Goal: Task Accomplishment & Management: Use online tool/utility

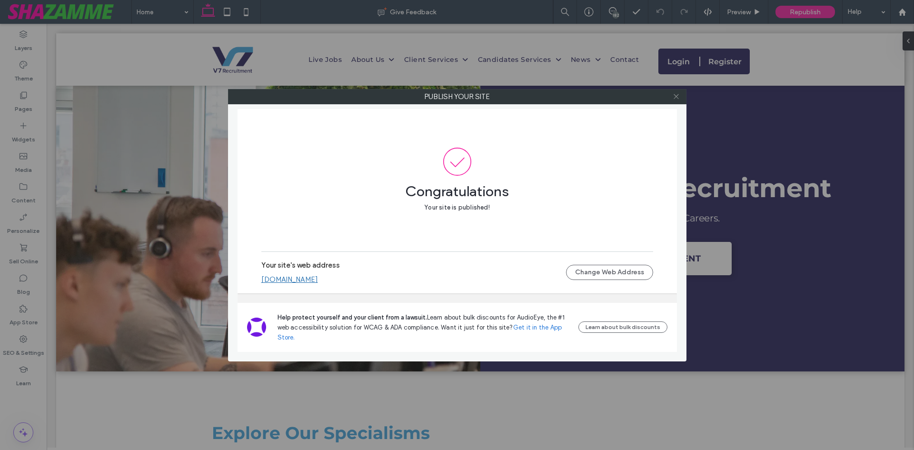
click at [678, 99] on icon at bounding box center [675, 96] width 7 height 7
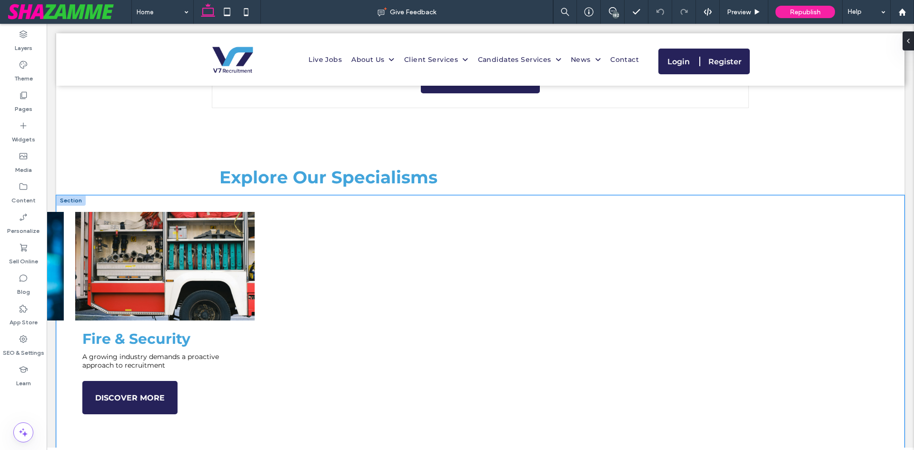
scroll to position [619, 0]
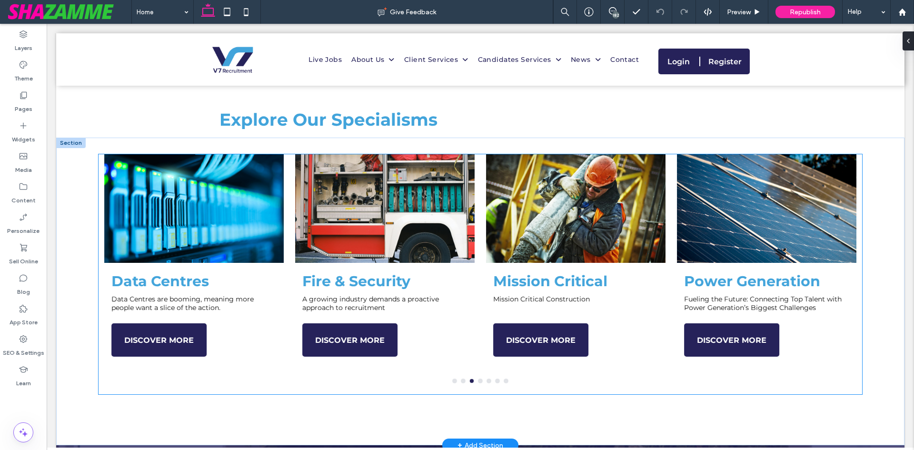
type input "**********"
click at [175, 204] on div at bounding box center [193, 208] width 179 height 109
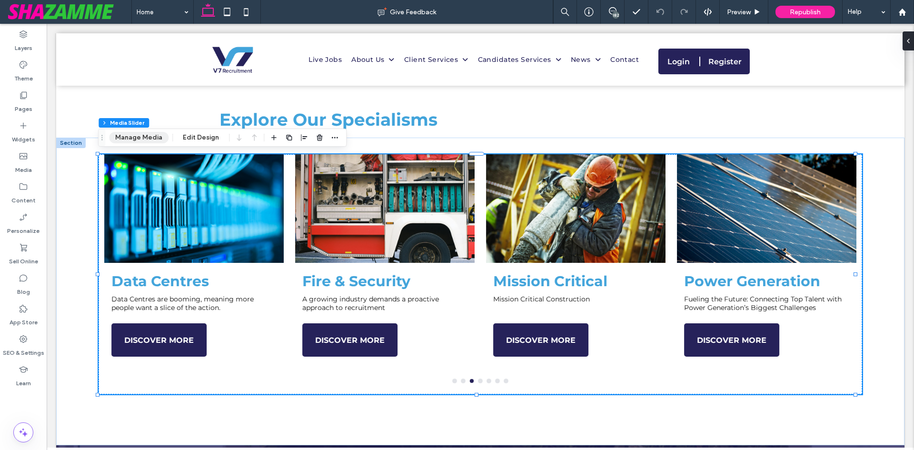
click at [148, 142] on button "Manage Media" at bounding box center [138, 137] width 59 height 11
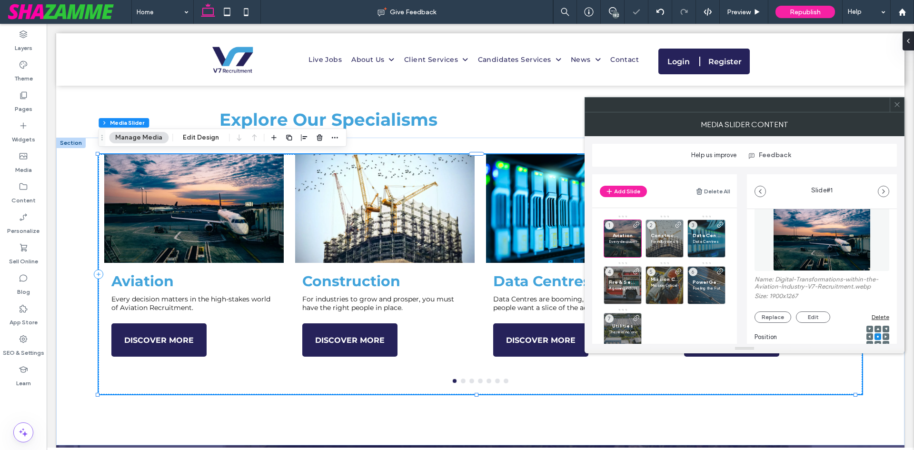
scroll to position [48, 0]
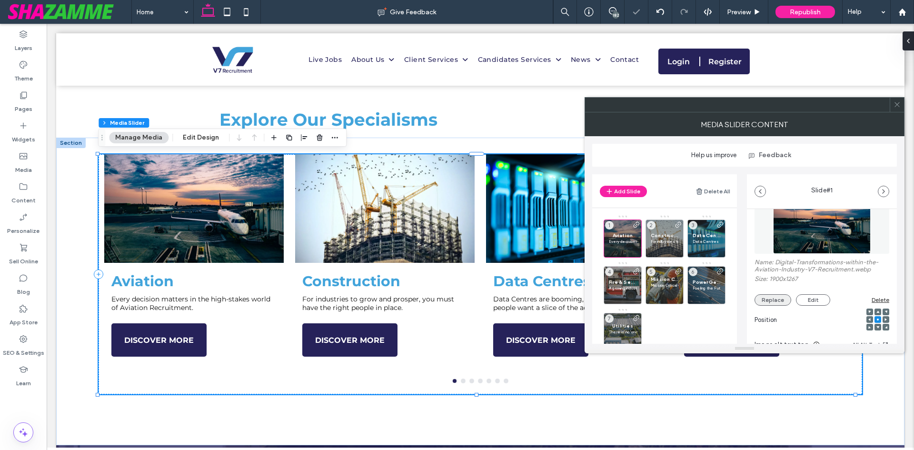
click at [773, 295] on button "Replace" at bounding box center [772, 299] width 37 height 11
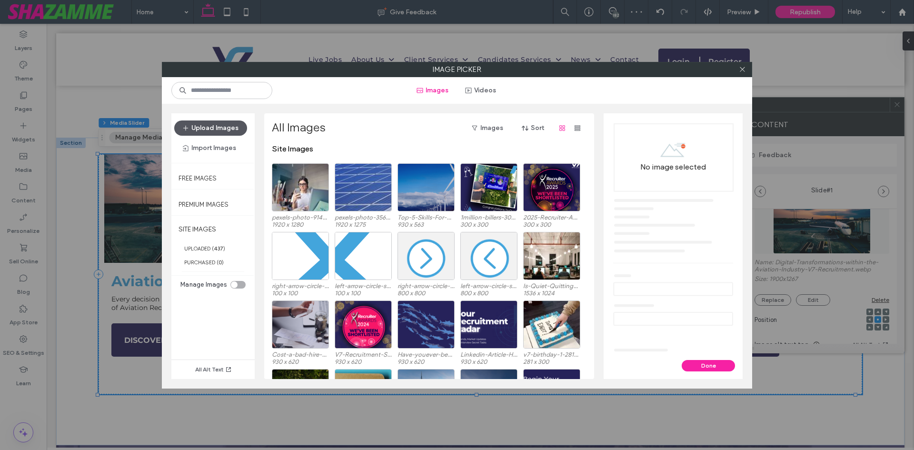
click at [227, 131] on button "Upload Images" at bounding box center [210, 127] width 73 height 15
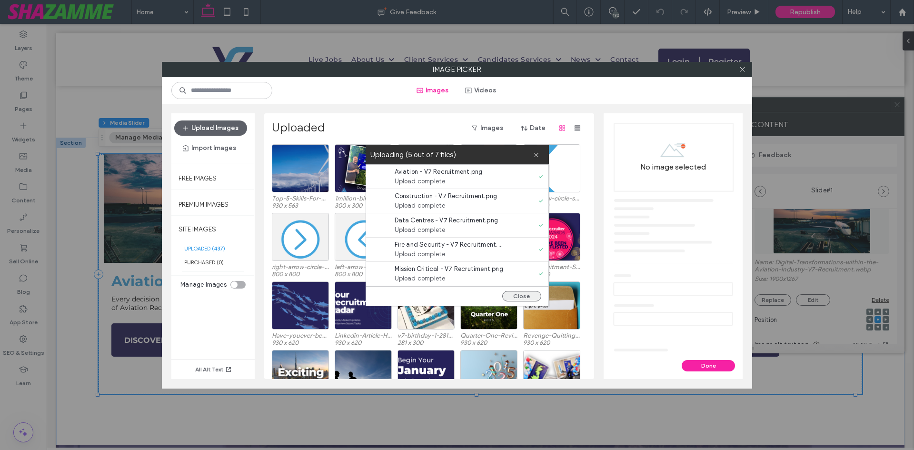
click at [512, 295] on button "Close" at bounding box center [521, 296] width 39 height 10
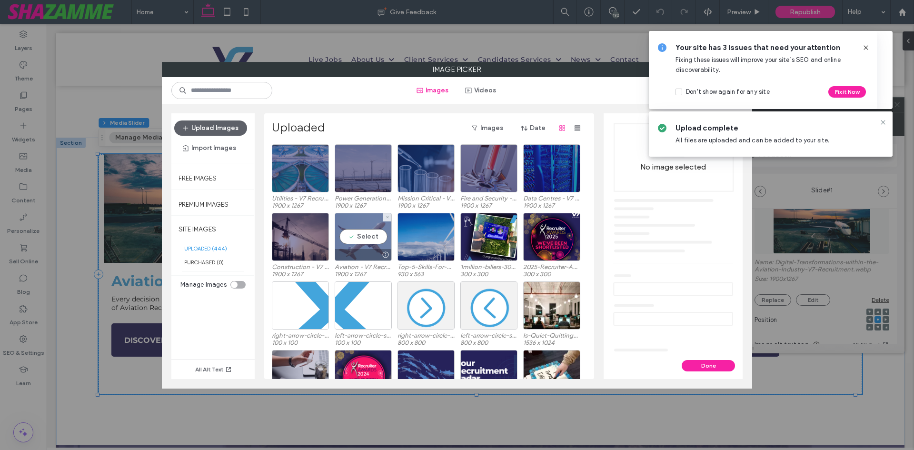
click at [368, 240] on div "Select" at bounding box center [363, 237] width 57 height 48
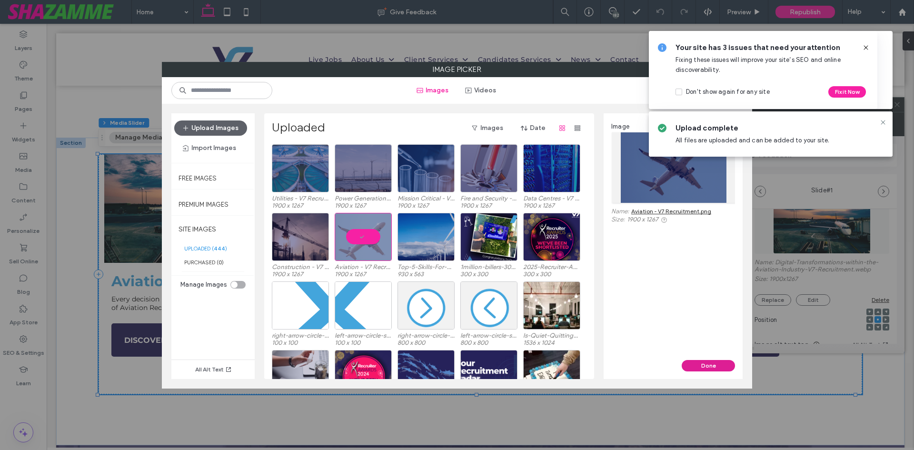
drag, startPoint x: 717, startPoint y: 365, endPoint x: 745, endPoint y: 368, distance: 28.3
click at [717, 365] on button "Done" at bounding box center [707, 365] width 53 height 11
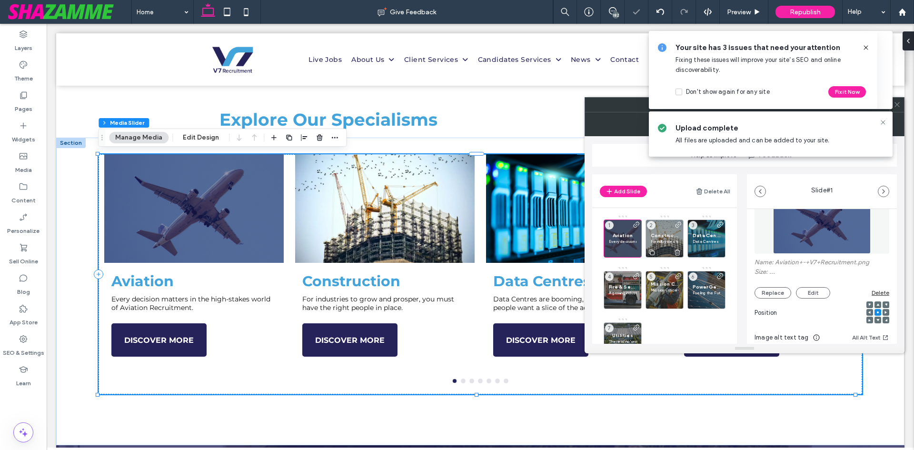
click at [663, 235] on span "Construction" at bounding box center [665, 235] width 28 height 6
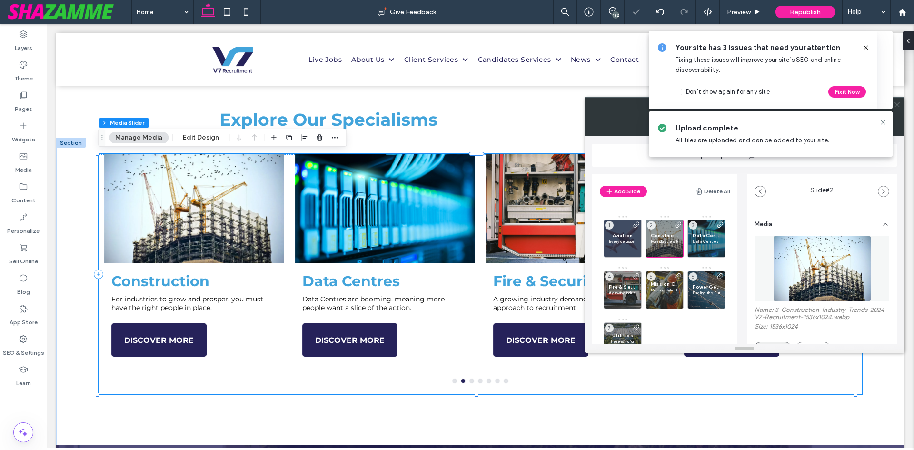
click at [775, 342] on button "Replace" at bounding box center [772, 347] width 37 height 11
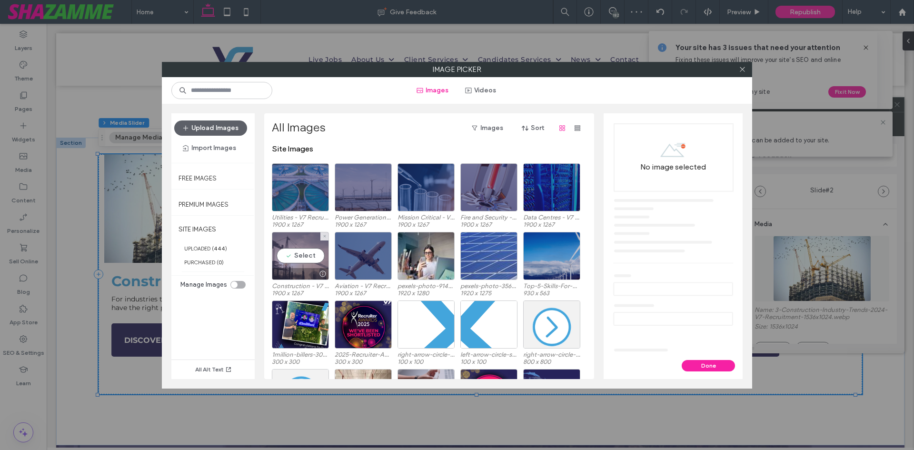
click at [293, 276] on div at bounding box center [300, 273] width 56 height 11
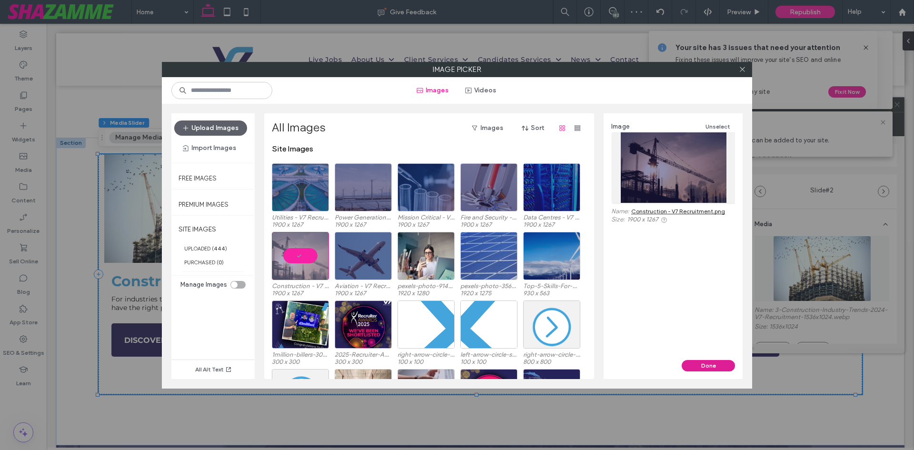
click at [716, 364] on button "Done" at bounding box center [707, 365] width 53 height 11
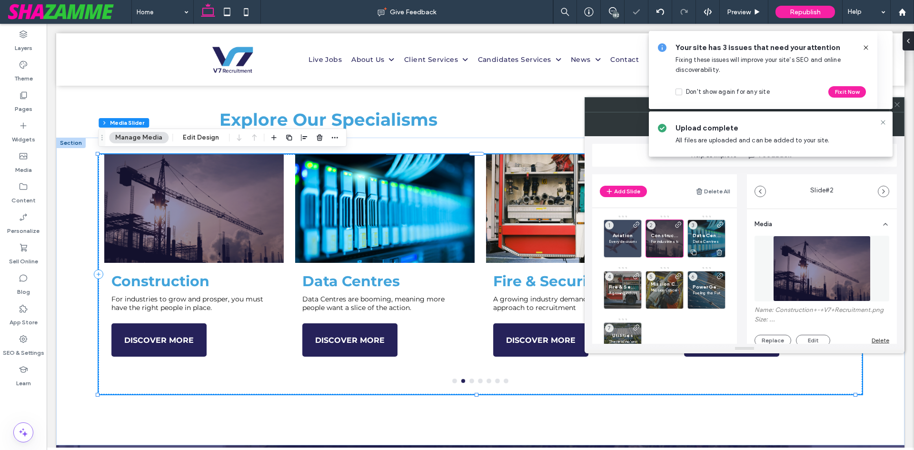
click at [703, 236] on span "Data Centres" at bounding box center [706, 235] width 28 height 6
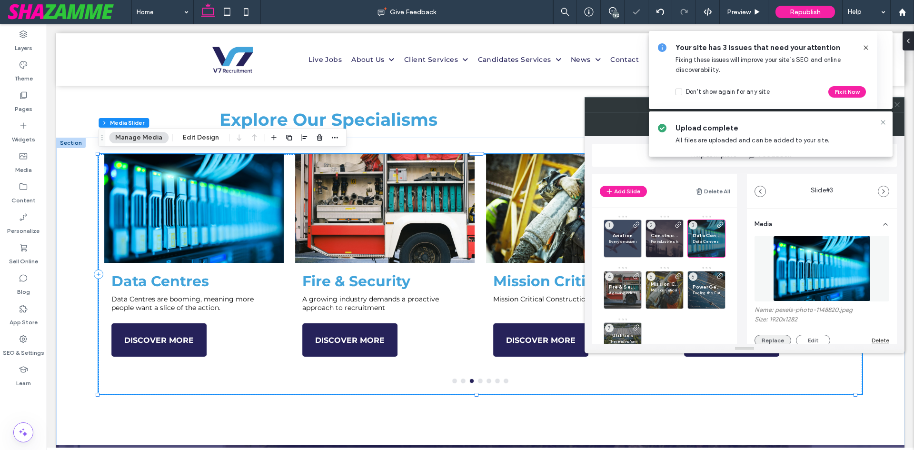
click at [771, 336] on button "Replace" at bounding box center [772, 340] width 37 height 11
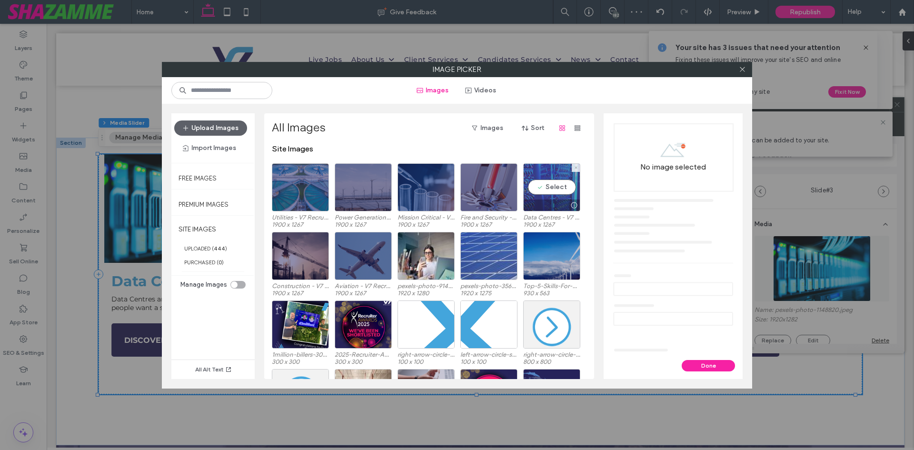
click at [543, 196] on div "Select" at bounding box center [551, 187] width 57 height 48
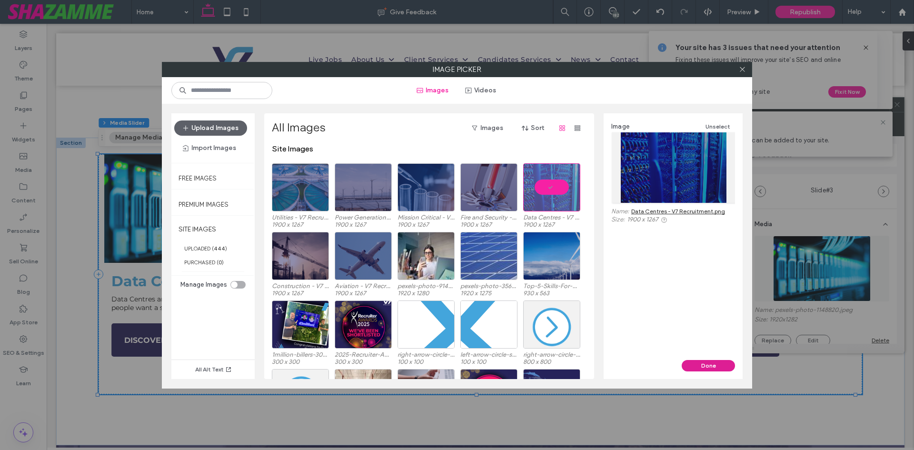
click at [695, 366] on button "Done" at bounding box center [707, 365] width 53 height 11
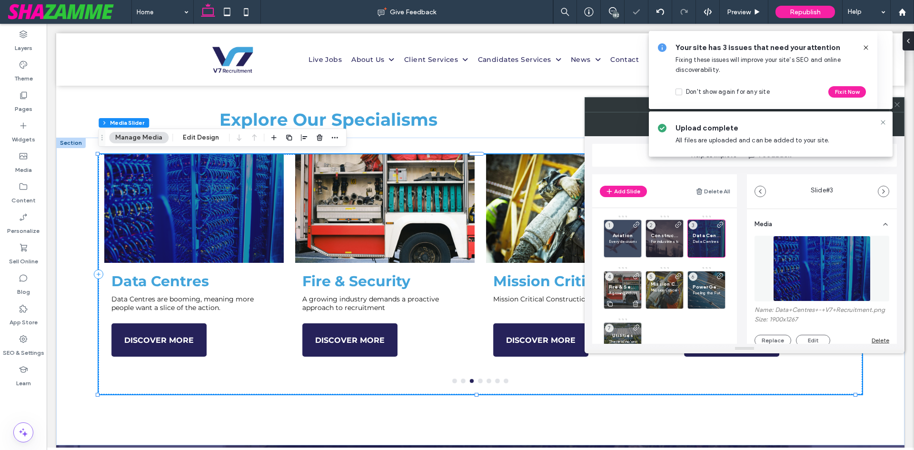
click at [621, 293] on p "A growing industry demands a proactive approach to recruitment" at bounding box center [623, 293] width 28 height 6
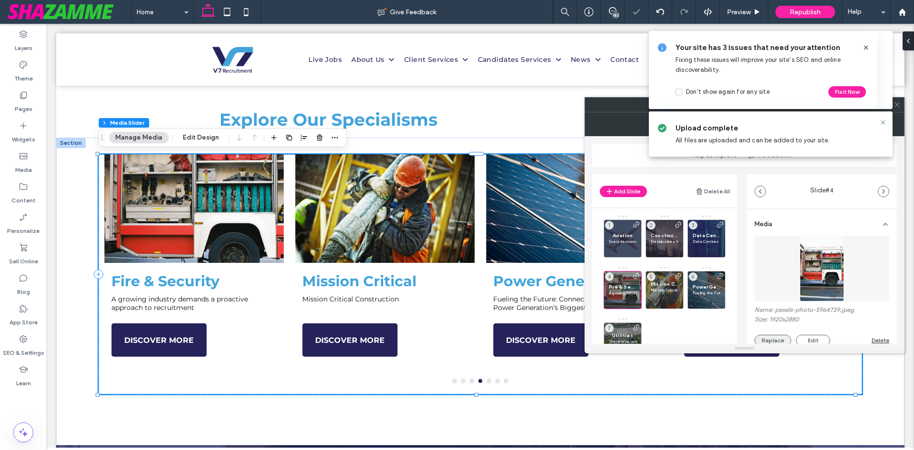
click at [770, 337] on button "Replace" at bounding box center [772, 340] width 37 height 11
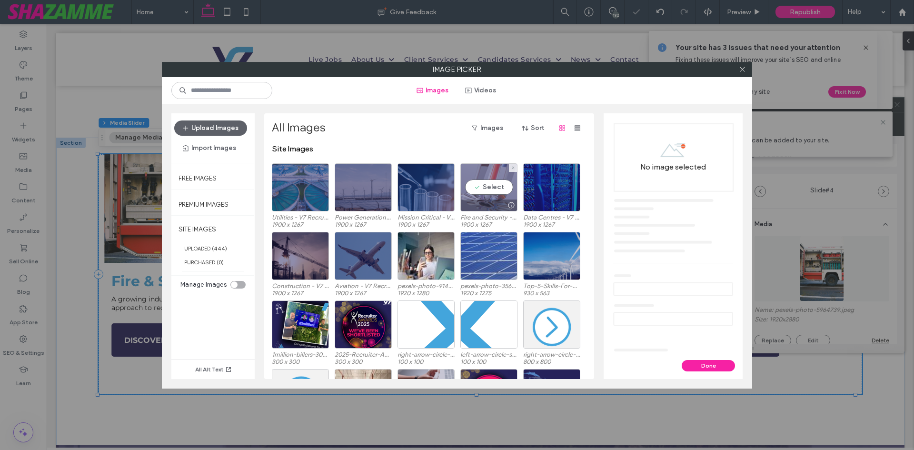
click at [493, 196] on div "Select" at bounding box center [488, 187] width 57 height 48
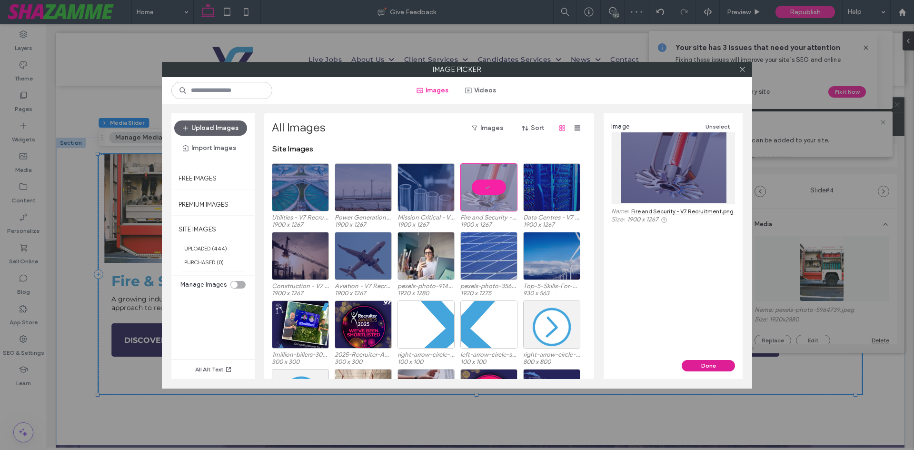
click at [716, 366] on button "Done" at bounding box center [707, 365] width 53 height 11
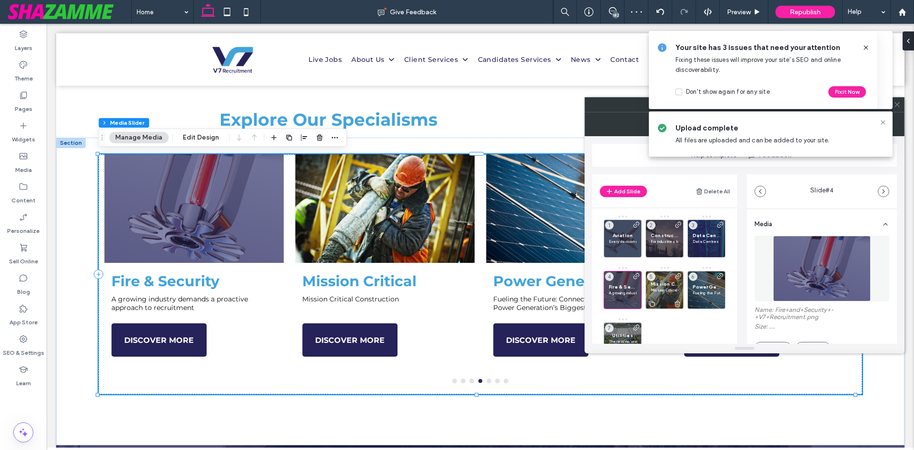
click at [668, 284] on span "Mission Critical" at bounding box center [665, 284] width 28 height 6
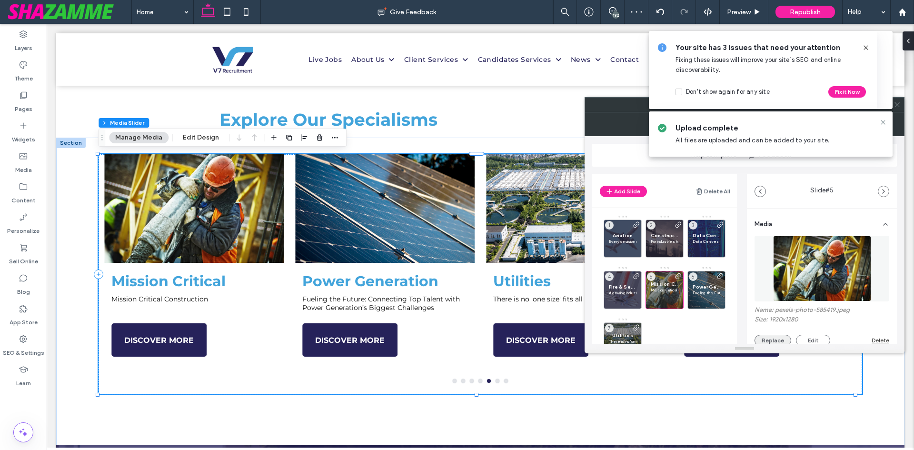
click at [777, 338] on button "Replace" at bounding box center [772, 340] width 37 height 11
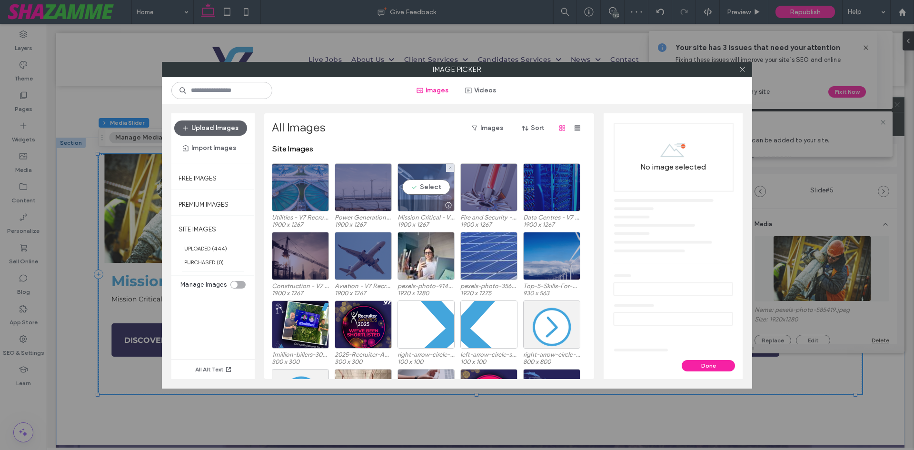
click at [416, 191] on div "Select" at bounding box center [425, 187] width 57 height 48
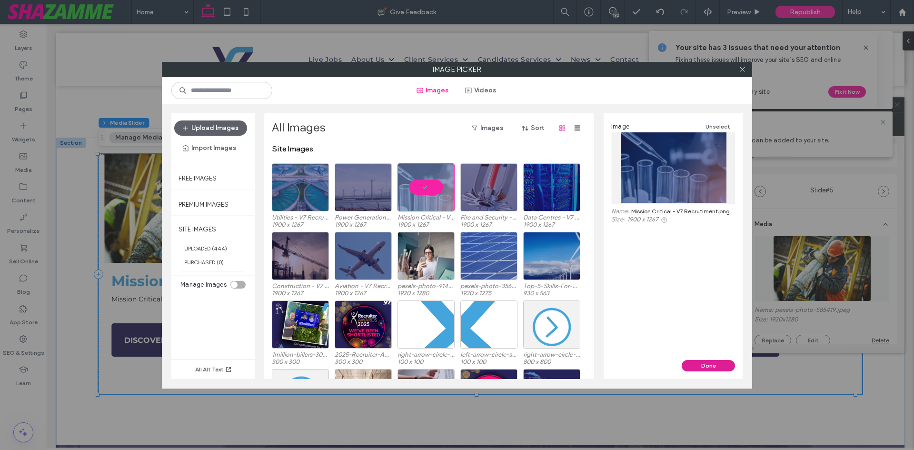
click at [708, 363] on button "Done" at bounding box center [707, 365] width 53 height 11
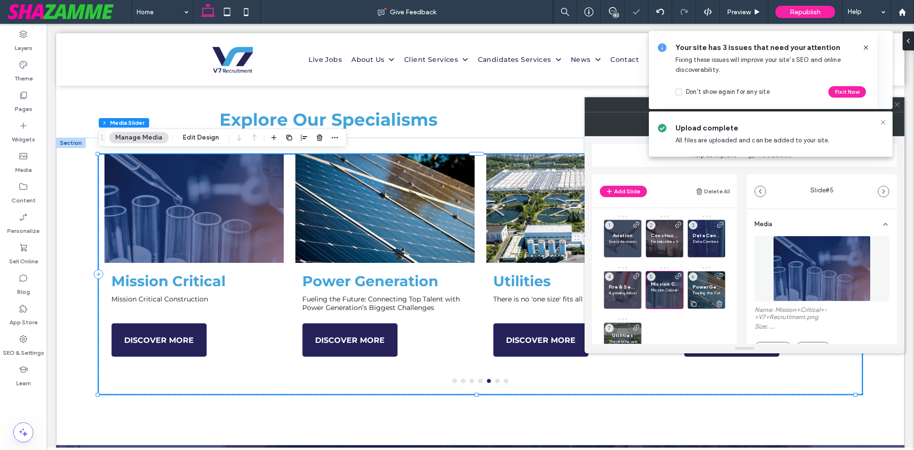
click at [697, 291] on p "Fueling the Future: Connecting Top Talent with Power Generation’s Biggest Chall…" at bounding box center [706, 293] width 28 height 6
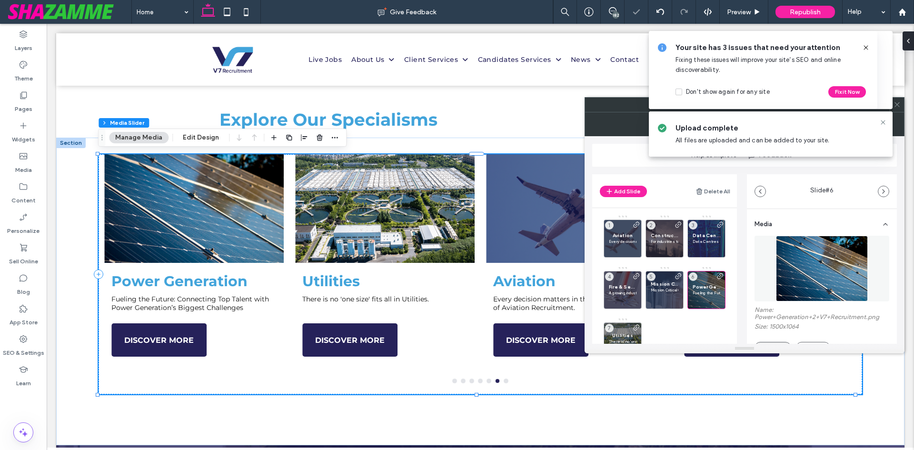
click at [774, 342] on button "Replace" at bounding box center [772, 347] width 37 height 11
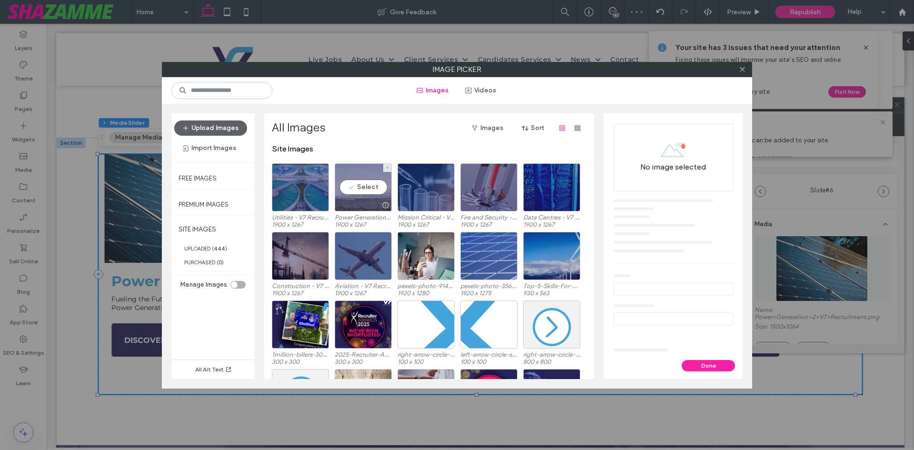
click at [363, 179] on div "Select" at bounding box center [363, 187] width 57 height 48
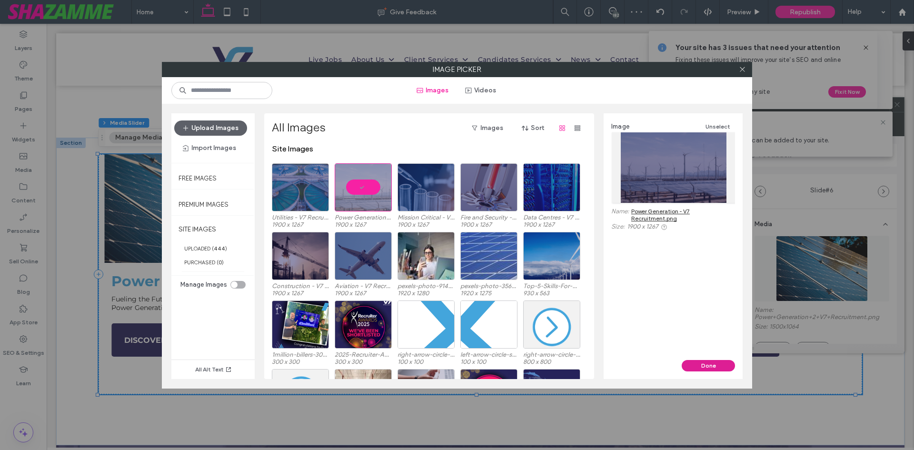
click at [704, 368] on button "Done" at bounding box center [707, 365] width 53 height 11
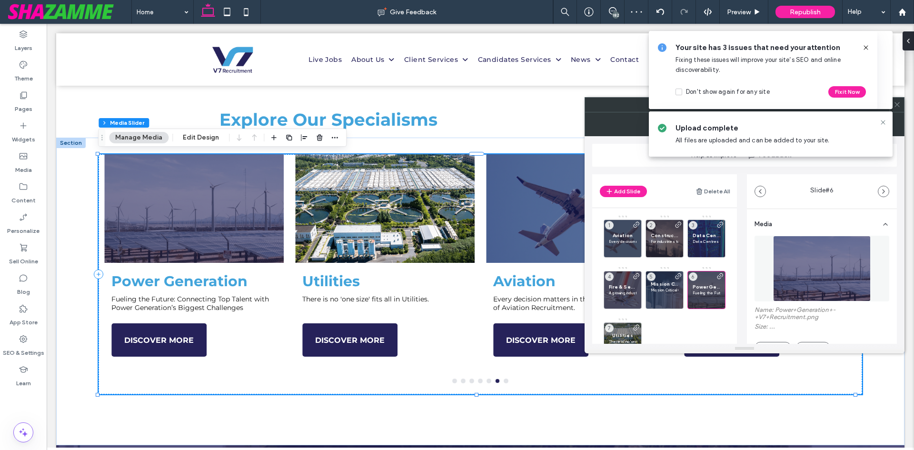
click at [626, 327] on div "Utilities There is no 'one size' fits all in Utilities. 7" at bounding box center [622, 341] width 38 height 38
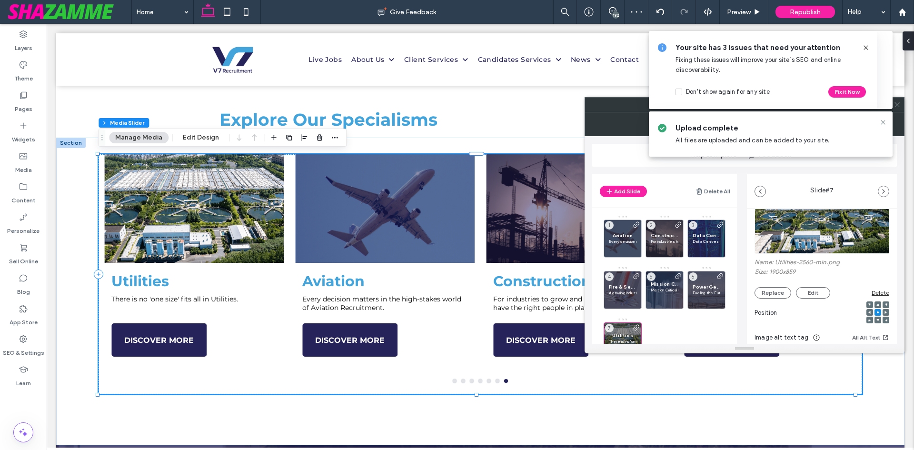
click at [768, 286] on div "Name: Utilities-2560-min.png Size: 1900x859 Replace Edit Delete" at bounding box center [821, 278] width 135 height 40
click at [778, 292] on button "Replace" at bounding box center [772, 292] width 37 height 11
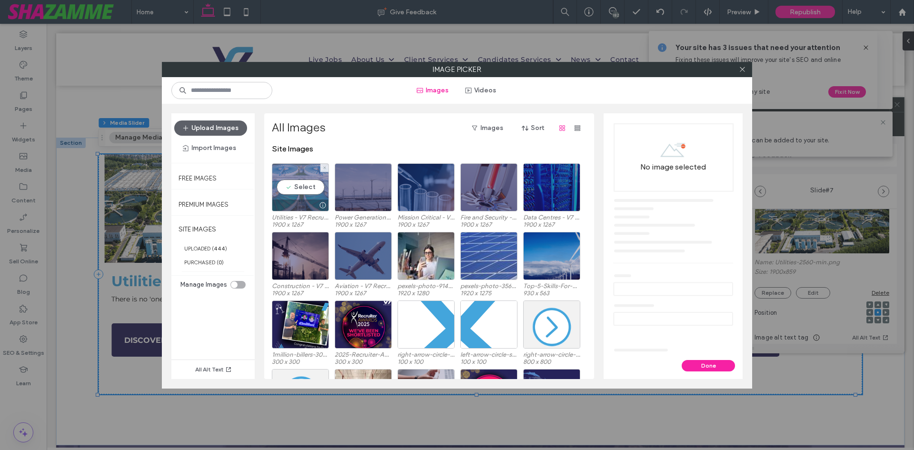
click at [301, 197] on div "Select" at bounding box center [300, 187] width 57 height 48
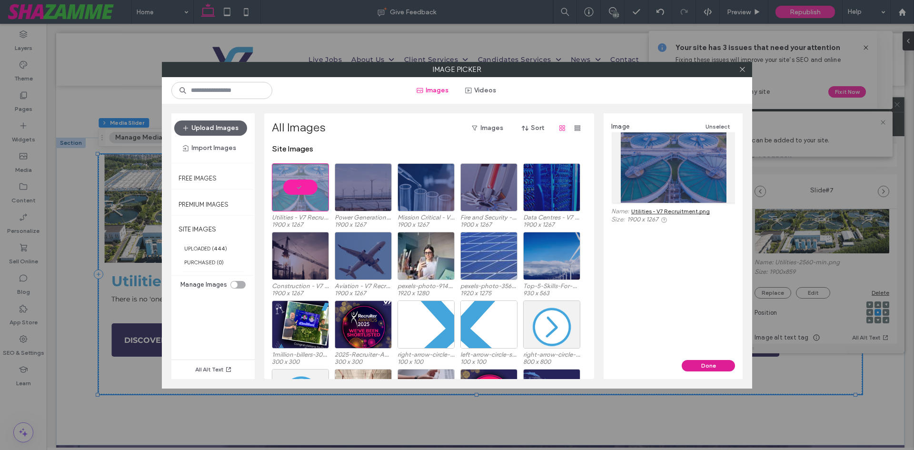
click at [698, 364] on button "Done" at bounding box center [707, 365] width 53 height 11
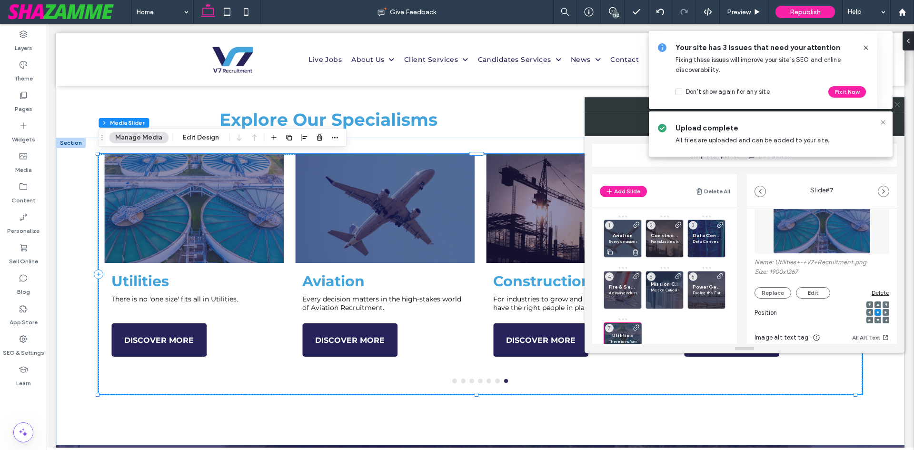
click at [620, 243] on p "Every decision matters in the high-stakes world of Aviation Recruitment." at bounding box center [623, 241] width 28 height 6
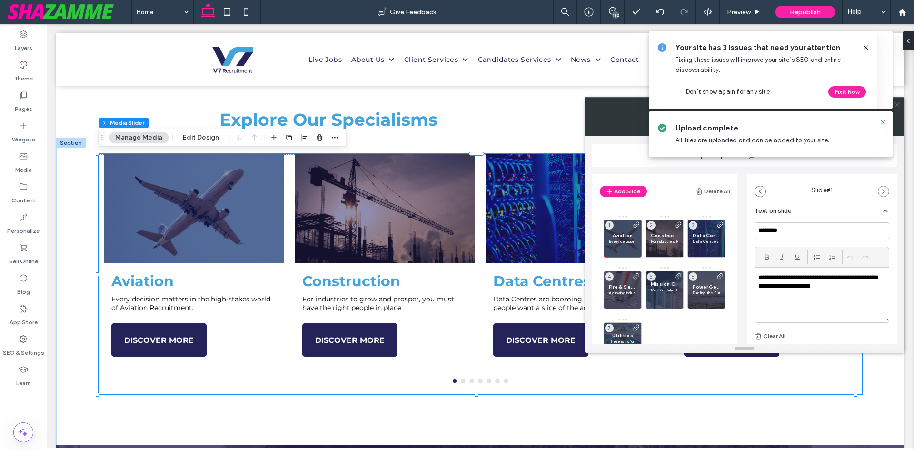
scroll to position [238, 0]
click at [797, 281] on p "**********" at bounding box center [819, 282] width 122 height 18
paste div
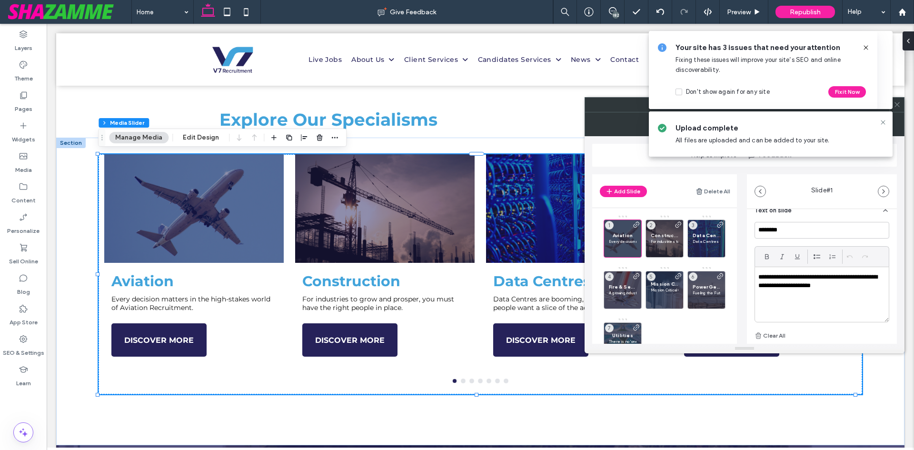
scroll to position [29, 0]
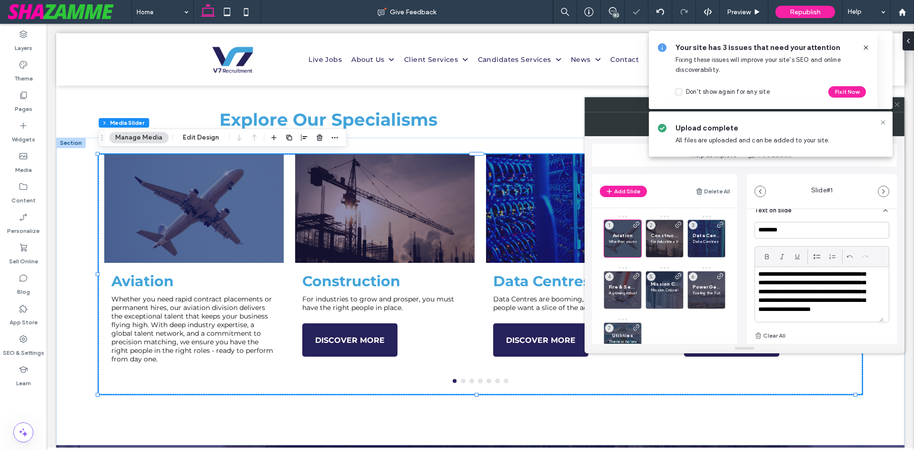
click at [830, 240] on div "**********" at bounding box center [821, 281] width 135 height 119
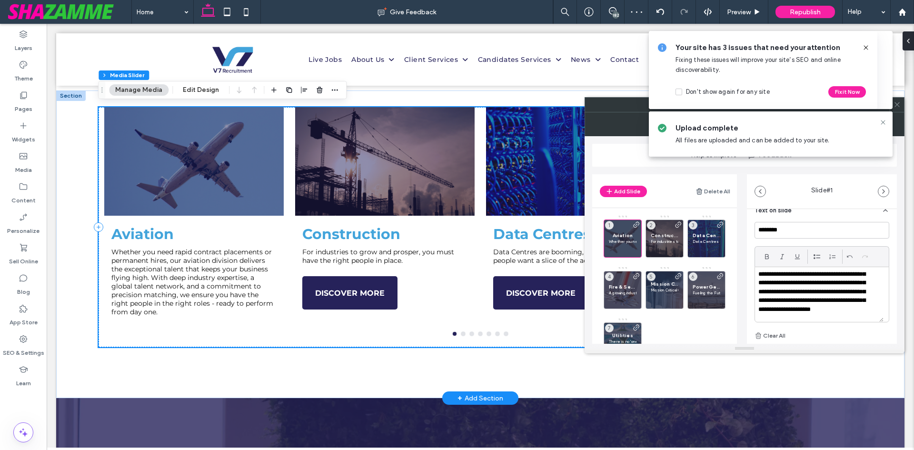
scroll to position [666, 0]
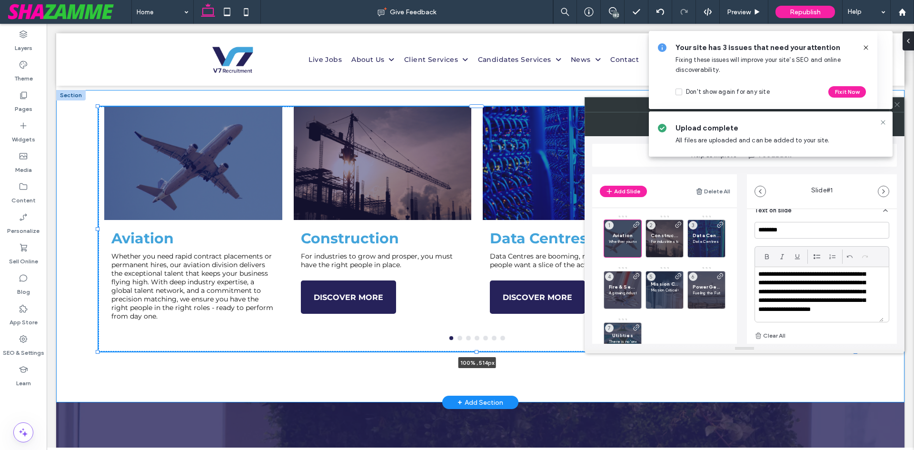
click at [476, 349] on div at bounding box center [476, 351] width 4 height 4
type input "***"
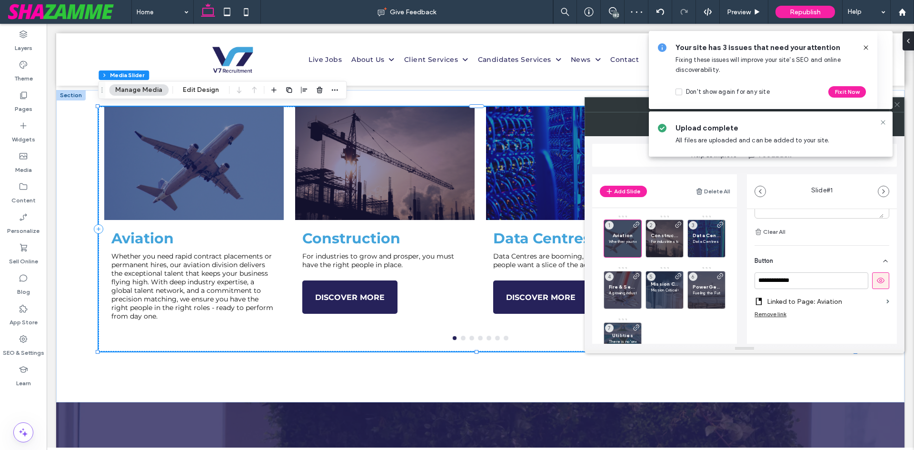
scroll to position [350, 0]
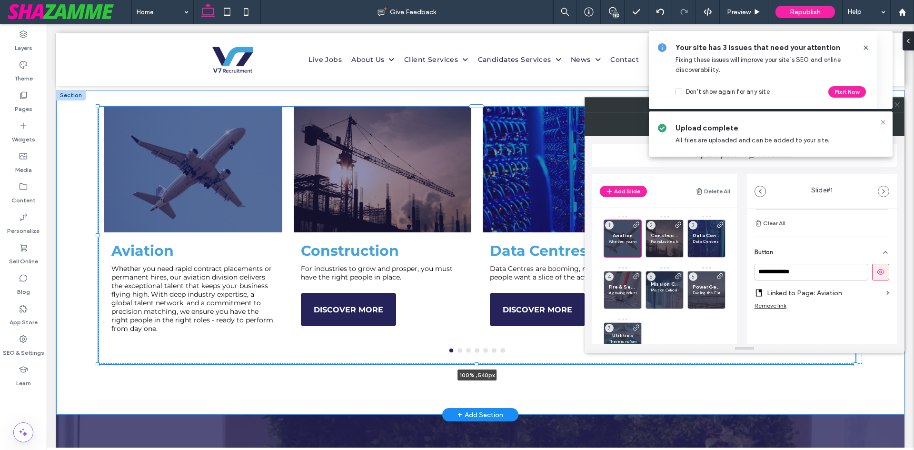
drag, startPoint x: 476, startPoint y: 352, endPoint x: 478, endPoint y: 358, distance: 6.5
click at [478, 358] on div "Aviation Every decision matters in the high-stakes world of Aviation Recruitmen…" at bounding box center [480, 252] width 848 height 325
type input "***"
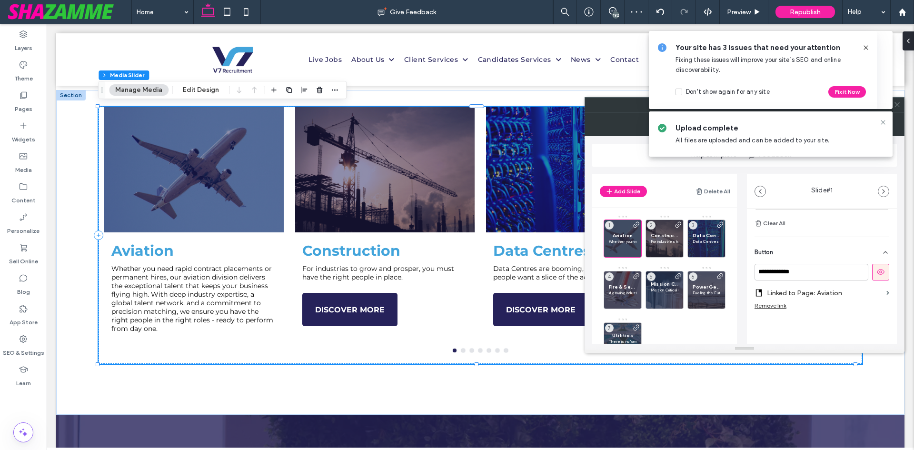
click at [877, 273] on use at bounding box center [881, 272] width 8 height 6
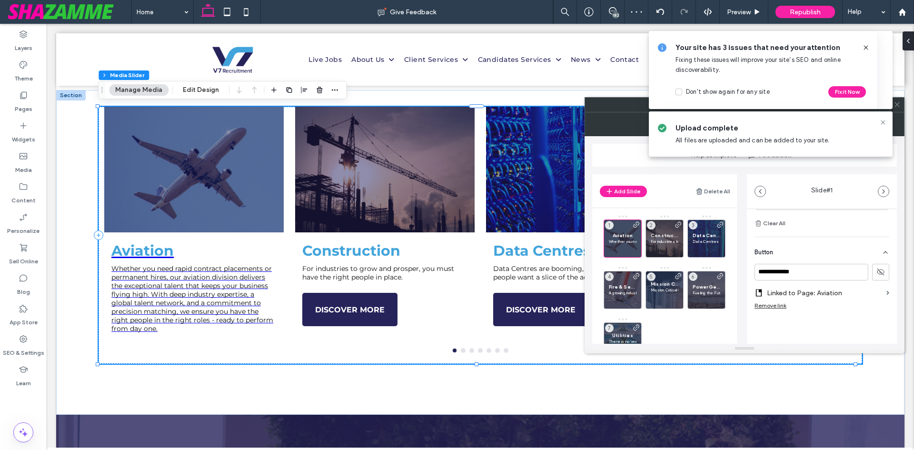
click at [877, 273] on use at bounding box center [881, 271] width 8 height 7
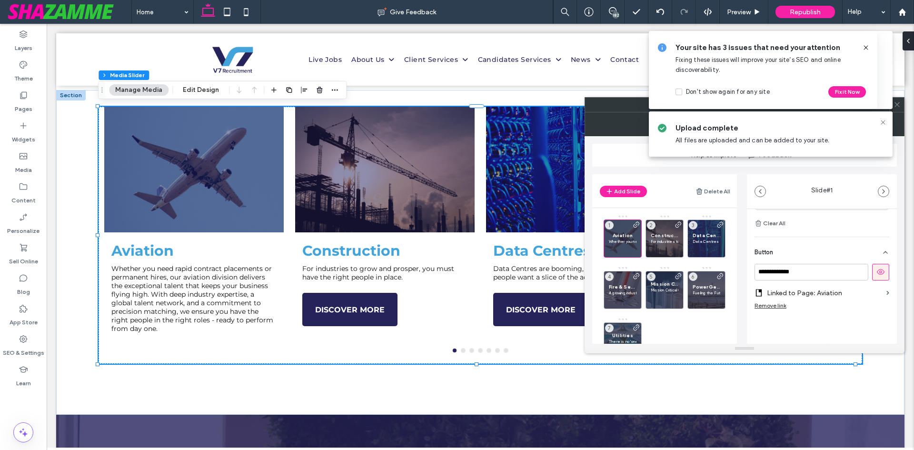
click at [804, 241] on div "Button" at bounding box center [821, 250] width 135 height 27
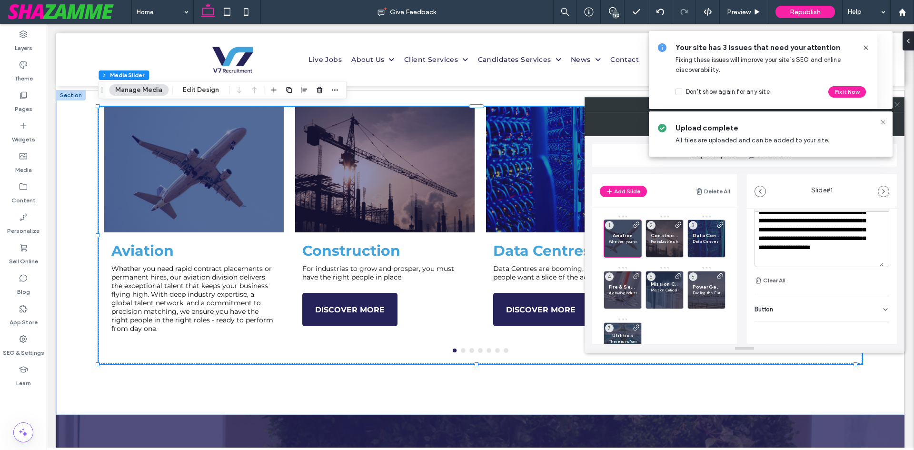
scroll to position [293, 0]
click at [673, 240] on p "For industries to grow and prosper, you must have the right people in place." at bounding box center [665, 241] width 28 height 6
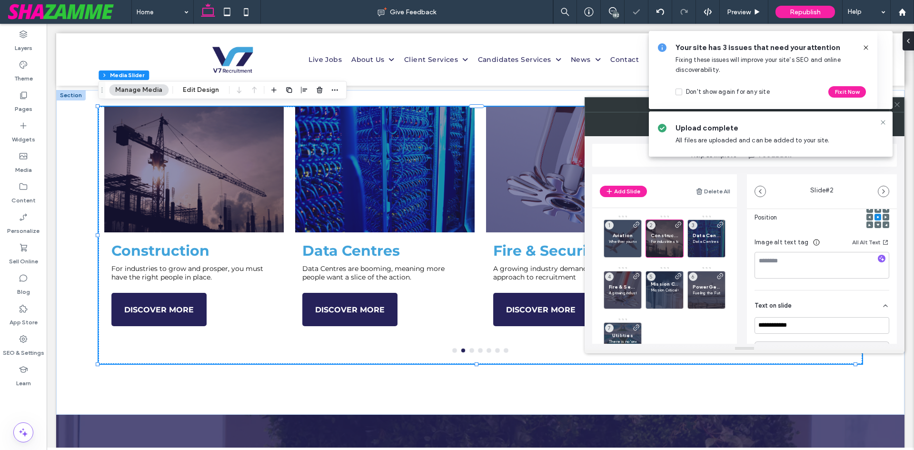
scroll to position [190, 0]
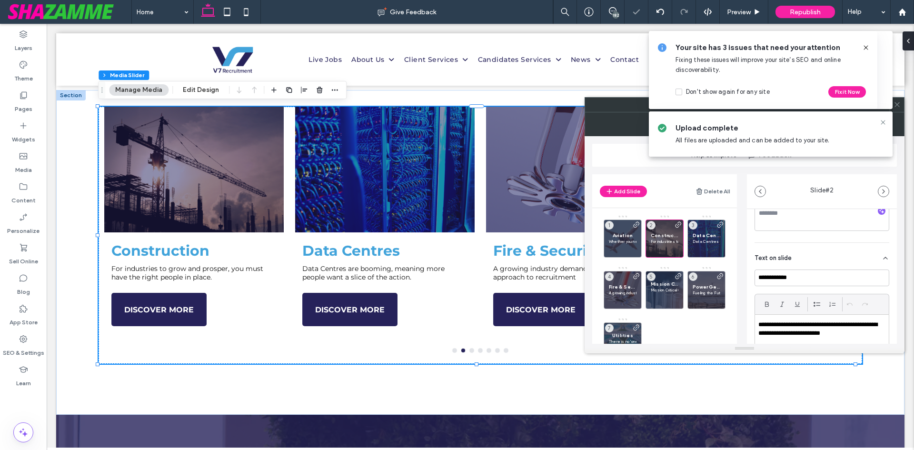
click at [782, 321] on p "**********" at bounding box center [819, 329] width 122 height 18
paste div
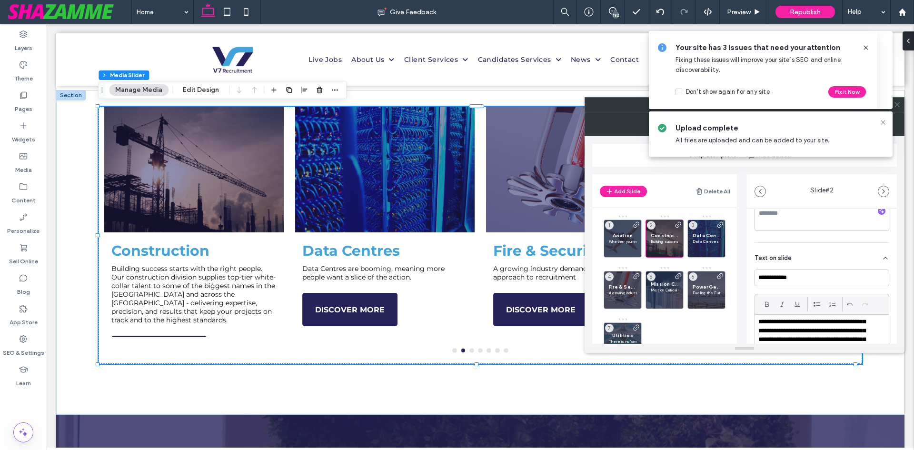
click at [849, 287] on div "**********" at bounding box center [821, 328] width 135 height 119
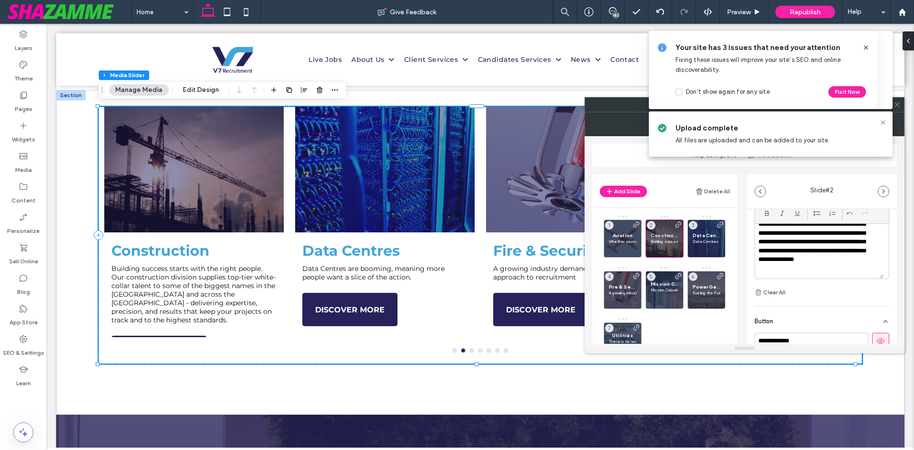
scroll to position [286, 0]
click at [701, 239] on p "Data Centres are booming, meaning more people want a slice of the action." at bounding box center [706, 241] width 28 height 6
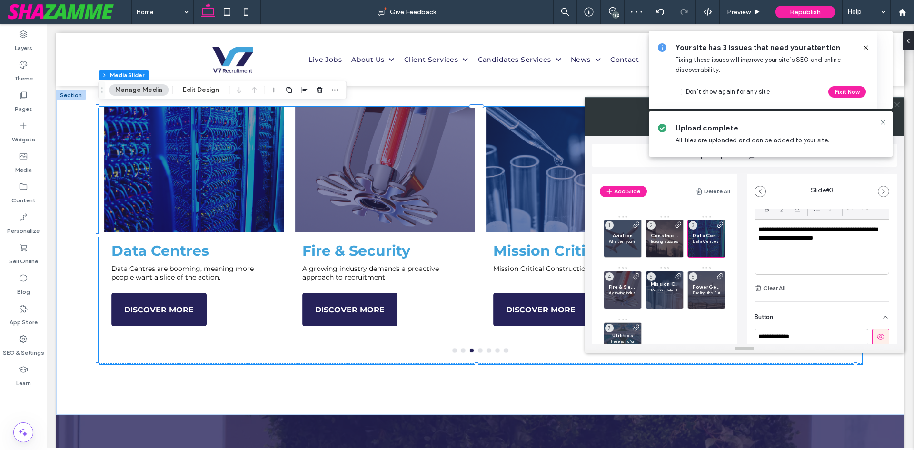
click at [796, 250] on div "**********" at bounding box center [822, 246] width 134 height 55
paste div
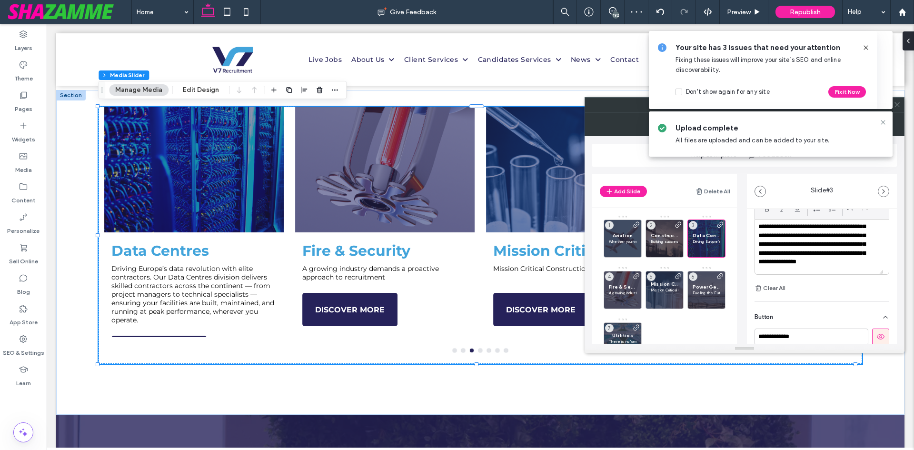
click at [834, 286] on div "**********" at bounding box center [821, 233] width 135 height 119
click at [622, 282] on div "Fire & Security A growing industry demands a proactive approach to recruitment 4" at bounding box center [622, 290] width 38 height 38
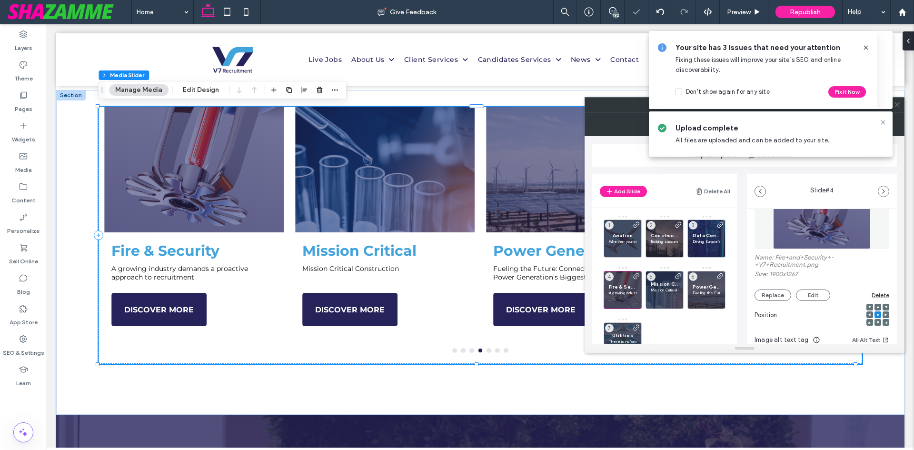
scroll to position [95, 0]
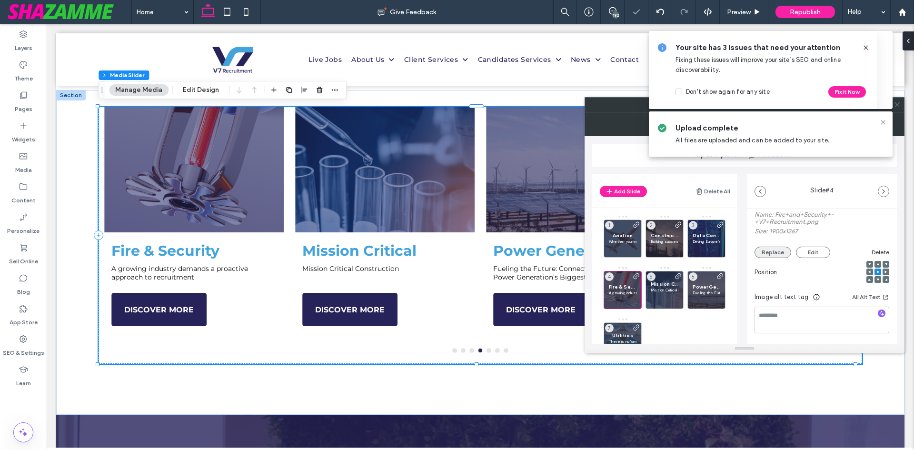
click at [783, 253] on button "Replace" at bounding box center [772, 252] width 37 height 11
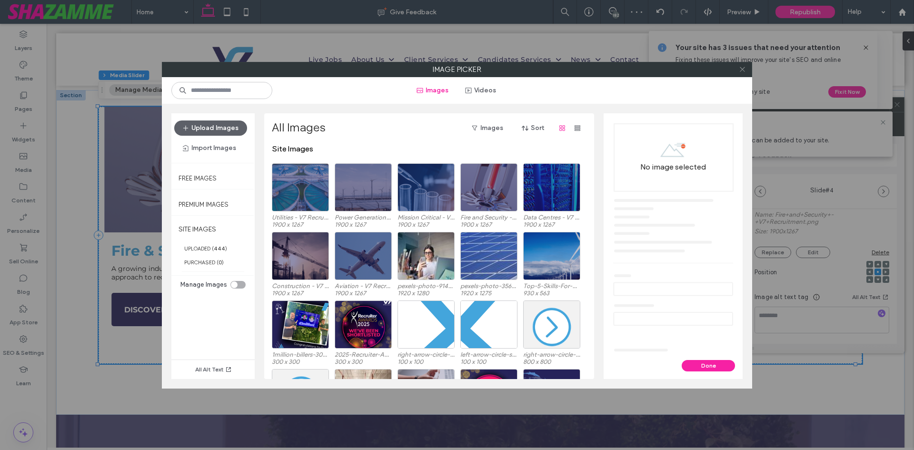
click at [743, 69] on use at bounding box center [742, 69] width 5 height 5
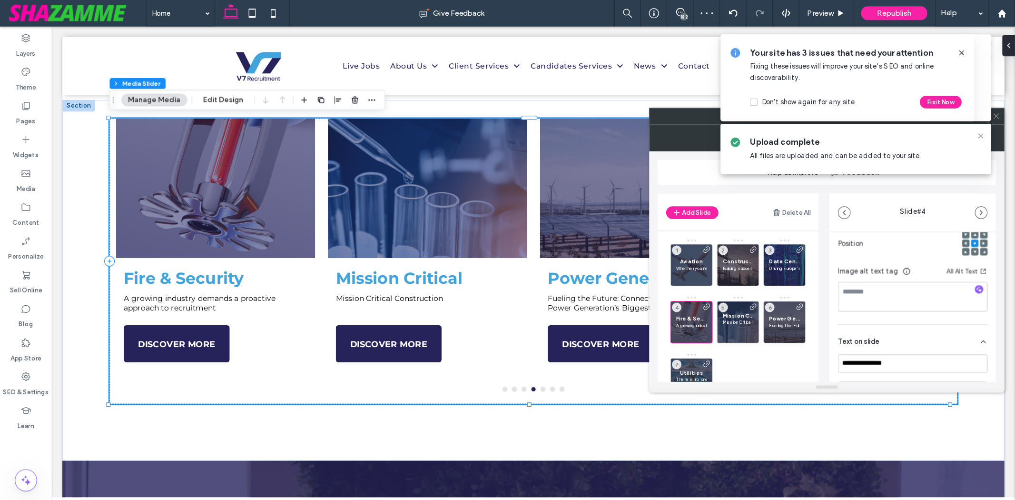
scroll to position [190, 0]
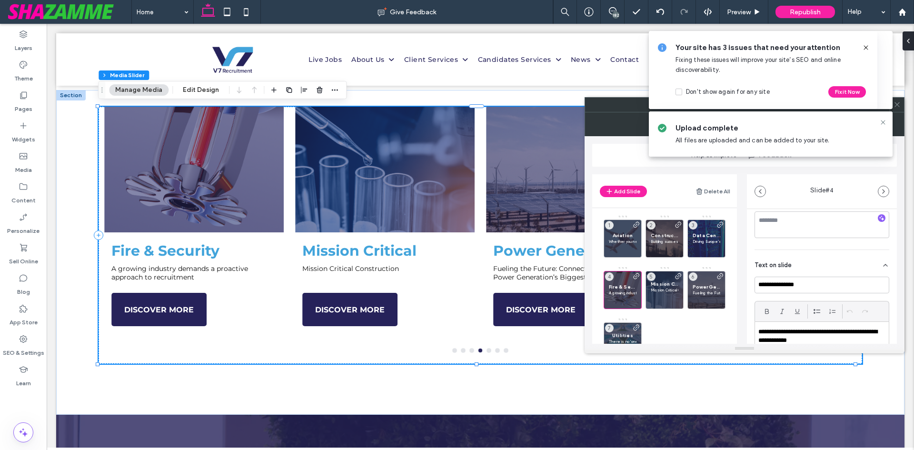
click at [809, 337] on p "**********" at bounding box center [819, 336] width 122 height 18
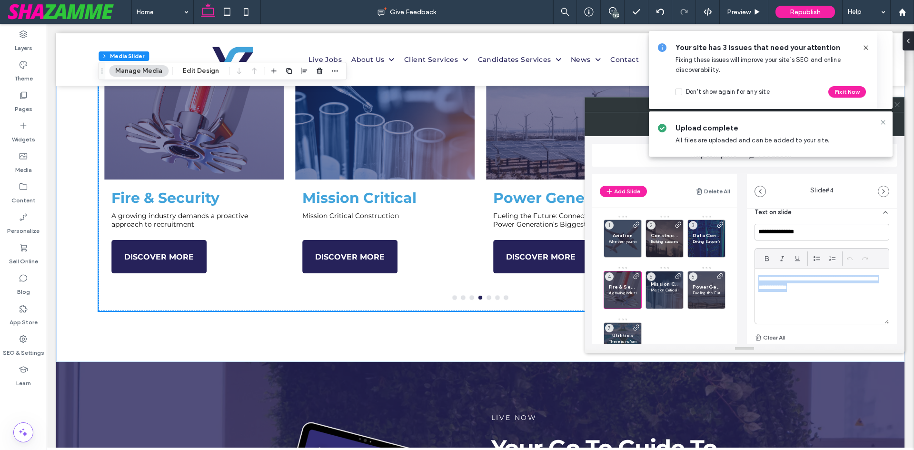
scroll to position [719, 0]
paste div
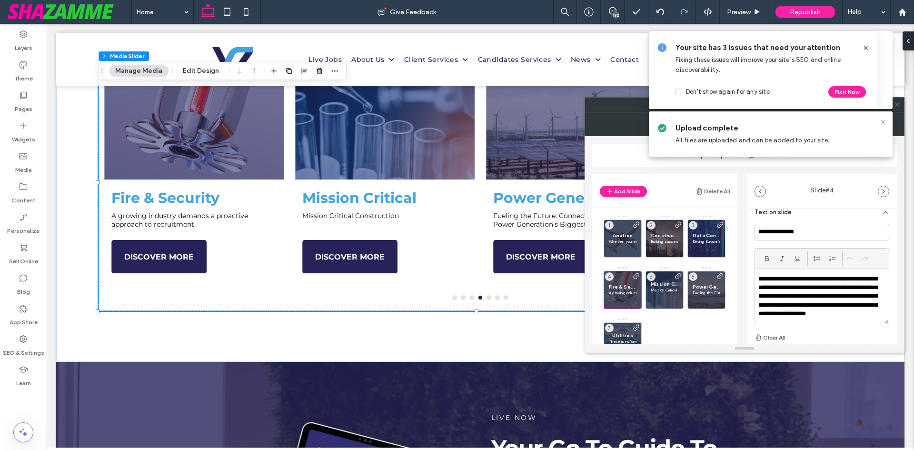
scroll to position [2, 0]
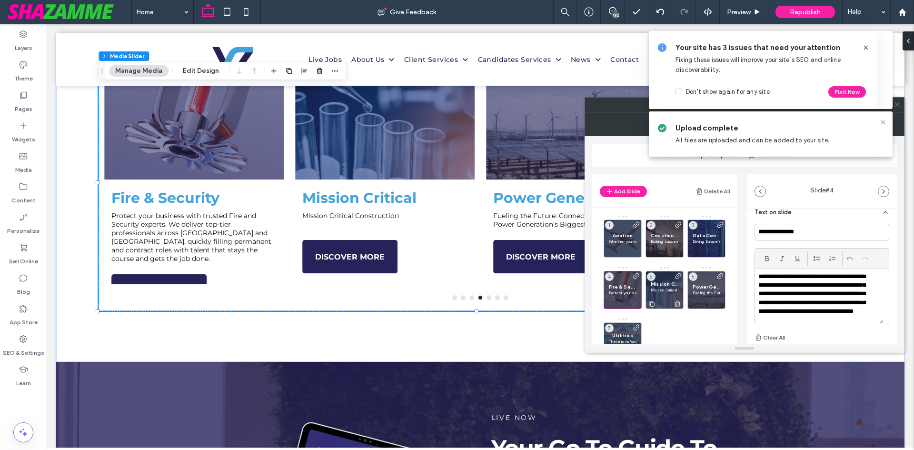
click at [673, 289] on p "Mission Critical Construction" at bounding box center [665, 290] width 28 height 6
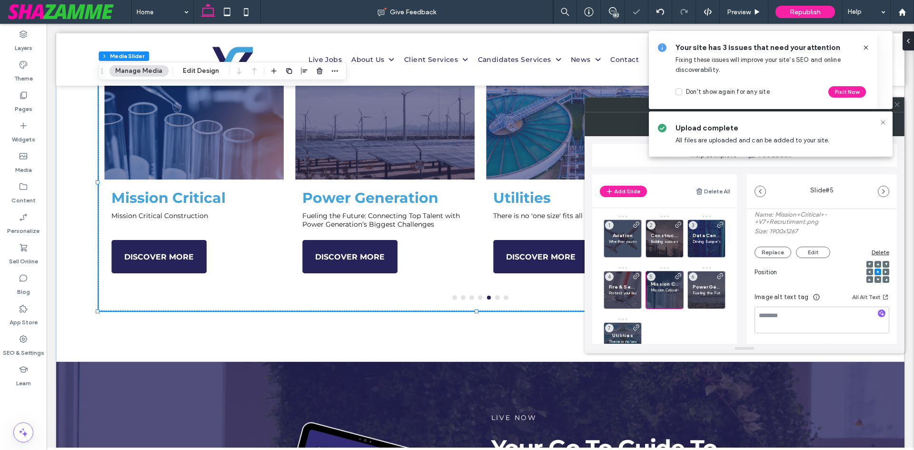
click at [783, 306] on div "Image alt text tag All Alt Text" at bounding box center [821, 298] width 135 height 15
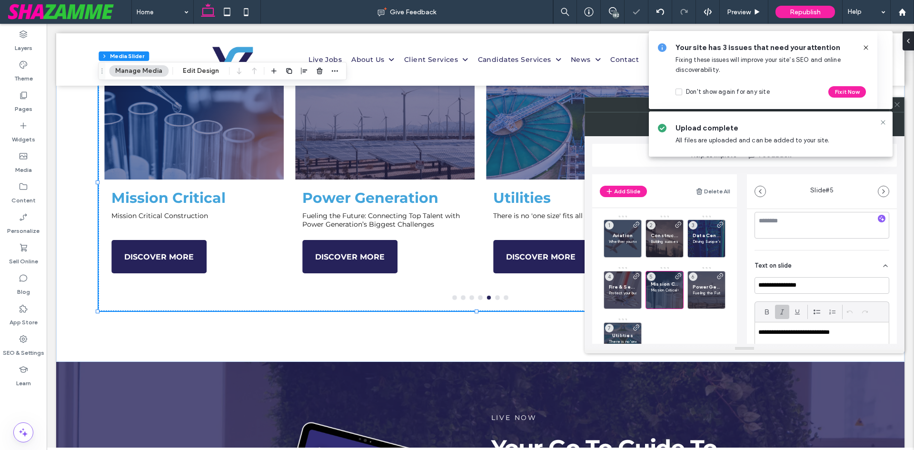
scroll to position [190, 0]
click at [782, 335] on p "**********" at bounding box center [819, 331] width 122 height 9
paste div
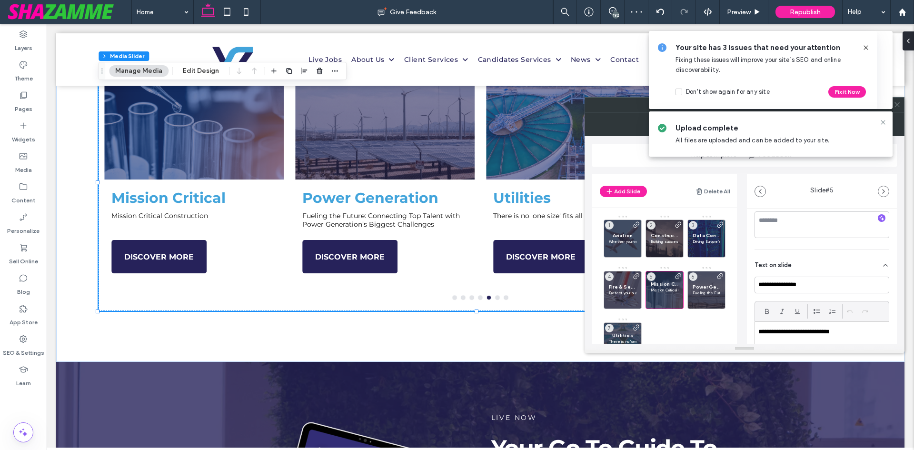
scroll to position [11, 0]
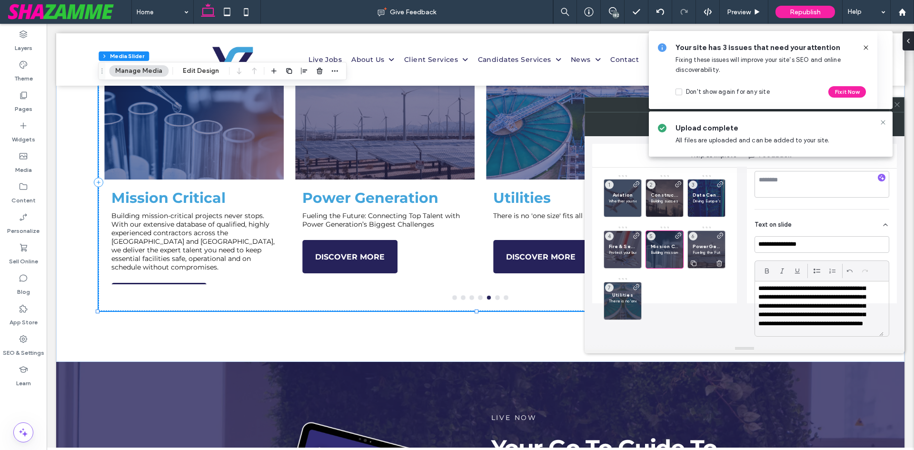
click at [690, 250] on div "Power Generation Fueling the Future: Connecting Top Talent with Power Generatio…" at bounding box center [706, 249] width 38 height 38
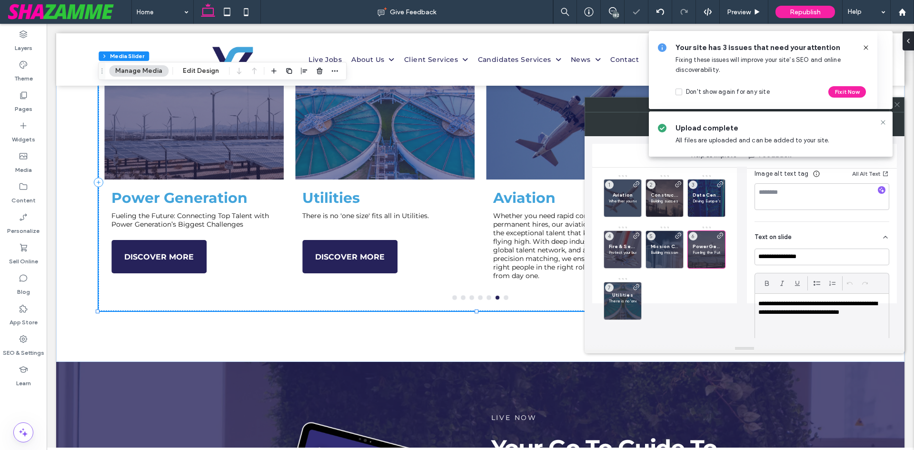
scroll to position [238, 0]
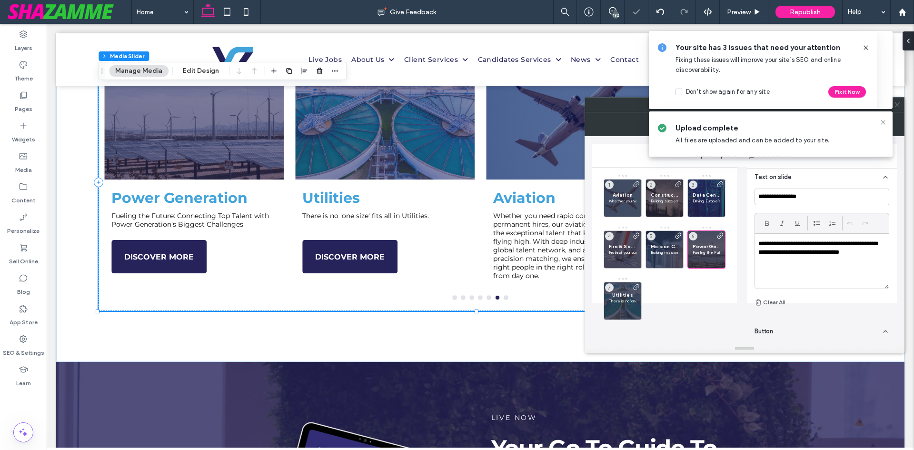
click at [799, 241] on p "**********" at bounding box center [819, 252] width 122 height 26
paste div
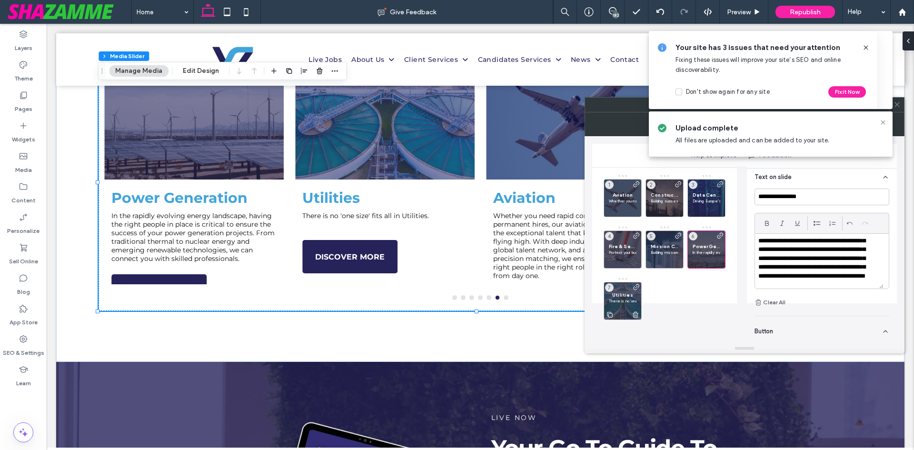
click at [624, 290] on div "Utilities There is no 'one size' fits all in Utilities. 7" at bounding box center [622, 301] width 38 height 38
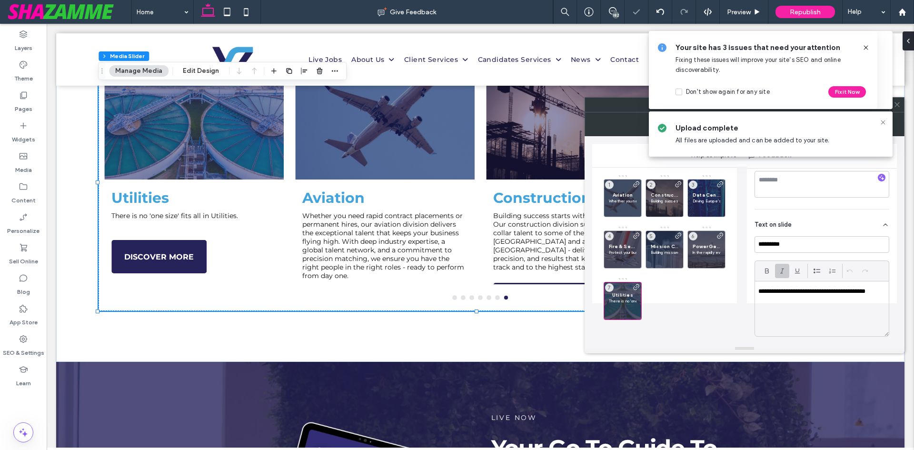
scroll to position [190, 0]
click at [784, 283] on p "**********" at bounding box center [819, 284] width 122 height 9
paste div
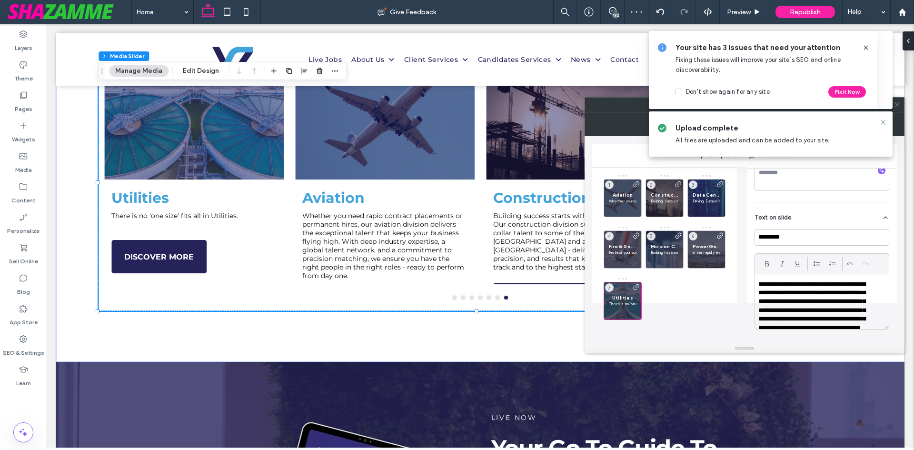
scroll to position [11, 0]
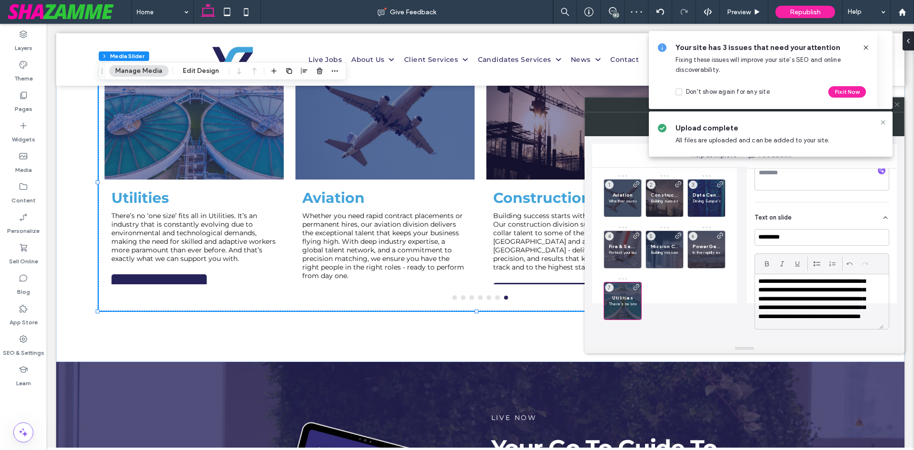
click at [887, 244] on div "**********" at bounding box center [822, 238] width 150 height 520
click at [863, 46] on icon at bounding box center [866, 48] width 8 height 8
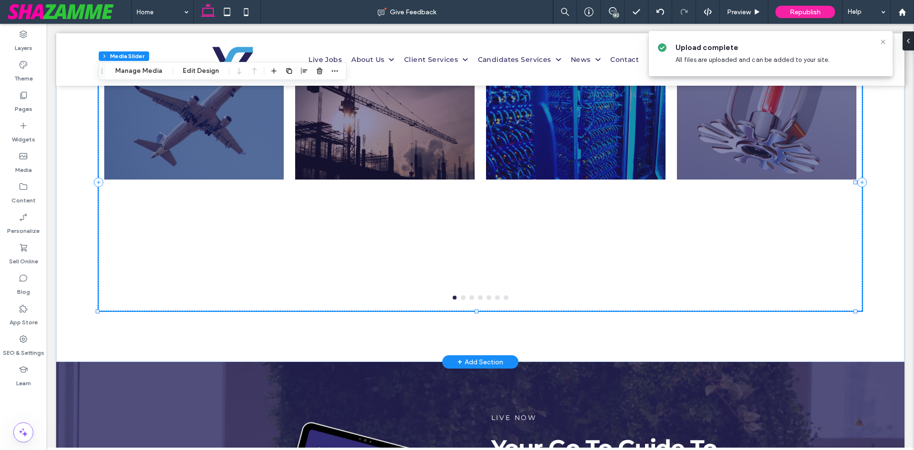
click at [582, 296] on div at bounding box center [480, 298] width 763 height 4
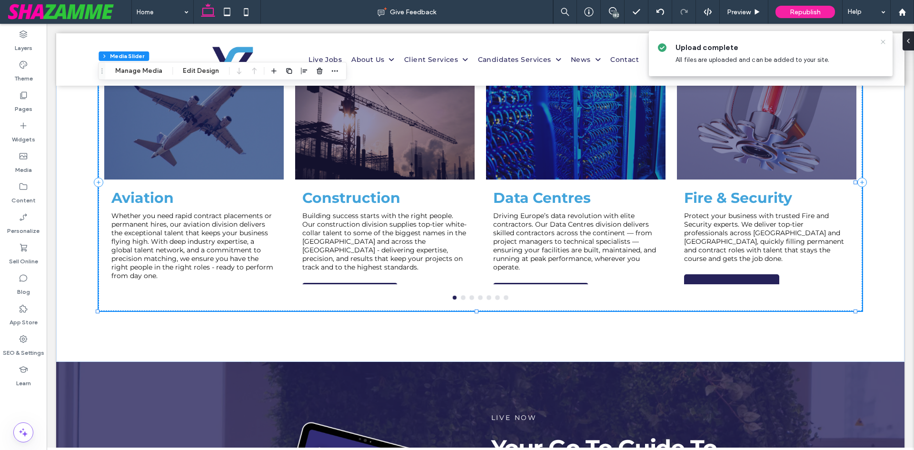
click at [885, 42] on icon at bounding box center [883, 42] width 8 height 8
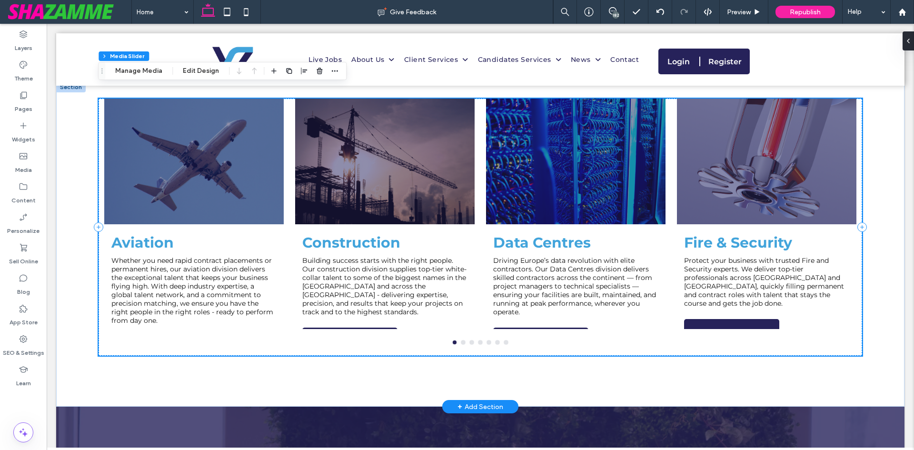
scroll to position [624, 0]
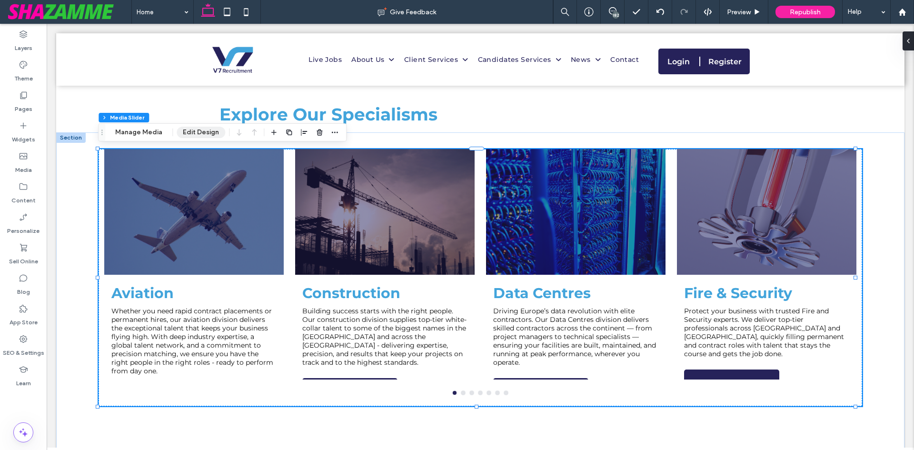
click at [202, 130] on button "Edit Design" at bounding box center [201, 132] width 49 height 11
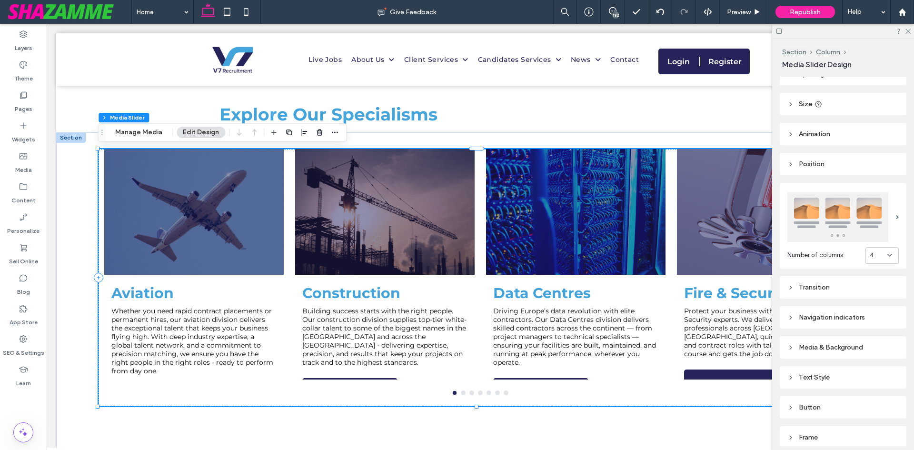
scroll to position [82, 0]
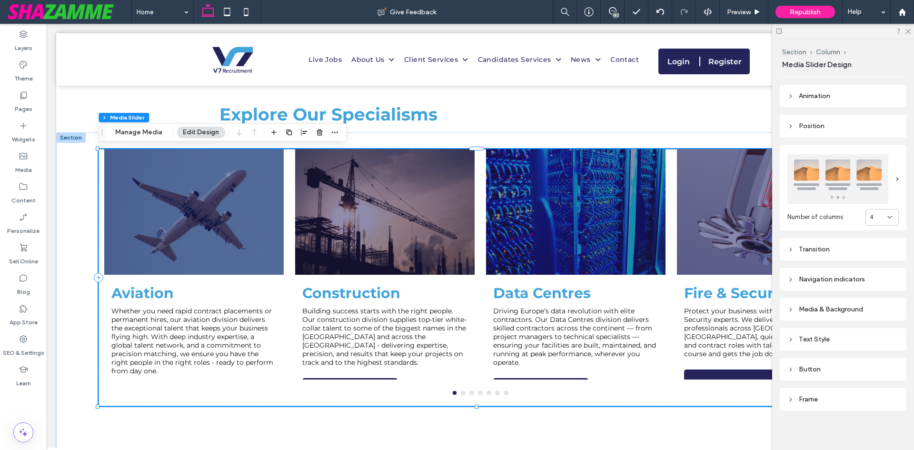
click at [819, 336] on div "Text Style" at bounding box center [842, 339] width 111 height 8
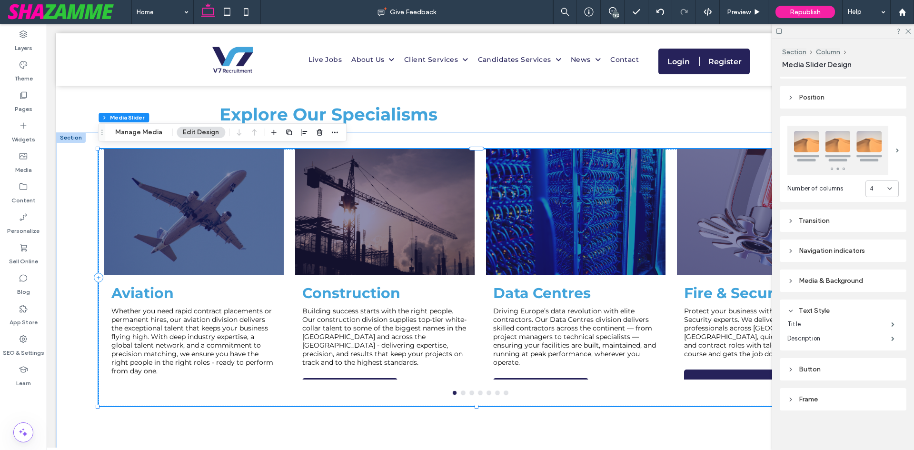
click at [816, 393] on div "Frame" at bounding box center [842, 399] width 111 height 13
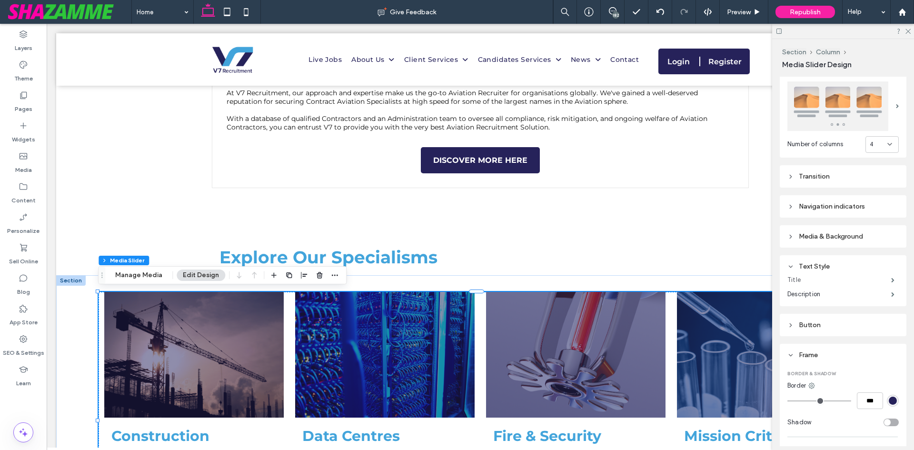
scroll to position [181, 0]
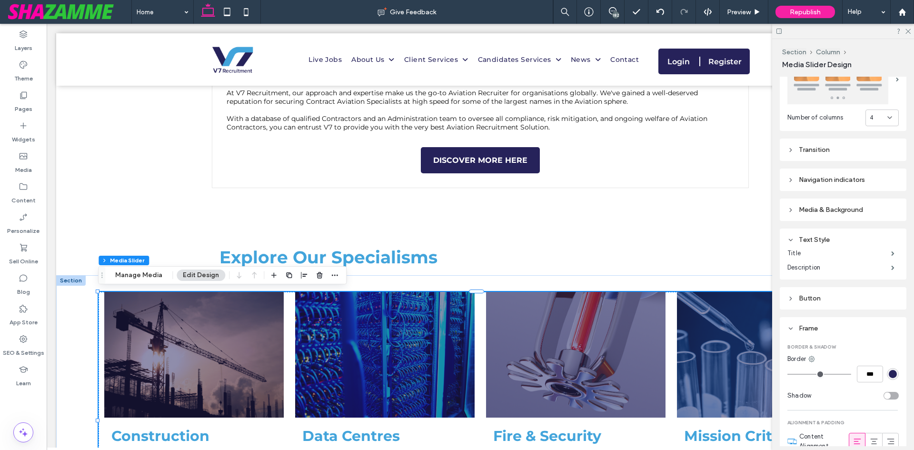
click at [816, 220] on div "Number of columns 4 Transition Navigation indicators Media & Background Text St…" at bounding box center [842, 272] width 127 height 468
click at [819, 211] on div "Media & Background" at bounding box center [842, 210] width 111 height 8
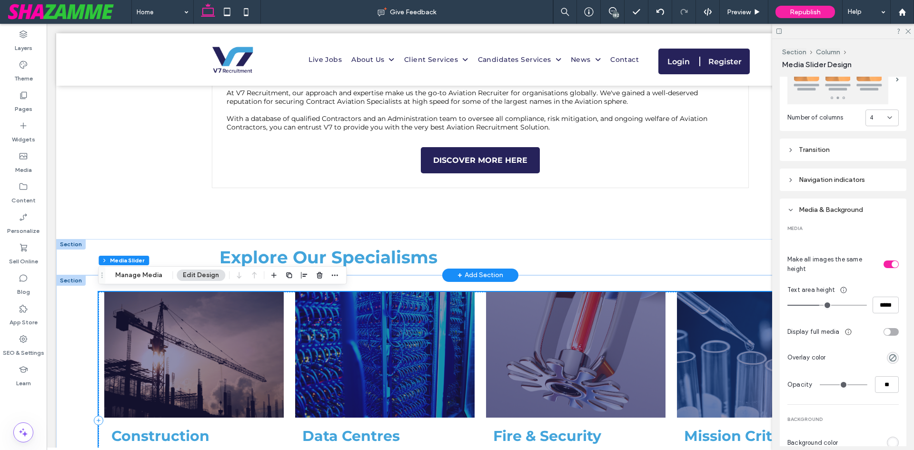
scroll to position [576, 0]
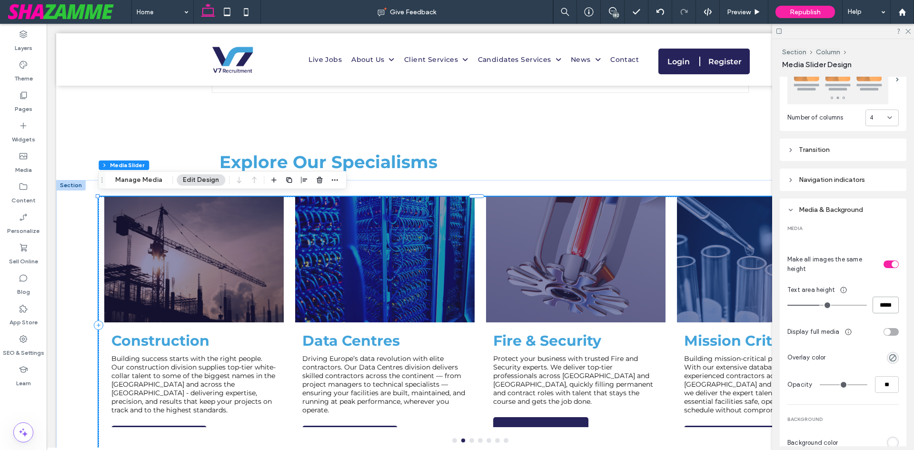
click at [875, 305] on input "*****" at bounding box center [885, 304] width 26 height 17
type input "***"
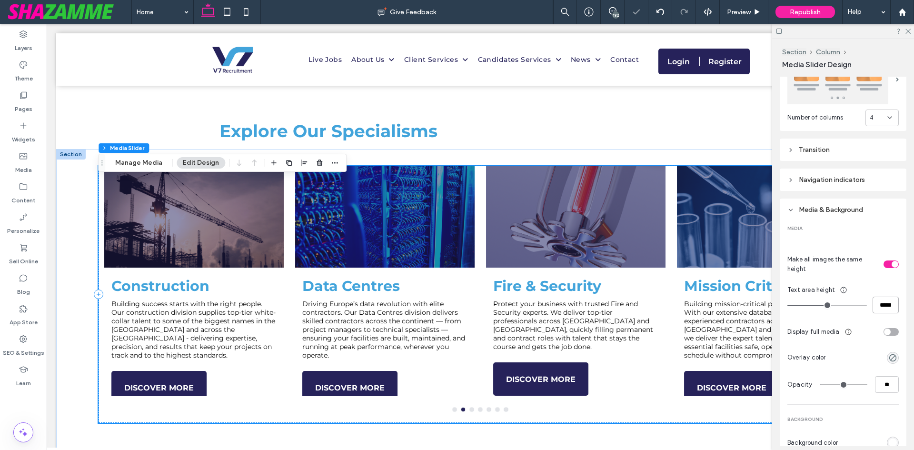
scroll to position [624, 0]
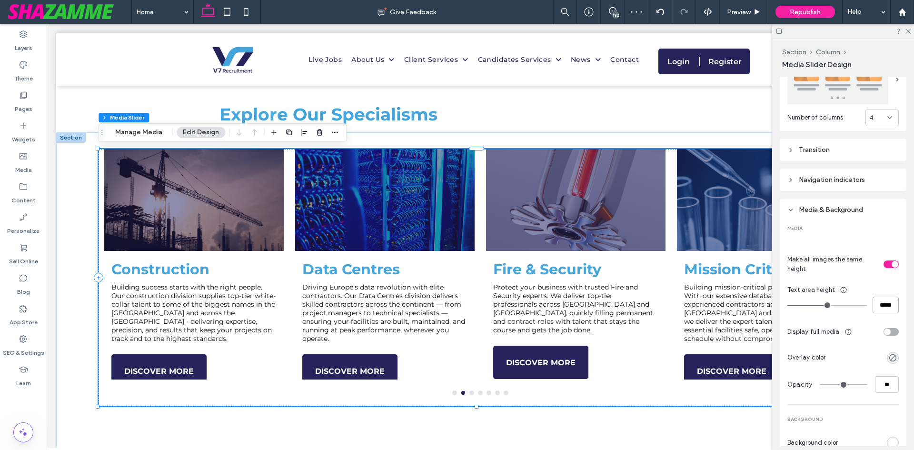
click at [879, 303] on input "*****" at bounding box center [885, 304] width 26 height 17
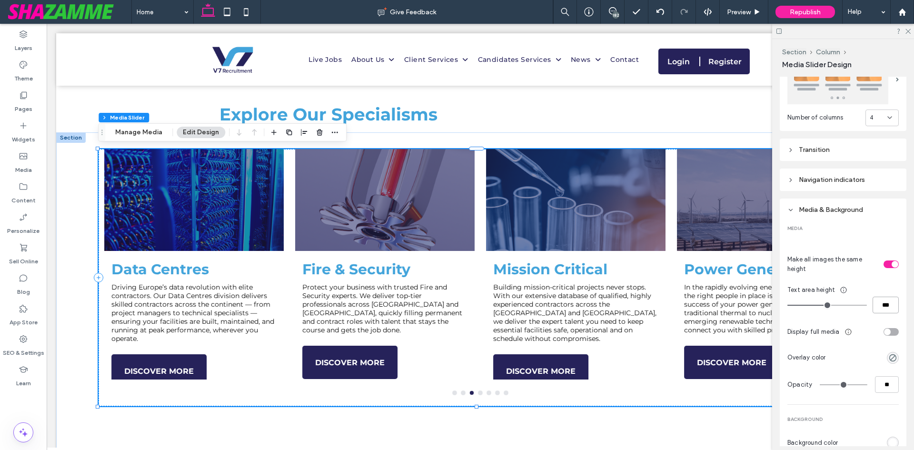
type input "***"
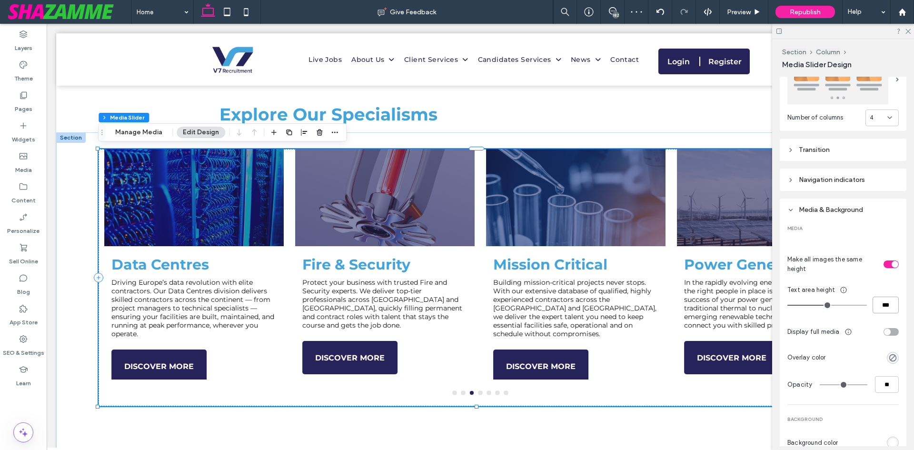
type input "***"
type input "*****"
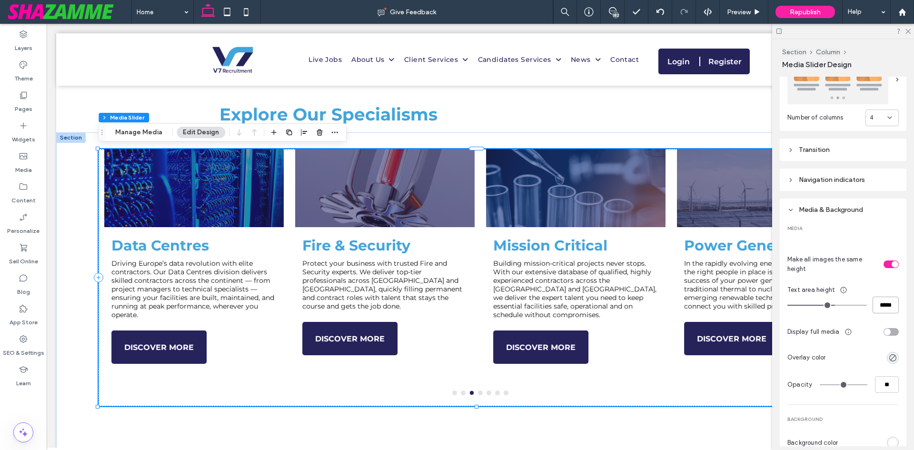
click at [737, 395] on div "Aviation Whether you need rapid contract placements or permanent hires, our avi…" at bounding box center [480, 277] width 763 height 257
click at [660, 404] on div "Aviation Whether you need rapid contract placements or permanent hires, our avi…" at bounding box center [480, 277] width 763 height 257
click at [134, 133] on button "Manage Media" at bounding box center [138, 132] width 59 height 11
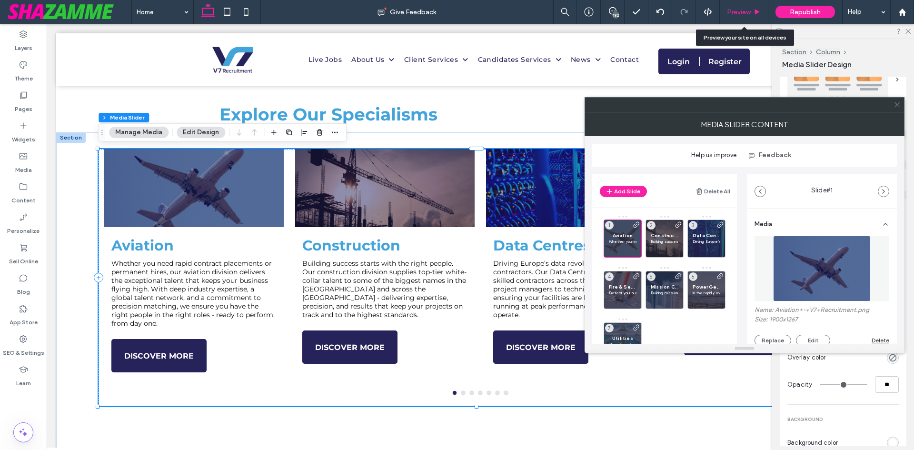
click at [753, 10] on div "Preview" at bounding box center [744, 12] width 48 height 8
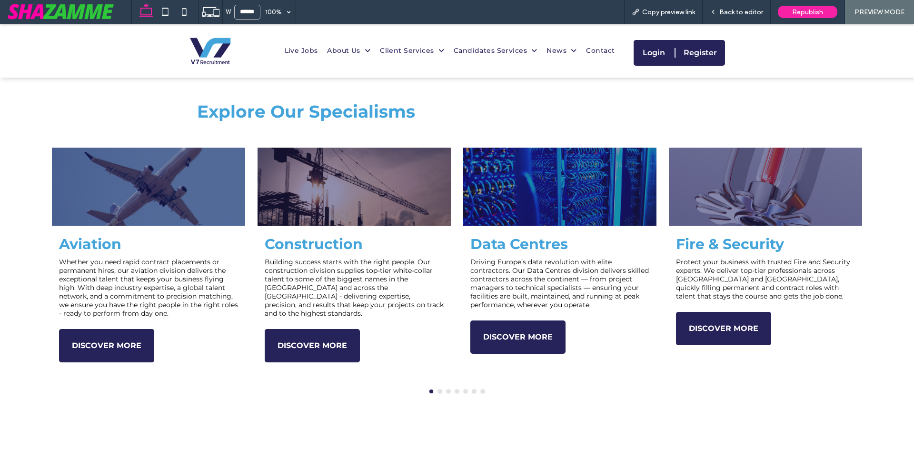
scroll to position [628, 0]
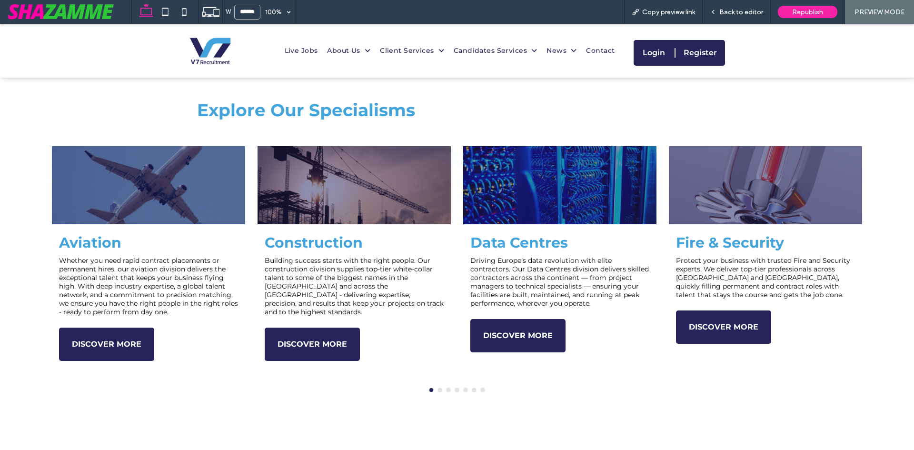
click at [753, 10] on span "Back to editor" at bounding box center [741, 12] width 44 height 8
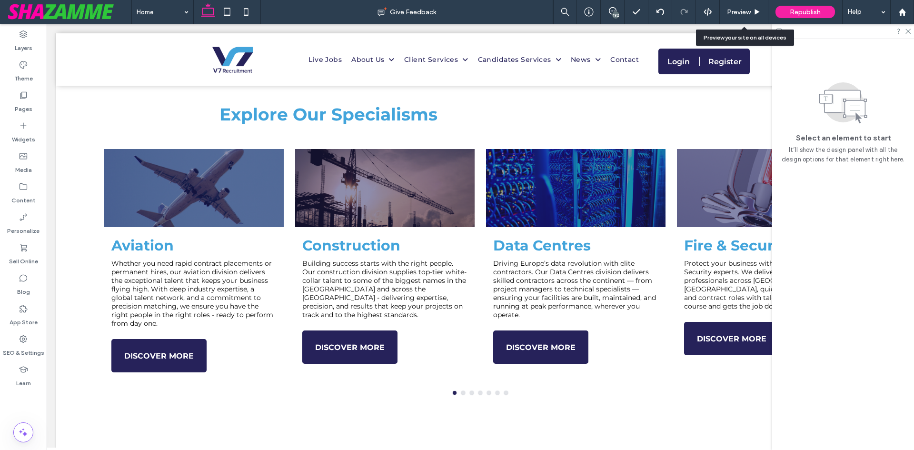
click at [753, 10] on div "Preview" at bounding box center [744, 12] width 48 height 8
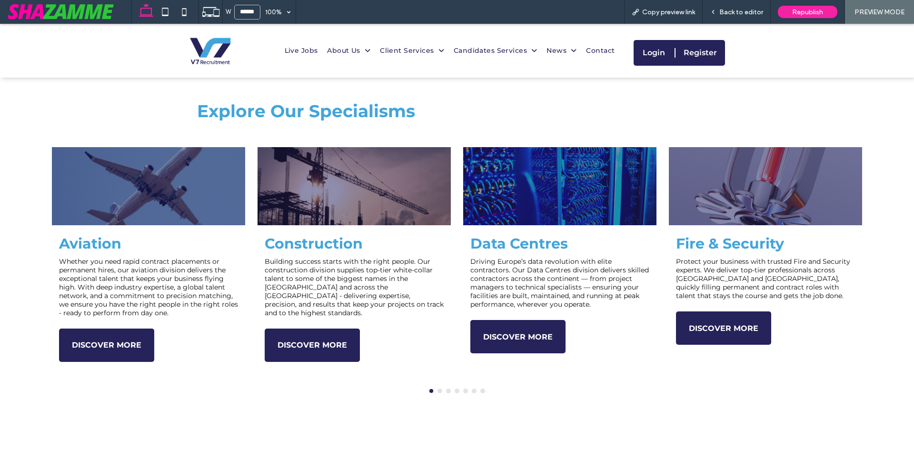
scroll to position [628, 0]
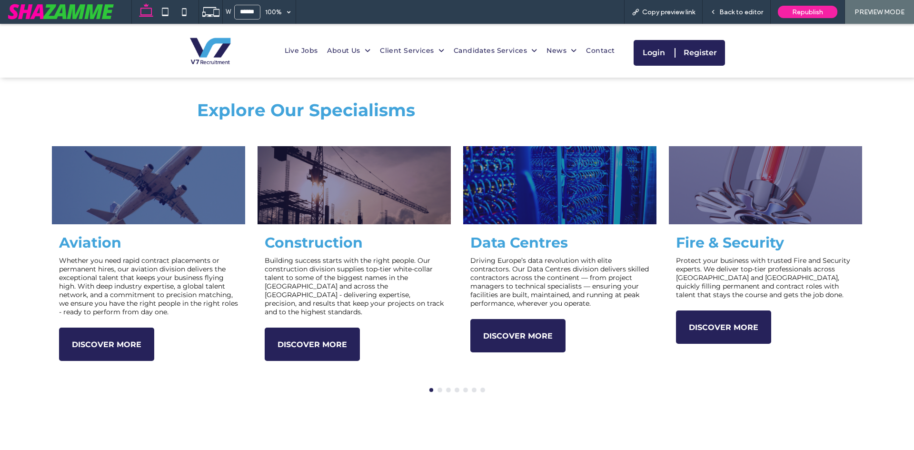
click at [753, 10] on span "Back to editor" at bounding box center [741, 12] width 44 height 8
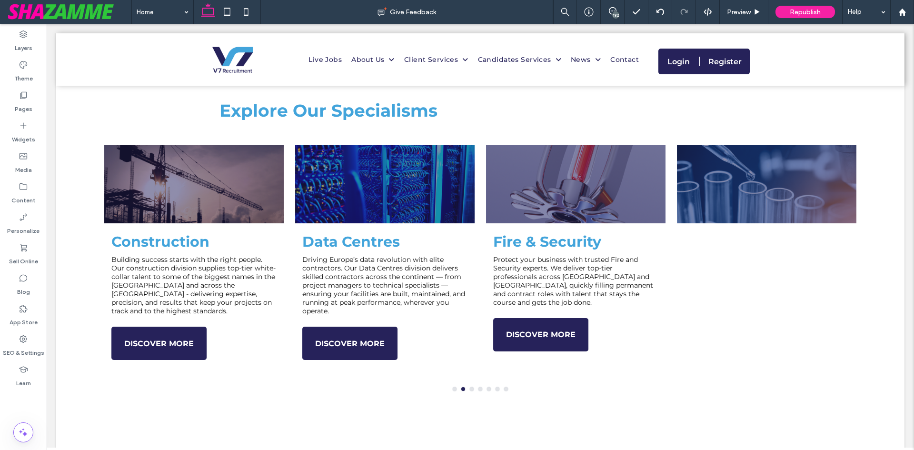
scroll to position [624, 0]
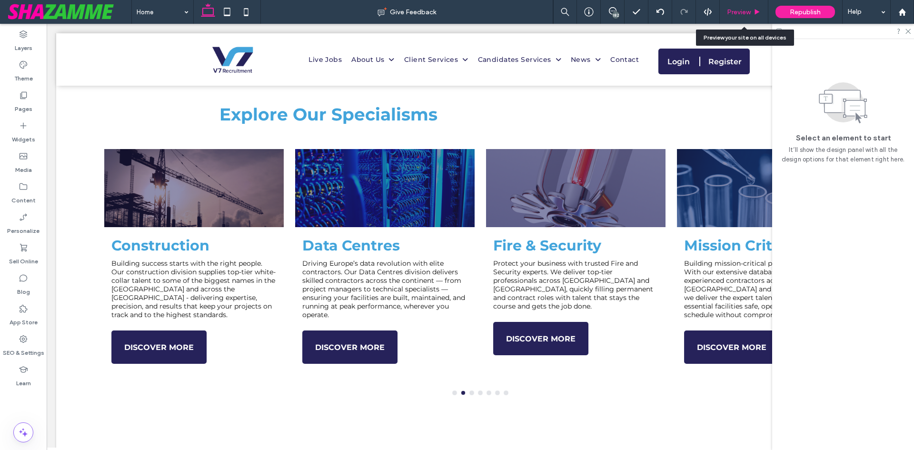
click at [745, 10] on span "Preview" at bounding box center [739, 12] width 24 height 8
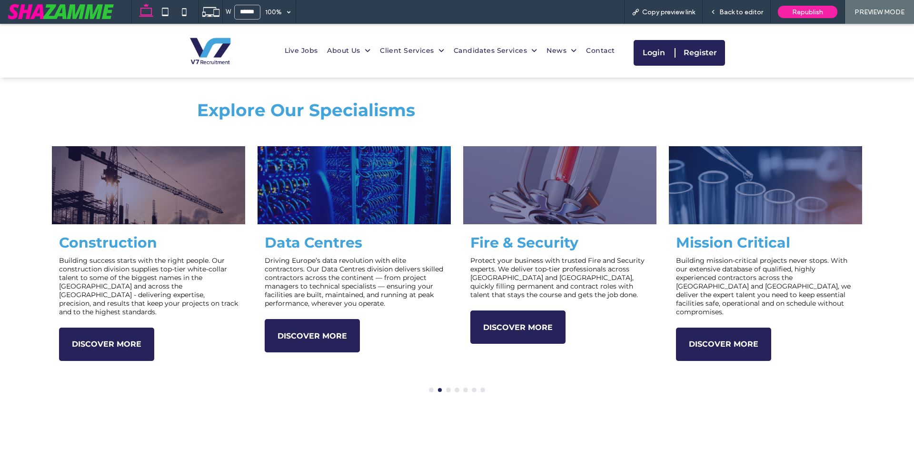
click at [745, 10] on span "Back to editor" at bounding box center [741, 12] width 44 height 8
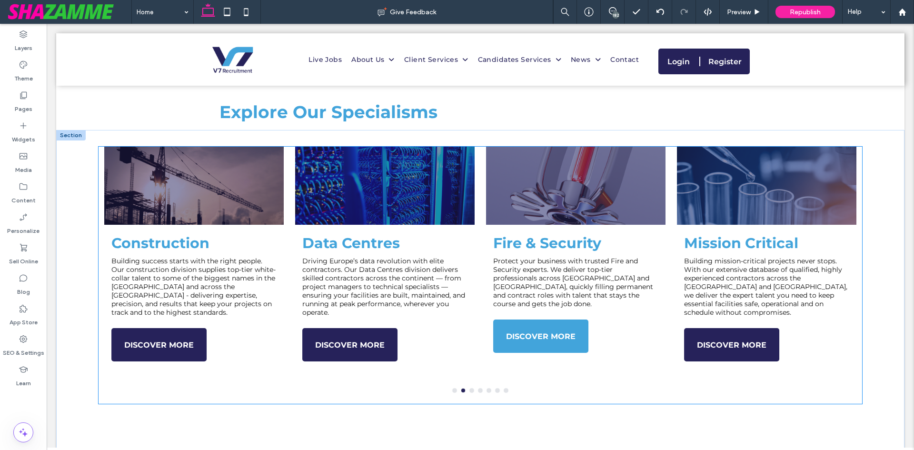
scroll to position [624, 0]
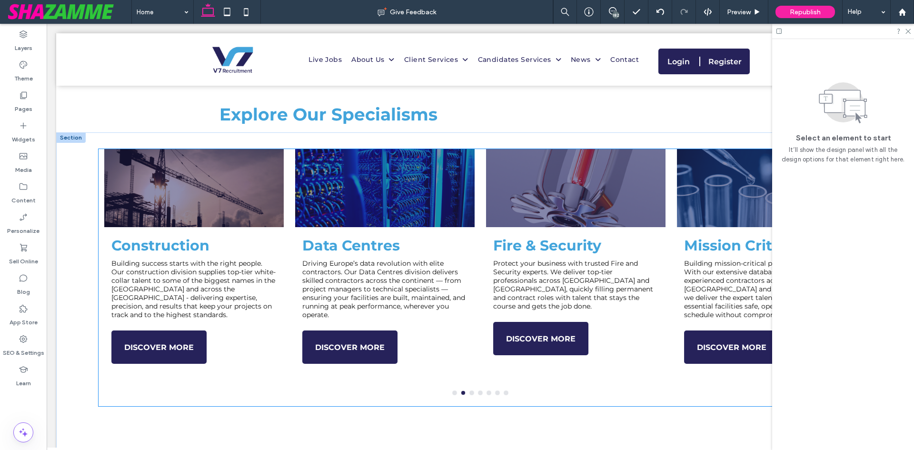
click at [608, 352] on div "Fire & Security Protect your business with trusted Fire and Security experts. W…" at bounding box center [575, 308] width 179 height 143
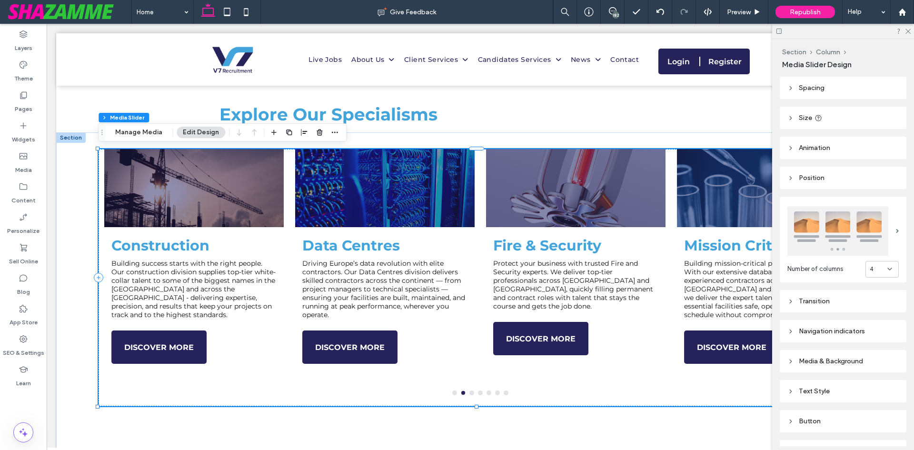
scroll to position [82, 0]
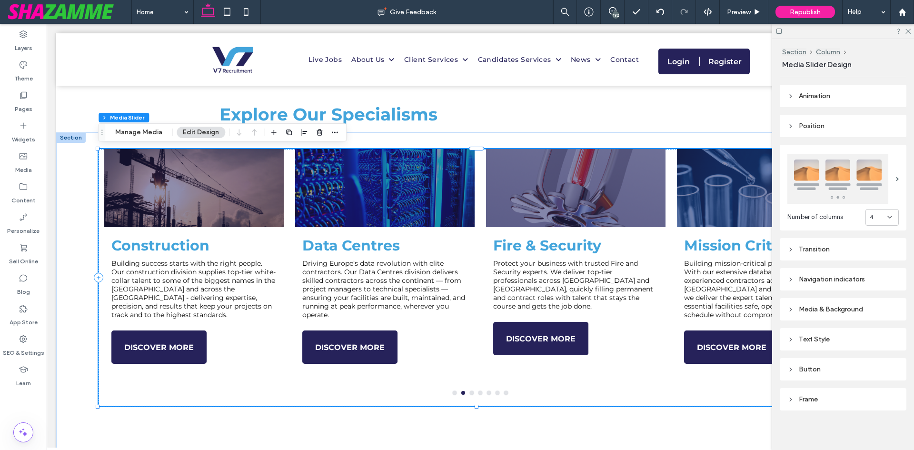
click at [813, 363] on div "Button" at bounding box center [842, 369] width 111 height 13
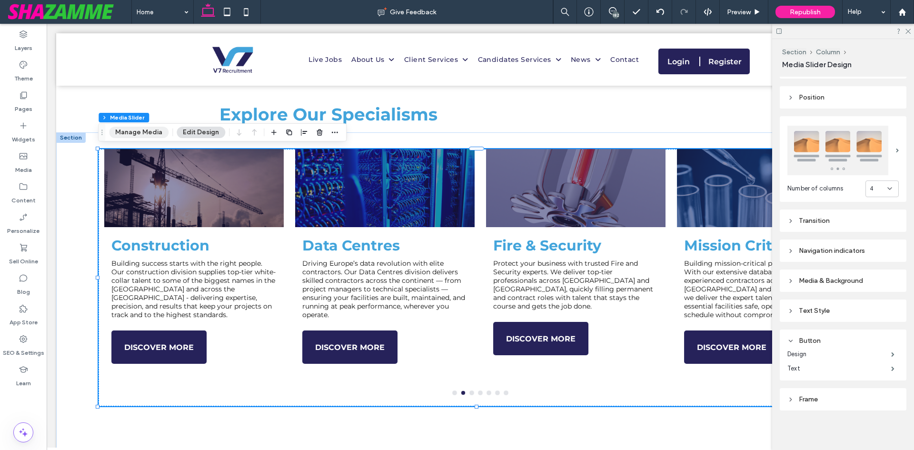
drag, startPoint x: 134, startPoint y: 133, endPoint x: 148, endPoint y: 137, distance: 14.2
click at [135, 133] on button "Manage Media" at bounding box center [138, 132] width 59 height 11
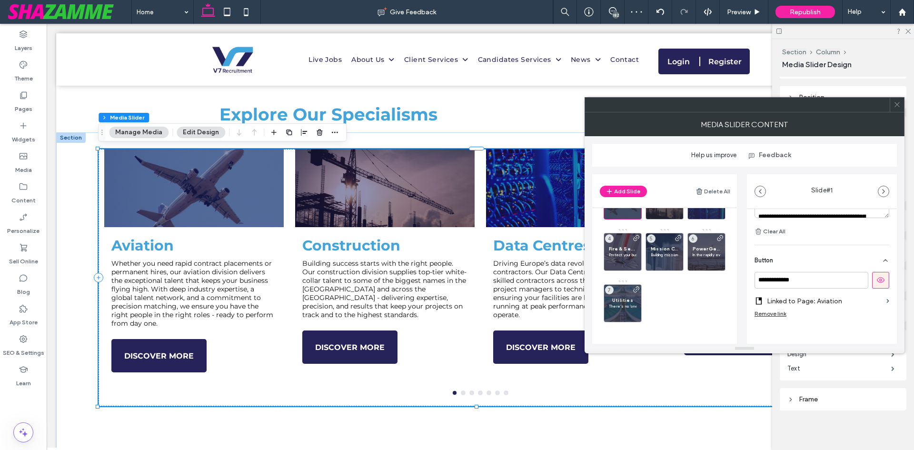
scroll to position [350, 0]
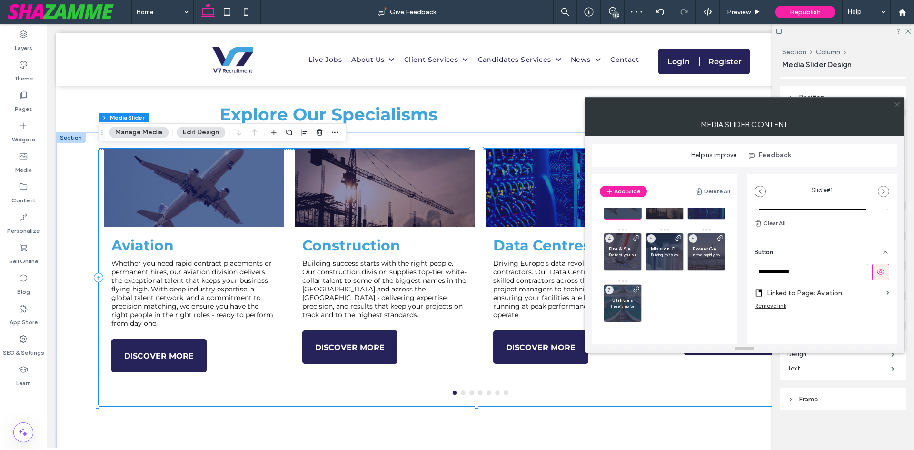
click at [893, 104] on icon at bounding box center [896, 104] width 7 height 7
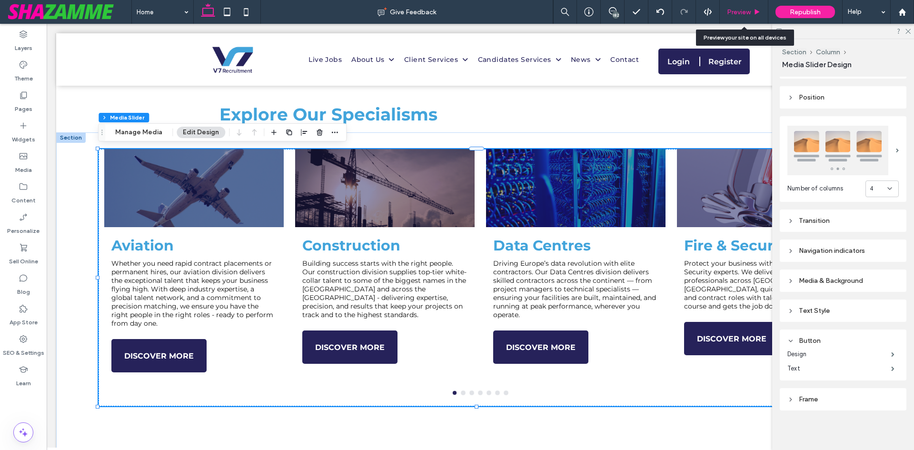
click at [743, 15] on span "Preview" at bounding box center [739, 12] width 24 height 8
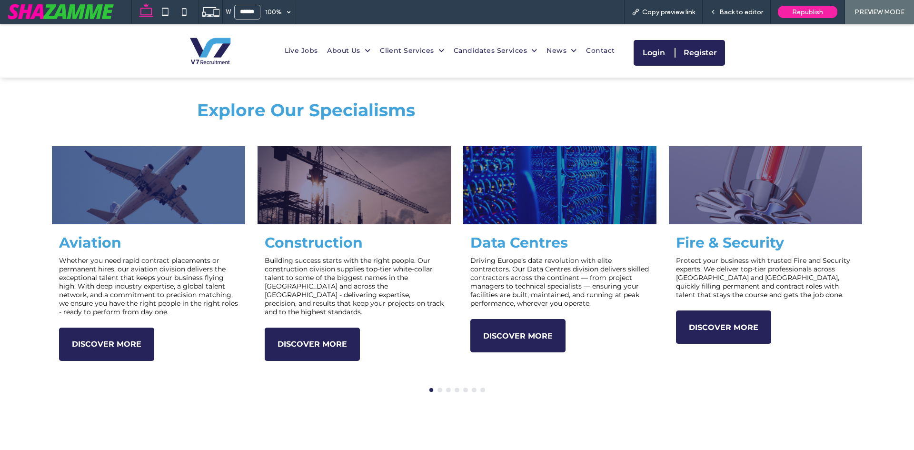
click at [743, 15] on span "Back to editor" at bounding box center [741, 12] width 44 height 8
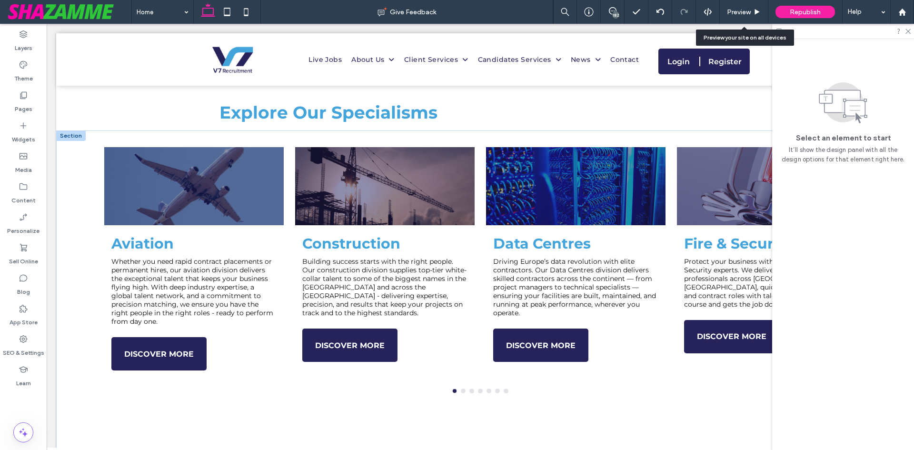
scroll to position [624, 0]
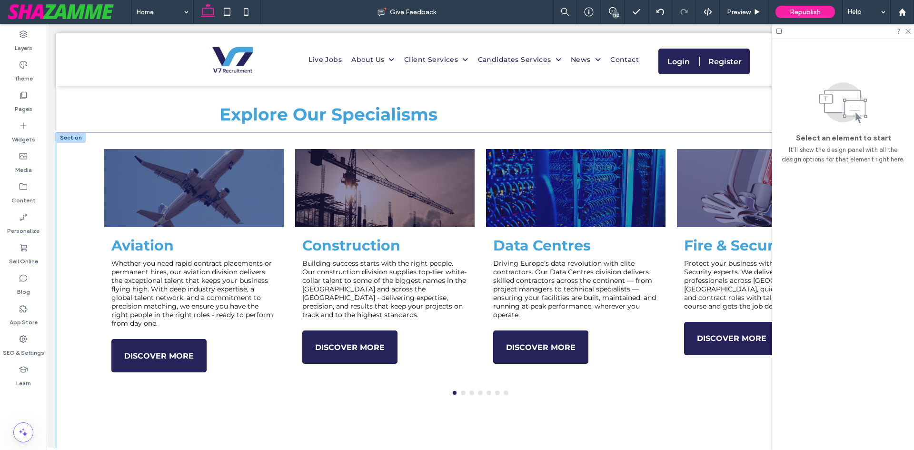
click at [648, 384] on div "Aviation Whether you need rapid contract placements or permanent hires, our avi…" at bounding box center [480, 277] width 763 height 257
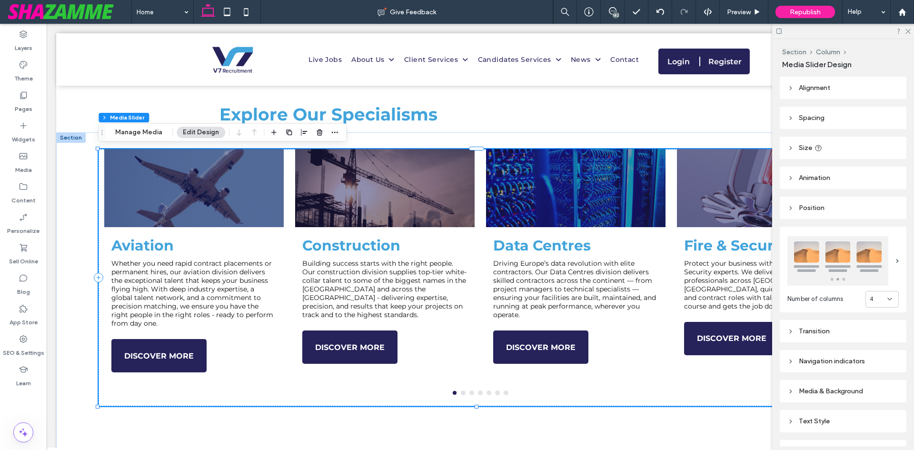
scroll to position [48, 0]
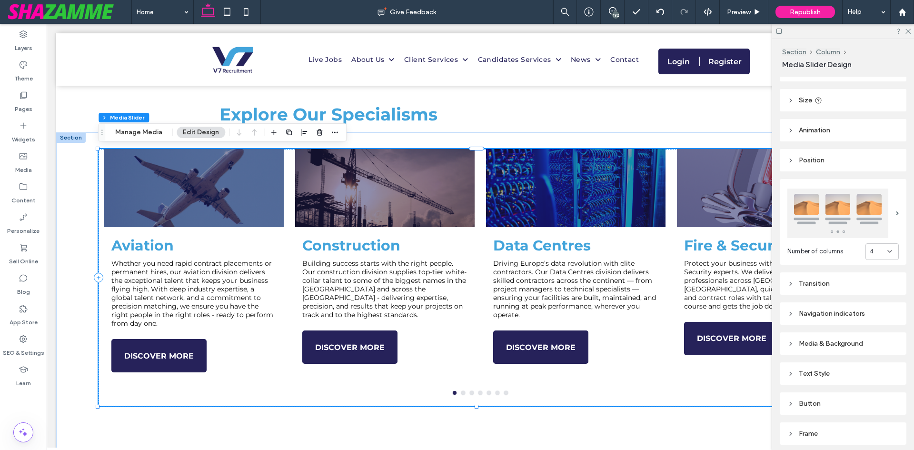
click at [838, 344] on div "Media & Background" at bounding box center [842, 343] width 111 height 8
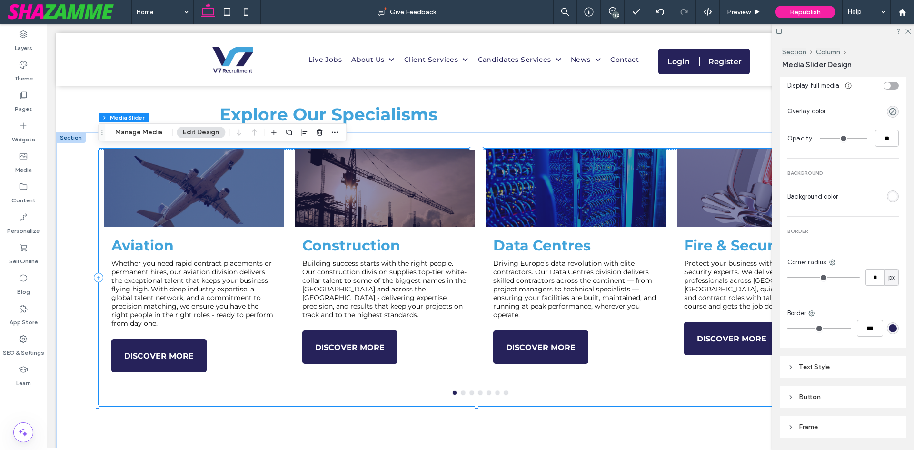
scroll to position [428, 0]
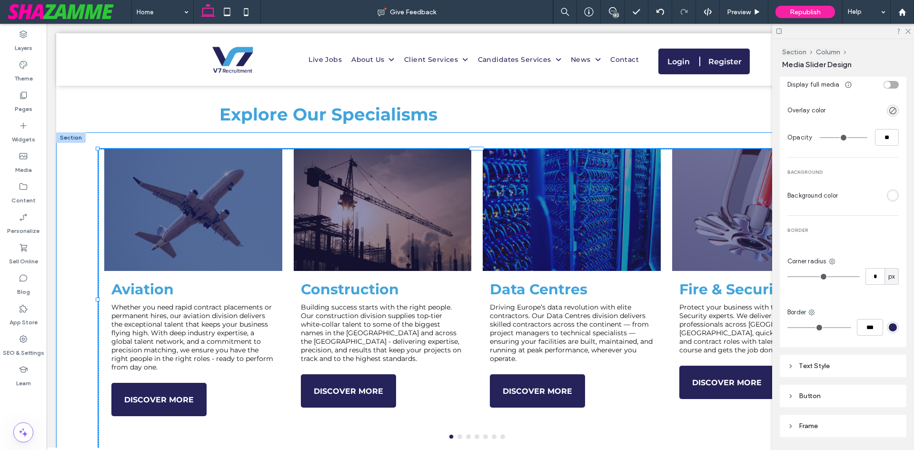
drag, startPoint x: 475, startPoint y: 405, endPoint x: 477, endPoint y: 427, distance: 22.0
click at [477, 427] on div "Aviation Every decision matters in the high-stakes world of Aviation Recruitmen…" at bounding box center [480, 316] width 848 height 369
type input "***"
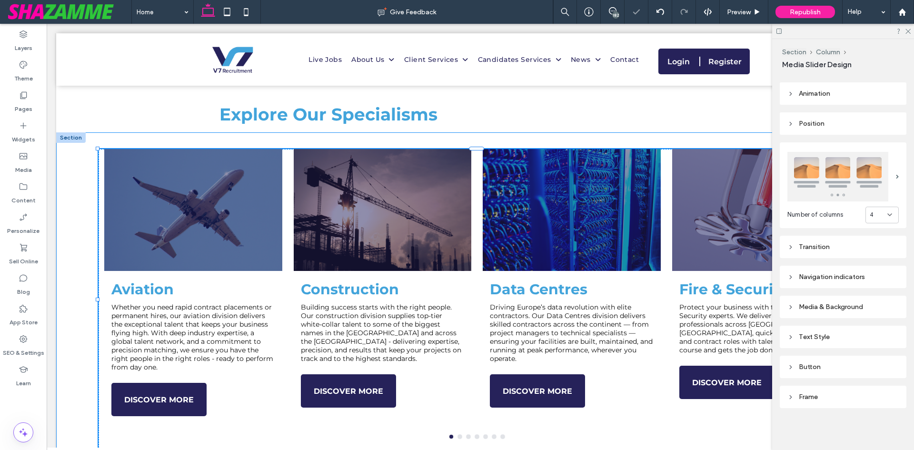
scroll to position [82, 0]
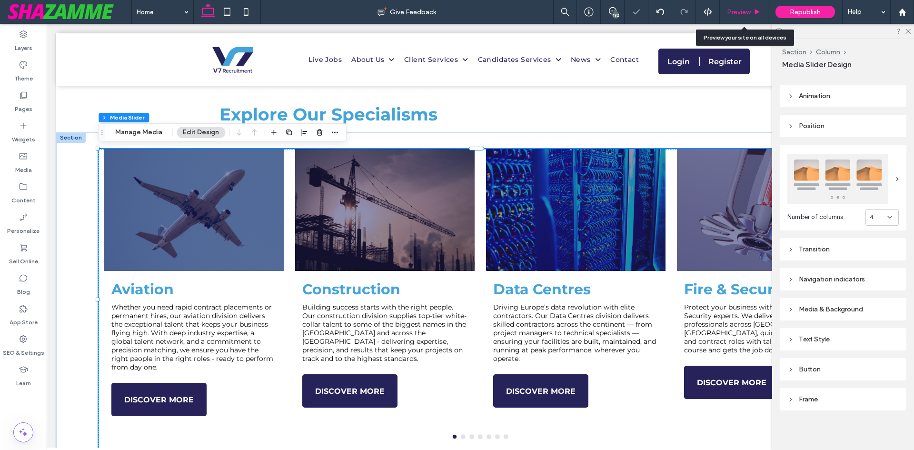
click at [751, 10] on div "Preview" at bounding box center [744, 12] width 48 height 8
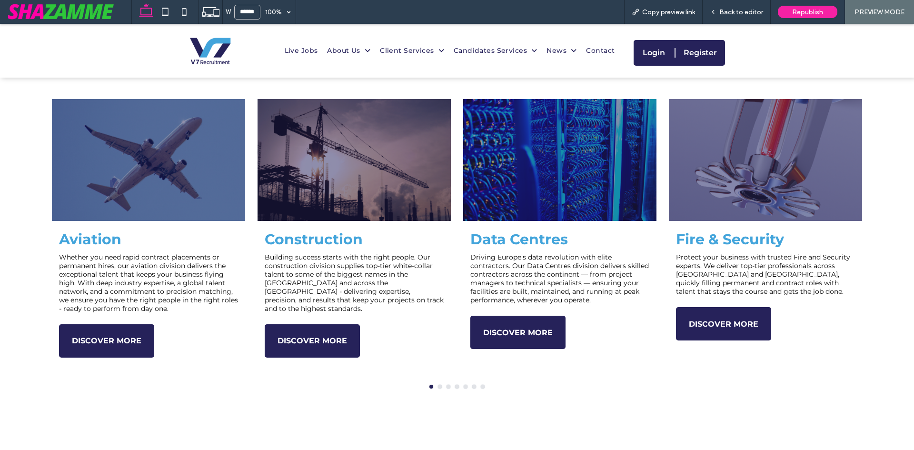
scroll to position [675, 0]
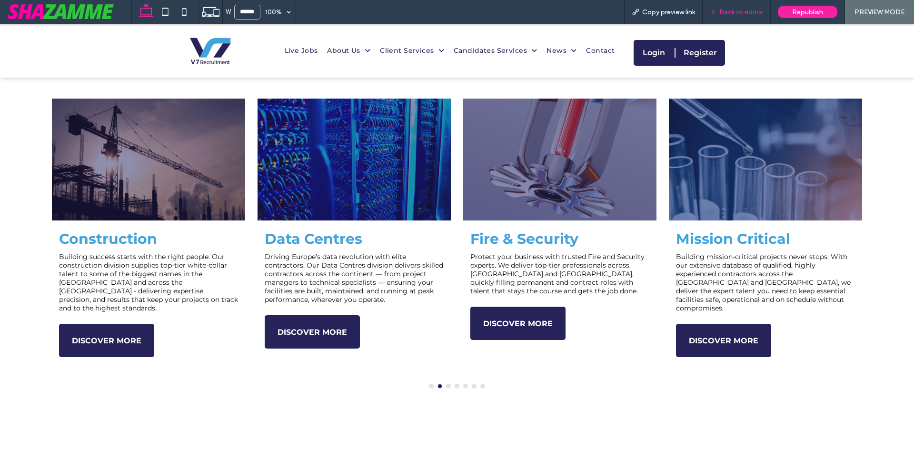
click at [747, 11] on span "Back to editor" at bounding box center [741, 12] width 44 height 8
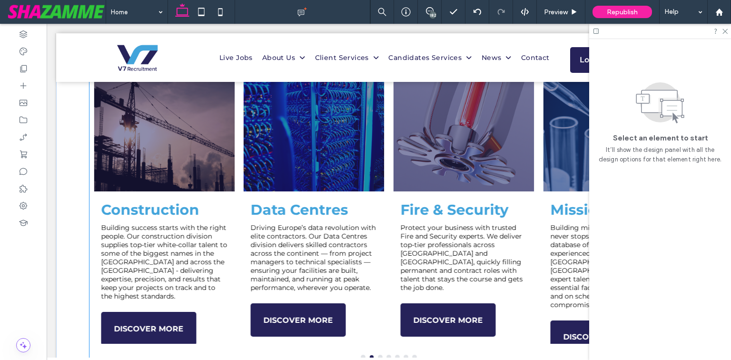
scroll to position [674, 0]
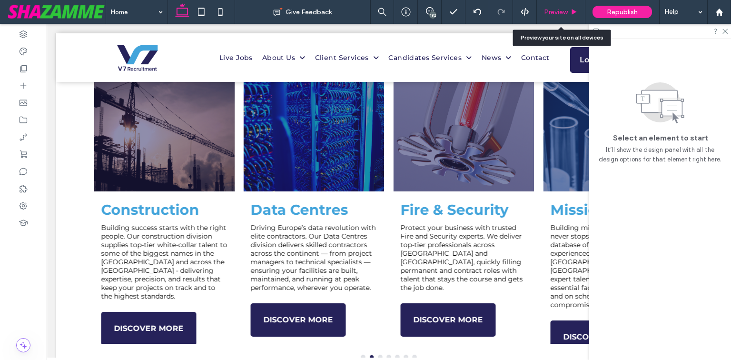
click at [577, 13] on icon at bounding box center [574, 12] width 7 height 7
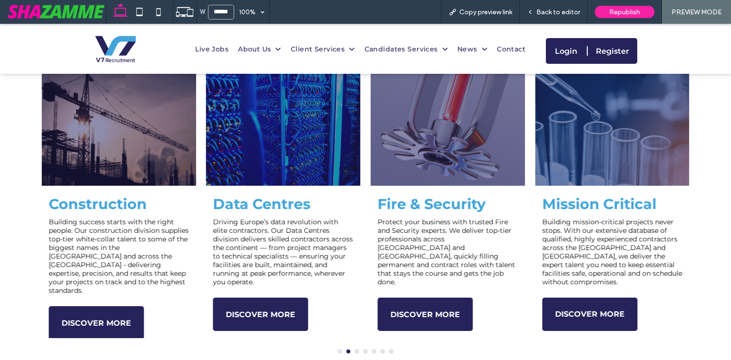
click at [577, 13] on span "Back to editor" at bounding box center [558, 12] width 44 height 8
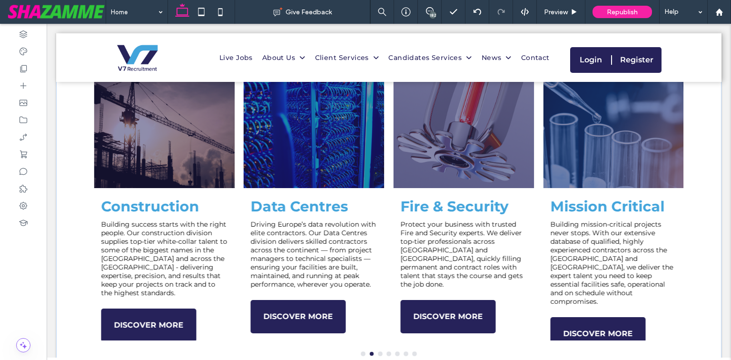
scroll to position [674, 0]
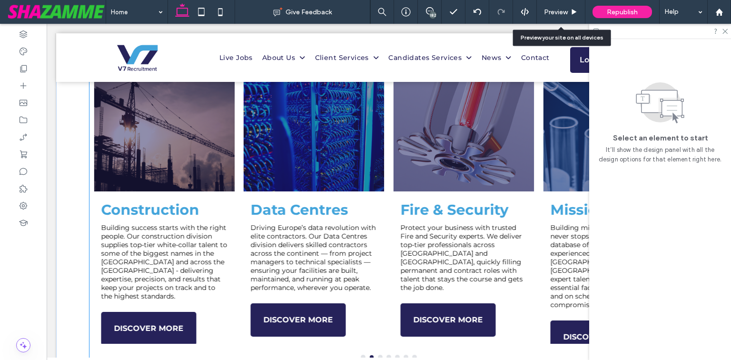
click at [377, 306] on div "Data Centres Driving Europe’s data revolution with elite contractors. Our Data …" at bounding box center [314, 272] width 141 height 143
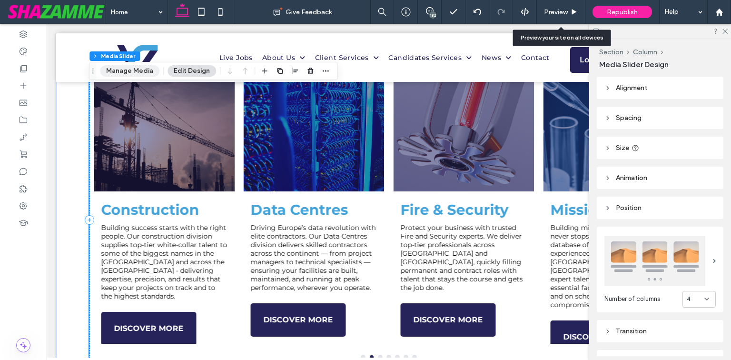
click at [141, 70] on button "Manage Media" at bounding box center [129, 70] width 59 height 11
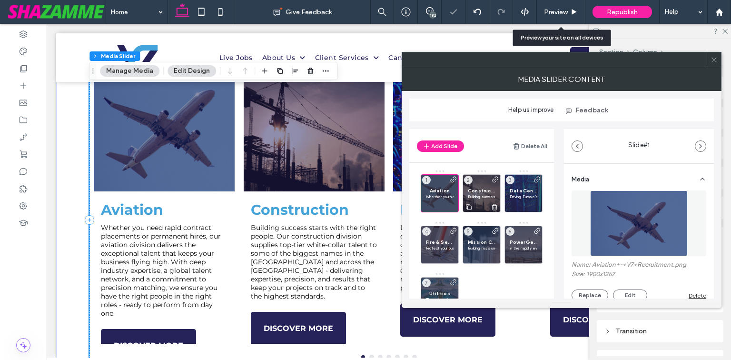
click at [486, 190] on span "Construction" at bounding box center [482, 190] width 28 height 6
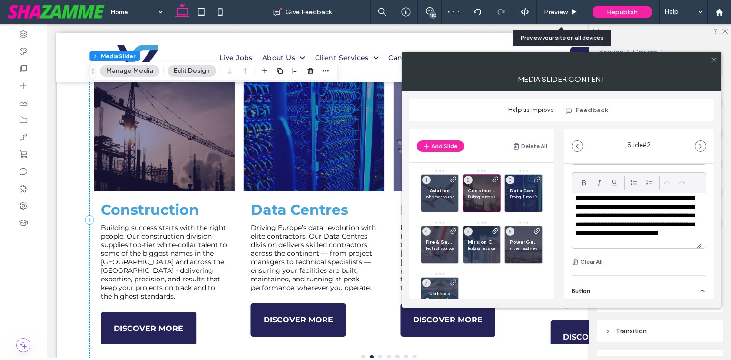
scroll to position [27, 0]
click at [648, 240] on p "**********" at bounding box center [633, 207] width 117 height 70
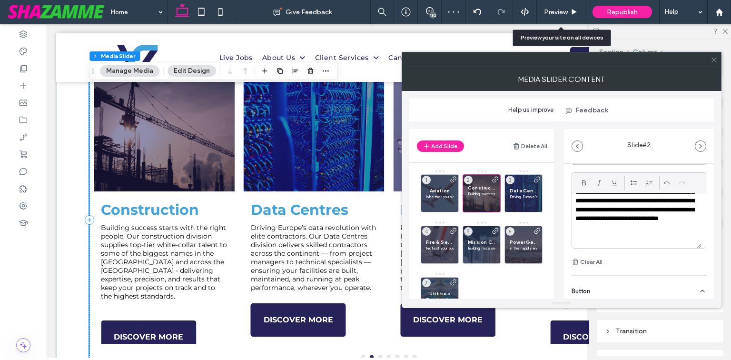
click at [698, 254] on div "**********" at bounding box center [639, 207] width 135 height 119
click at [361, 355] on button "go to slide 1" at bounding box center [363, 357] width 4 height 4
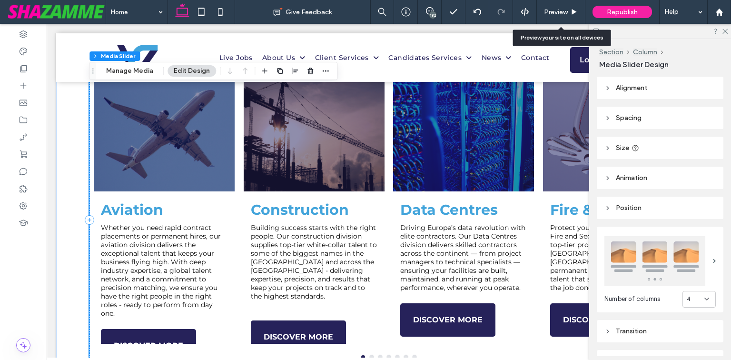
click at [516, 291] on div "Data Centres Driving Europe’s data revolution with elite contractors. Our Data …" at bounding box center [463, 272] width 141 height 143
click at [559, 6] on div "Preview" at bounding box center [561, 12] width 49 height 24
click at [569, 13] on div "Preview" at bounding box center [561, 12] width 48 height 8
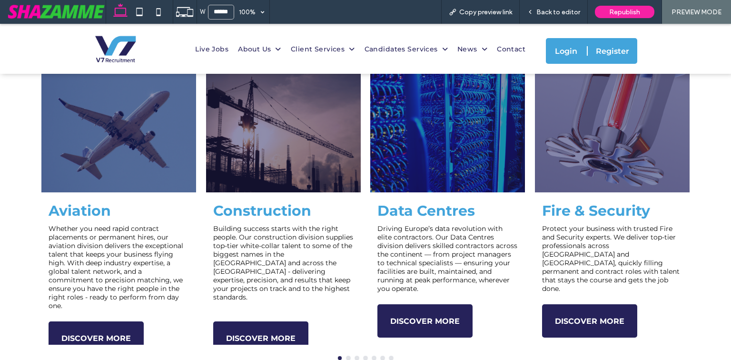
scroll to position [681, 0]
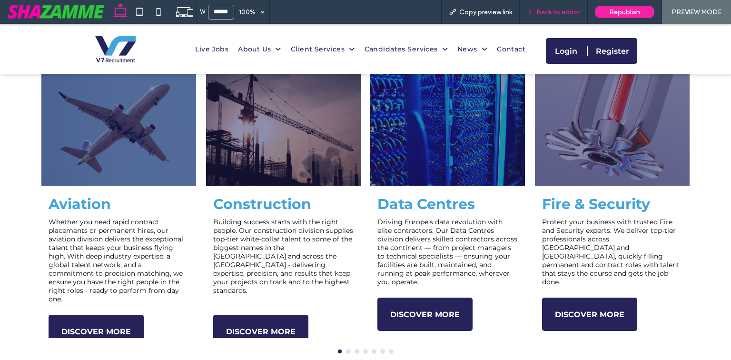
click at [554, 13] on span "Back to editor" at bounding box center [558, 12] width 44 height 8
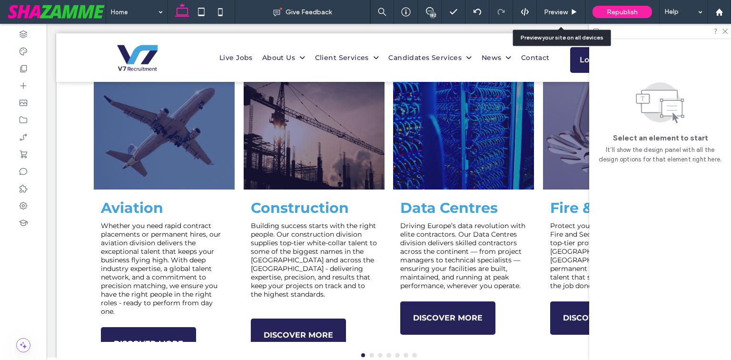
scroll to position [674, 0]
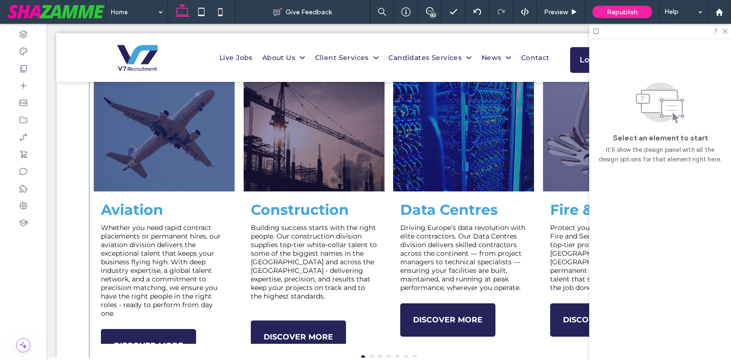
click at [377, 259] on div "Construction Building success starts with the right people. Our construction di…" at bounding box center [314, 272] width 141 height 143
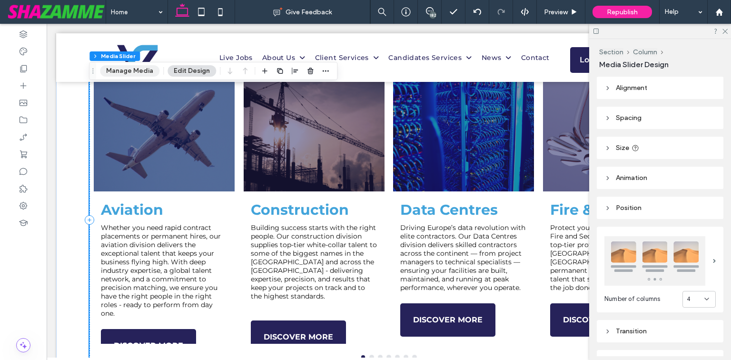
click at [147, 72] on button "Manage Media" at bounding box center [129, 70] width 59 height 11
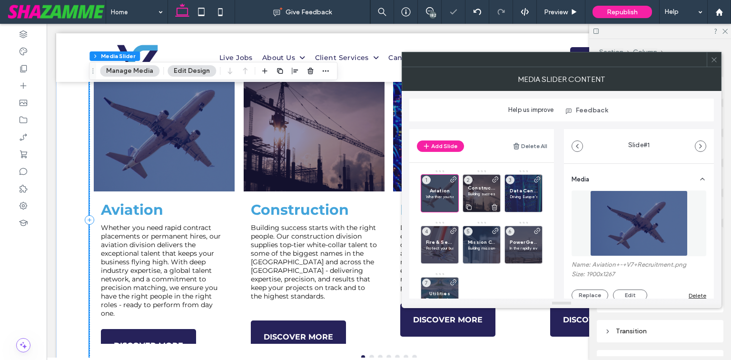
click at [487, 192] on p "Building success starts with the right people. Our construction division suppli…" at bounding box center [482, 194] width 28 height 6
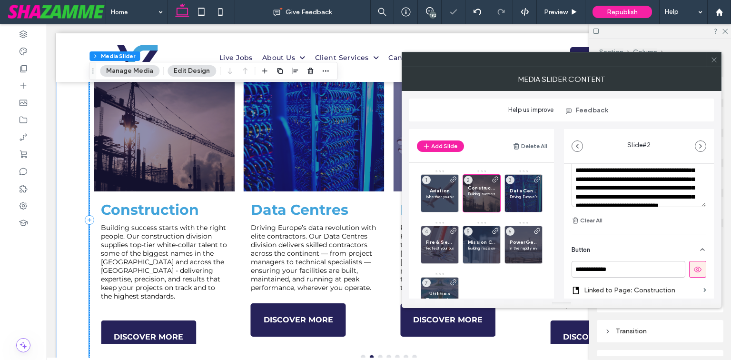
scroll to position [274, 0]
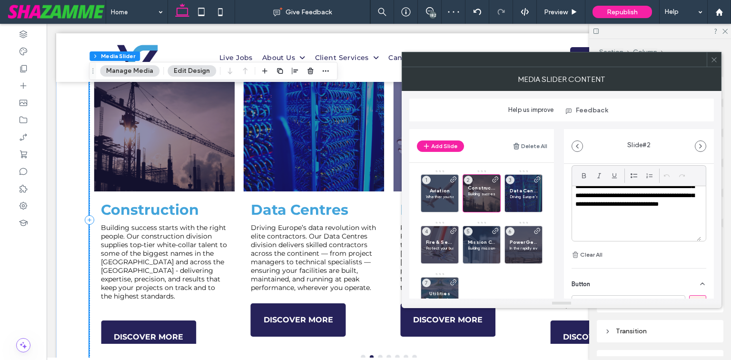
click at [615, 227] on p at bounding box center [636, 231] width 122 height 9
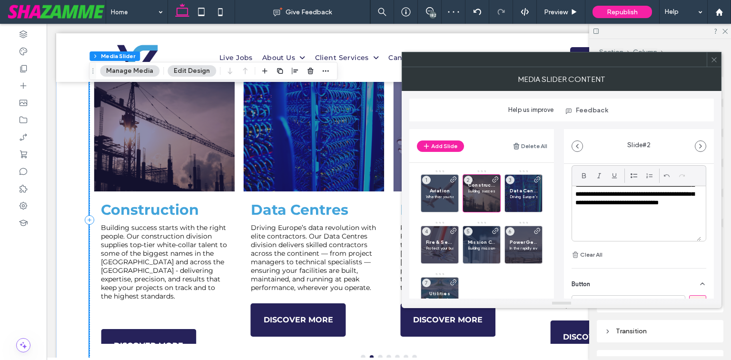
click at [706, 245] on div "**********" at bounding box center [639, 150] width 150 height 520
click at [526, 202] on div at bounding box center [523, 206] width 37 height 10
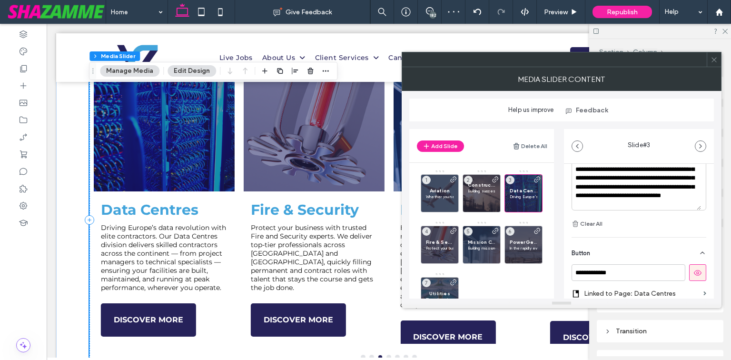
scroll to position [27, 0]
click at [617, 205] on p "**********" at bounding box center [633, 169] width 117 height 70
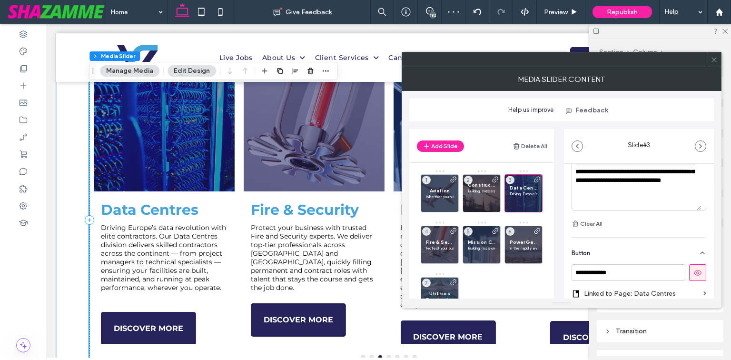
click at [674, 222] on div "**********" at bounding box center [639, 169] width 135 height 119
click at [443, 240] on span "Fire & Security" at bounding box center [440, 242] width 28 height 6
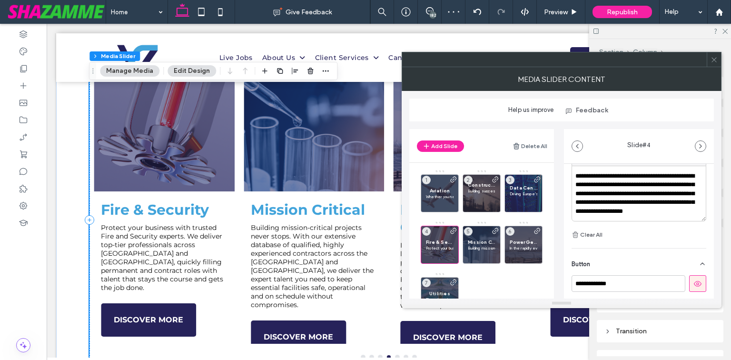
scroll to position [305, 0]
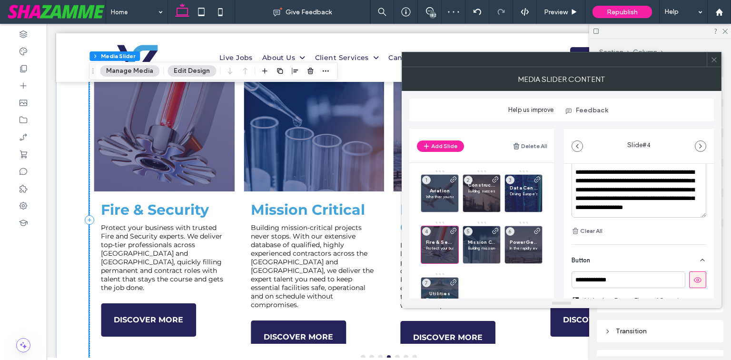
click at [636, 214] on p "**********" at bounding box center [633, 194] width 117 height 53
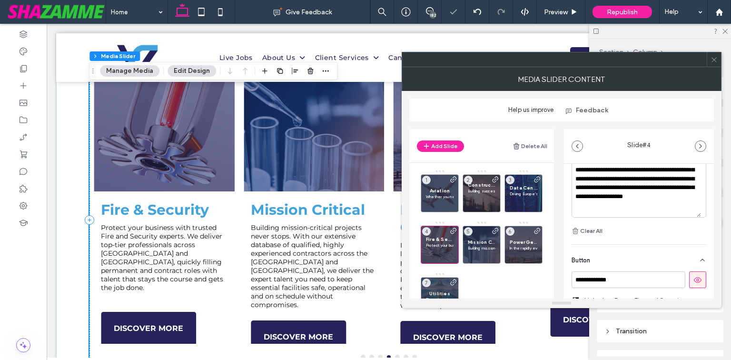
click at [695, 225] on div "**********" at bounding box center [639, 176] width 135 height 119
click at [481, 241] on span "Mission Critical" at bounding box center [482, 242] width 28 height 6
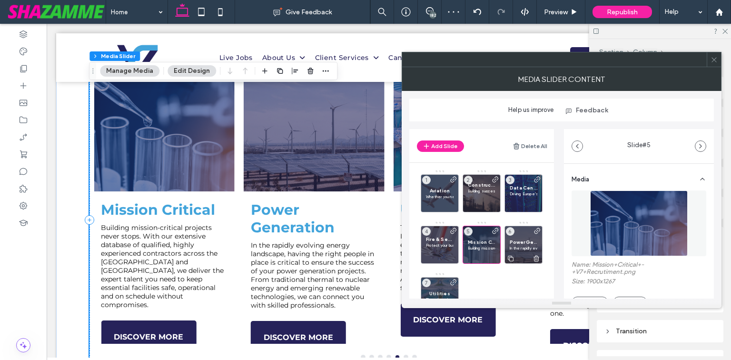
click at [513, 242] on span "Power Generation" at bounding box center [524, 242] width 28 height 6
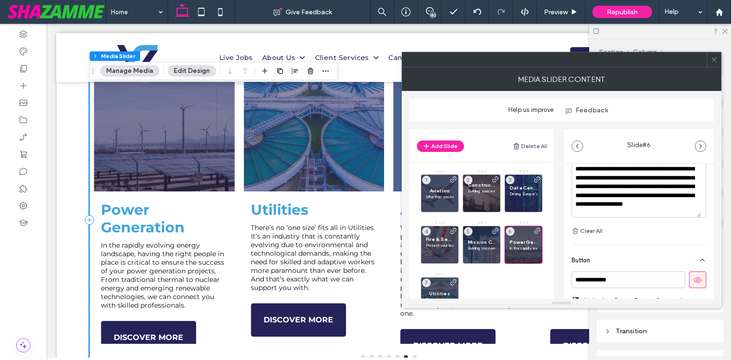
scroll to position [18, 0]
click at [637, 216] on div "**********" at bounding box center [636, 189] width 129 height 55
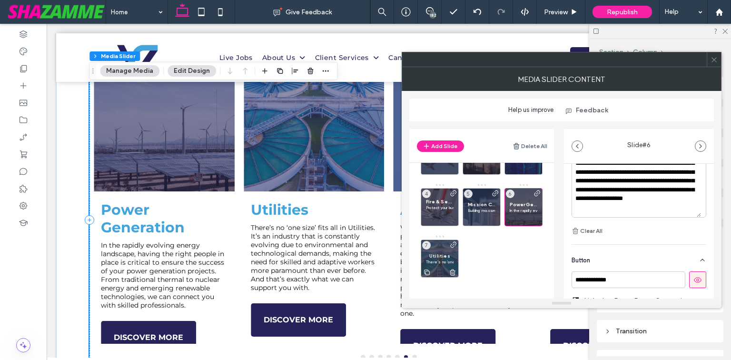
click at [439, 260] on p "There’s no ‘one size’ fits all in Utilities. It’s an industry that is constantl…" at bounding box center [440, 262] width 28 height 6
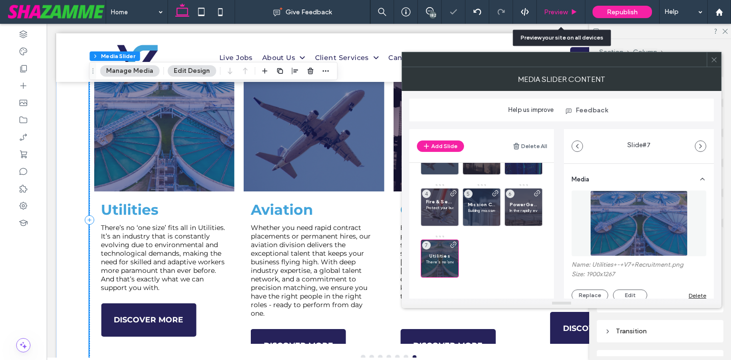
click at [567, 15] on span "Preview" at bounding box center [556, 12] width 24 height 8
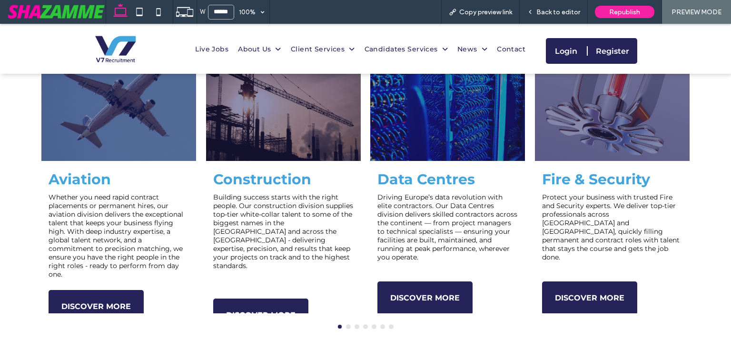
scroll to position [719, 0]
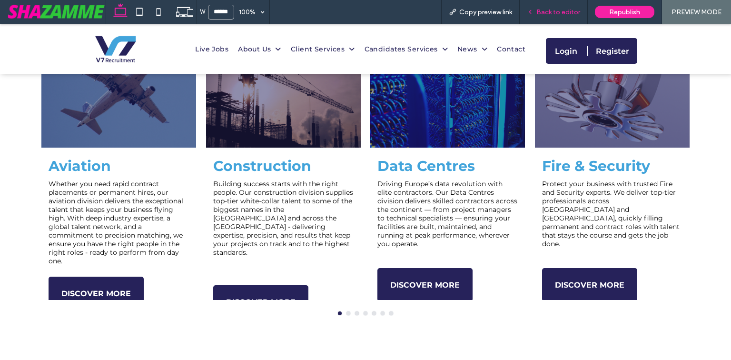
click at [553, 10] on span "Back to editor" at bounding box center [558, 12] width 44 height 8
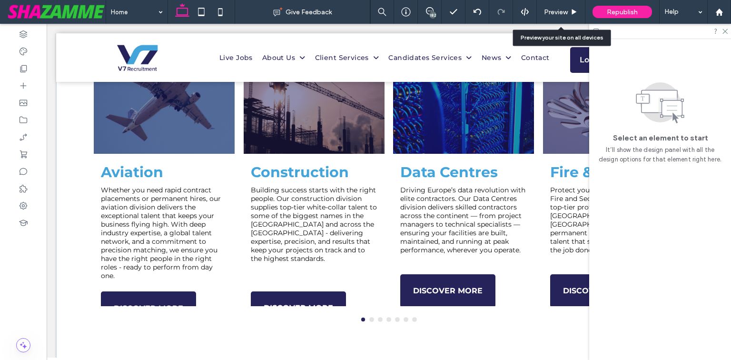
scroll to position [711, 0]
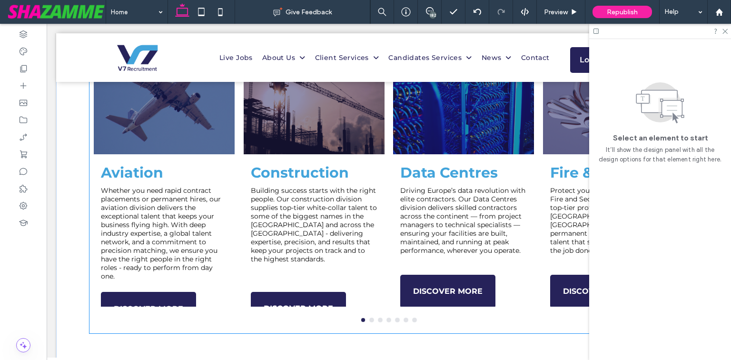
click at [202, 232] on p "Whether you need rapid contract placements or permanent hires, our aviation div…" at bounding box center [164, 233] width 127 height 94
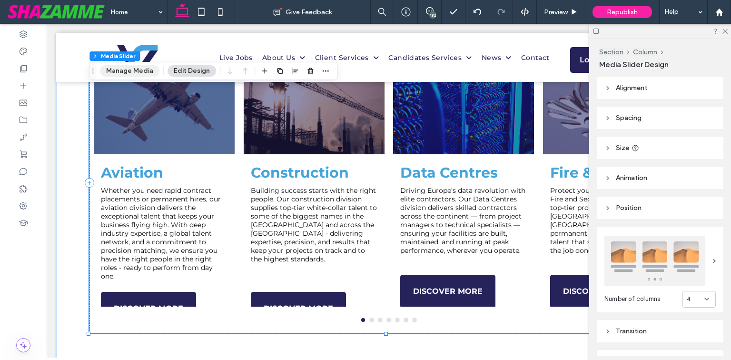
click at [135, 76] on button "Manage Media" at bounding box center [129, 70] width 59 height 11
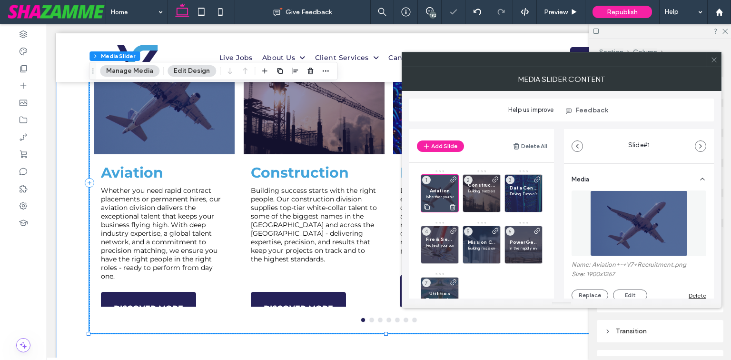
click at [440, 190] on span "Aviation" at bounding box center [440, 190] width 28 height 6
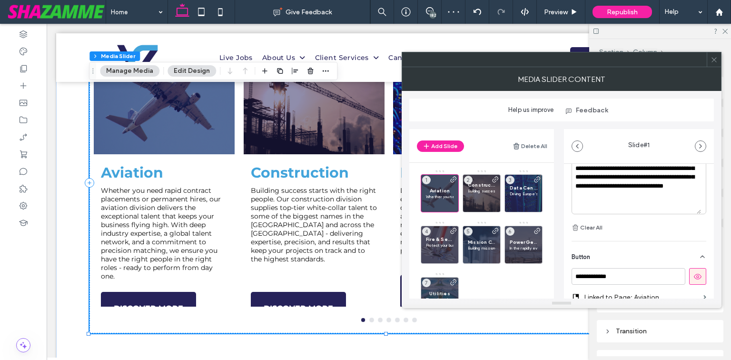
scroll to position [305, 0]
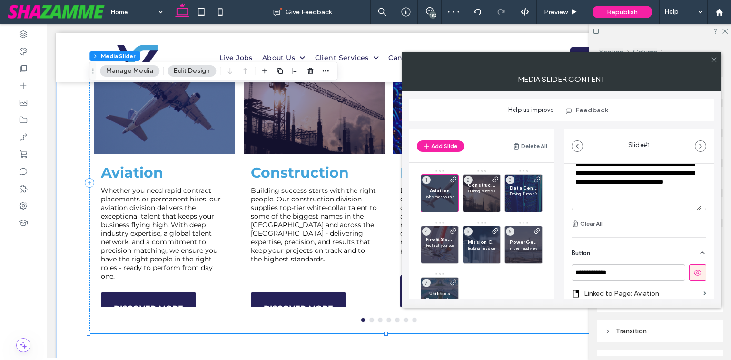
click at [641, 203] on p "**********" at bounding box center [633, 164] width 117 height 79
click at [708, 207] on div "**********" at bounding box center [639, 119] width 150 height 520
click at [718, 60] on div at bounding box center [714, 59] width 14 height 14
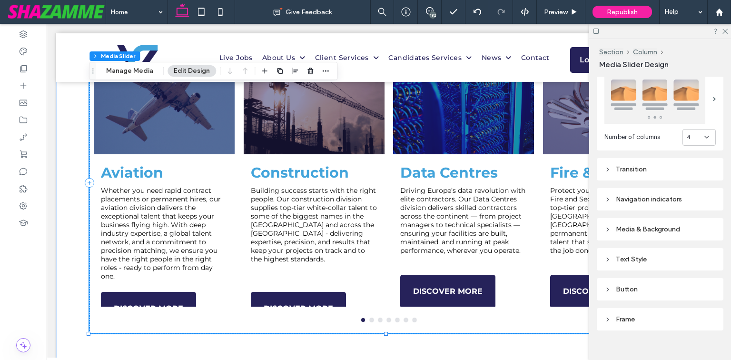
scroll to position [171, 0]
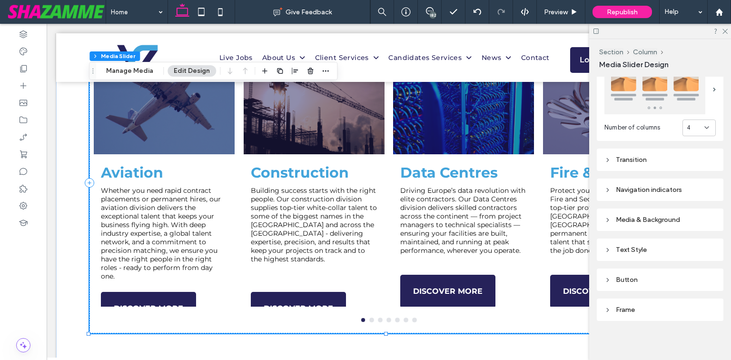
click at [644, 218] on div "Media & Background" at bounding box center [659, 220] width 111 height 8
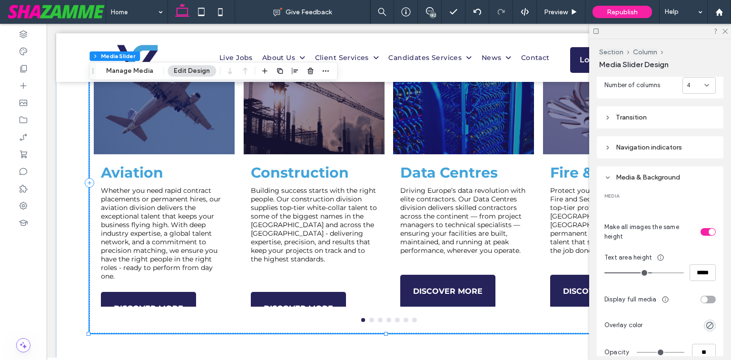
scroll to position [247, 0]
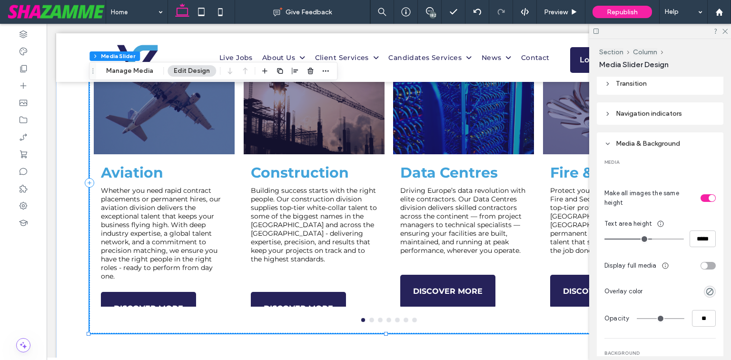
type input "***"
type input "*****"
type input "***"
type input "*****"
type input "***"
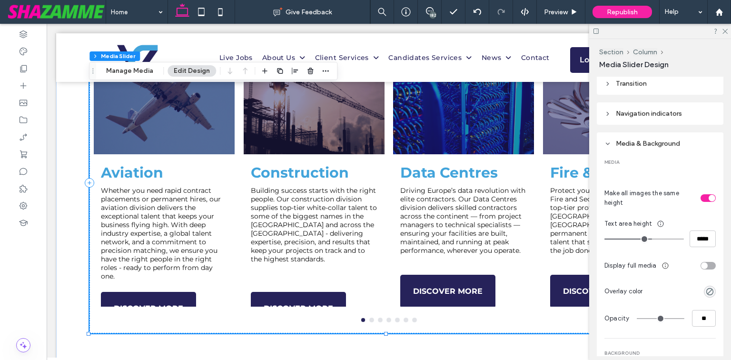
type input "*****"
type input "***"
type input "*****"
type input "***"
type input "*****"
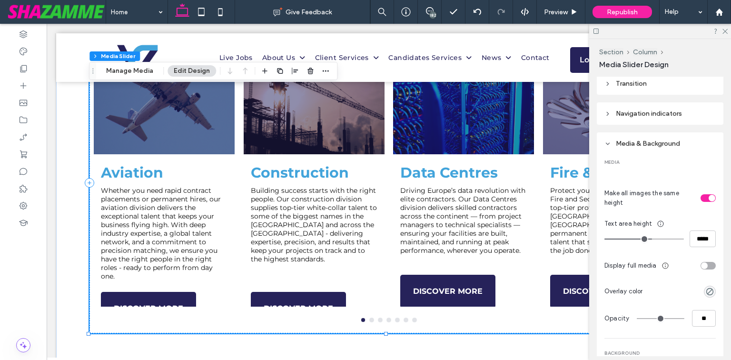
type input "***"
type input "*****"
type input "***"
type input "*****"
drag, startPoint x: 650, startPoint y: 235, endPoint x: 687, endPoint y: 238, distance: 37.3
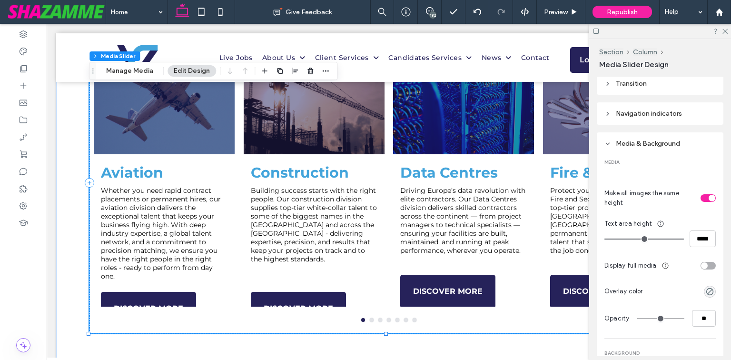
click at [684, 238] on input "range" at bounding box center [643, 238] width 79 height 1
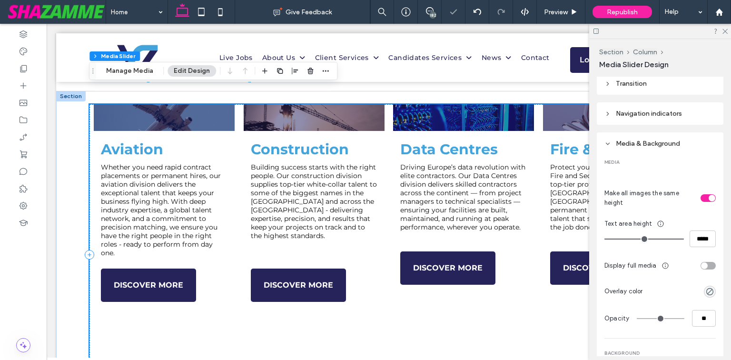
scroll to position [597, 0]
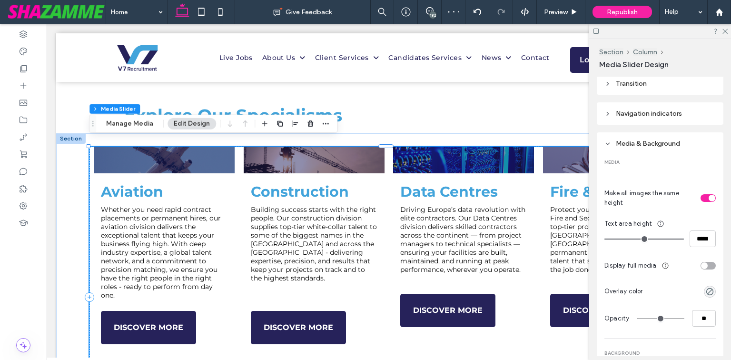
drag, startPoint x: 674, startPoint y: 235, endPoint x: 730, endPoint y: 241, distance: 56.4
click at [684, 239] on input "range" at bounding box center [643, 238] width 79 height 1
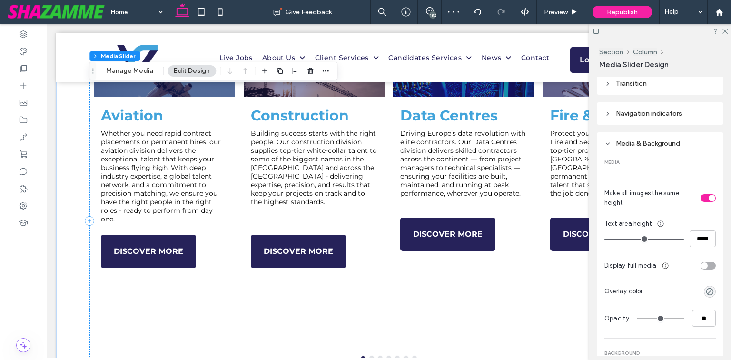
scroll to position [711, 0]
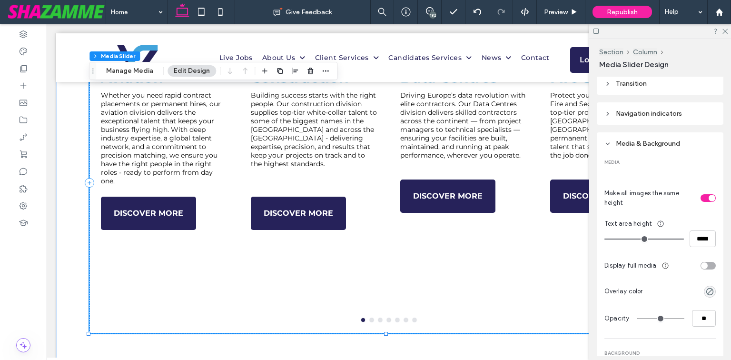
type input "***"
type input "*****"
type input "***"
type input "*****"
type input "***"
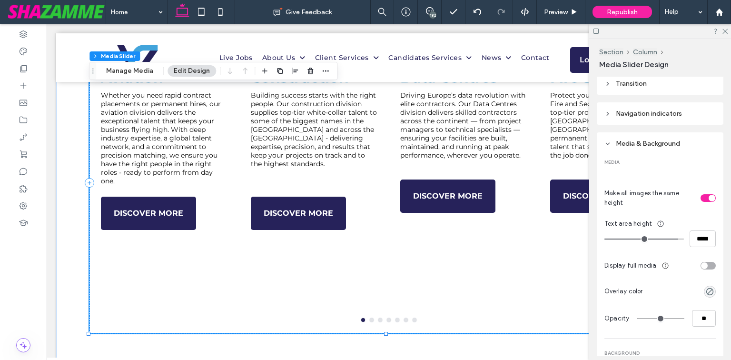
type input "*****"
type input "***"
type input "*****"
type input "***"
type input "*****"
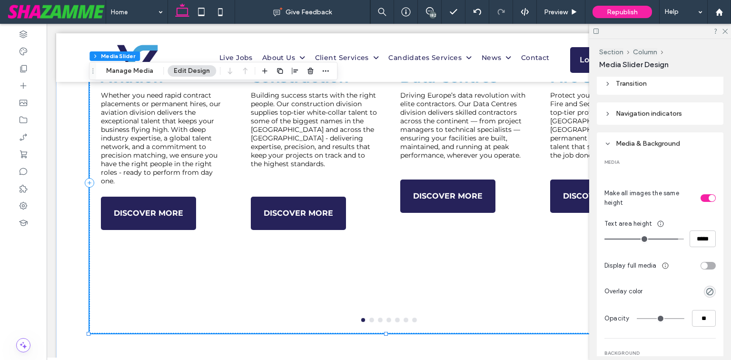
type input "***"
type input "*****"
type input "***"
type input "*****"
type input "***"
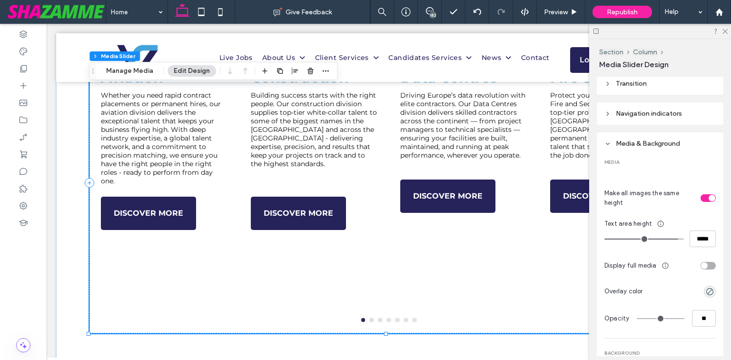
type input "*****"
type input "***"
type input "*****"
type input "***"
type input "*****"
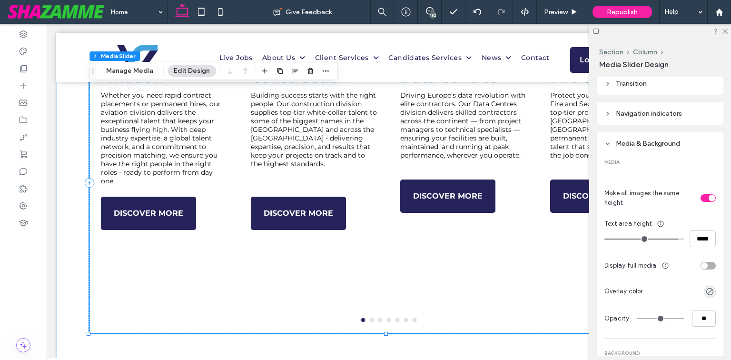
type input "***"
type input "*****"
type input "***"
type input "*****"
type input "***"
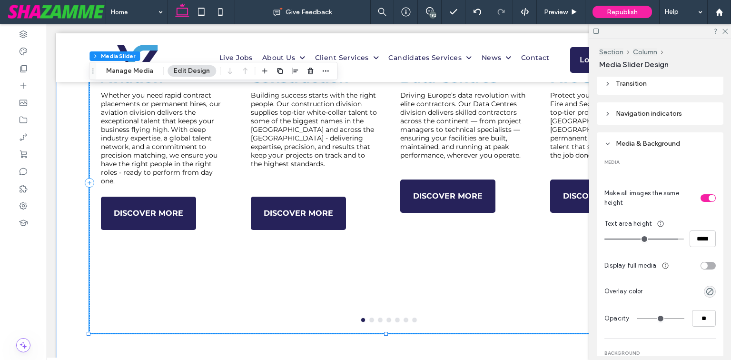
type input "*****"
drag, startPoint x: 676, startPoint y: 237, endPoint x: 640, endPoint y: 238, distance: 35.7
click at [640, 238] on input "range" at bounding box center [643, 238] width 79 height 1
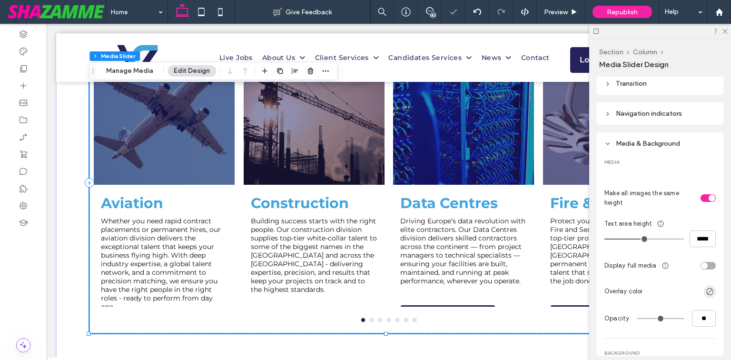
type input "***"
type input "*****"
type input "***"
type input "*****"
type input "***"
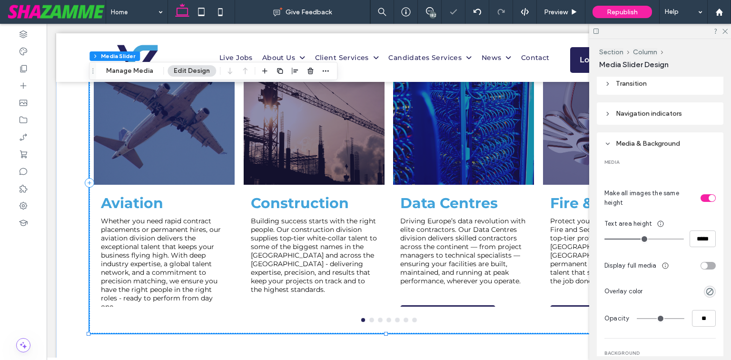
type input "*****"
type input "***"
type input "*****"
type input "***"
type input "*****"
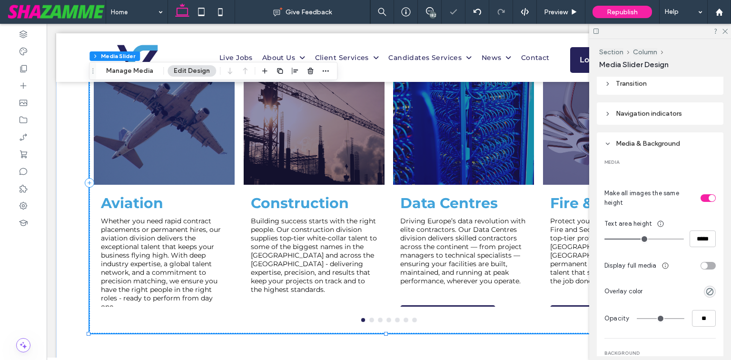
type input "***"
type input "*****"
type input "***"
type input "*****"
type input "***"
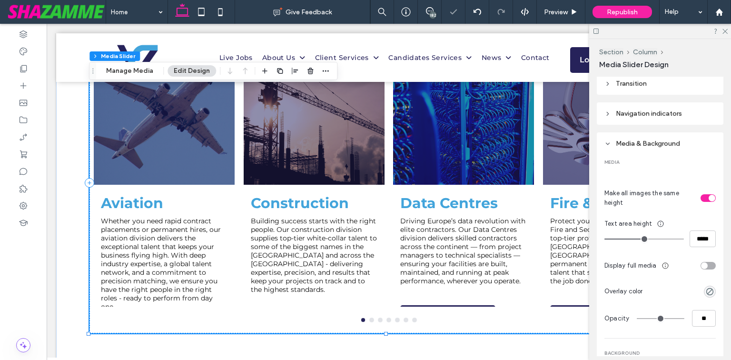
type input "*****"
drag, startPoint x: 641, startPoint y: 236, endPoint x: 676, endPoint y: 240, distance: 34.9
type input "***"
click at [646, 238] on input "range" at bounding box center [643, 238] width 79 height 1
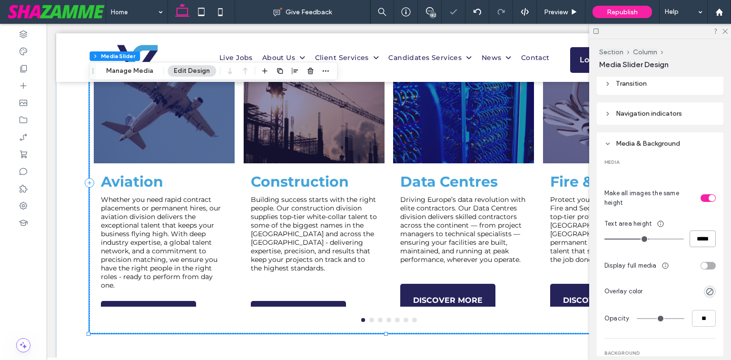
click at [699, 236] on input "*****" at bounding box center [703, 238] width 26 height 17
drag, startPoint x: 699, startPoint y: 236, endPoint x: 705, endPoint y: 237, distance: 6.7
click at [699, 236] on input "*****" at bounding box center [703, 238] width 26 height 17
type input "***"
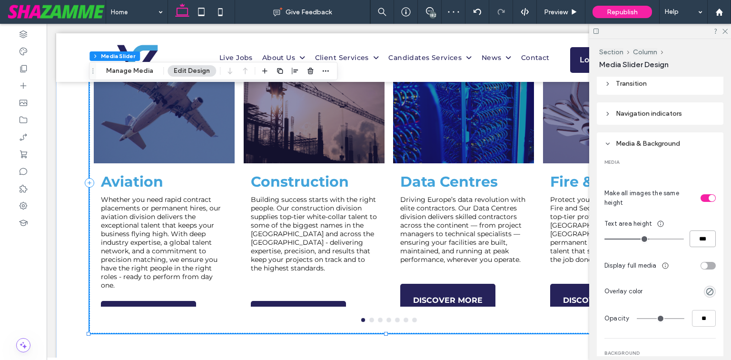
type input "*****"
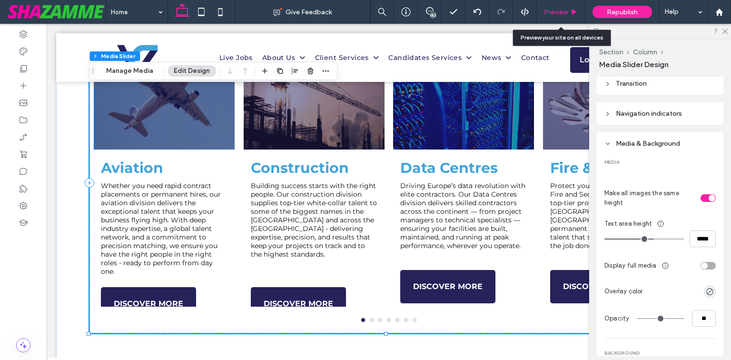
click at [567, 4] on div "Preview" at bounding box center [561, 12] width 49 height 24
click at [572, 10] on icon at bounding box center [574, 12] width 7 height 7
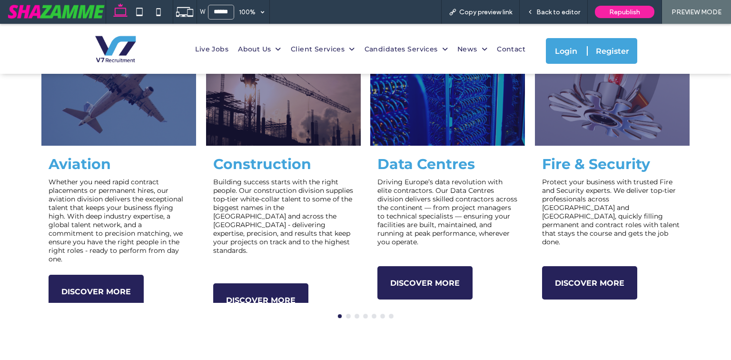
scroll to position [719, 0]
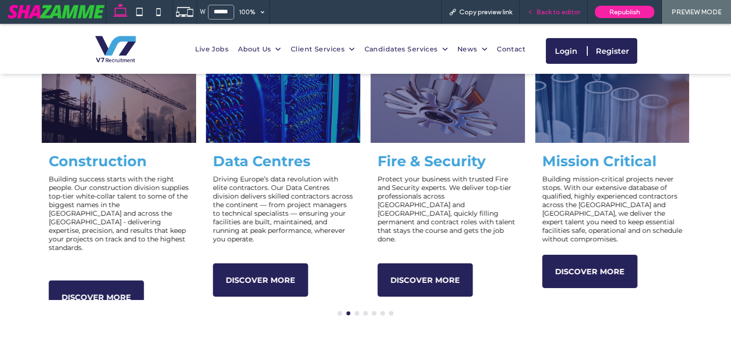
click at [562, 16] on div "Back to editor" at bounding box center [554, 12] width 68 height 24
click at [551, 1] on div "Back to editor" at bounding box center [554, 12] width 68 height 24
click at [551, 8] on span "Back to editor" at bounding box center [558, 12] width 44 height 8
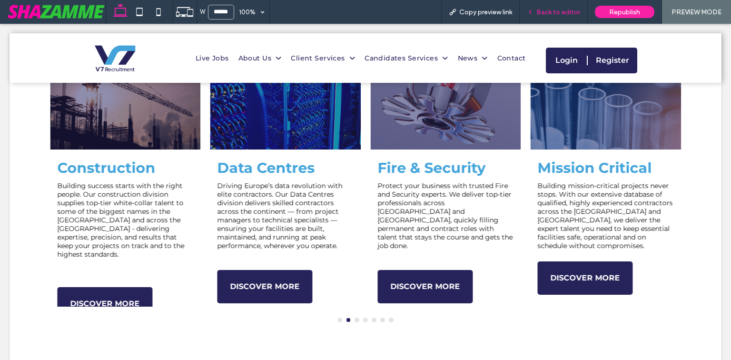
scroll to position [711, 0]
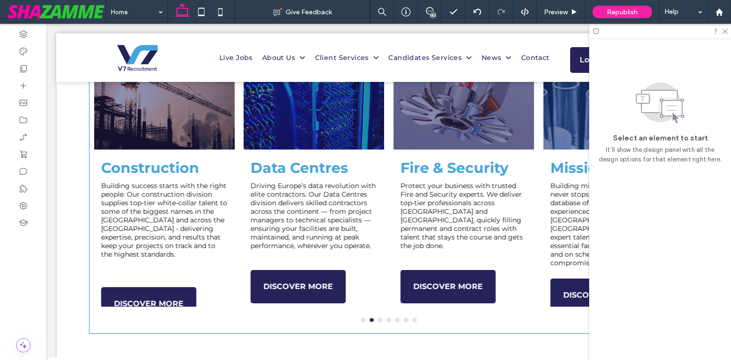
click at [544, 227] on div "Mission Critical Building mission-critical projects never stops. With our exten…" at bounding box center [613, 233] width 141 height 148
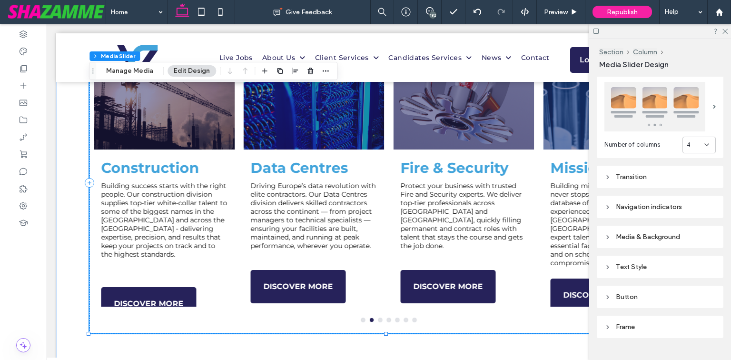
scroll to position [171, 0]
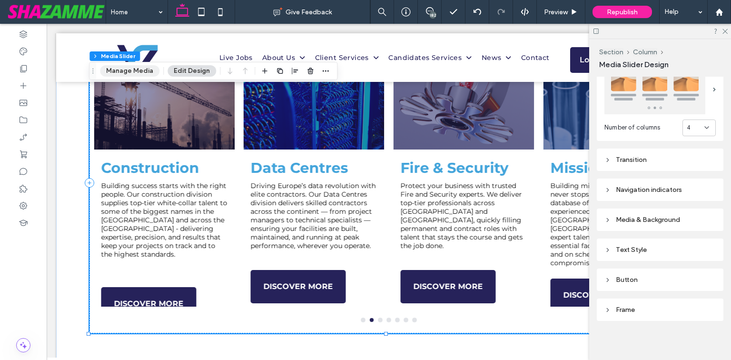
click at [132, 69] on button "Manage Media" at bounding box center [129, 70] width 59 height 11
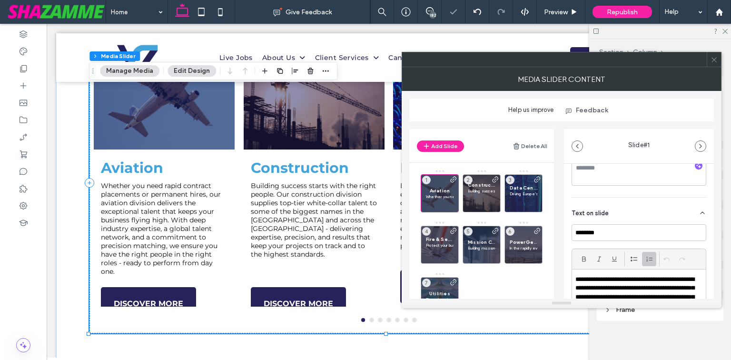
scroll to position [305, 0]
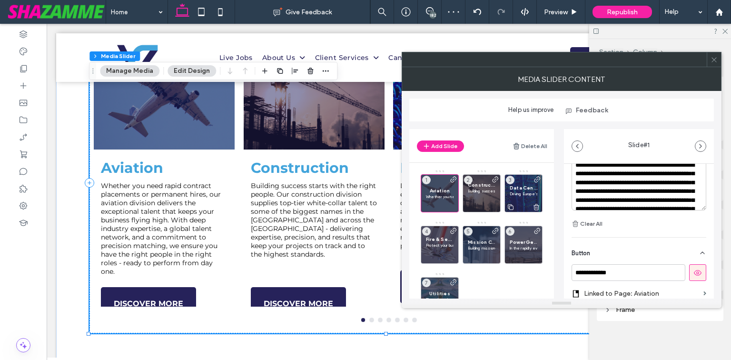
click at [507, 187] on div "Data Centres Driving Europe’s data revolution with elite contractors. Our Data …" at bounding box center [523, 193] width 38 height 38
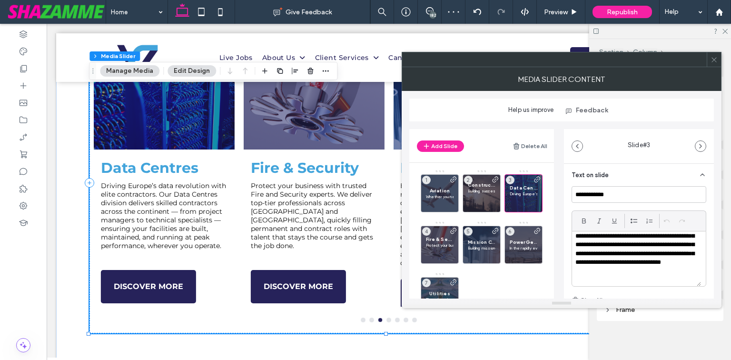
scroll to position [36, 0]
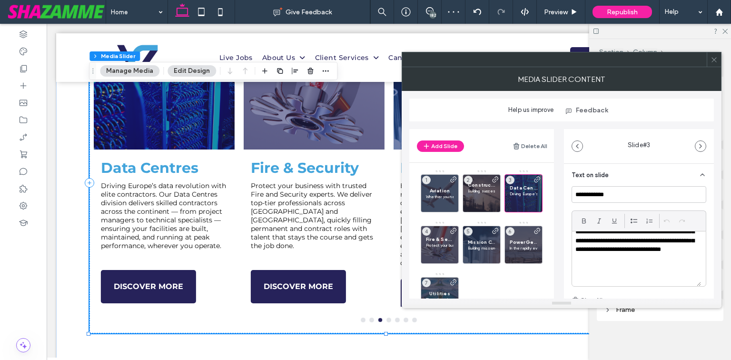
click at [618, 280] on p at bounding box center [636, 276] width 122 height 9
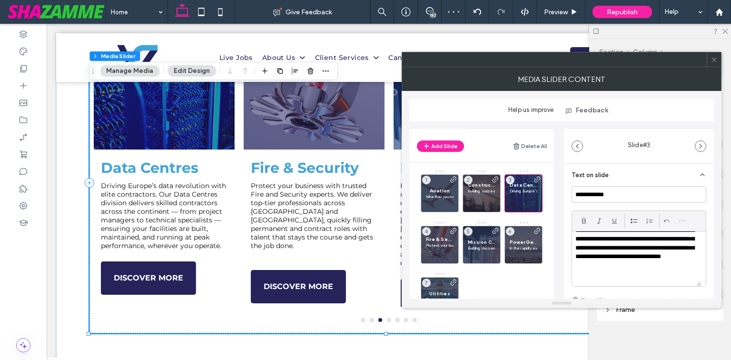
scroll to position [37, 0]
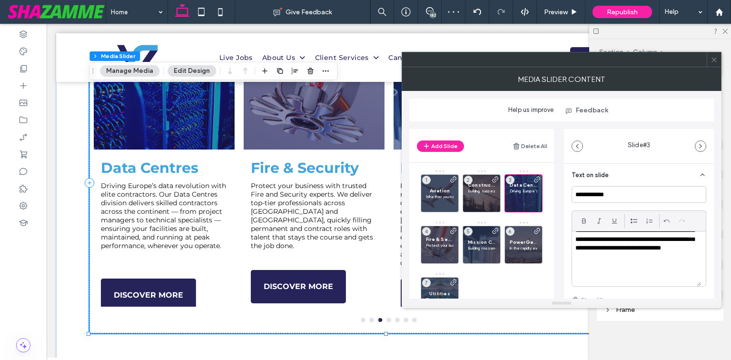
click at [706, 226] on div "**********" at bounding box center [639, 195] width 150 height 520
click at [449, 242] on p "Protect your business with trusted Fire and Security experts. We deliver top-ti…" at bounding box center [440, 245] width 28 height 6
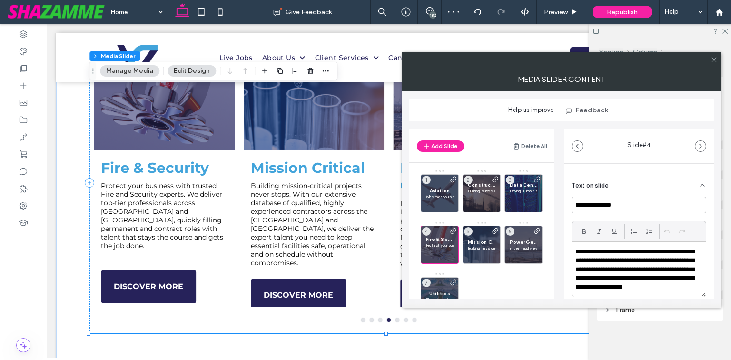
scroll to position [228, 0]
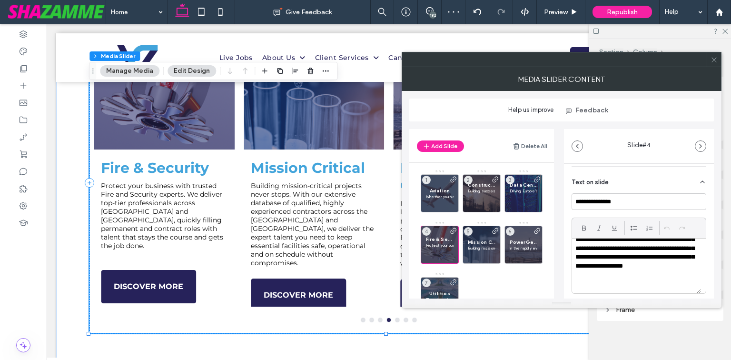
click at [614, 286] on p at bounding box center [636, 283] width 122 height 9
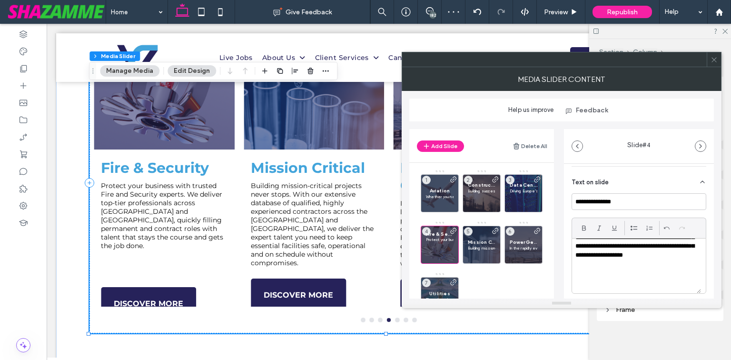
click at [704, 258] on div "**********" at bounding box center [639, 198] width 150 height 527
click at [478, 242] on span "Mission Critical" at bounding box center [482, 242] width 28 height 6
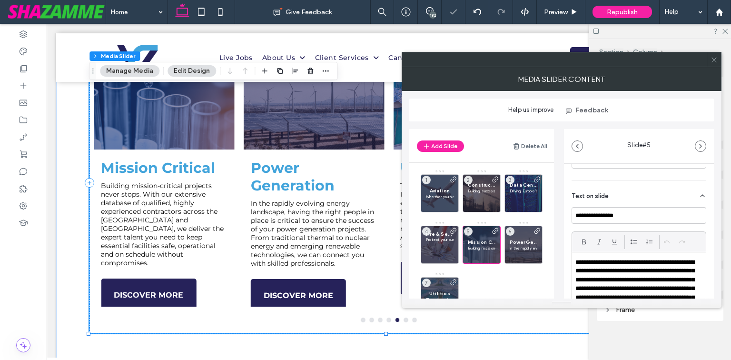
scroll to position [266, 0]
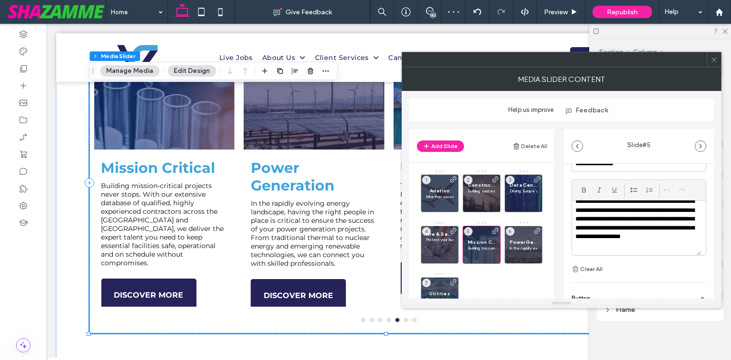
click at [641, 245] on p "**********" at bounding box center [633, 218] width 117 height 61
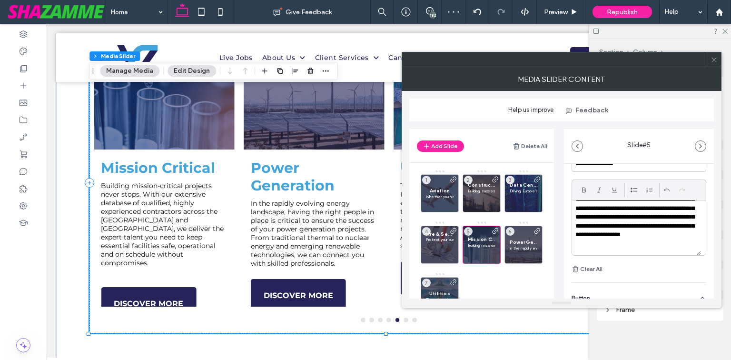
click at [707, 259] on div "**********" at bounding box center [639, 160] width 150 height 527
click at [565, 15] on span "Preview" at bounding box center [556, 12] width 24 height 8
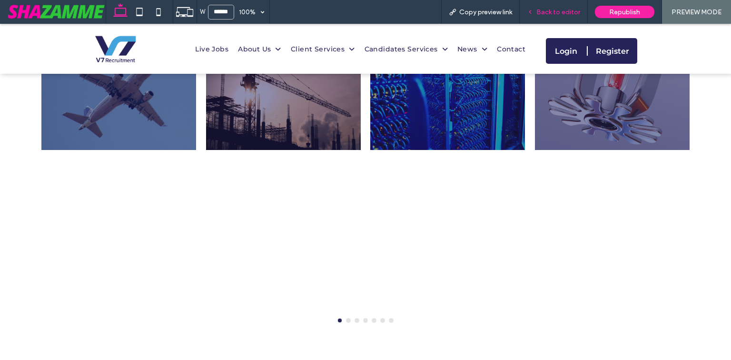
scroll to position [714, 0]
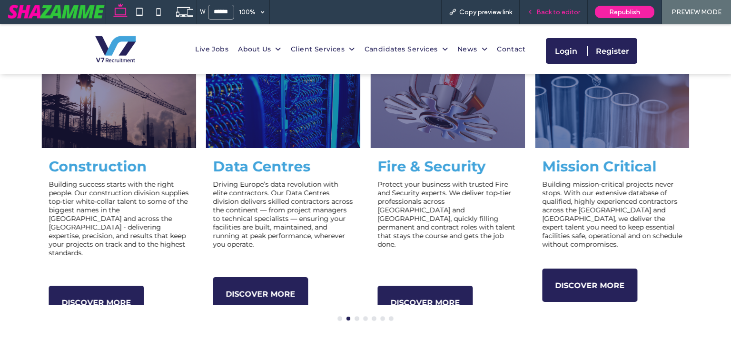
click at [555, 16] on div "Back to editor" at bounding box center [554, 12] width 68 height 24
click at [558, 12] on span "Back to editor" at bounding box center [558, 12] width 44 height 8
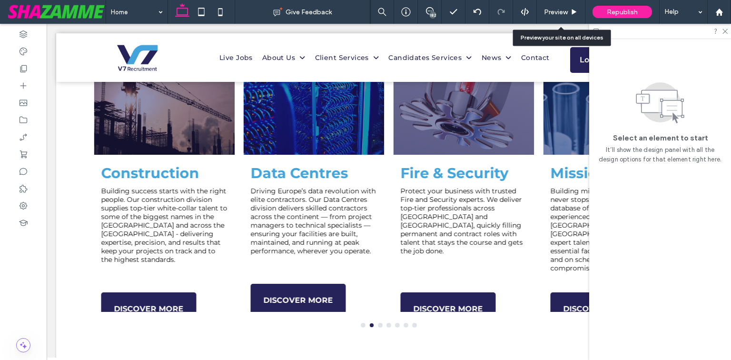
scroll to position [706, 0]
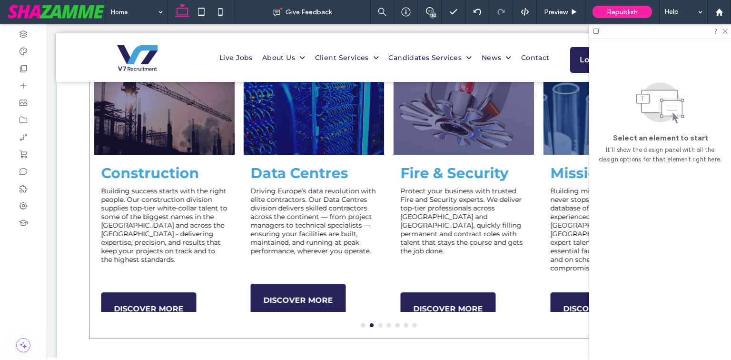
click at [529, 254] on div "Fire & Security Protect your business with trusted Fire and Security experts. W…" at bounding box center [463, 238] width 141 height 148
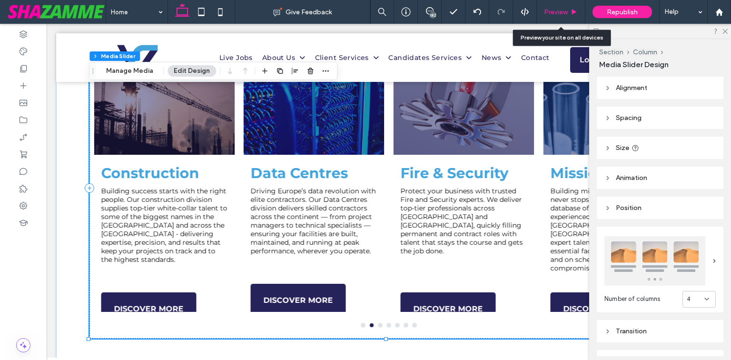
click at [564, 19] on div "Preview" at bounding box center [561, 12] width 49 height 24
click at [568, 17] on div "Preview" at bounding box center [561, 12] width 49 height 24
drag, startPoint x: 568, startPoint y: 17, endPoint x: 573, endPoint y: 16, distance: 5.4
click at [569, 17] on div "Preview" at bounding box center [561, 12] width 49 height 24
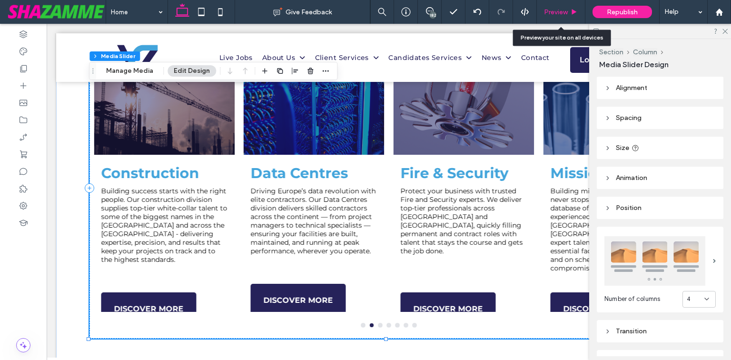
click at [574, 13] on icon at bounding box center [574, 12] width 7 height 7
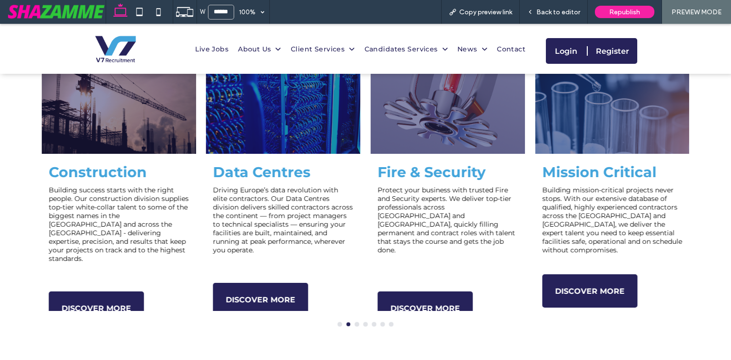
scroll to position [714, 0]
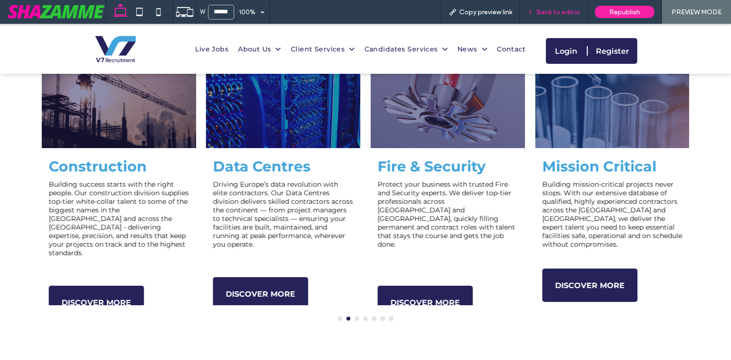
click at [557, 13] on span "Back to editor" at bounding box center [558, 12] width 44 height 8
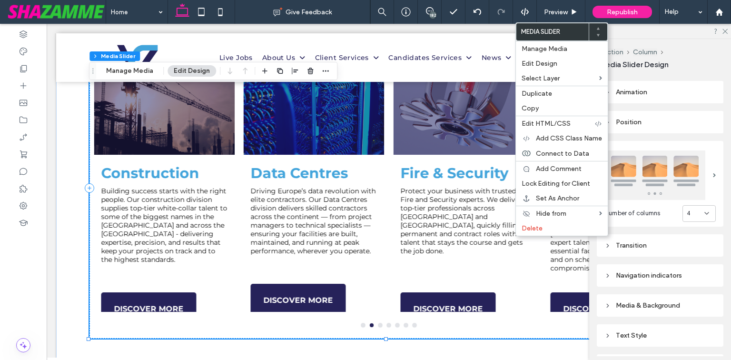
scroll to position [171, 0]
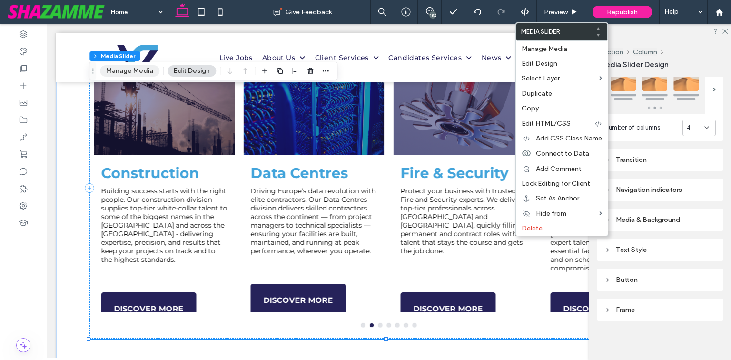
click at [139, 72] on button "Manage Media" at bounding box center [129, 70] width 59 height 11
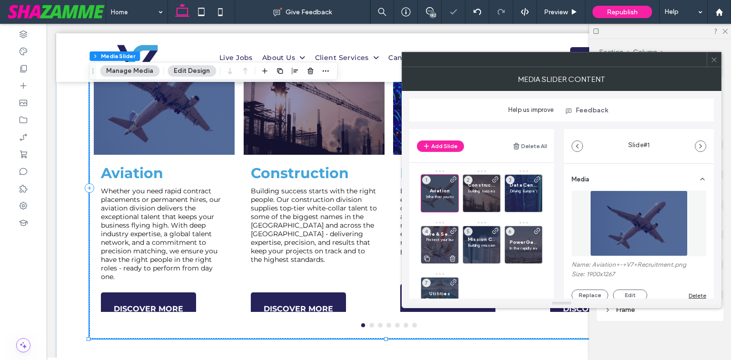
click at [426, 244] on p at bounding box center [440, 245] width 28 height 6
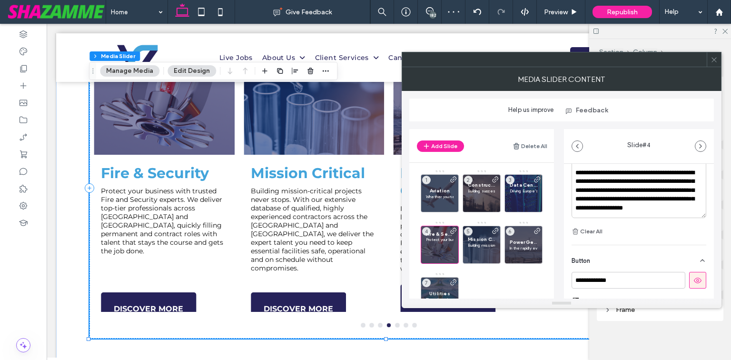
scroll to position [305, 0]
click at [627, 217] on p "**********" at bounding box center [633, 194] width 117 height 53
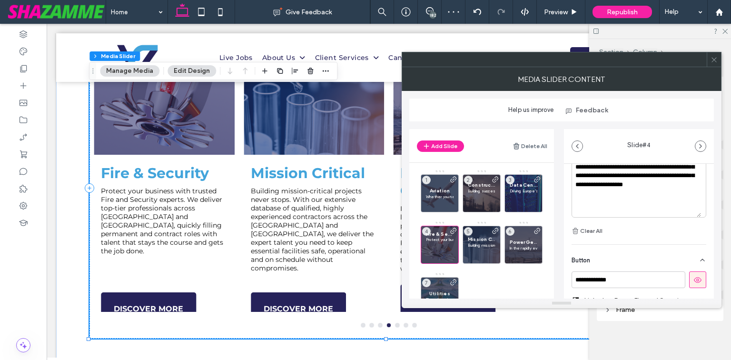
scroll to position [36, 0]
click at [624, 209] on p at bounding box center [636, 207] width 122 height 9
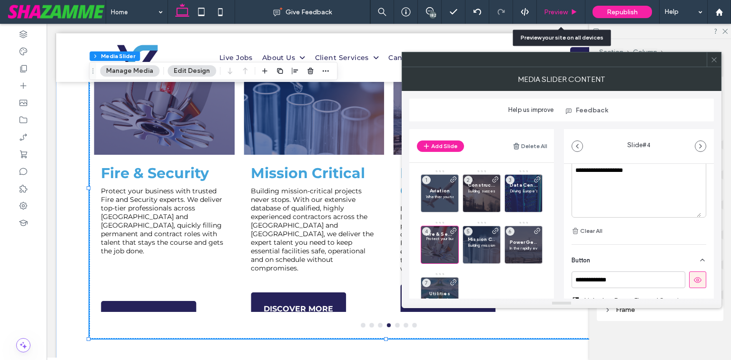
click at [573, 13] on icon at bounding box center [574, 12] width 7 height 7
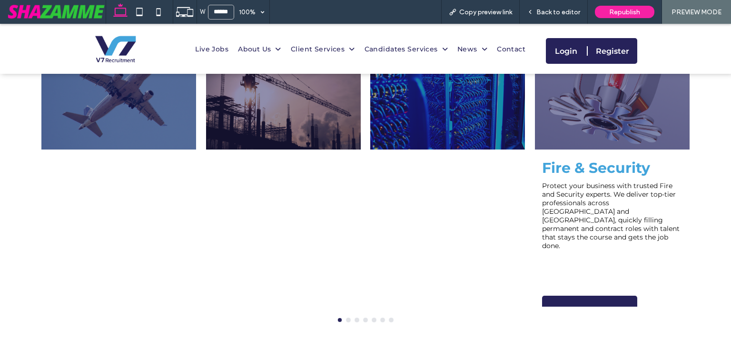
scroll to position [714, 0]
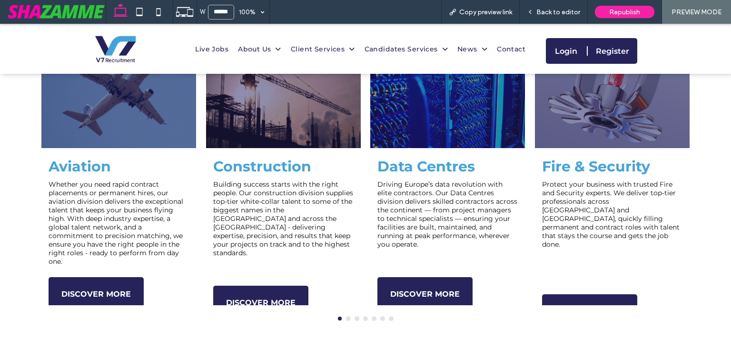
click at [346, 316] on button "go to slide 2" at bounding box center [348, 318] width 4 height 4
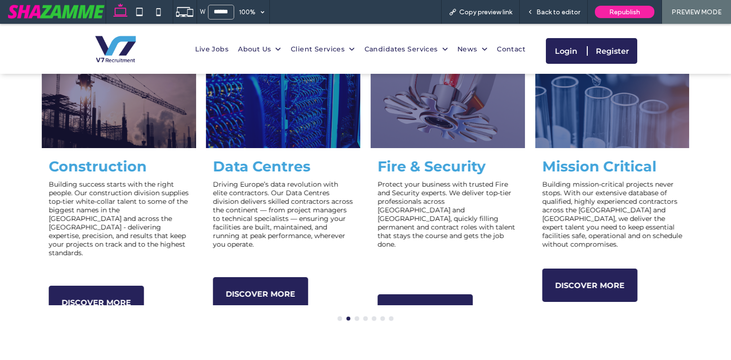
click at [355, 316] on button "go to slide 3" at bounding box center [357, 318] width 4 height 4
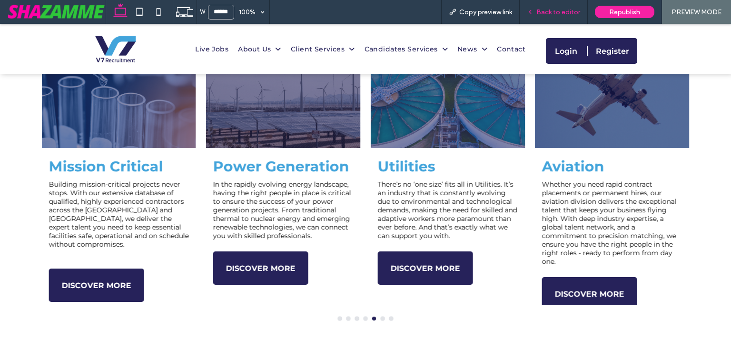
click at [560, 4] on div "Back to editor" at bounding box center [554, 12] width 68 height 24
click at [561, 8] on span "Back to editor" at bounding box center [558, 12] width 44 height 8
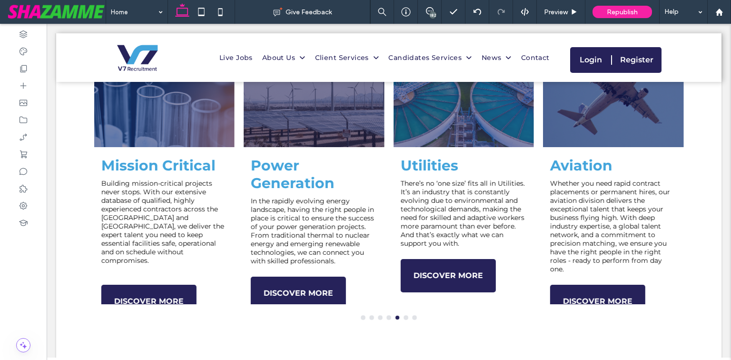
scroll to position [706, 0]
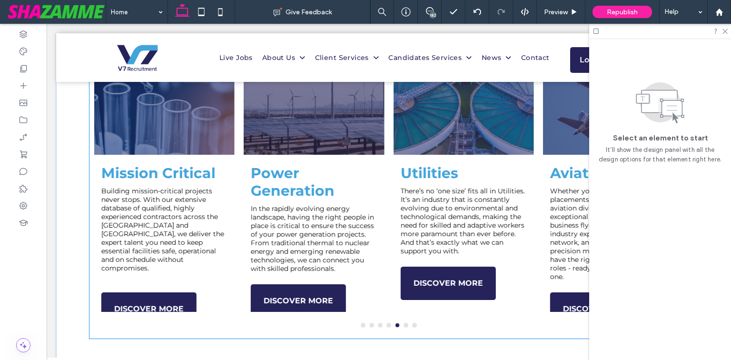
click at [531, 211] on div "Utilities There’s no ‘one size’ fits all in Utilities. It’s an industry that is…" at bounding box center [464, 175] width 150 height 274
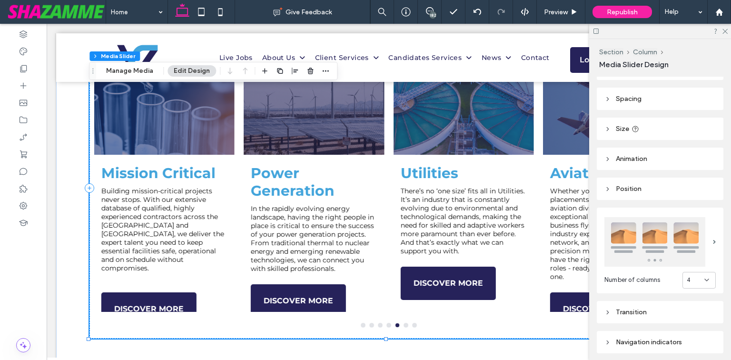
scroll to position [38, 0]
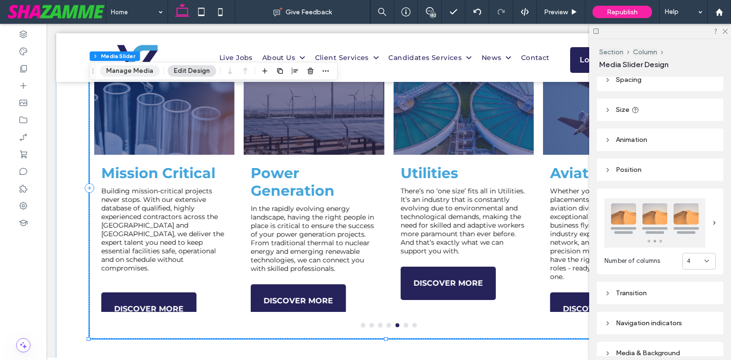
click at [130, 75] on button "Manage Media" at bounding box center [129, 70] width 59 height 11
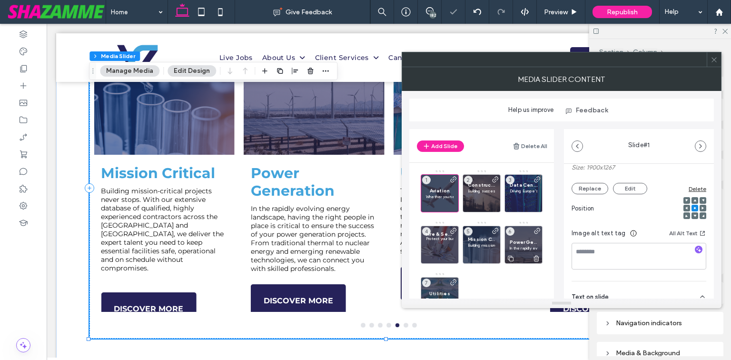
scroll to position [152, 0]
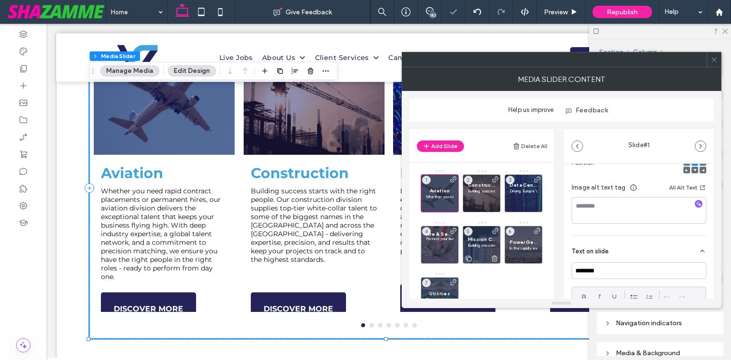
click at [493, 243] on span at bounding box center [496, 245] width 8 height 37
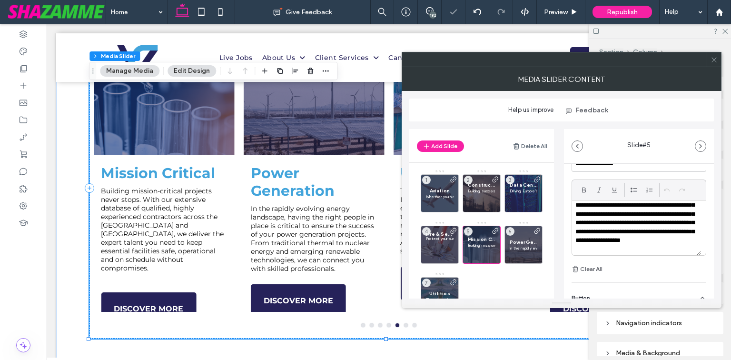
scroll to position [27, 0]
click at [620, 246] on p at bounding box center [636, 245] width 122 height 9
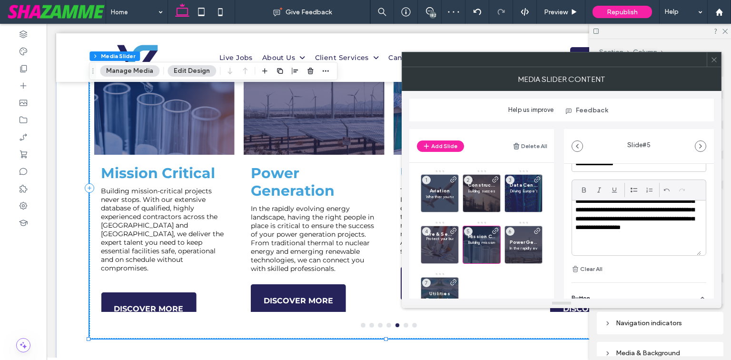
scroll to position [29, 0]
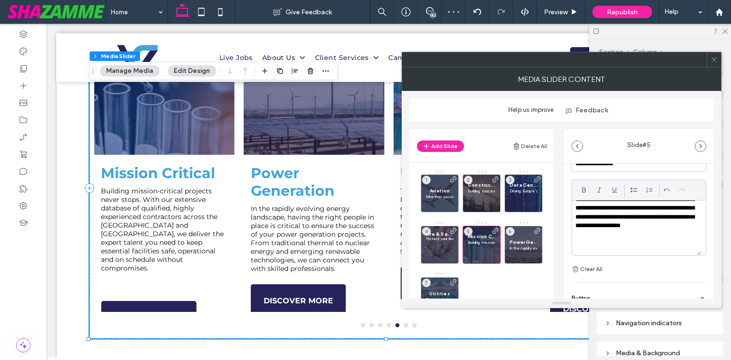
click at [705, 249] on div "**********" at bounding box center [639, 160] width 150 height 527
click at [517, 247] on p "In the rapidly evolving energy landscape, having the right people in place is c…" at bounding box center [524, 248] width 28 height 6
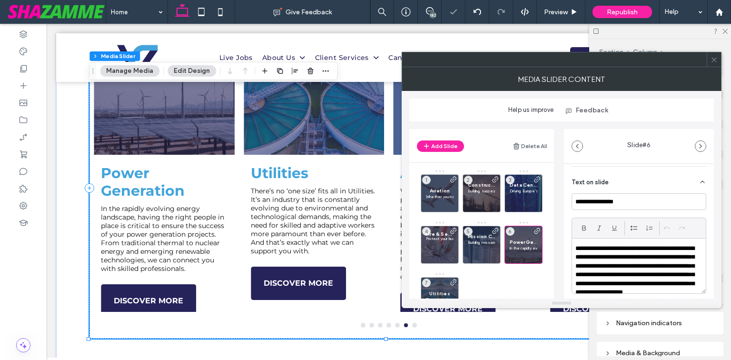
scroll to position [18, 0]
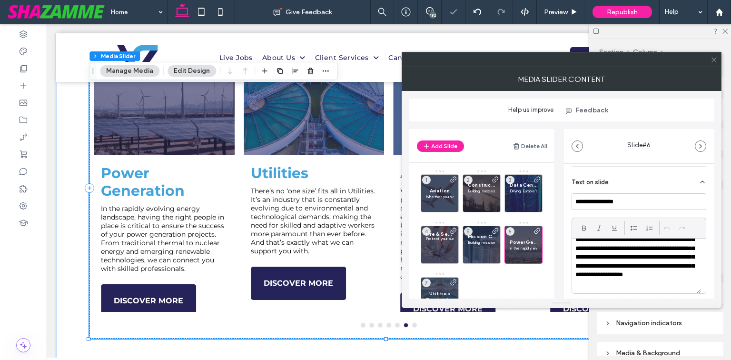
click at [666, 286] on p "**********" at bounding box center [633, 257] width 117 height 61
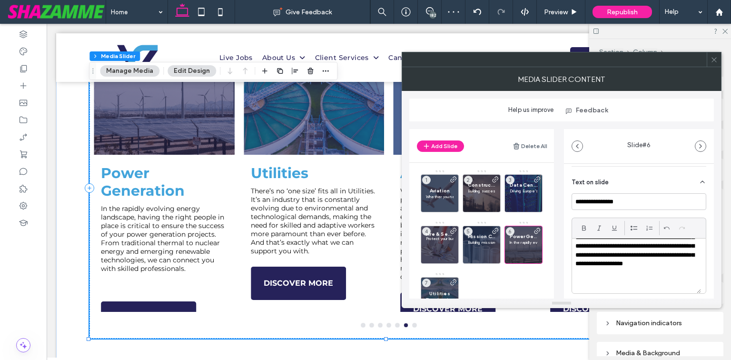
click at [440, 286] on div "Utilities There’s no ‘one size’ fits all in Utilities. It’s an industry that is…" at bounding box center [440, 296] width 38 height 38
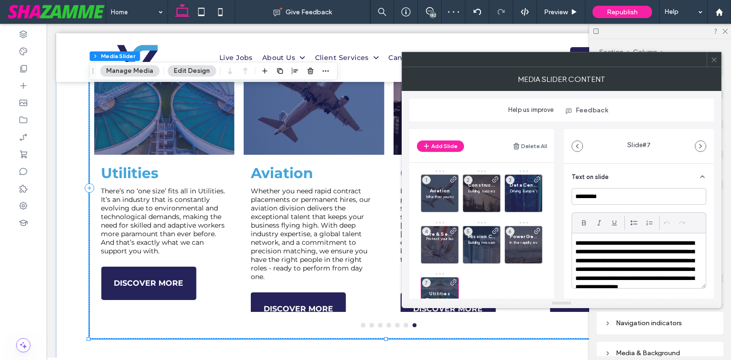
scroll to position [266, 0]
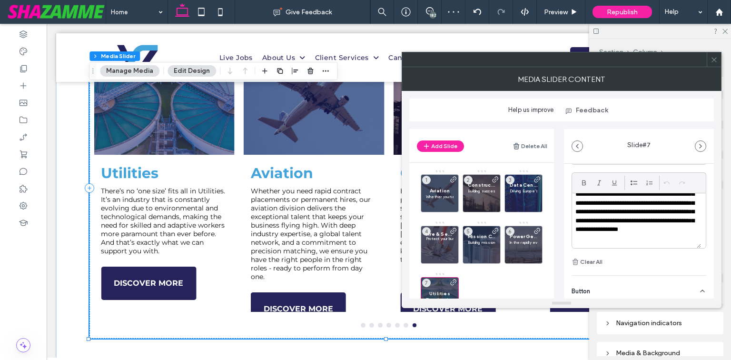
click at [659, 239] on p "**********" at bounding box center [633, 211] width 117 height 61
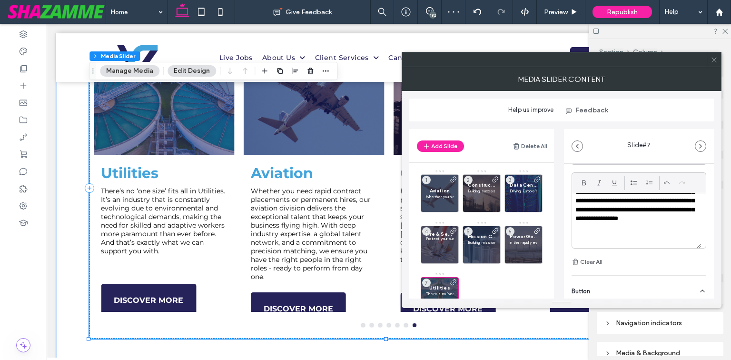
click at [706, 240] on div "**********" at bounding box center [639, 157] width 150 height 520
drag, startPoint x: 568, startPoint y: 13, endPoint x: 526, endPoint y: 5, distance: 42.1
click at [568, 13] on span "Preview" at bounding box center [556, 12] width 24 height 8
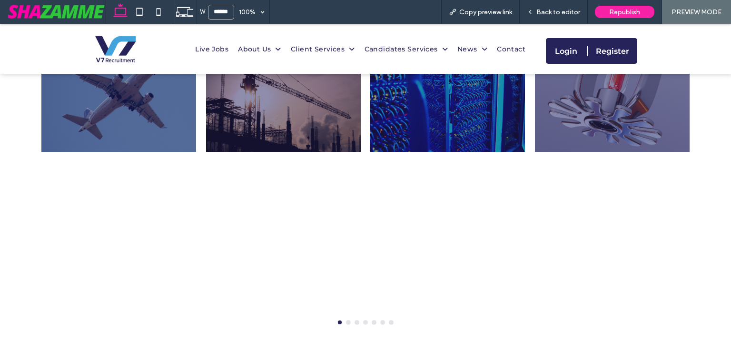
scroll to position [714, 0]
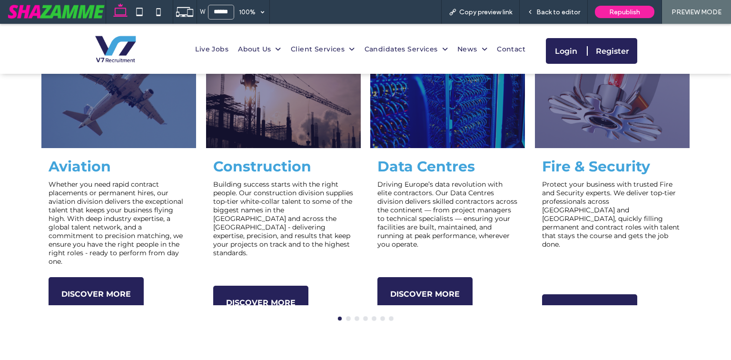
click at [343, 316] on div at bounding box center [366, 318] width 658 height 4
click at [355, 316] on button "go to slide 3" at bounding box center [357, 318] width 4 height 4
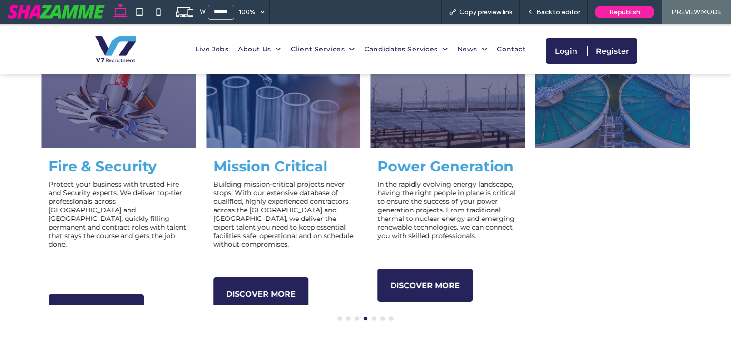
click at [372, 316] on button "go to slide 5" at bounding box center [374, 318] width 4 height 4
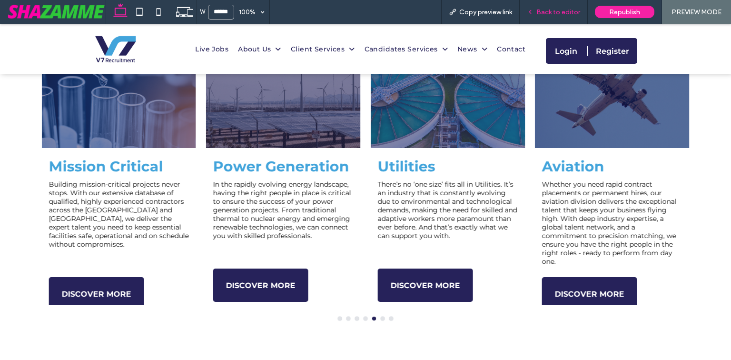
click at [545, 11] on span "Back to editor" at bounding box center [558, 12] width 44 height 8
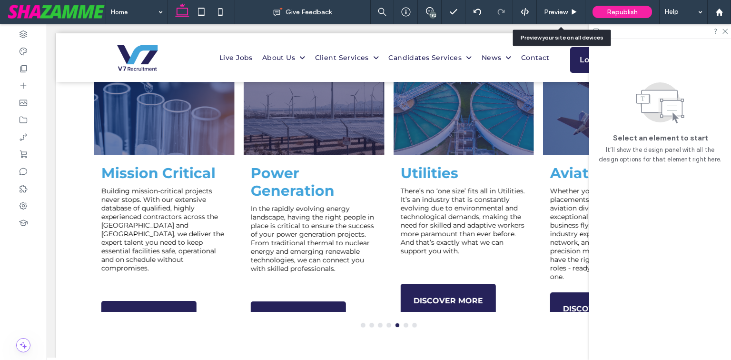
scroll to position [706, 0]
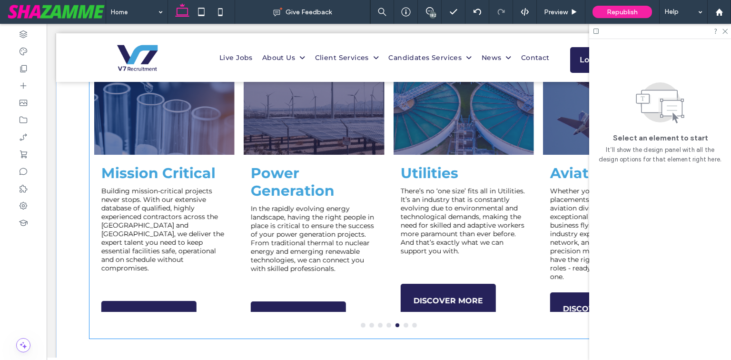
click at [326, 194] on div "Power Generation In the rapidly evolving energy landscape, having the right peo…" at bounding box center [314, 238] width 141 height 148
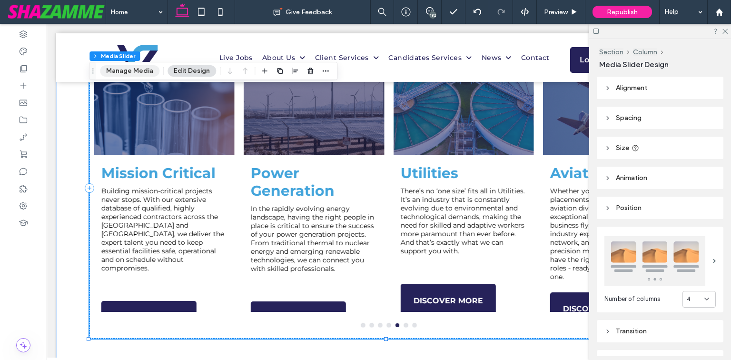
click at [127, 75] on button "Manage Media" at bounding box center [129, 70] width 59 height 11
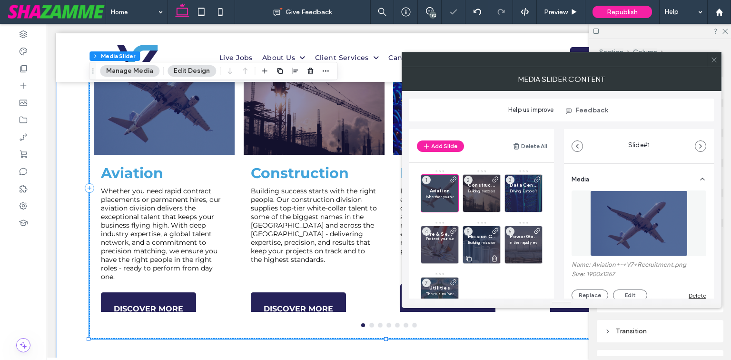
click at [482, 241] on p "Building mission-critical projects never stops. With our extensive database of …" at bounding box center [482, 242] width 28 height 6
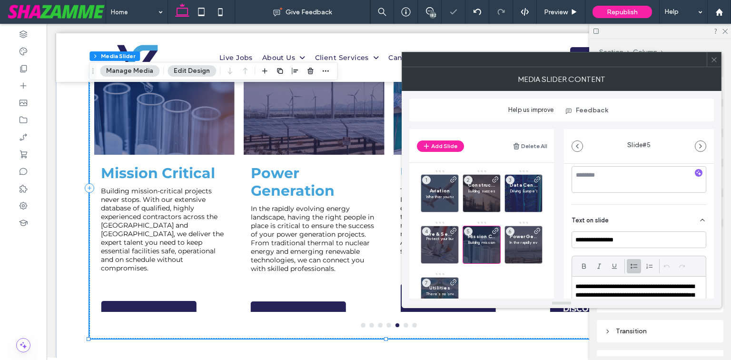
scroll to position [305, 0]
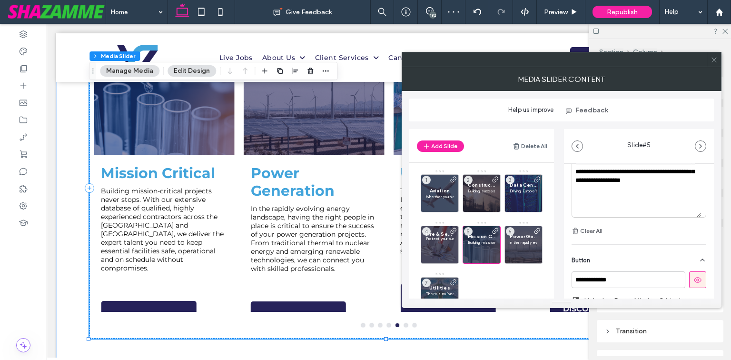
click at [619, 209] on p at bounding box center [636, 207] width 122 height 9
click at [531, 244] on p "In the rapidly evolving energy landscape, having the right people in place is c…" at bounding box center [524, 242] width 28 height 6
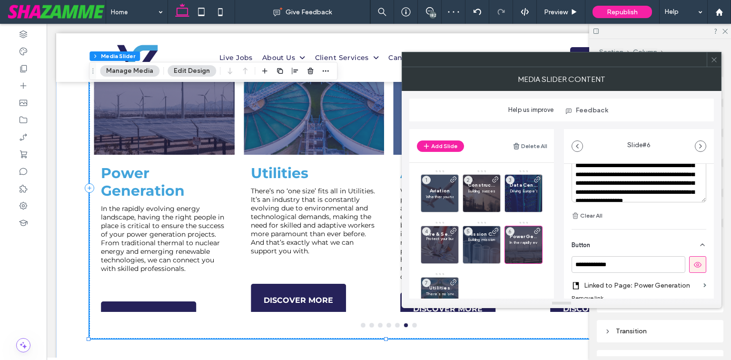
scroll to position [319, 0]
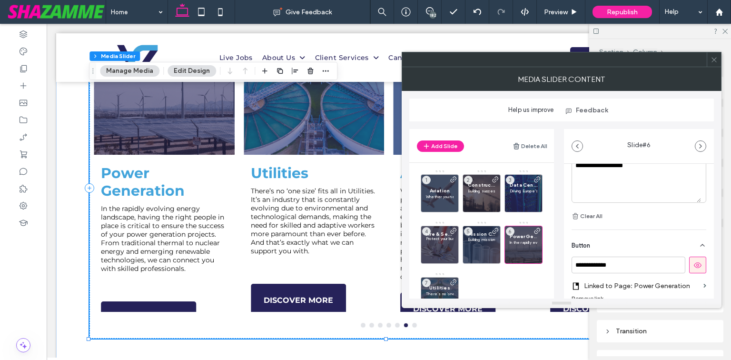
click at [616, 192] on p at bounding box center [636, 192] width 122 height 9
click at [435, 285] on span "Utilities" at bounding box center [440, 288] width 28 height 6
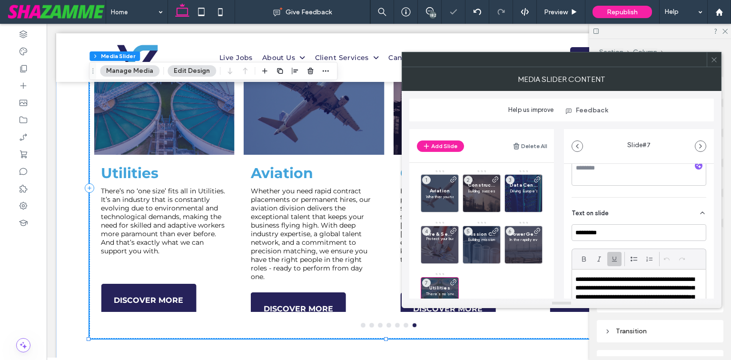
scroll to position [305, 0]
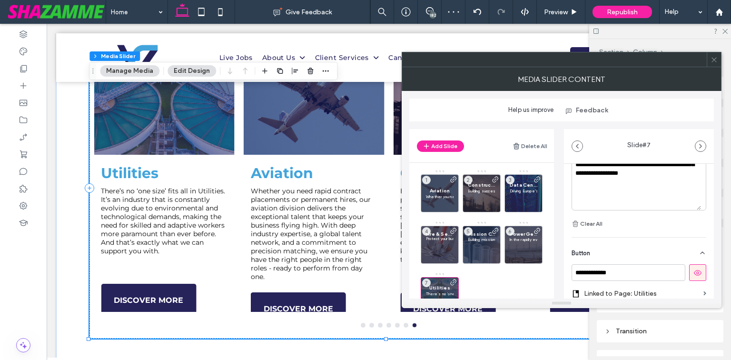
click at [615, 201] on p at bounding box center [636, 200] width 122 height 9
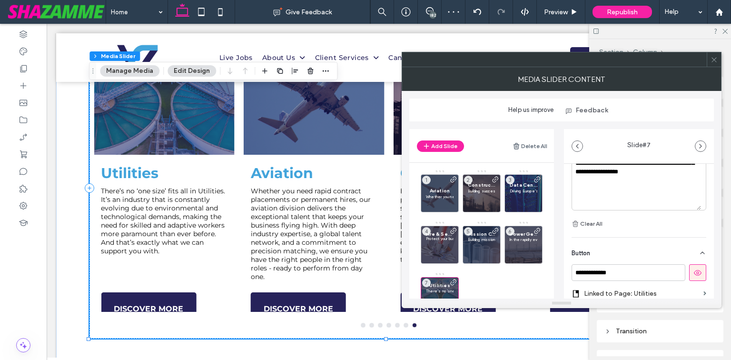
click at [693, 216] on div "**********" at bounding box center [639, 169] width 135 height 119
click at [715, 59] on icon at bounding box center [713, 59] width 7 height 7
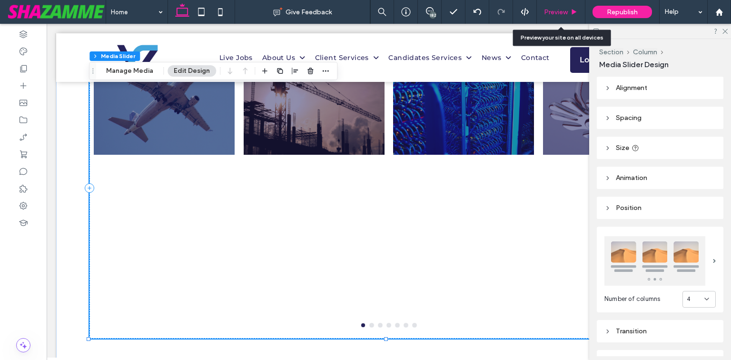
click at [564, 10] on span "Preview" at bounding box center [556, 12] width 24 height 8
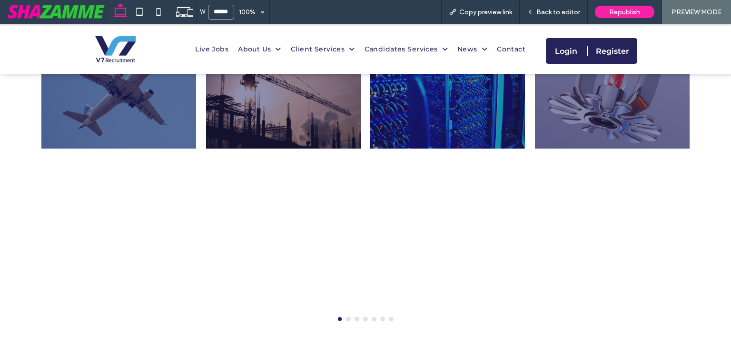
scroll to position [714, 0]
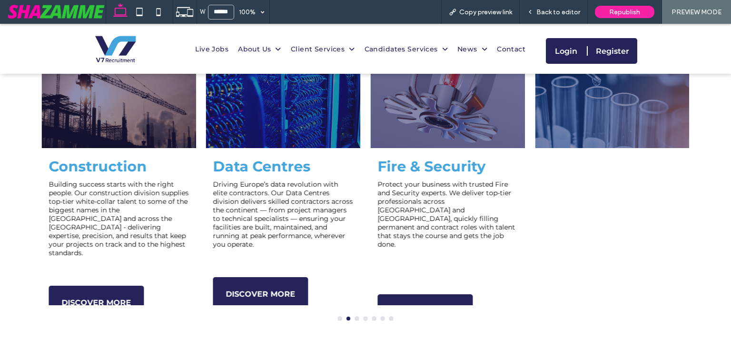
click at [355, 316] on button "go to slide 3" at bounding box center [357, 318] width 4 height 4
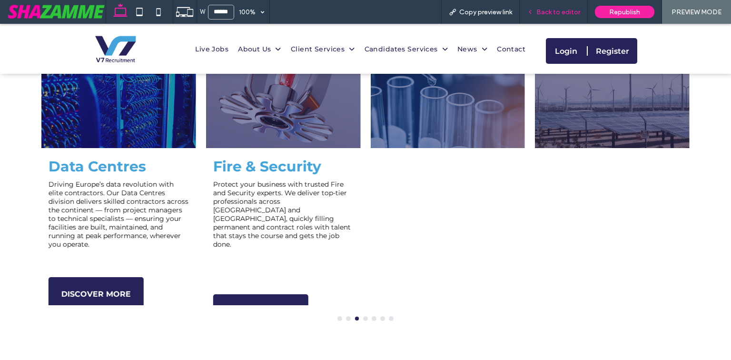
click at [554, 15] on span "Back to editor" at bounding box center [558, 12] width 44 height 8
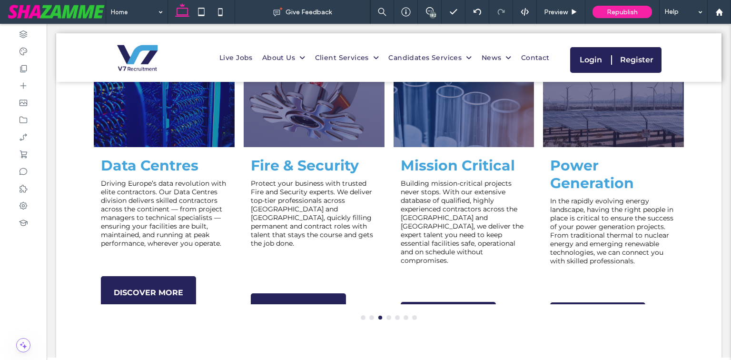
scroll to position [706, 0]
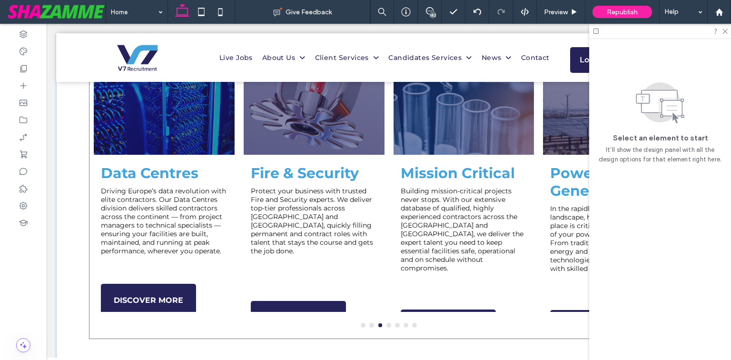
click at [479, 234] on p "Building mission-critical projects never stops. With our extensive database of …" at bounding box center [463, 230] width 127 height 86
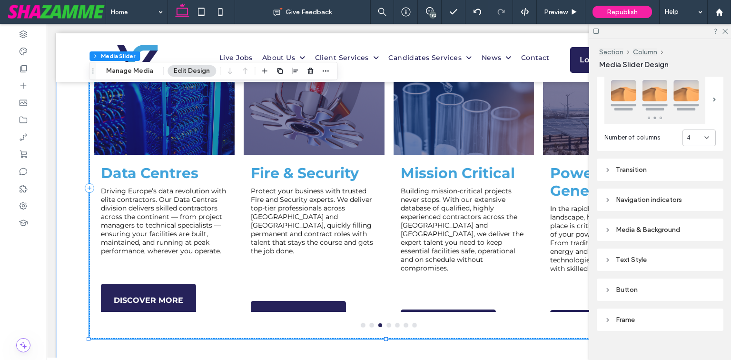
scroll to position [171, 0]
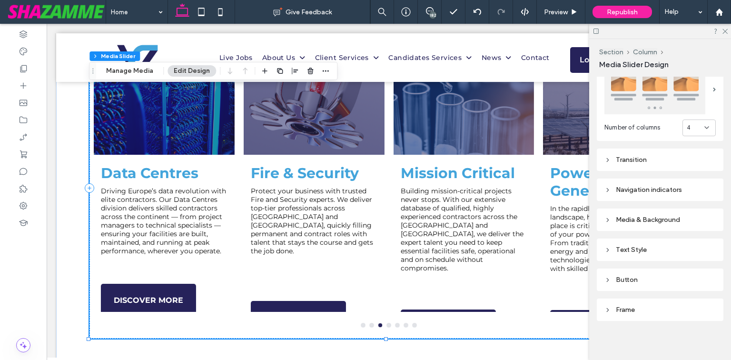
click at [635, 247] on div "Text Style" at bounding box center [659, 250] width 111 height 8
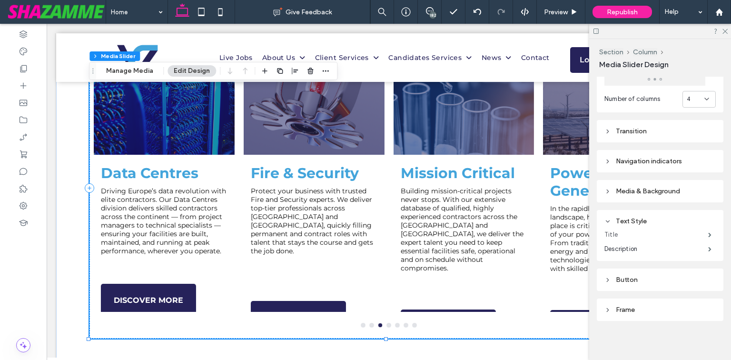
click at [659, 231] on label "Title" at bounding box center [656, 234] width 104 height 19
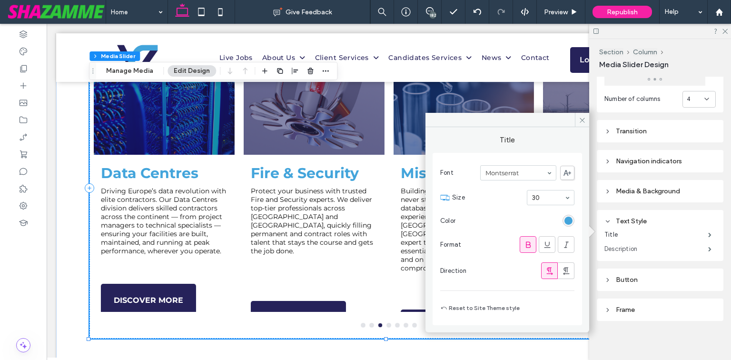
click at [657, 247] on label "Description" at bounding box center [656, 248] width 104 height 19
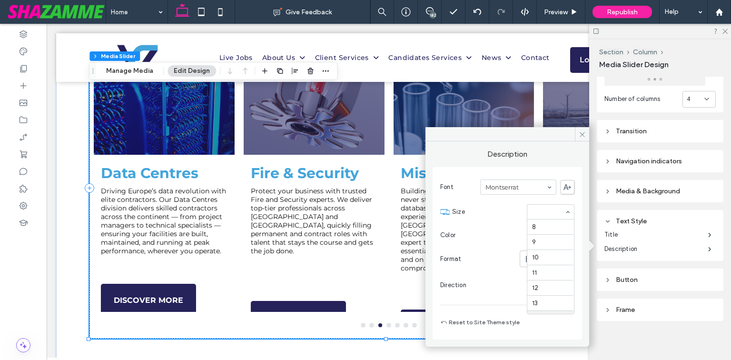
scroll to position [93, 0]
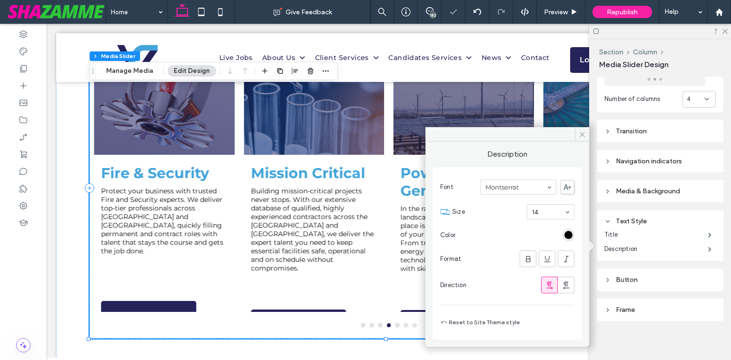
drag, startPoint x: 568, startPoint y: 237, endPoint x: 556, endPoint y: 237, distance: 11.9
click at [568, 237] on div "rgb(0, 0, 0)" at bounding box center [568, 235] width 8 height 8
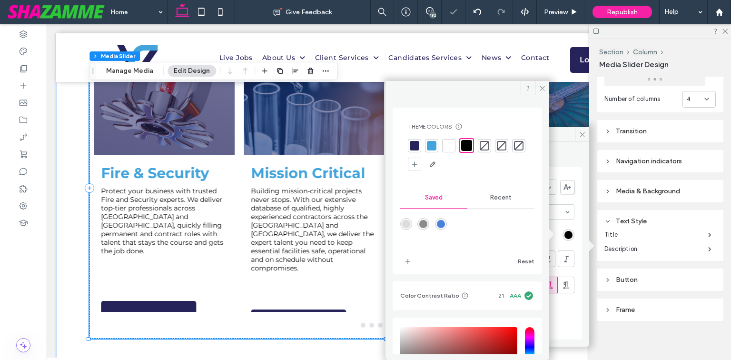
click at [413, 145] on div at bounding box center [415, 146] width 10 height 10
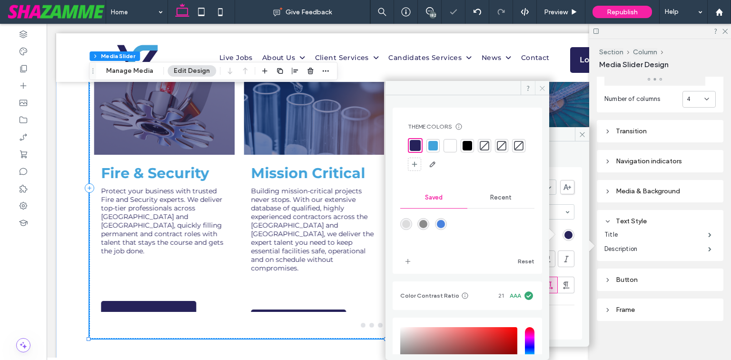
drag, startPoint x: 539, startPoint y: 86, endPoint x: 494, endPoint y: 99, distance: 46.1
click at [539, 86] on icon at bounding box center [542, 88] width 7 height 7
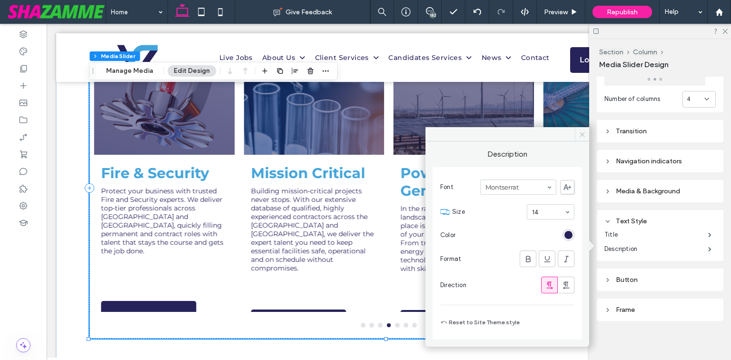
click at [581, 137] on icon at bounding box center [582, 134] width 7 height 7
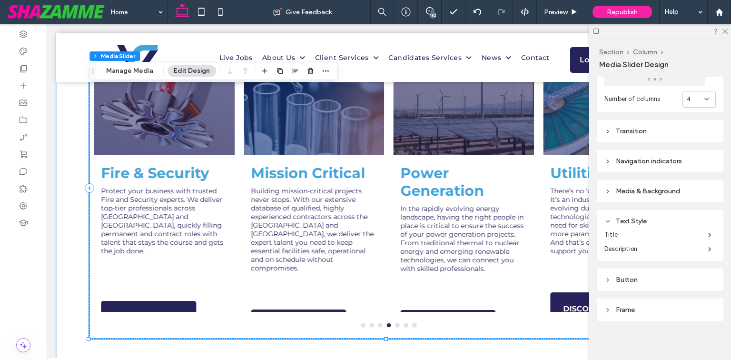
click at [643, 155] on div "Navigation indicators" at bounding box center [659, 161] width 111 height 13
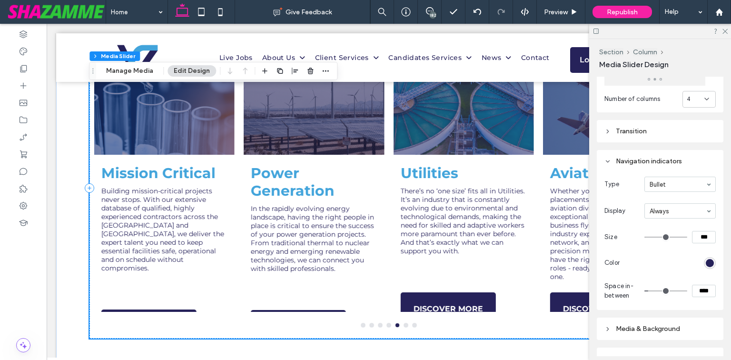
scroll to position [744, 0]
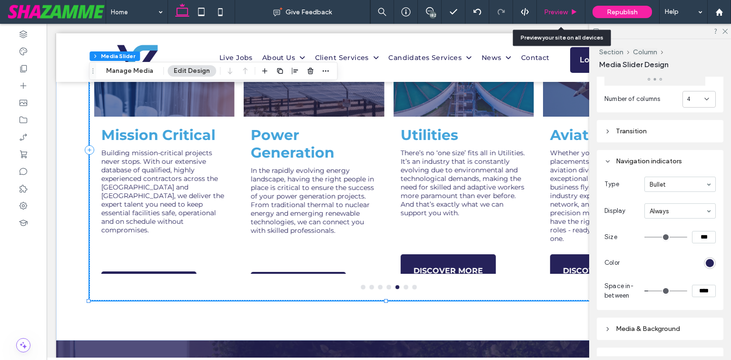
click at [567, 13] on span "Preview" at bounding box center [556, 12] width 24 height 8
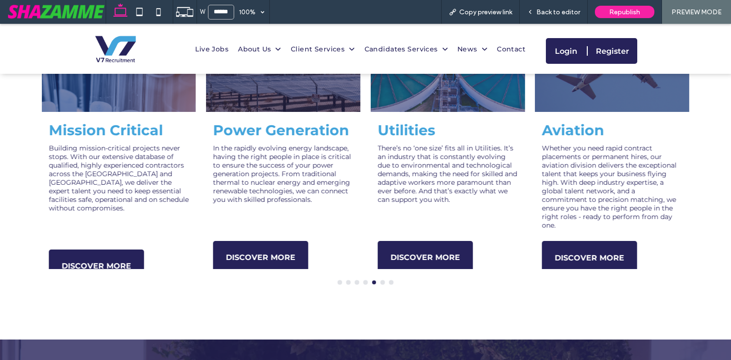
scroll to position [752, 0]
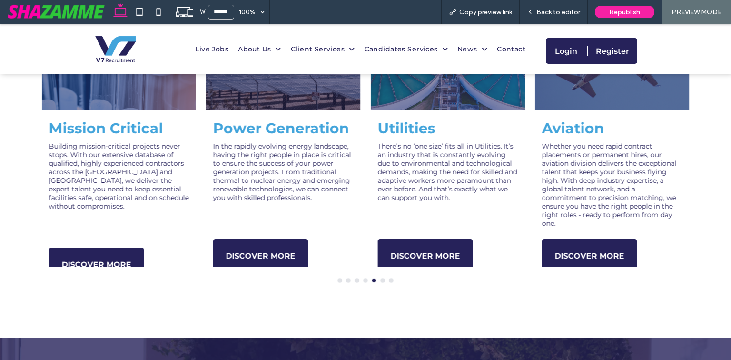
click at [567, 13] on span "Back to editor" at bounding box center [558, 12] width 44 height 8
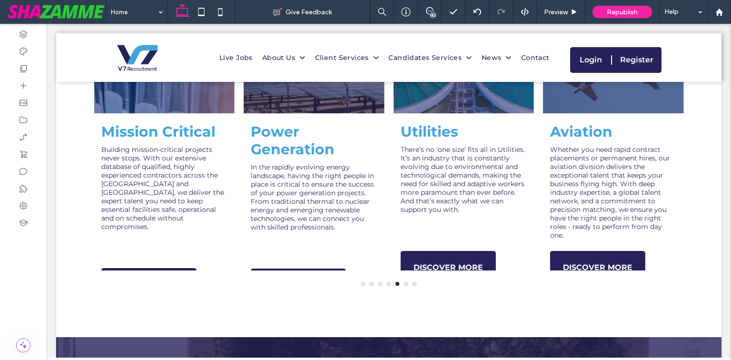
scroll to position [744, 0]
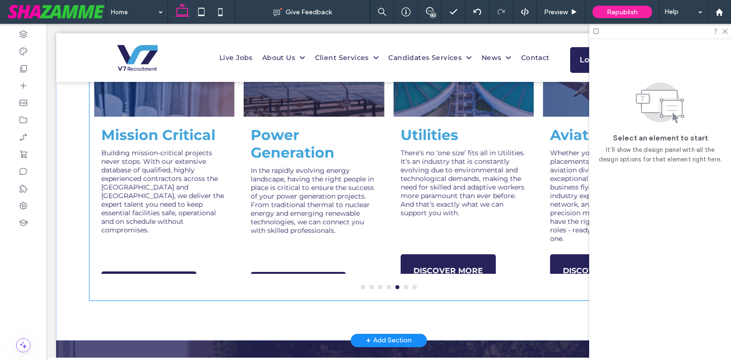
click at [400, 291] on div "Aviation Whether you need rapid contract placements or permanent hires, our avi…" at bounding box center [388, 150] width 599 height 301
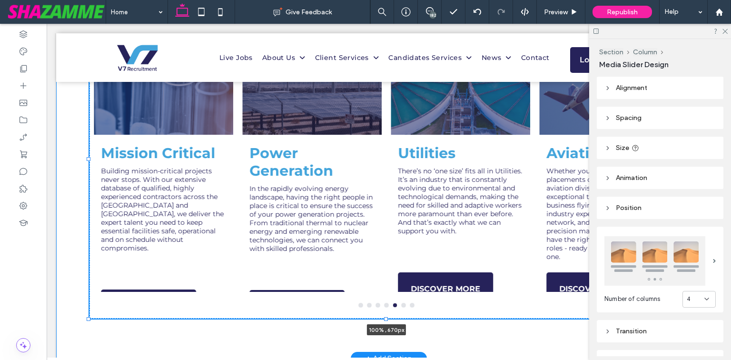
drag, startPoint x: 385, startPoint y: 293, endPoint x: 405, endPoint y: 284, distance: 22.8
click at [385, 302] on div "Aviation Every decision matters in the high-stakes world of Aviation Recruitmen…" at bounding box center [388, 172] width 665 height 372
type input "***"
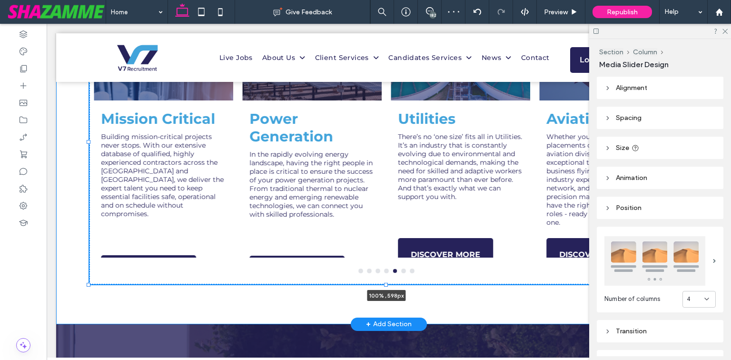
drag, startPoint x: 385, startPoint y: 311, endPoint x: 389, endPoint y: 294, distance: 17.0
click at [389, 294] on div "Aviation Every decision matters in the high-stakes world of Aviation Recruitmen…" at bounding box center [388, 155] width 665 height 338
type input "***"
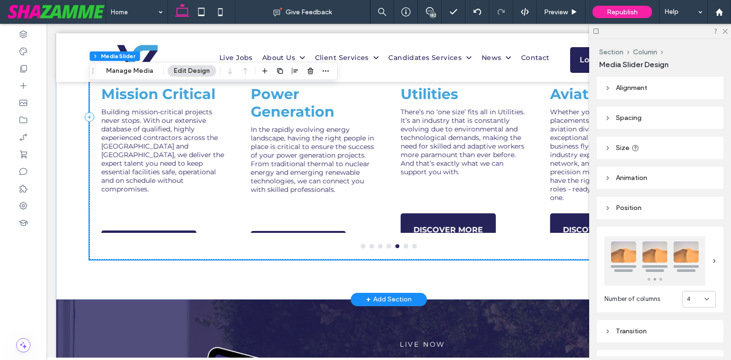
scroll to position [782, 0]
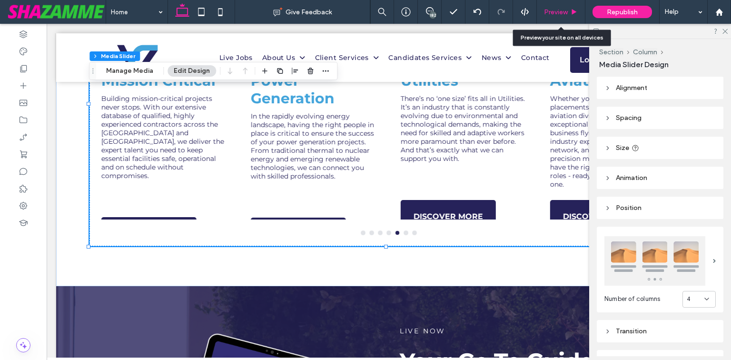
click at [560, 13] on span "Preview" at bounding box center [556, 12] width 24 height 8
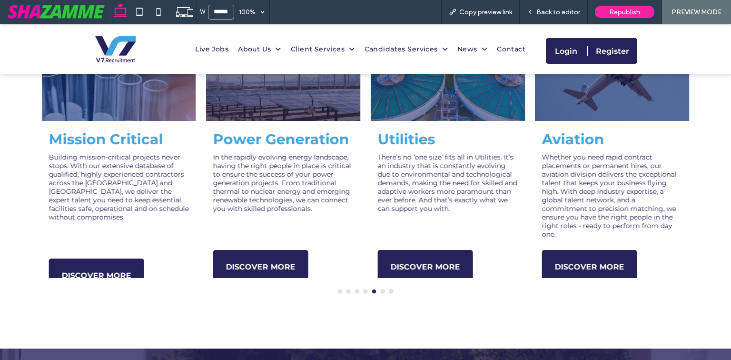
scroll to position [714, 0]
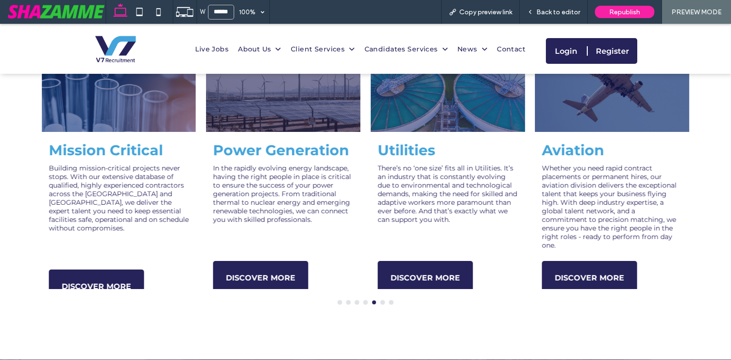
click at [338, 300] on button "go to slide 1" at bounding box center [340, 302] width 4 height 4
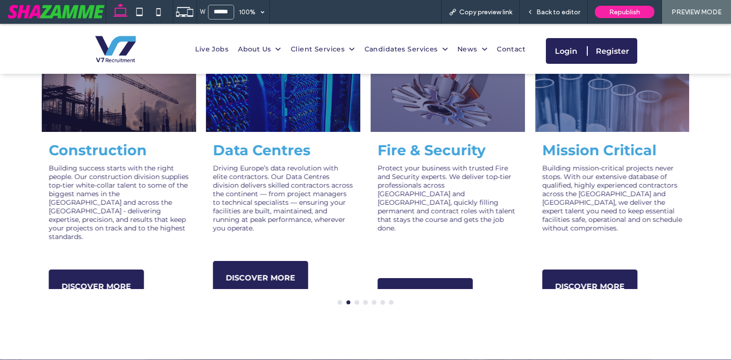
click at [338, 300] on button "go to slide 1" at bounding box center [340, 302] width 4 height 4
click at [566, 15] on span "Back to editor" at bounding box center [558, 12] width 44 height 8
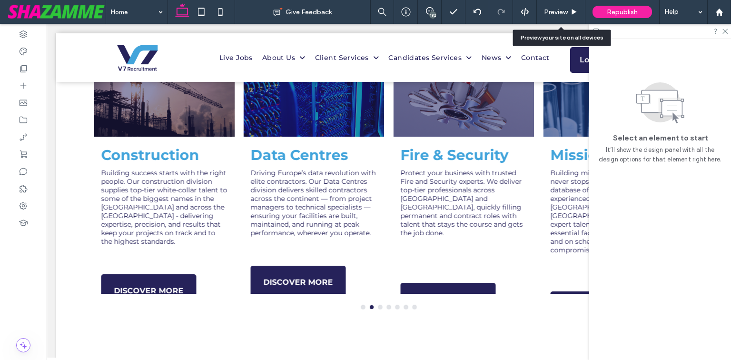
scroll to position [706, 0]
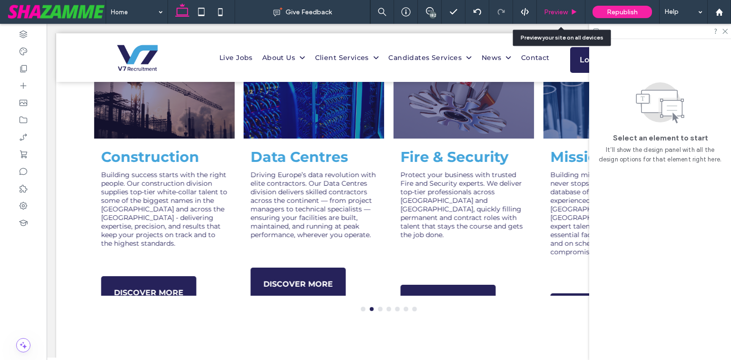
click at [567, 16] on div "Preview" at bounding box center [561, 12] width 49 height 24
drag, startPoint x: 567, startPoint y: 16, endPoint x: 571, endPoint y: 8, distance: 8.7
click at [569, 13] on div "Preview" at bounding box center [561, 12] width 49 height 24
click at [563, 15] on span "Preview" at bounding box center [556, 12] width 24 height 8
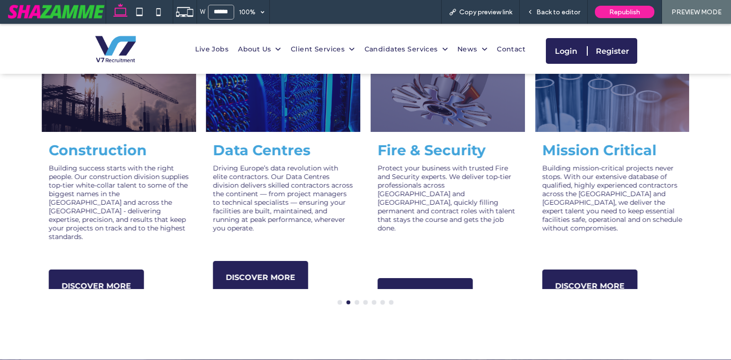
click at [572, 15] on span "Back to editor" at bounding box center [558, 12] width 44 height 8
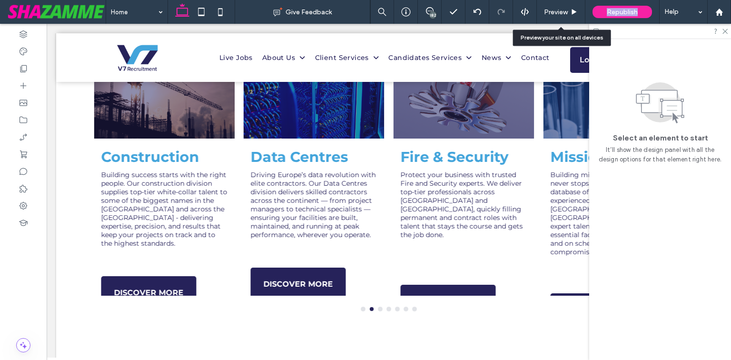
click at [572, 15] on icon at bounding box center [574, 12] width 7 height 7
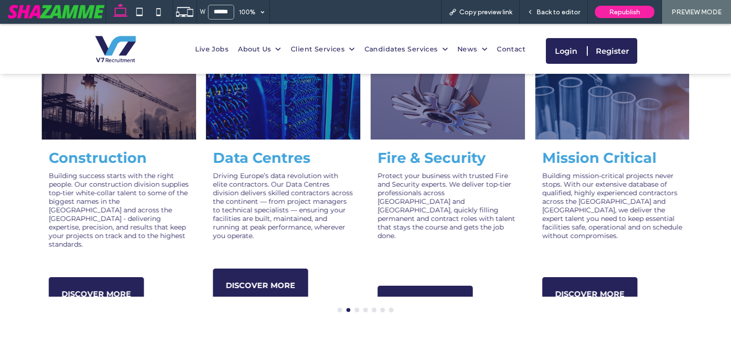
scroll to position [714, 0]
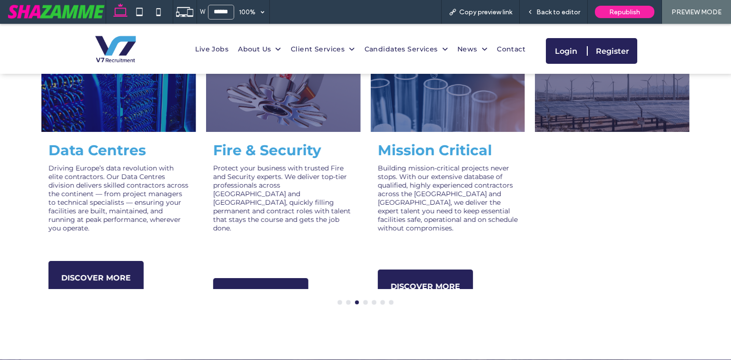
click at [572, 15] on span "Back to editor" at bounding box center [558, 12] width 44 height 8
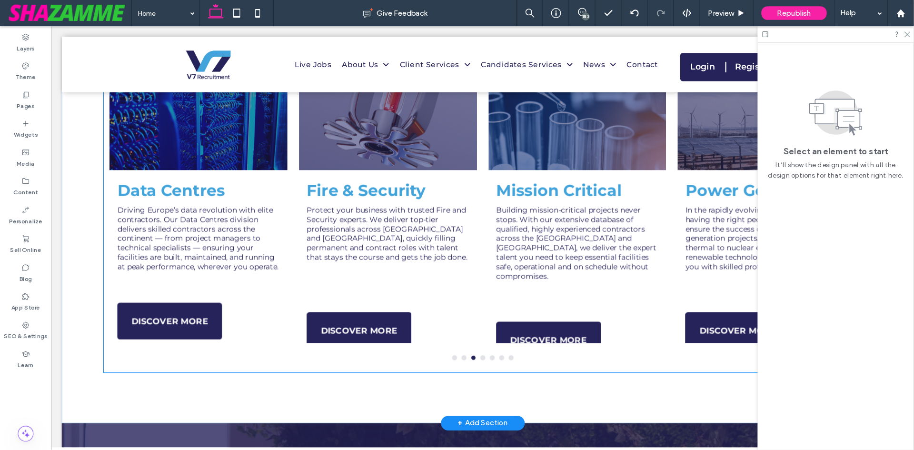
scroll to position [706, 0]
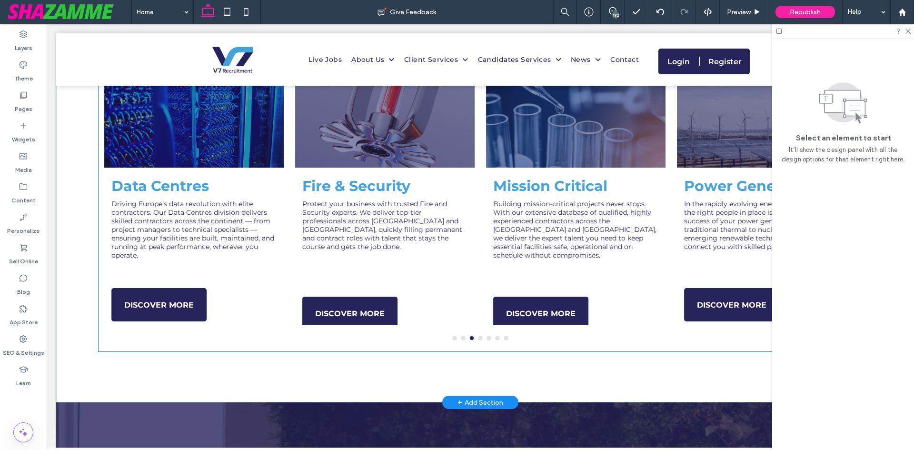
click at [478, 339] on div "Aviation Whether you need rapid contract placements or permanent hires, our avi…" at bounding box center [480, 209] width 763 height 285
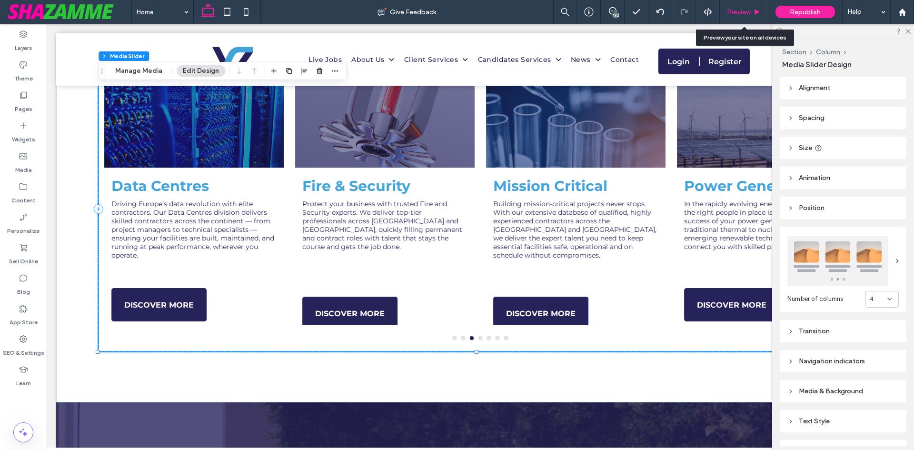
click at [751, 15] on div "Preview" at bounding box center [744, 12] width 48 height 8
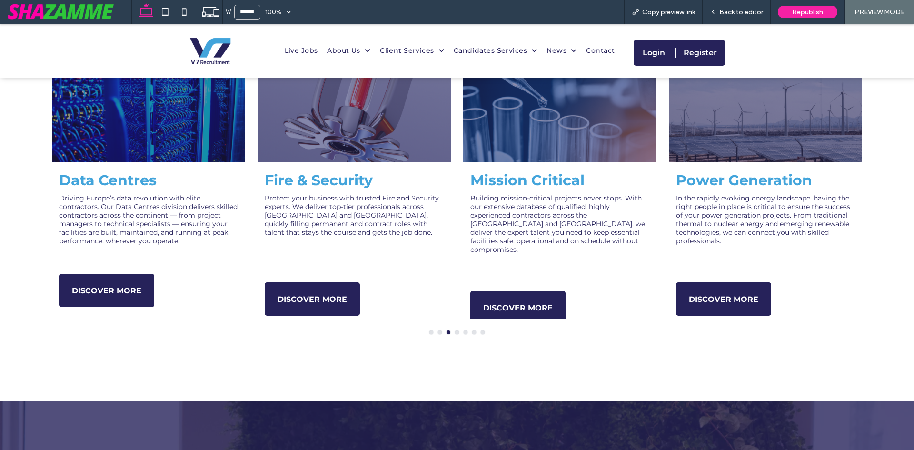
click at [455, 332] on button "go to slide 4" at bounding box center [457, 332] width 4 height 4
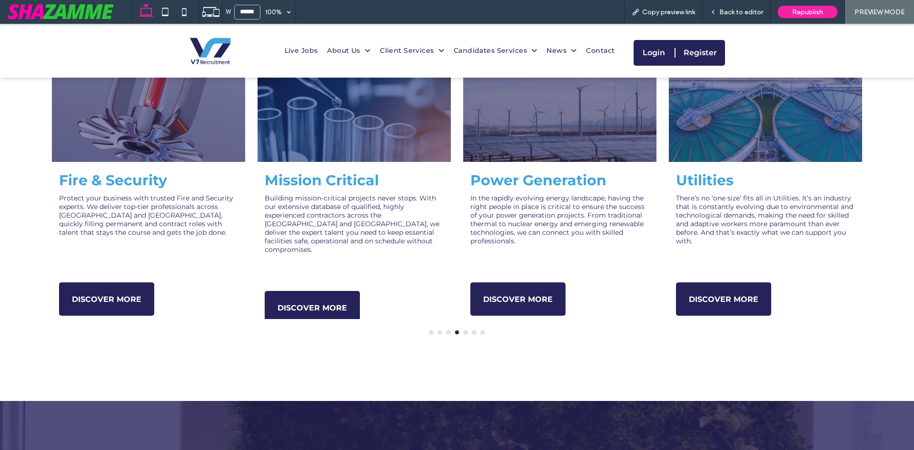
click at [464, 332] on button "go to slide 5" at bounding box center [466, 332] width 4 height 4
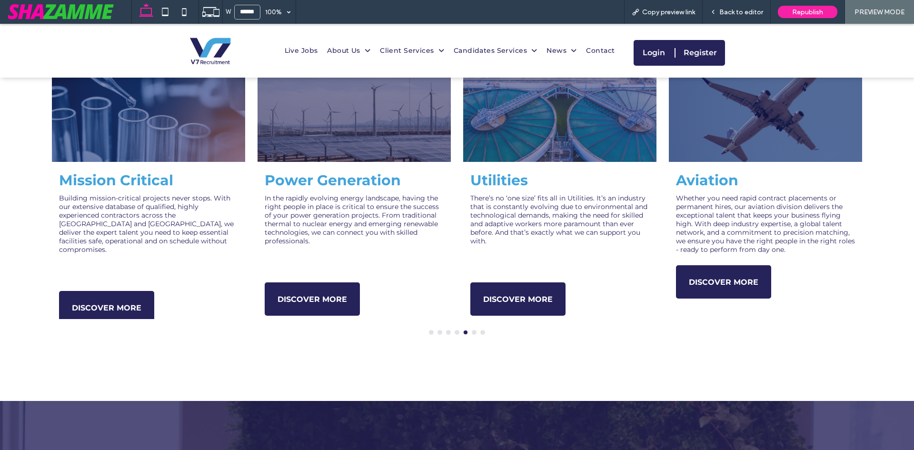
click at [435, 333] on div at bounding box center [457, 332] width 822 height 4
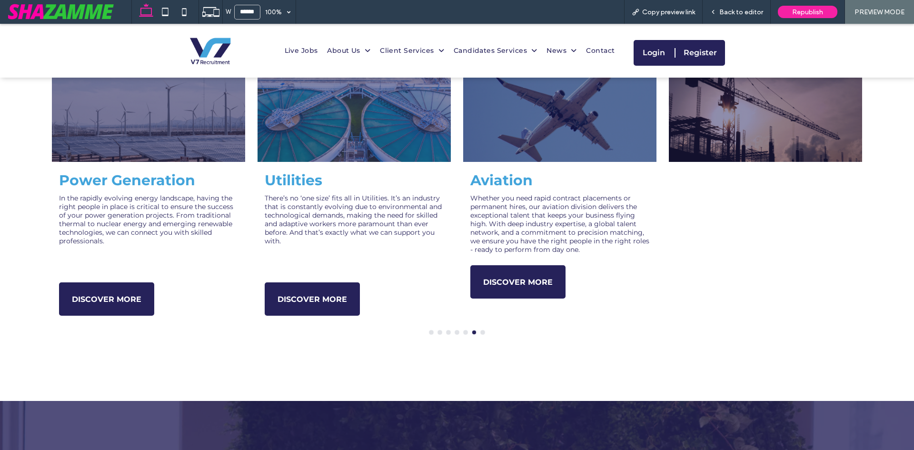
click at [429, 333] on button "go to slide 1" at bounding box center [431, 332] width 4 height 4
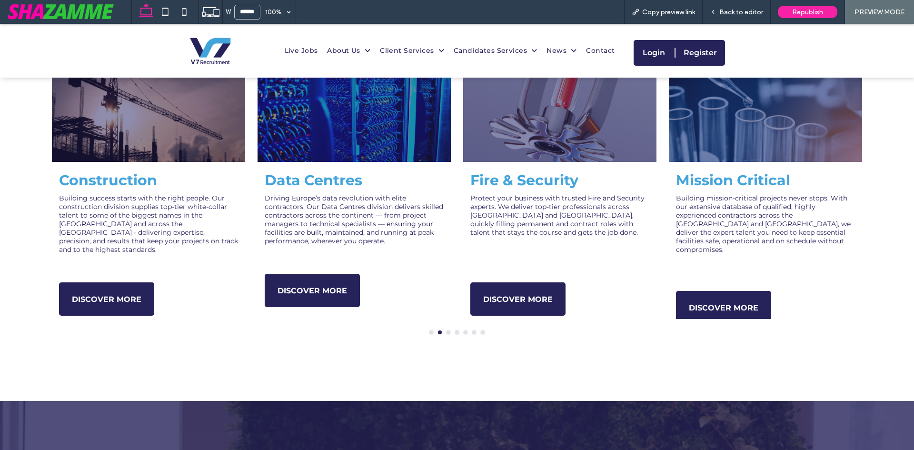
click at [425, 331] on div at bounding box center [457, 332] width 822 height 4
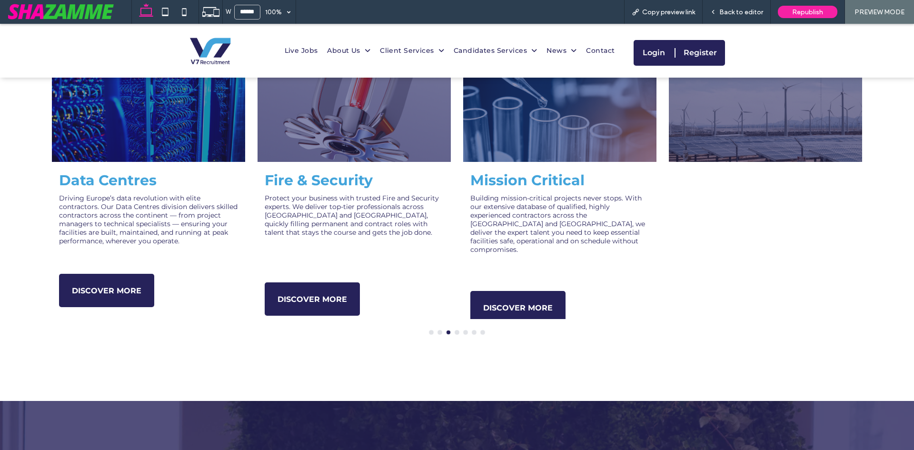
click at [429, 331] on button "go to slide 1" at bounding box center [431, 332] width 4 height 4
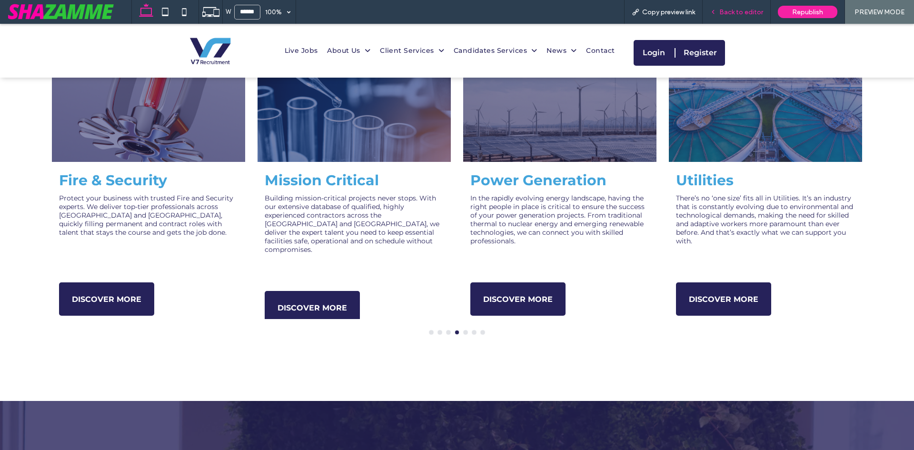
click at [728, 14] on span "Back to editor" at bounding box center [741, 12] width 44 height 8
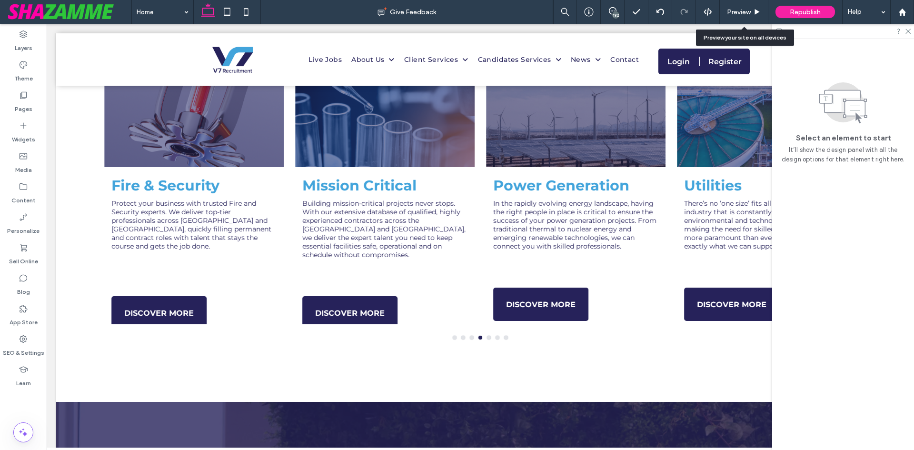
click at [728, 14] on span "Preview" at bounding box center [739, 12] width 24 height 8
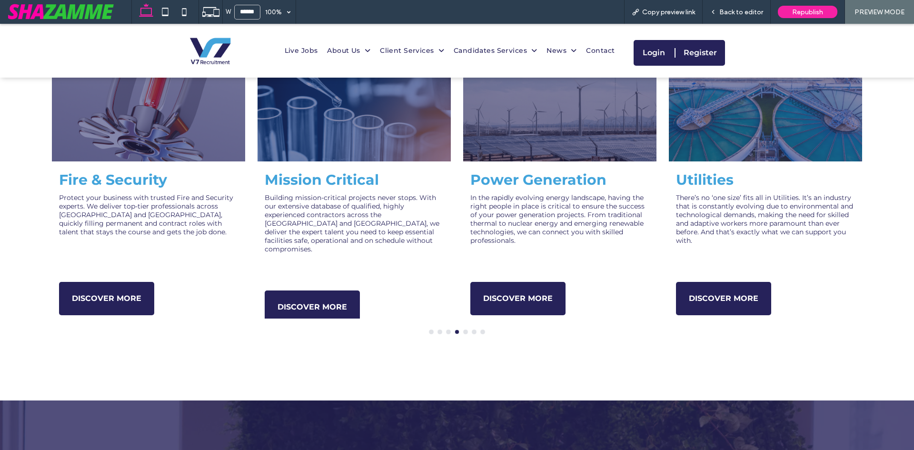
click at [728, 14] on span "Back to editor" at bounding box center [741, 12] width 44 height 8
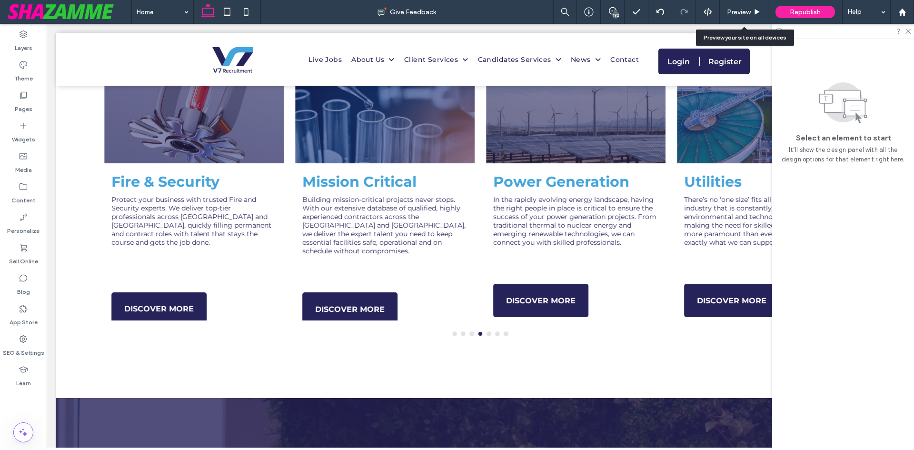
scroll to position [707, 0]
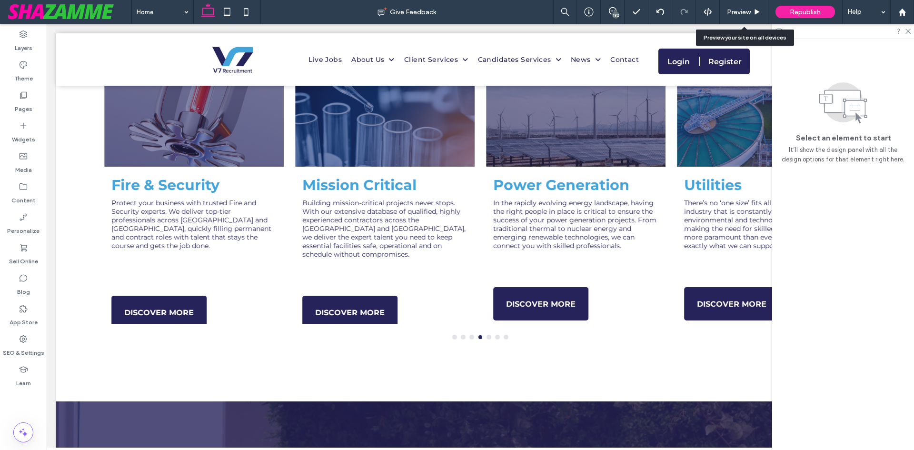
click at [728, 14] on span "Preview" at bounding box center [739, 12] width 24 height 8
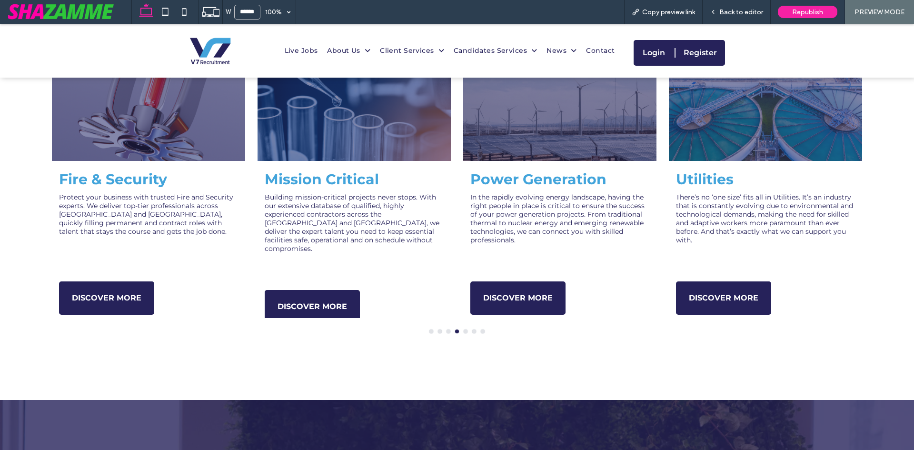
click at [728, 14] on span "Back to editor" at bounding box center [741, 12] width 44 height 8
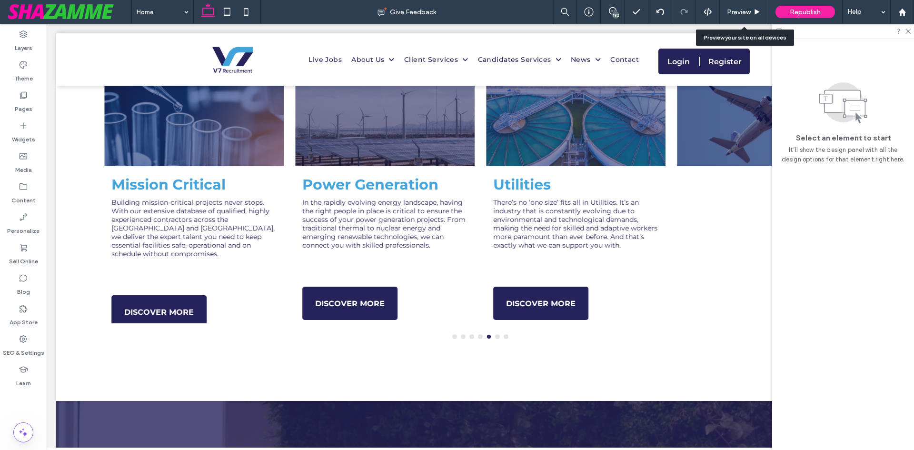
click at [728, 14] on span "Preview" at bounding box center [739, 12] width 24 height 8
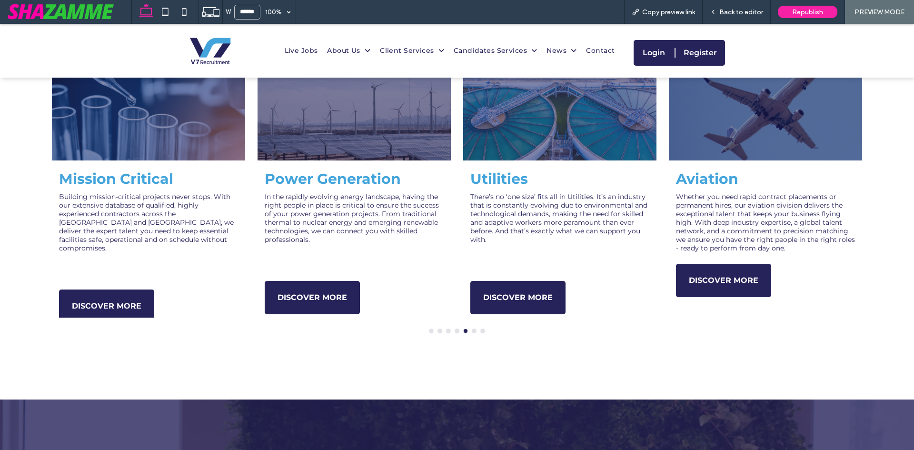
click at [728, 14] on span "Back to editor" at bounding box center [741, 12] width 44 height 8
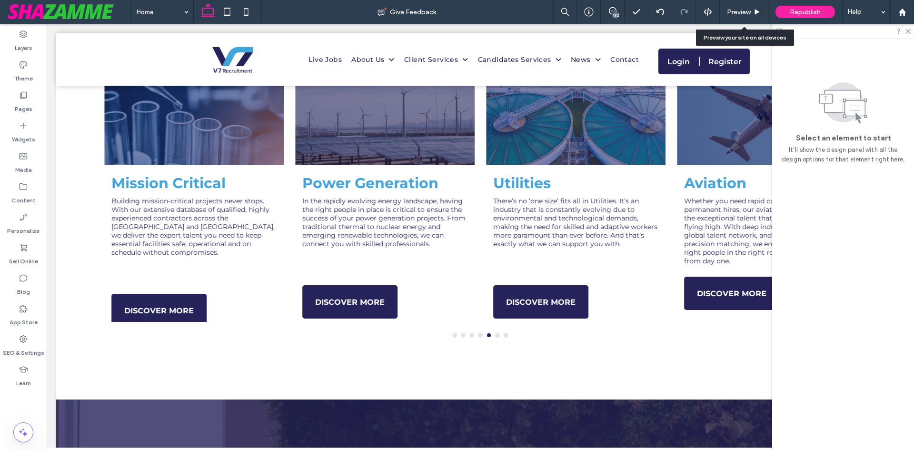
scroll to position [708, 0]
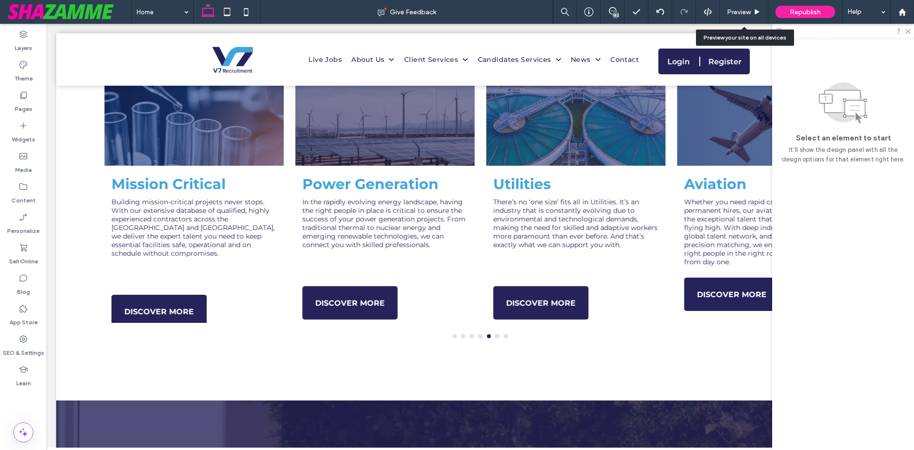
click at [728, 14] on span "Preview" at bounding box center [739, 12] width 24 height 8
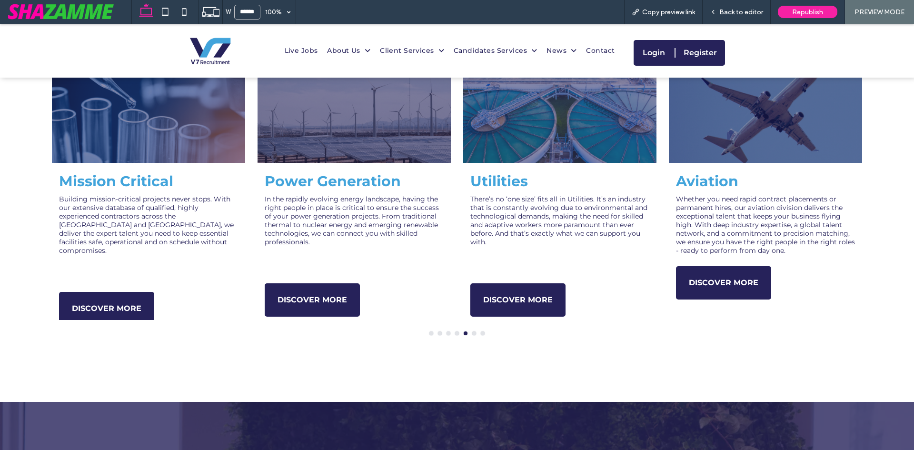
scroll to position [715, 0]
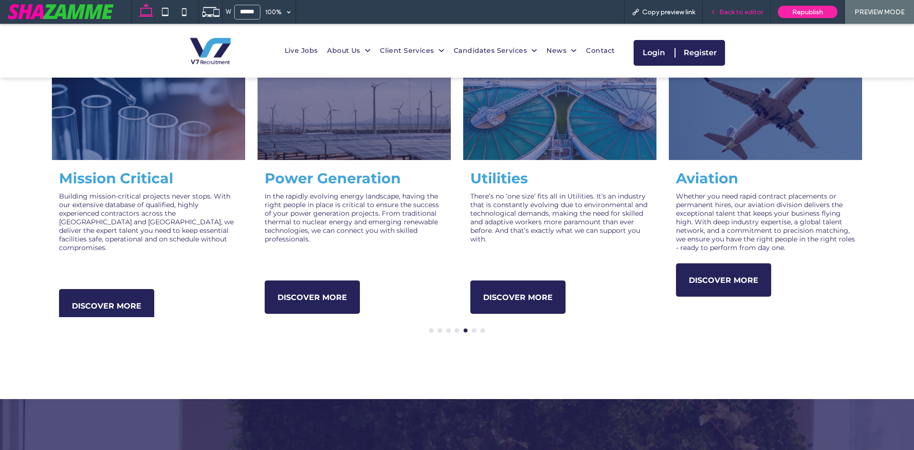
click at [733, 5] on div "Back to editor" at bounding box center [736, 12] width 68 height 24
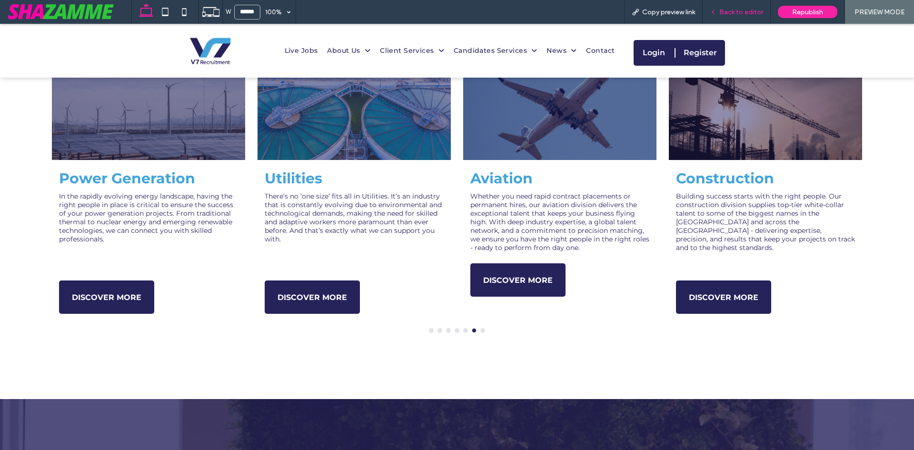
click at [732, 10] on span "Back to editor" at bounding box center [741, 12] width 44 height 8
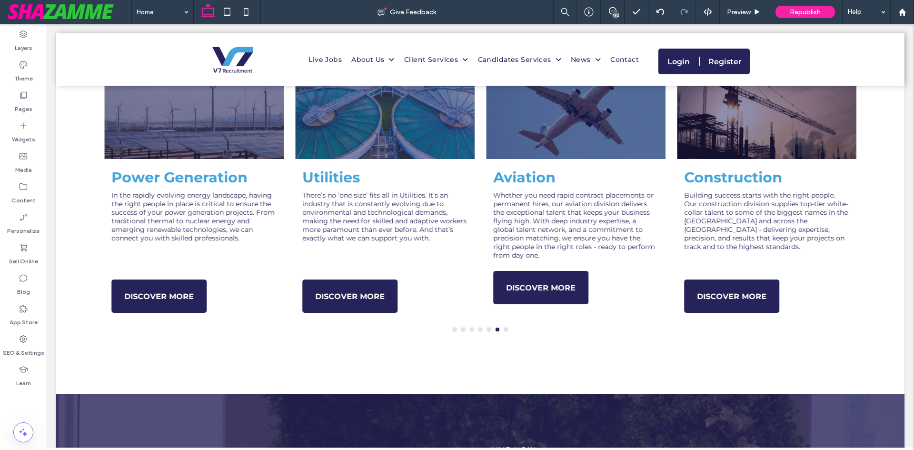
scroll to position [709, 0]
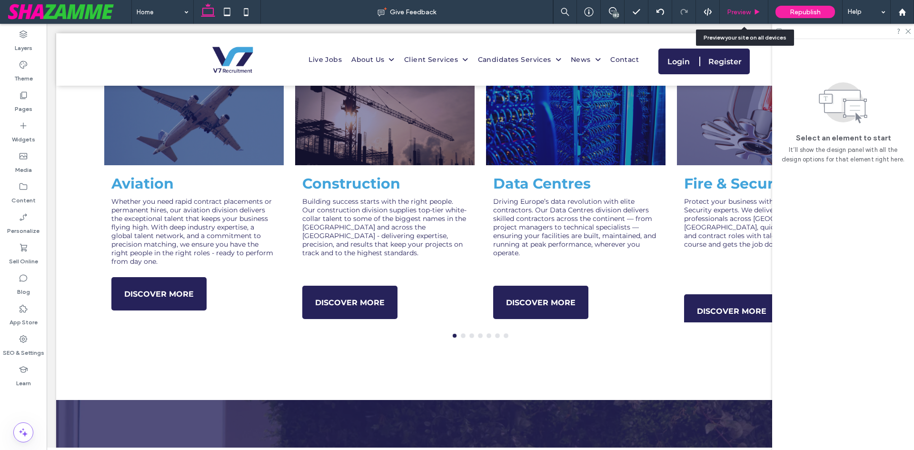
click at [753, 12] on icon at bounding box center [756, 12] width 7 height 7
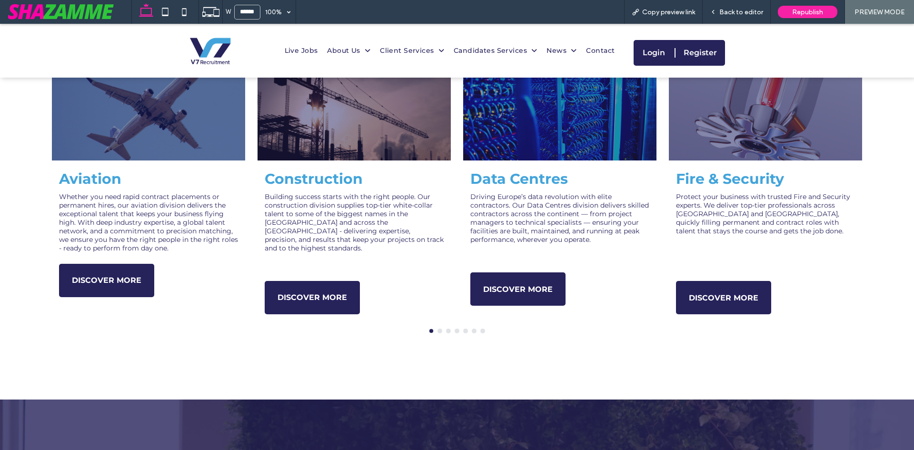
scroll to position [715, 0]
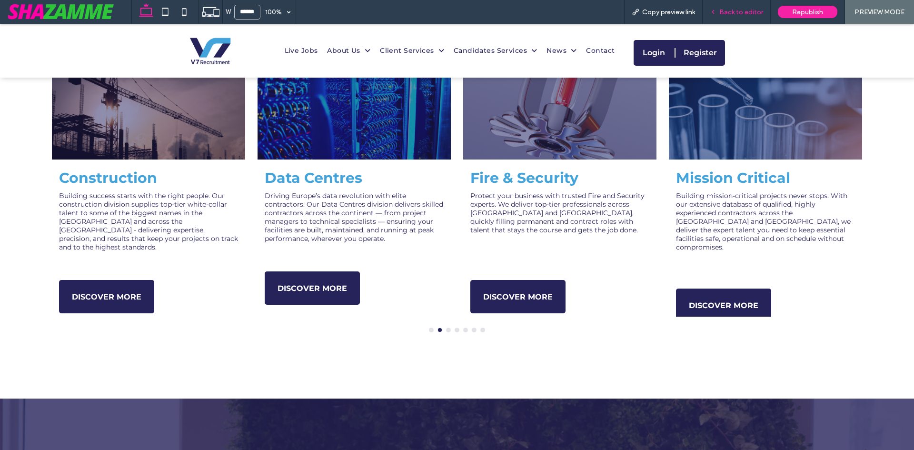
click at [742, 9] on span "Back to editor" at bounding box center [741, 12] width 44 height 8
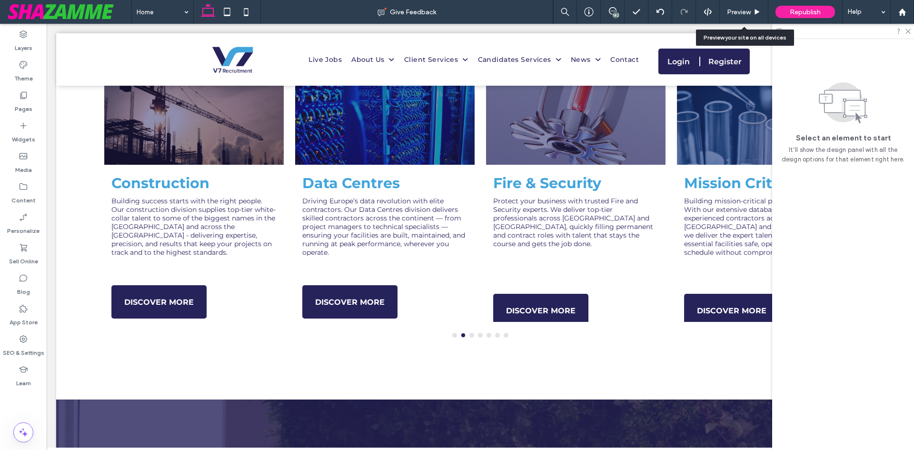
click at [742, 9] on span "Preview" at bounding box center [739, 12] width 24 height 8
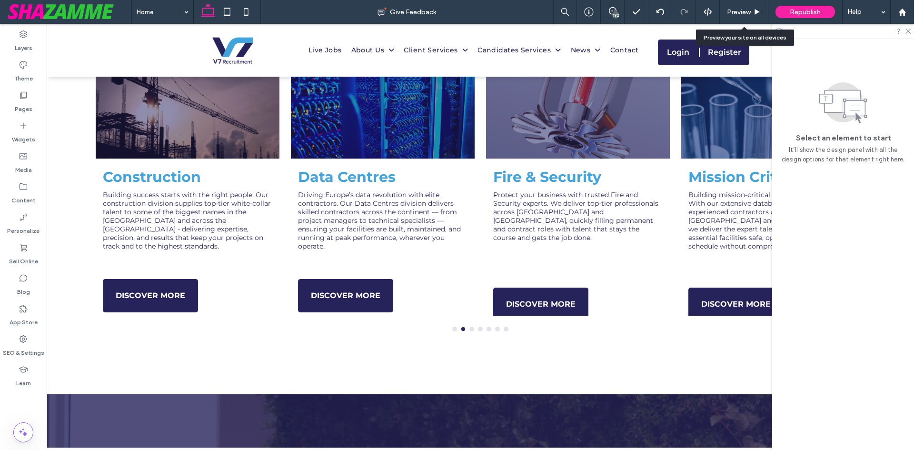
scroll to position [716, 0]
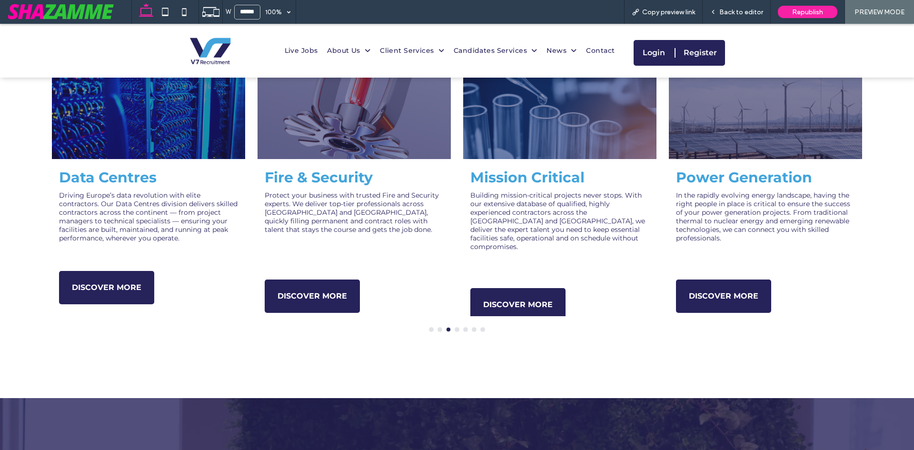
click at [742, 9] on span "Back to editor" at bounding box center [741, 12] width 44 height 8
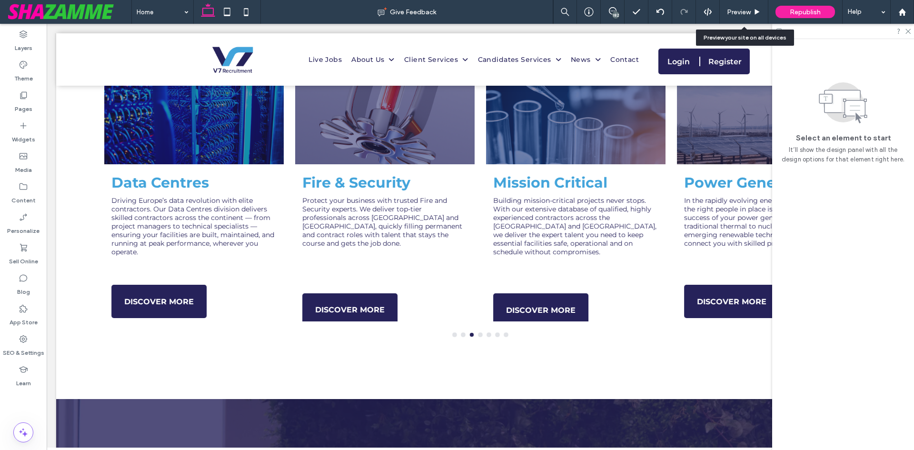
click at [742, 9] on span "Preview" at bounding box center [739, 12] width 24 height 8
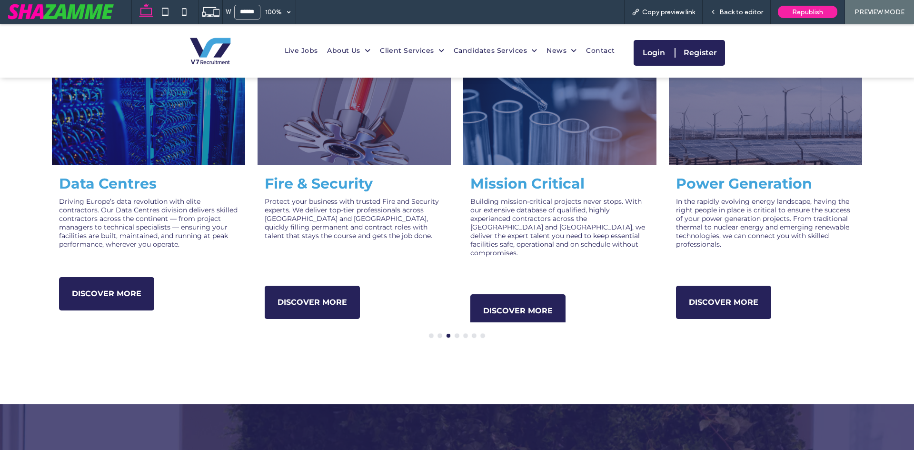
scroll to position [716, 0]
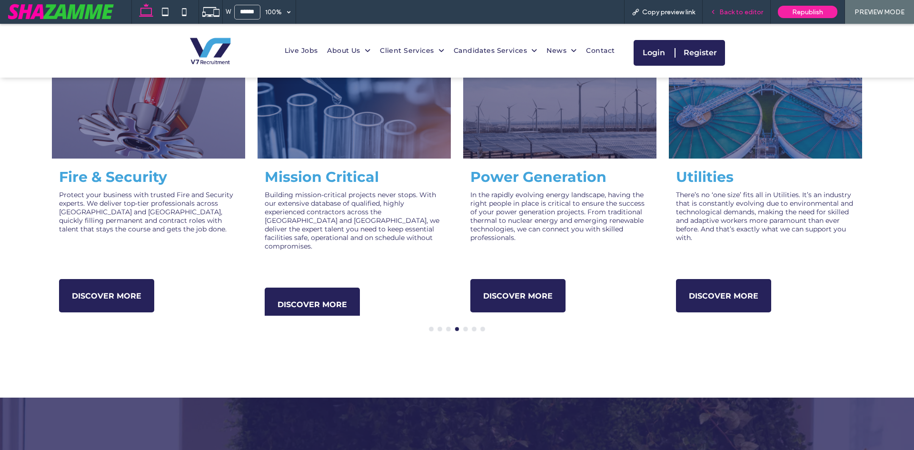
click at [739, 11] on span "Back to editor" at bounding box center [741, 12] width 44 height 8
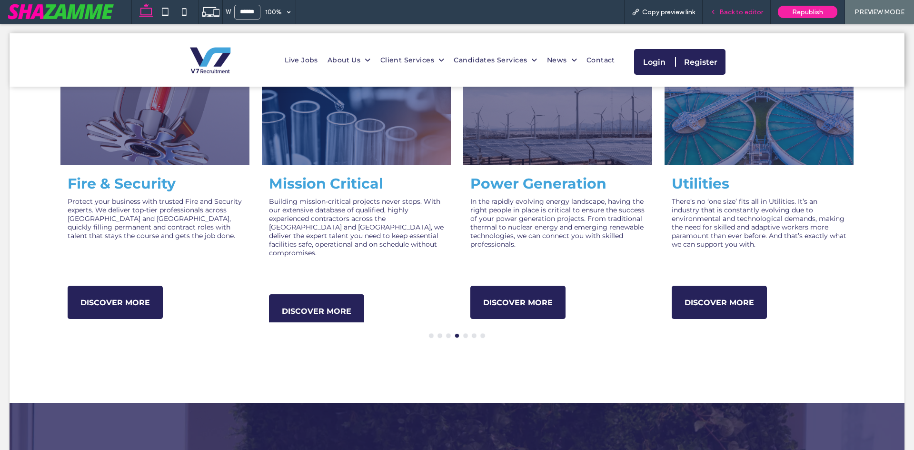
scroll to position [710, 0]
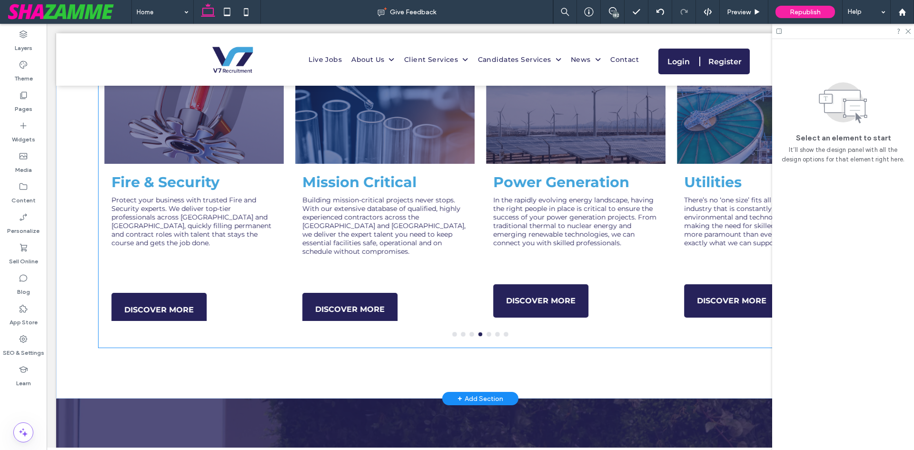
click at [252, 289] on div "Fire & Security Protect your business with trusted Fire and Security experts. W…" at bounding box center [193, 247] width 179 height 148
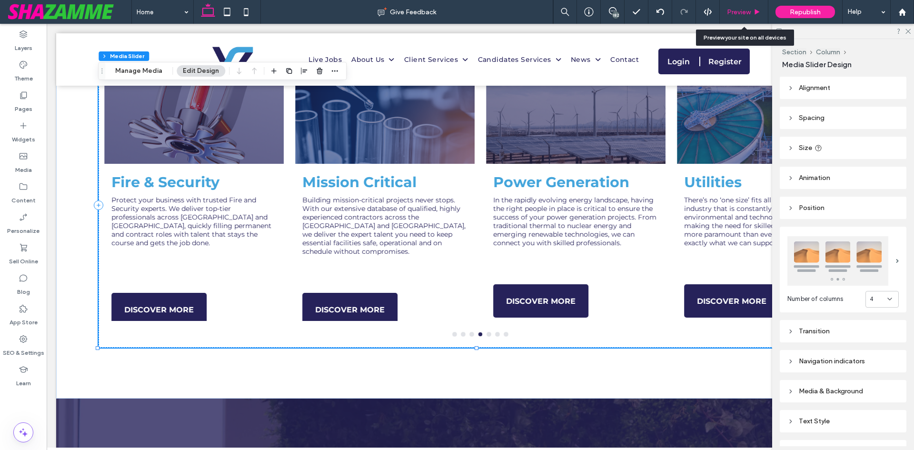
click at [753, 6] on div "Preview" at bounding box center [744, 12] width 49 height 24
click at [750, 11] on span "Preview" at bounding box center [739, 12] width 24 height 8
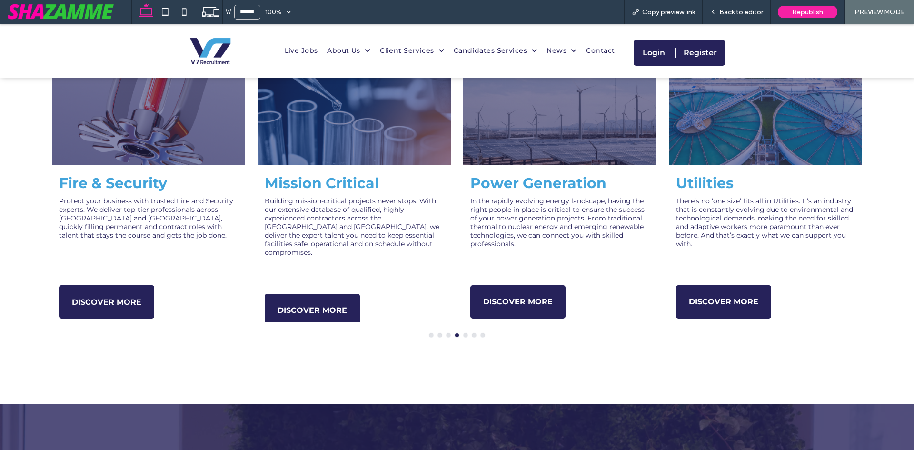
scroll to position [717, 0]
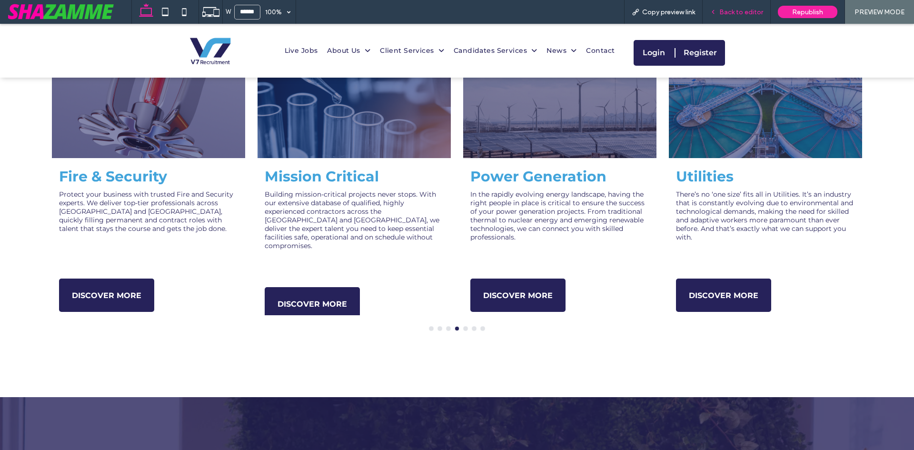
click at [752, 5] on div "Back to editor" at bounding box center [736, 12] width 68 height 24
click at [746, 6] on div "Back to editor" at bounding box center [736, 12] width 68 height 24
click at [727, 12] on span "Back to editor" at bounding box center [741, 12] width 44 height 8
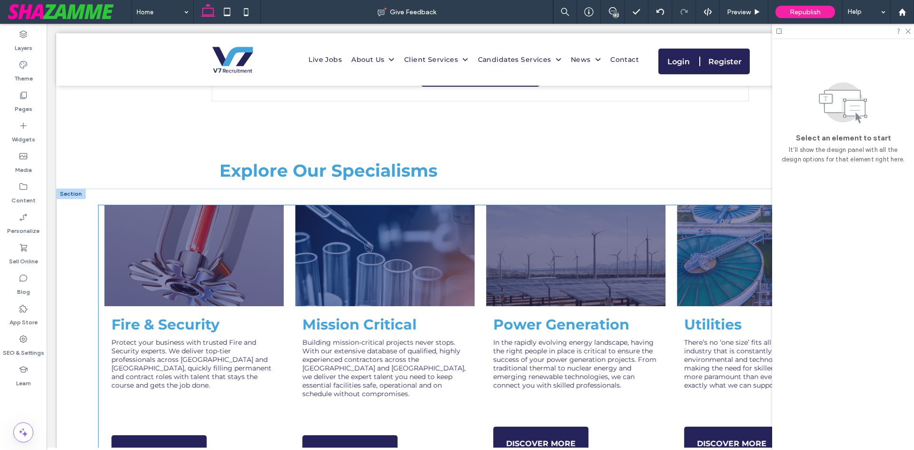
scroll to position [615, 0]
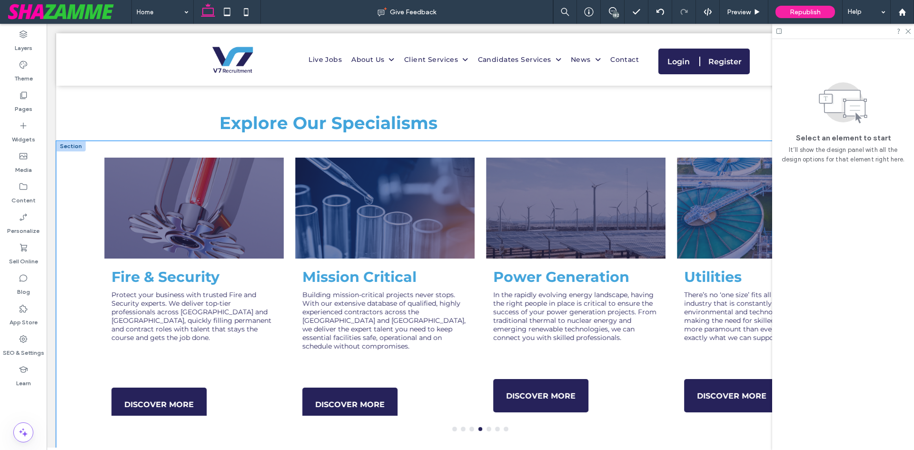
click at [78, 255] on div "Aviation Every decision matters in the high-stakes world of Aviation Recruitmen…" at bounding box center [480, 317] width 848 height 353
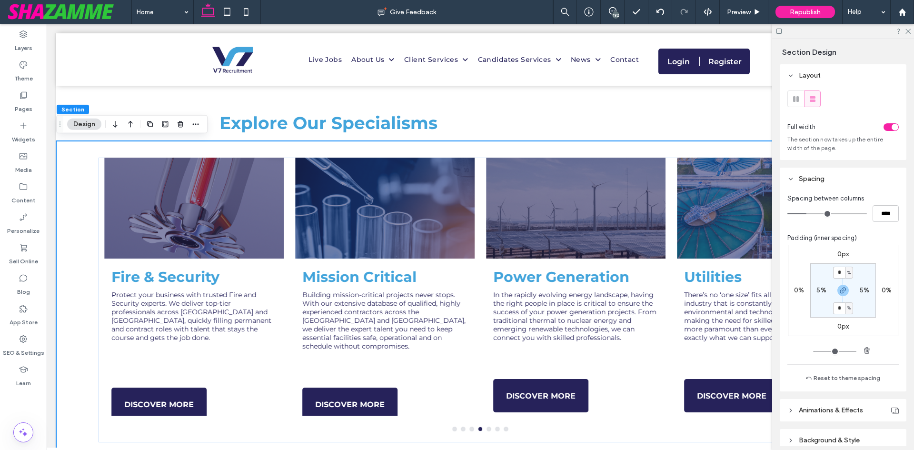
click at [884, 127] on div "toggle" at bounding box center [890, 127] width 15 height 8
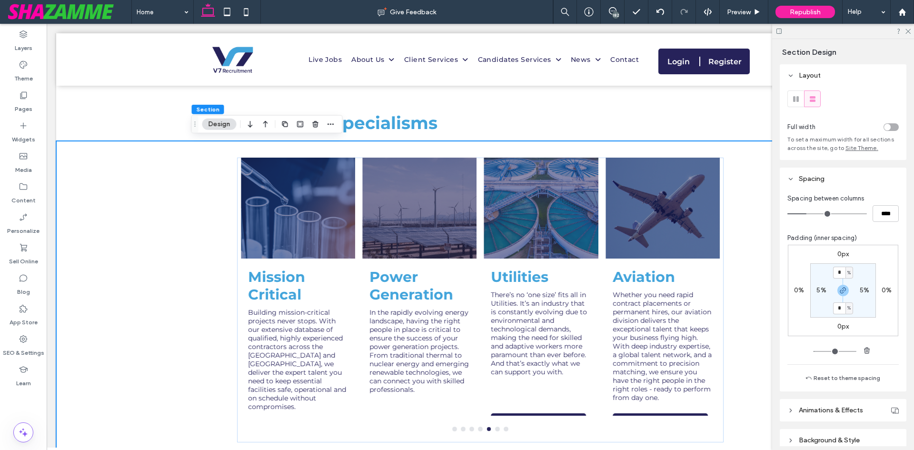
click at [885, 127] on div "toggle" at bounding box center [887, 127] width 7 height 7
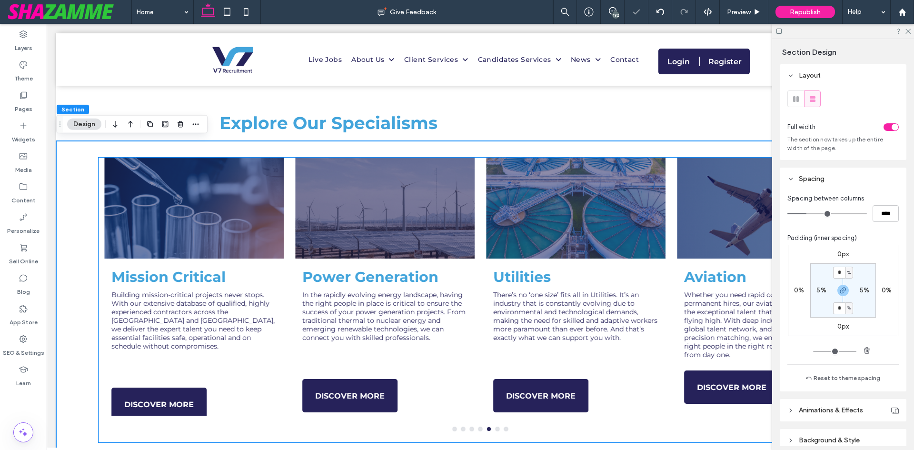
scroll to position [710, 0]
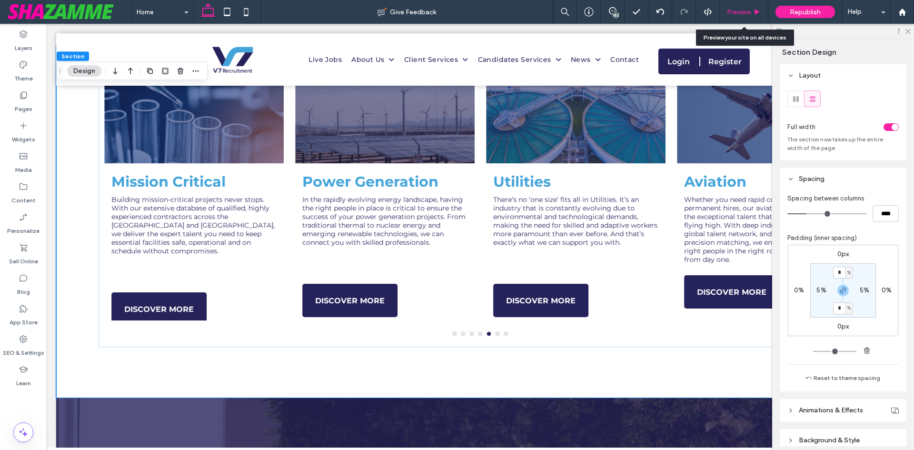
click at [748, 15] on span "Preview" at bounding box center [739, 12] width 24 height 8
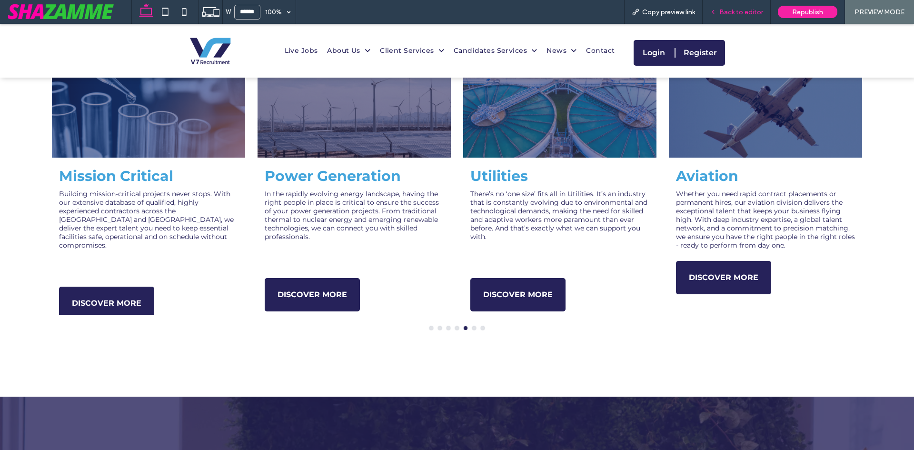
click at [749, 15] on span "Back to editor" at bounding box center [741, 12] width 44 height 8
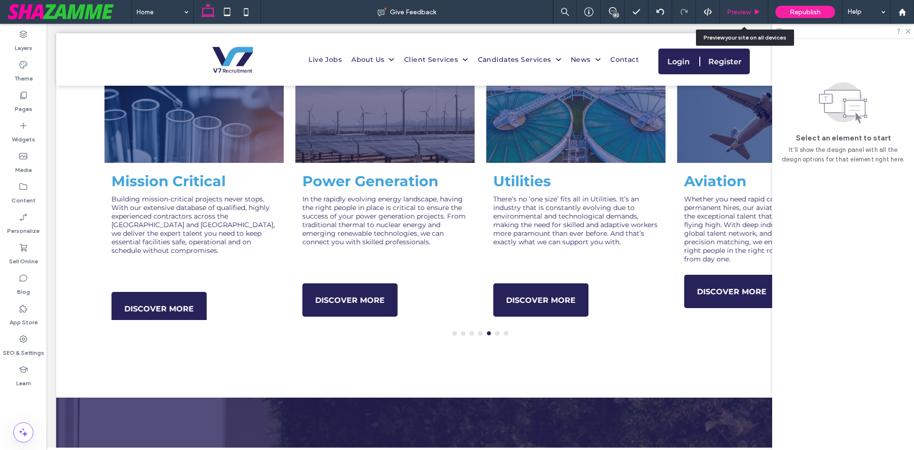
click at [747, 16] on span "Preview" at bounding box center [739, 12] width 24 height 8
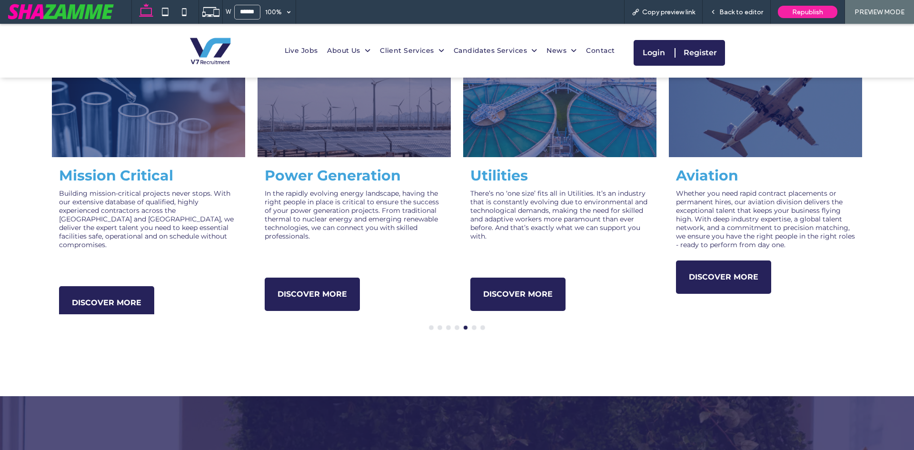
click at [747, 16] on span "Back to editor" at bounding box center [741, 12] width 44 height 8
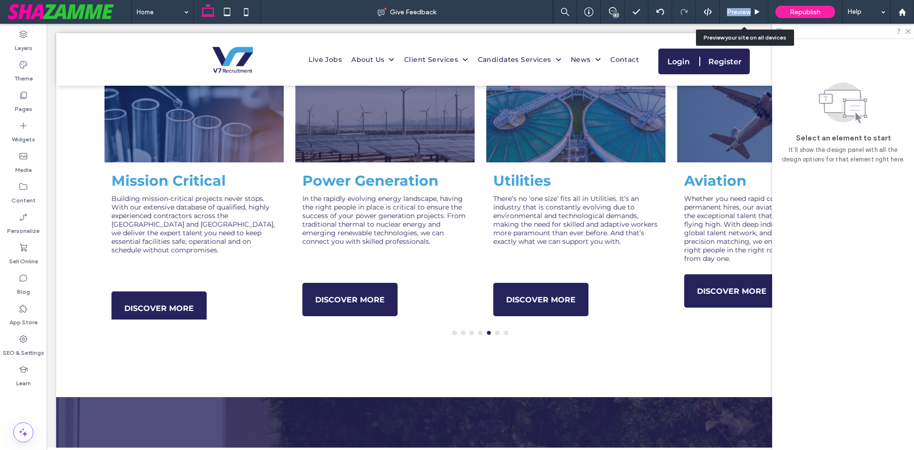
click at [747, 16] on span "Preview" at bounding box center [739, 12] width 24 height 8
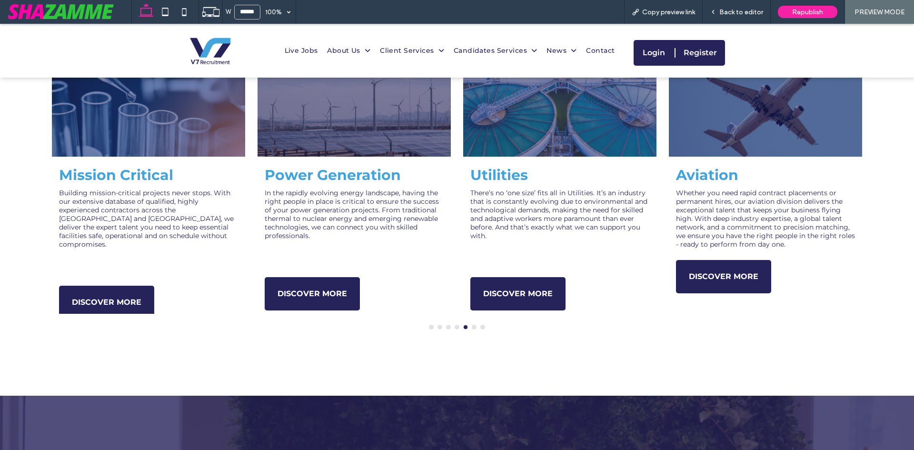
click at [747, 16] on span "Back to editor" at bounding box center [741, 12] width 44 height 8
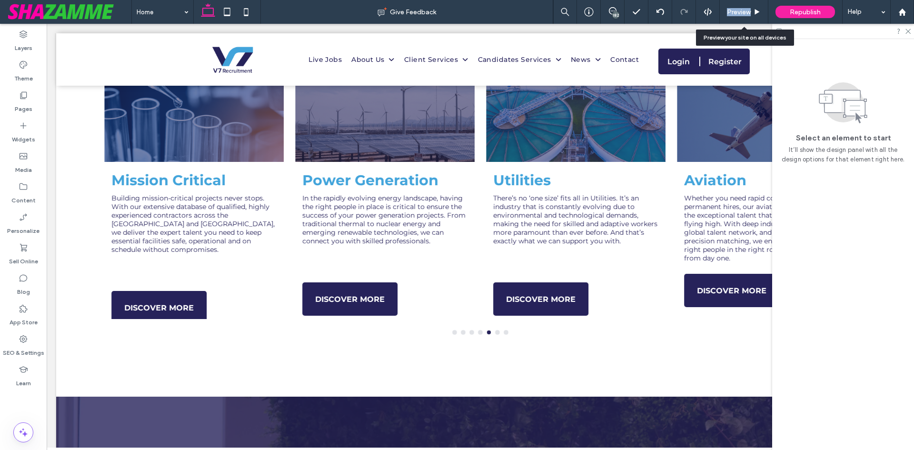
click at [747, 16] on span "Preview" at bounding box center [739, 12] width 24 height 8
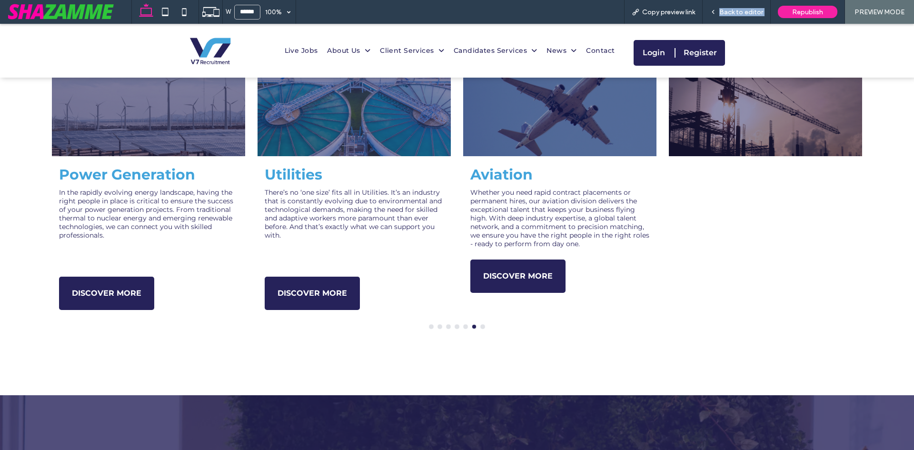
click at [747, 16] on span "Back to editor" at bounding box center [741, 12] width 44 height 8
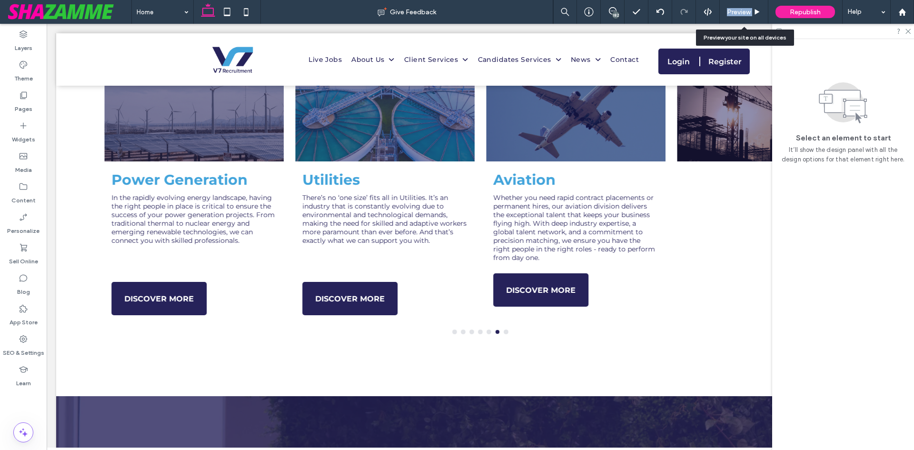
click at [747, 16] on span "Preview" at bounding box center [739, 12] width 24 height 8
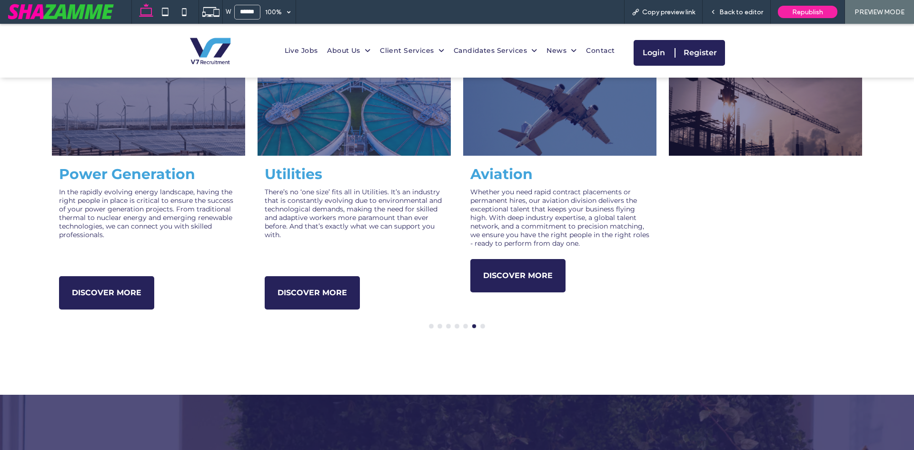
click at [747, 16] on span "Back to editor" at bounding box center [741, 12] width 44 height 8
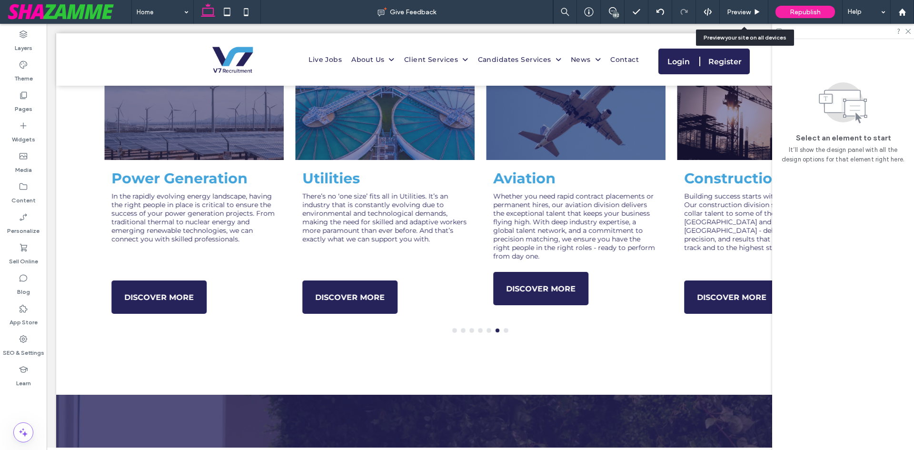
scroll to position [713, 0]
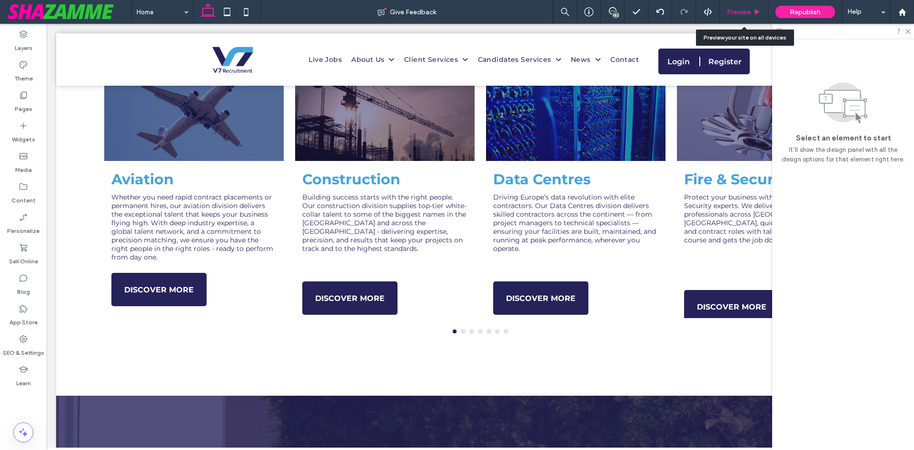
click at [754, 11] on icon at bounding box center [756, 12] width 7 height 7
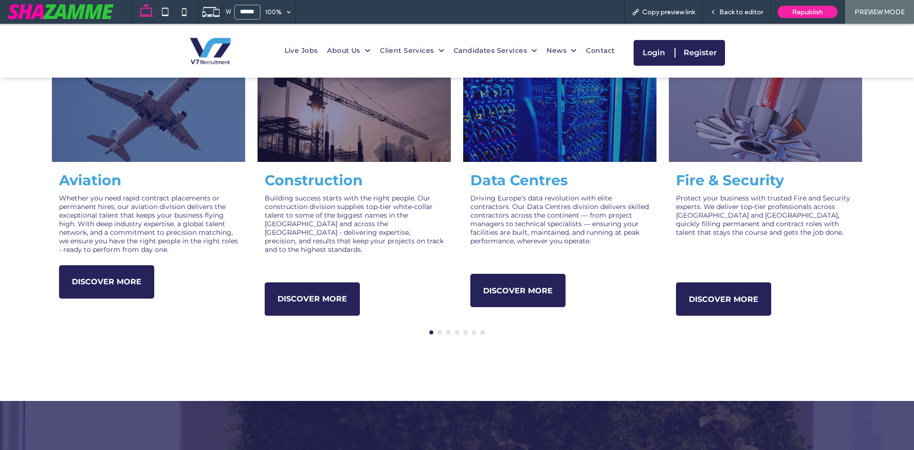
scroll to position [720, 0]
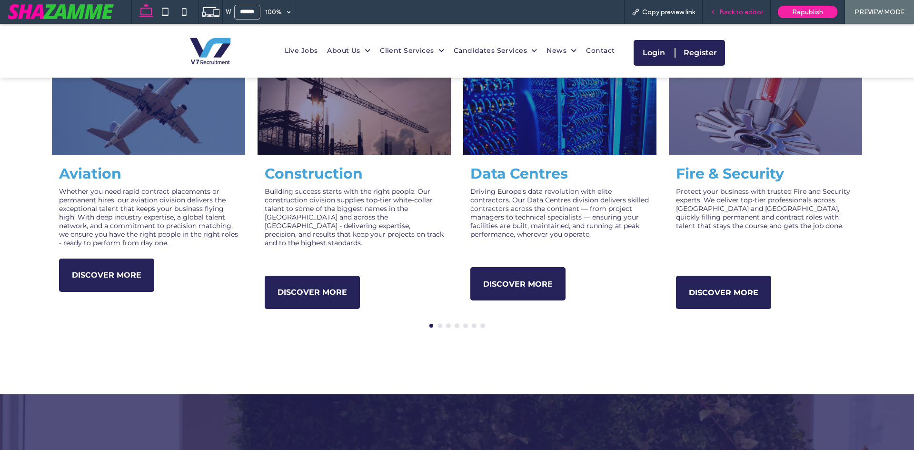
click at [750, 12] on span "Back to editor" at bounding box center [741, 12] width 44 height 8
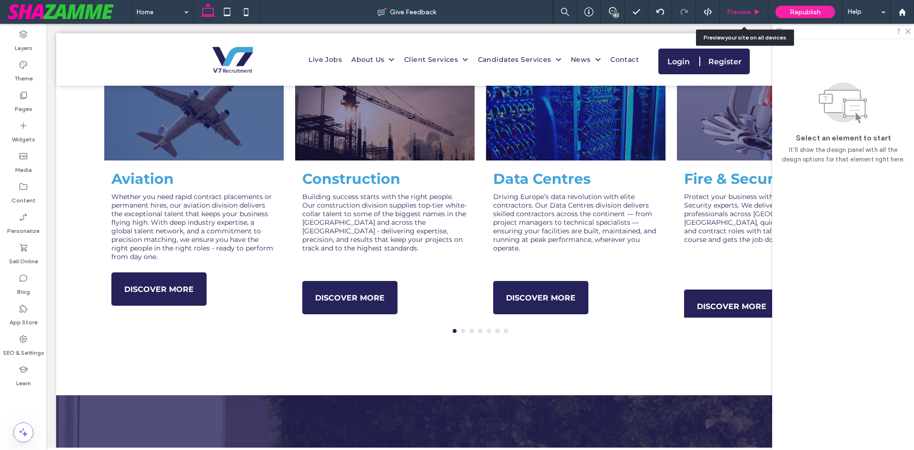
click at [747, 12] on span "Preview" at bounding box center [739, 12] width 24 height 8
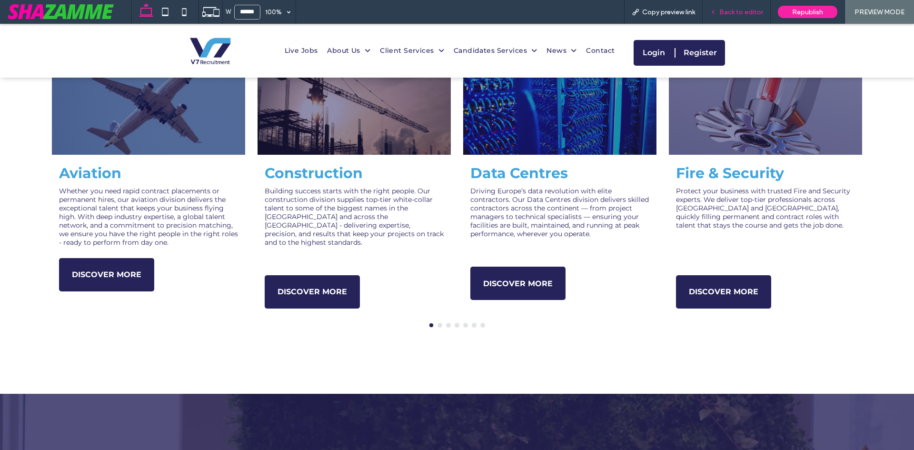
click at [747, 13] on span "Back to editor" at bounding box center [741, 12] width 44 height 8
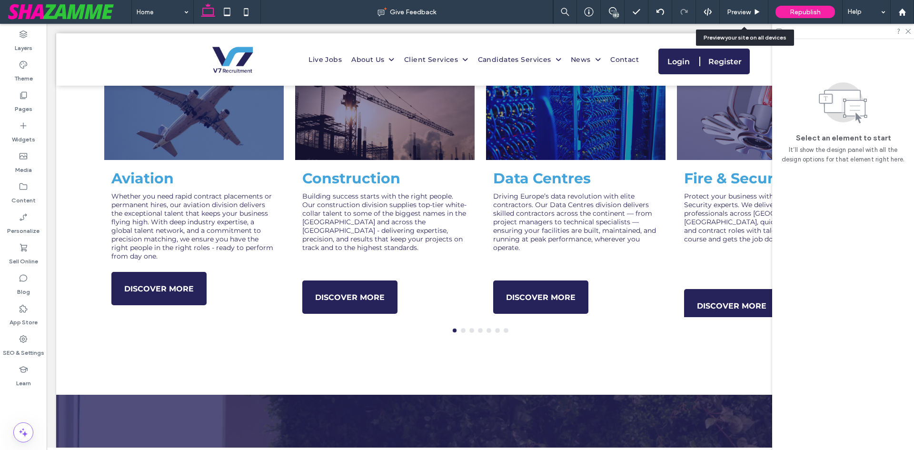
click at [747, 13] on span "Preview" at bounding box center [739, 12] width 24 height 8
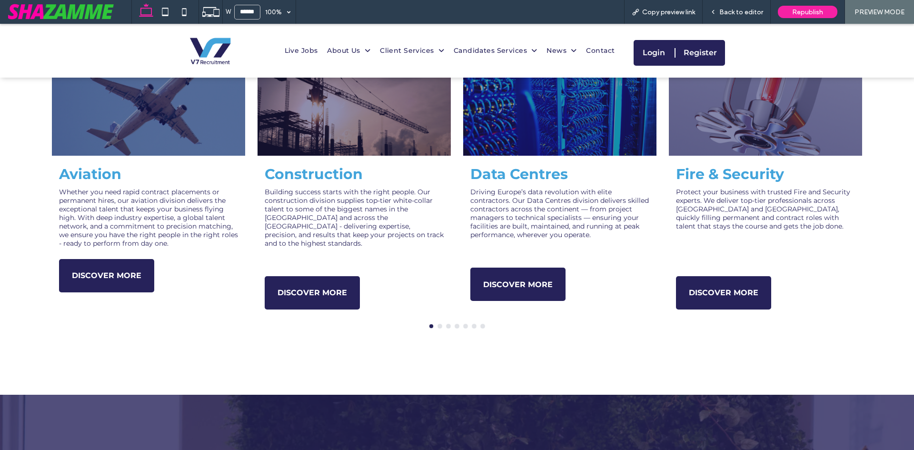
scroll to position [720, 0]
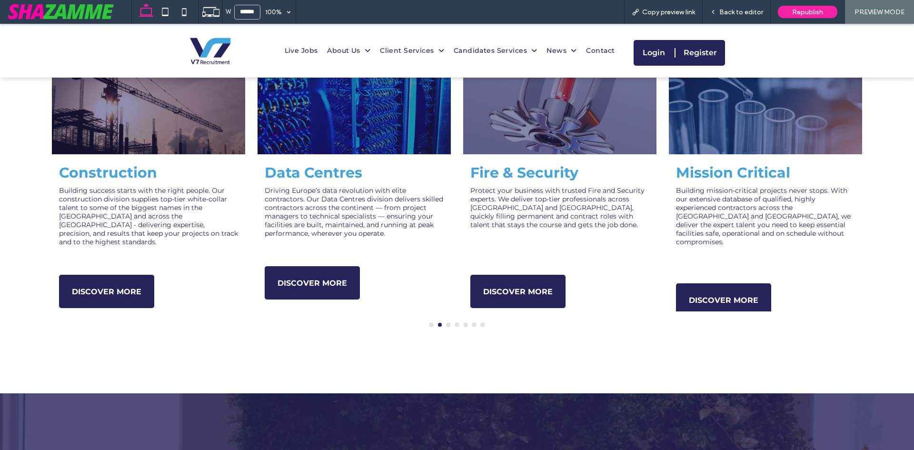
click at [747, 13] on span "Back to editor" at bounding box center [741, 12] width 44 height 8
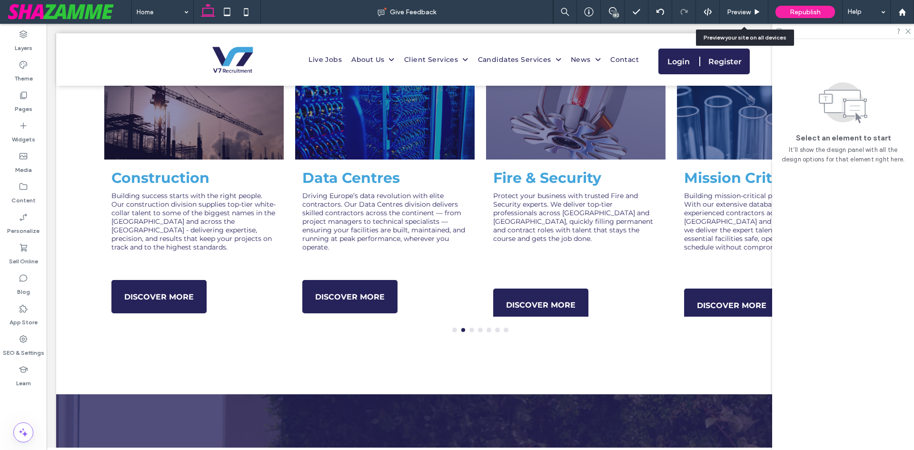
click at [747, 13] on span "Preview" at bounding box center [739, 12] width 24 height 8
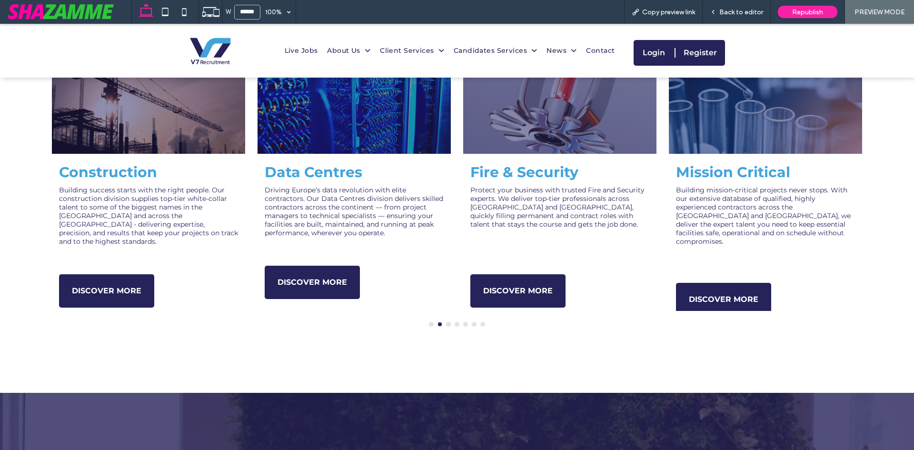
click at [747, 13] on span "Back to editor" at bounding box center [741, 12] width 44 height 8
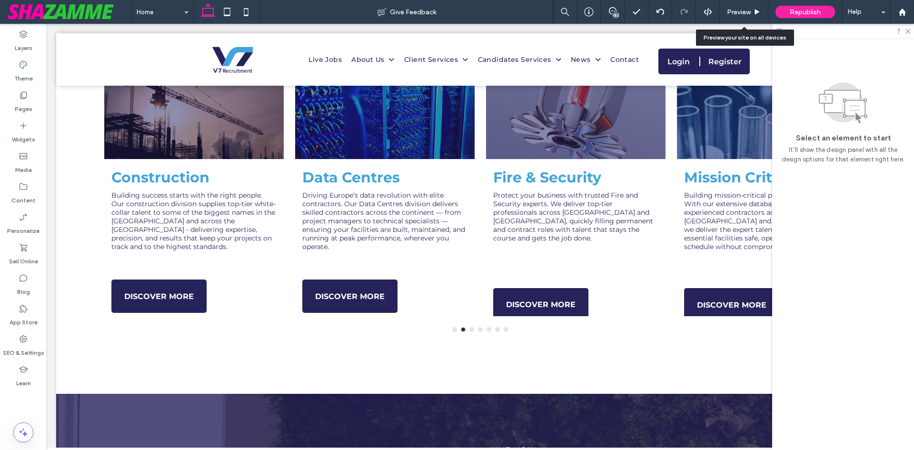
click at [747, 13] on span "Preview" at bounding box center [739, 12] width 24 height 8
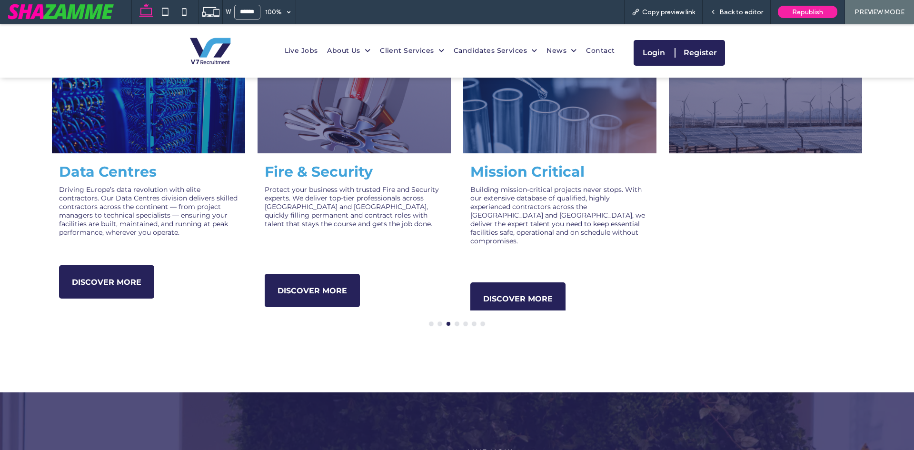
click at [747, 13] on span "Back to editor" at bounding box center [741, 12] width 44 height 8
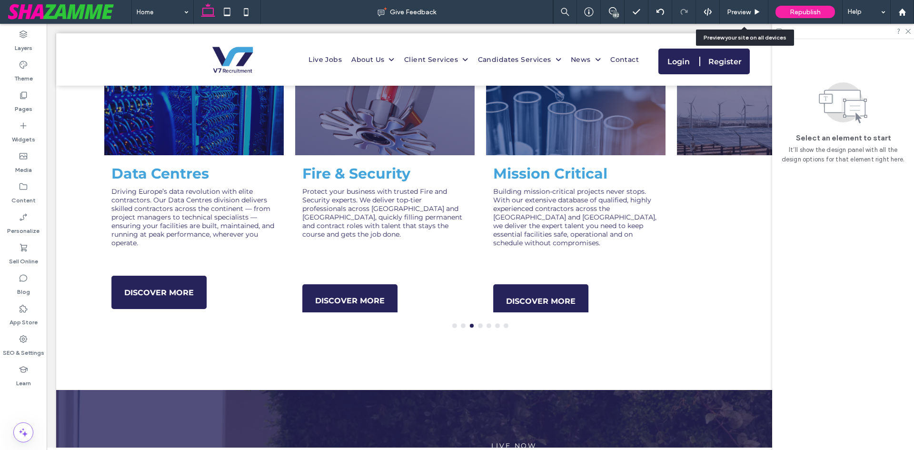
scroll to position [715, 0]
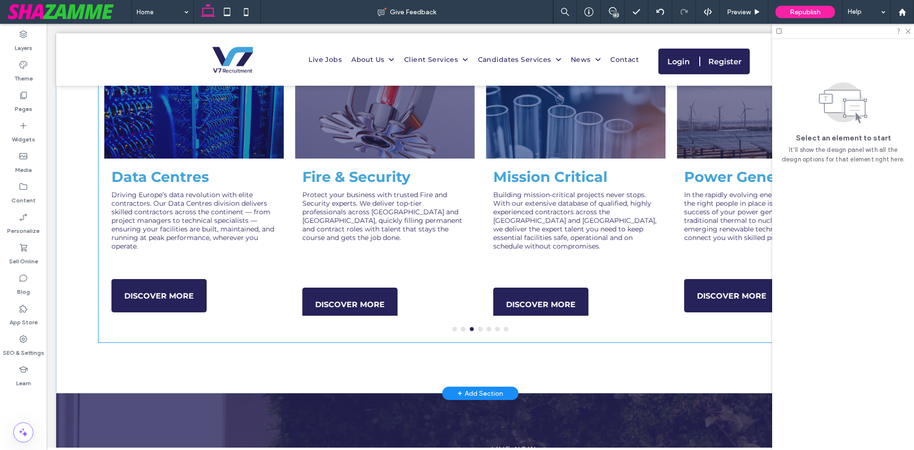
click at [467, 331] on div "Aviation Whether you need rapid contract placements or permanent hires, our avi…" at bounding box center [480, 200] width 763 height 285
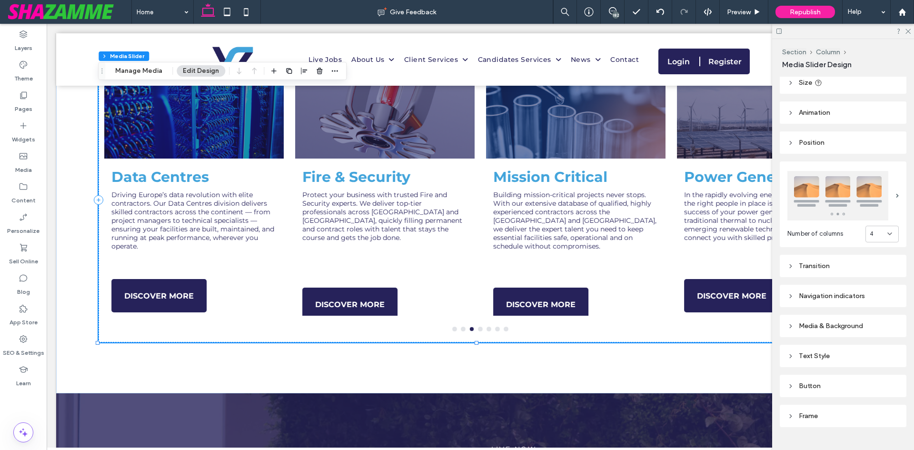
scroll to position [82, 0]
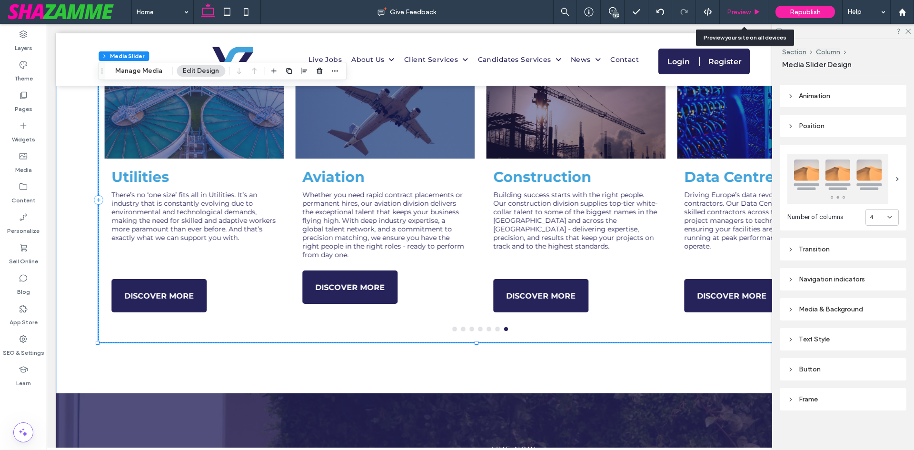
click at [731, 14] on span "Preview" at bounding box center [739, 12] width 24 height 8
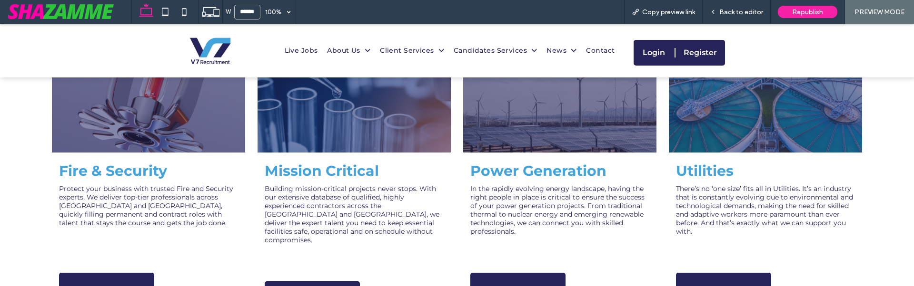
scroll to position [865, 0]
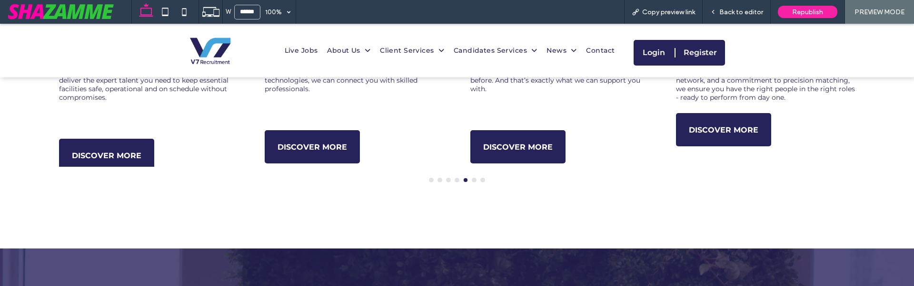
click at [429, 181] on button "go to slide 1" at bounding box center [431, 180] width 4 height 4
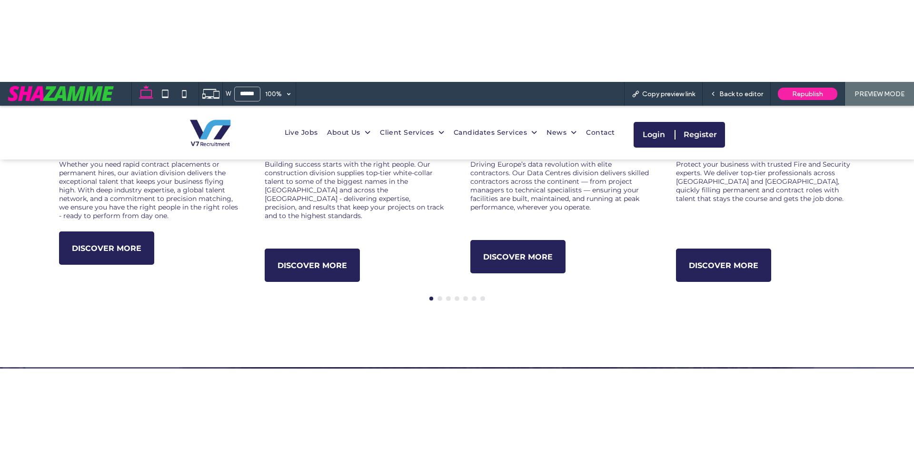
scroll to position [722, 0]
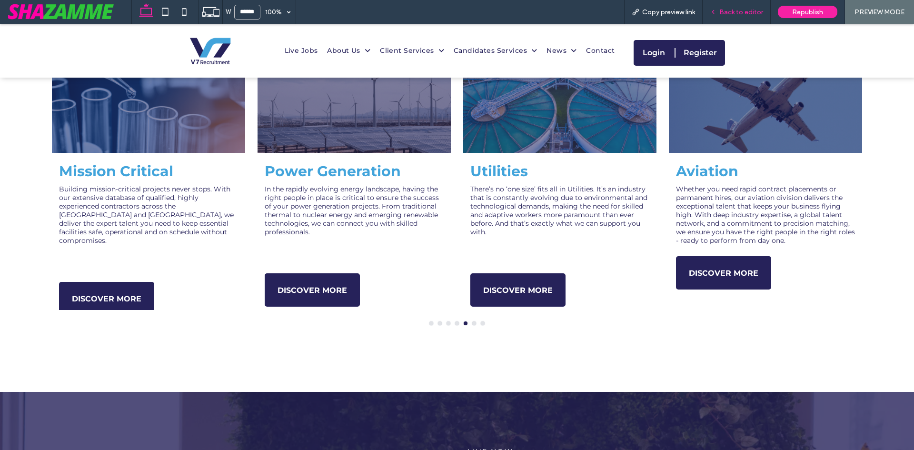
click at [726, 15] on span "Back to editor" at bounding box center [741, 12] width 44 height 8
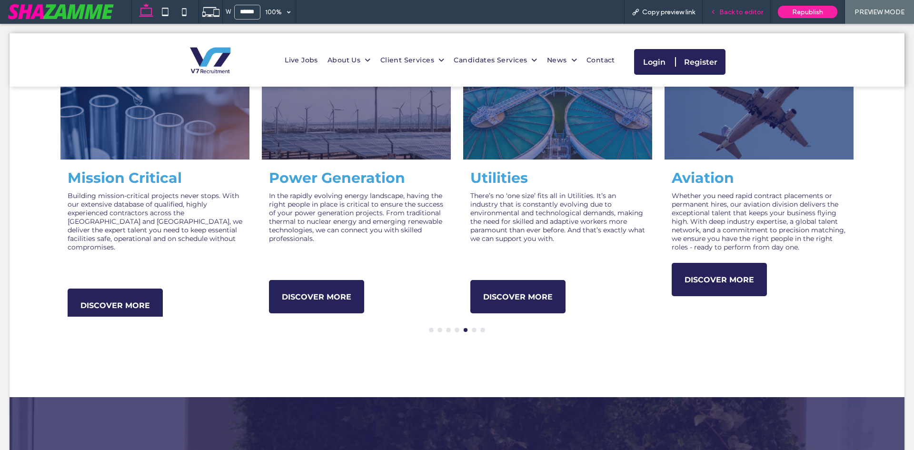
scroll to position [716, 0]
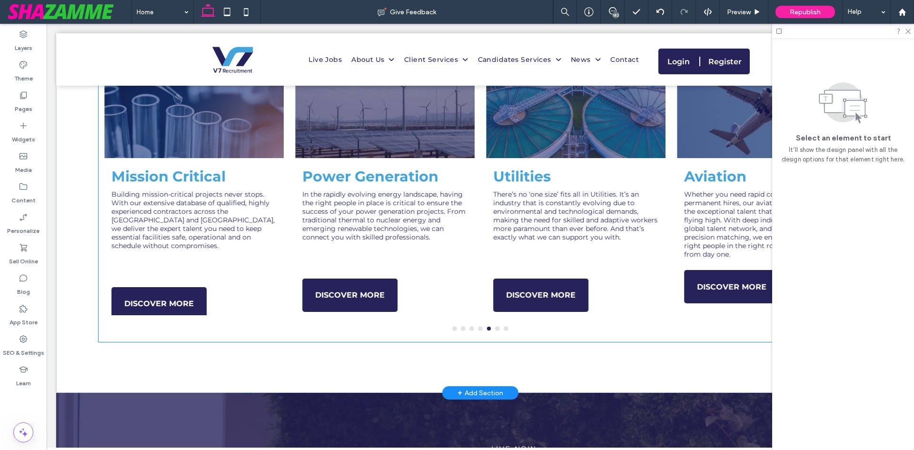
click at [340, 234] on p "In the rapidly evolving energy landscape, having the right people in place is c…" at bounding box center [384, 215] width 165 height 51
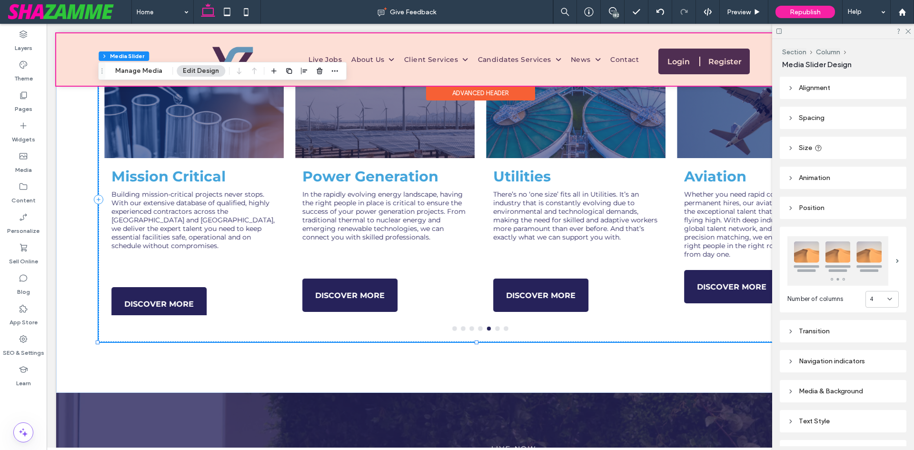
click at [140, 61] on div at bounding box center [480, 59] width 848 height 52
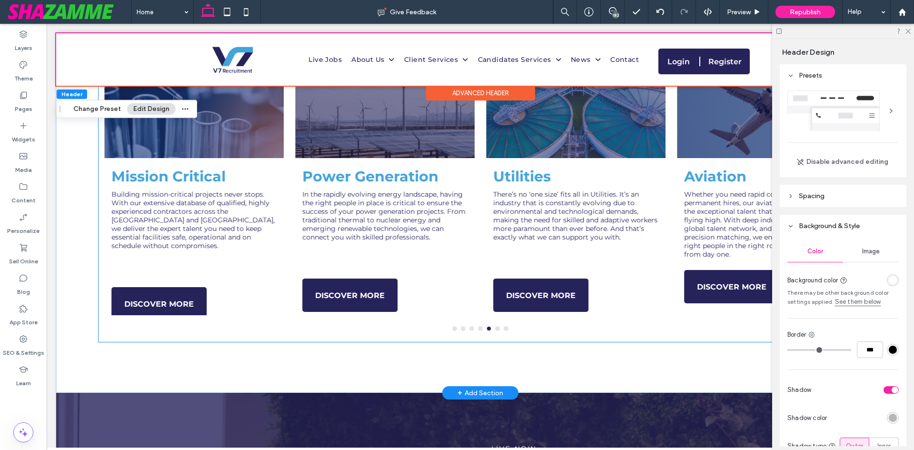
drag, startPoint x: 189, startPoint y: 248, endPoint x: 264, endPoint y: 192, distance: 93.4
click at [187, 250] on p at bounding box center [193, 254] width 165 height 9
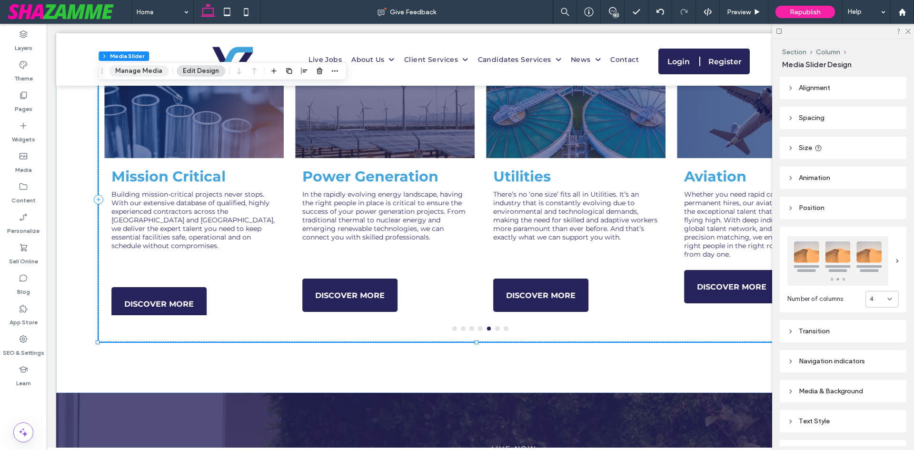
drag, startPoint x: 128, startPoint y: 73, endPoint x: 264, endPoint y: 137, distance: 150.1
click at [128, 73] on button "Manage Media" at bounding box center [138, 70] width 59 height 11
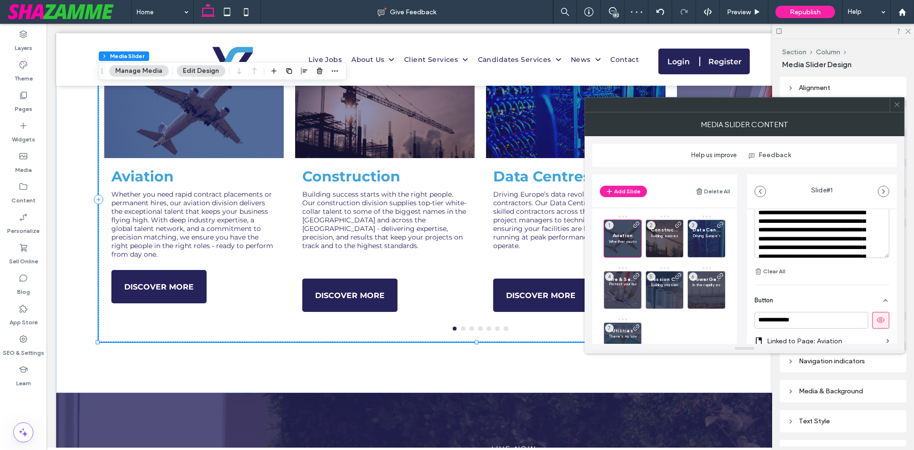
scroll to position [255, 0]
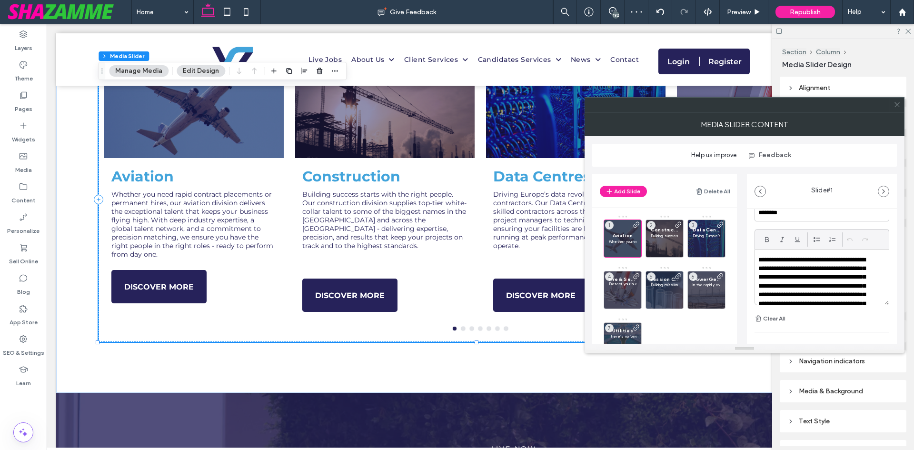
click at [867, 295] on p "**********" at bounding box center [815, 295] width 115 height 79
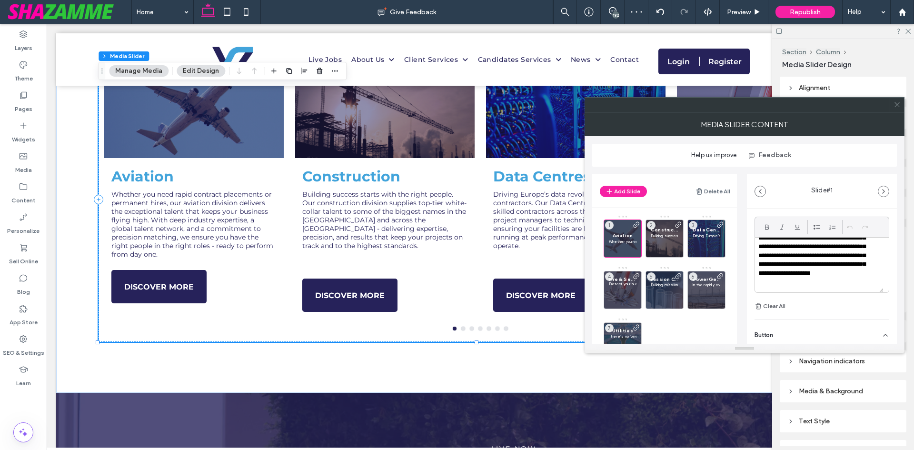
scroll to position [303, 0]
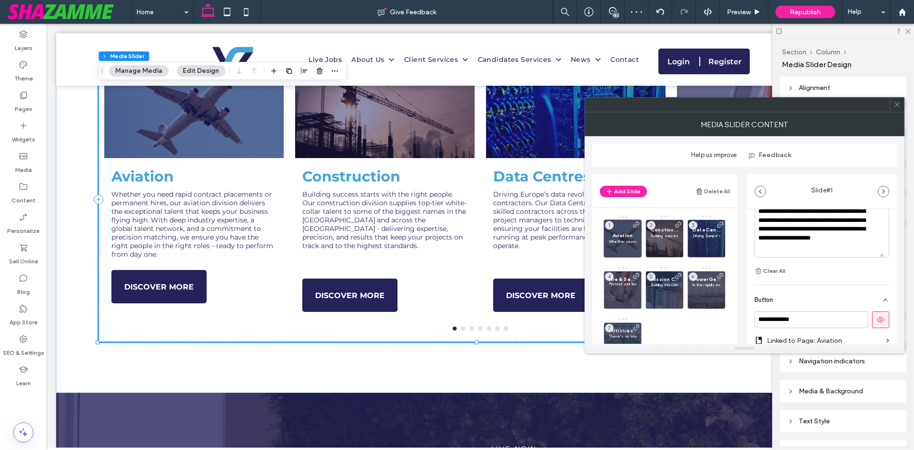
click at [845, 257] on div "**********" at bounding box center [821, 230] width 135 height 56
click at [653, 243] on p at bounding box center [665, 241] width 28 height 6
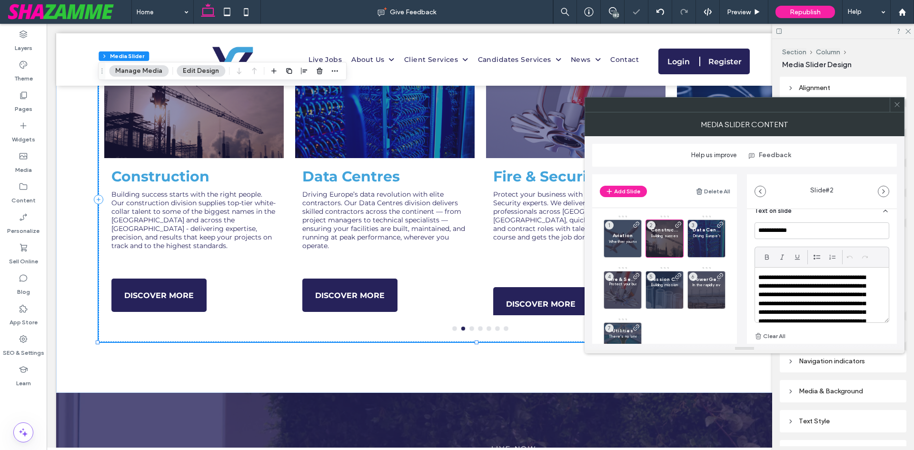
scroll to position [238, 0]
click at [867, 314] on p "**********" at bounding box center [815, 308] width 115 height 70
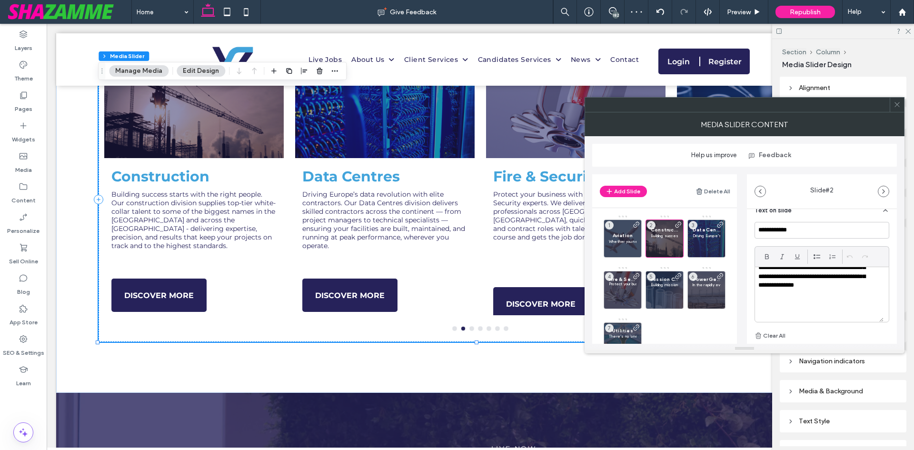
click at [799, 293] on p "**********" at bounding box center [815, 263] width 115 height 70
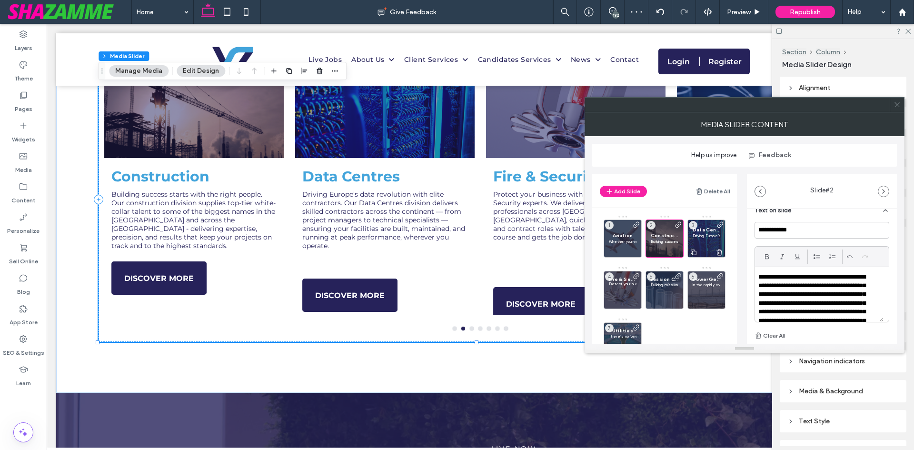
click at [706, 241] on p at bounding box center [706, 241] width 28 height 6
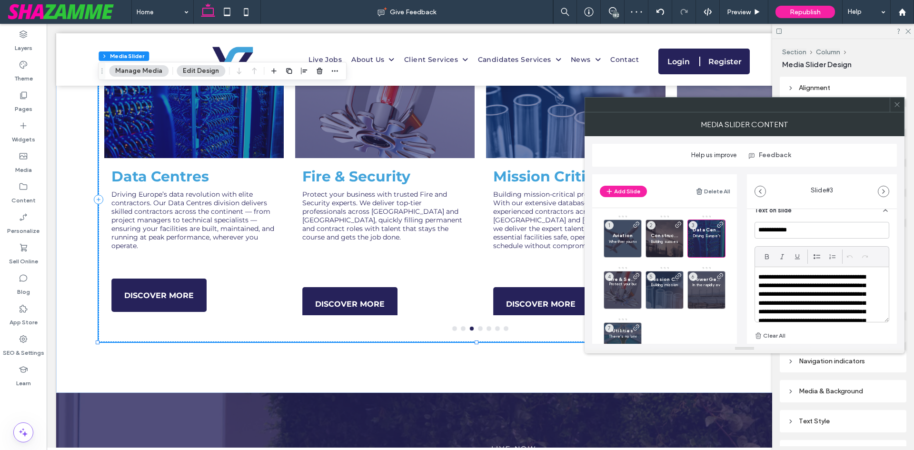
scroll to position [44, 0]
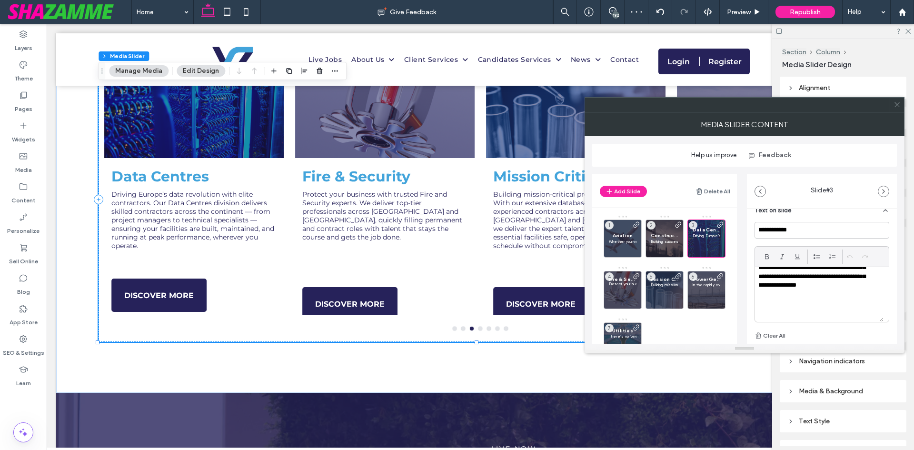
click at [796, 299] on p "**********" at bounding box center [815, 263] width 115 height 70
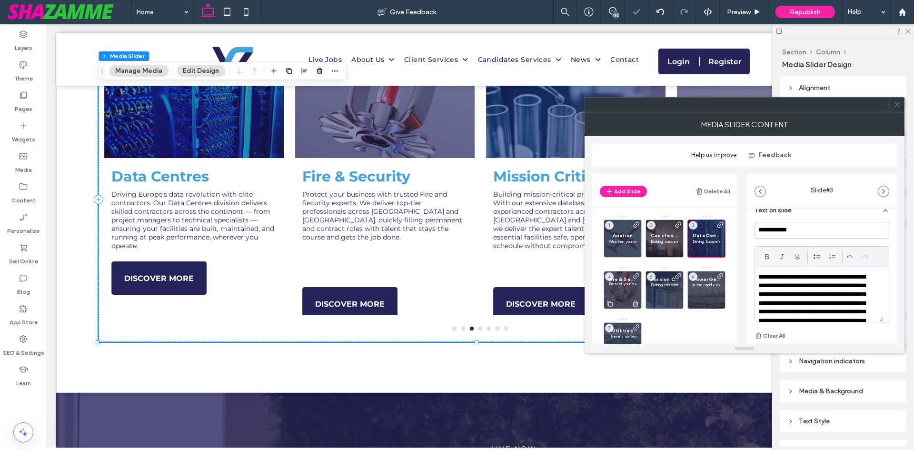
click at [618, 289] on p at bounding box center [623, 289] width 28 height 6
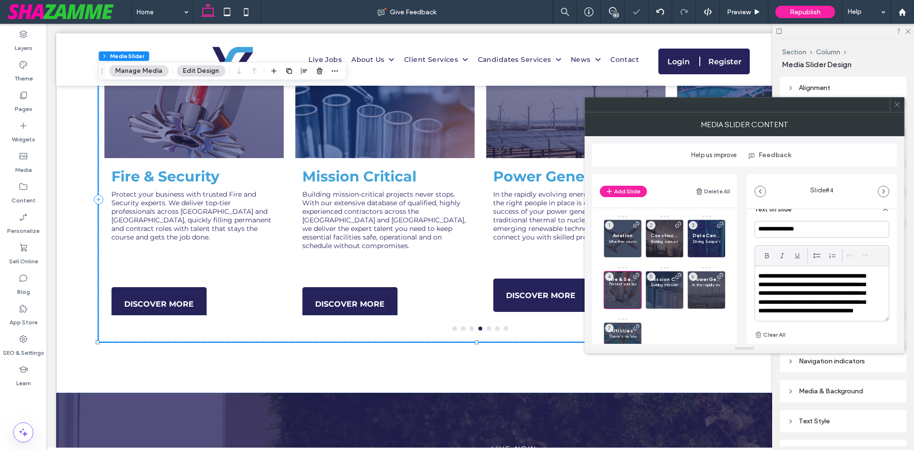
scroll to position [286, 0]
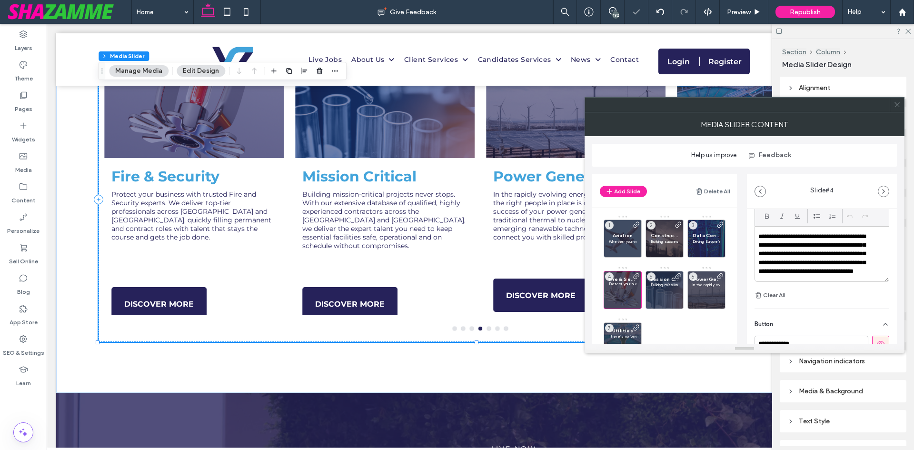
click at [815, 276] on p "**********" at bounding box center [815, 258] width 115 height 53
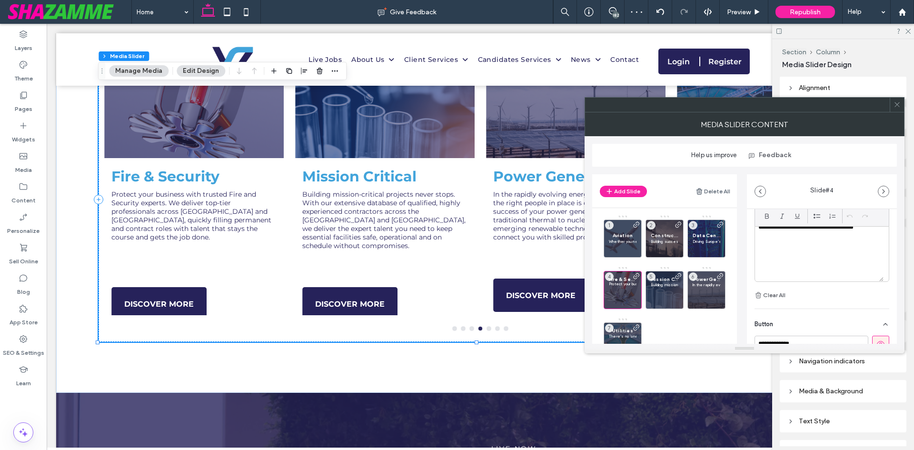
scroll to position [0, 0]
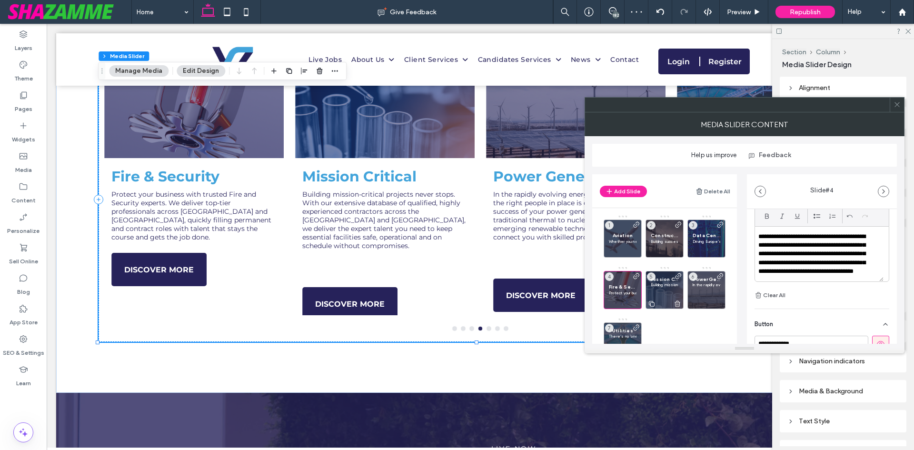
click at [661, 292] on p at bounding box center [665, 290] width 28 height 6
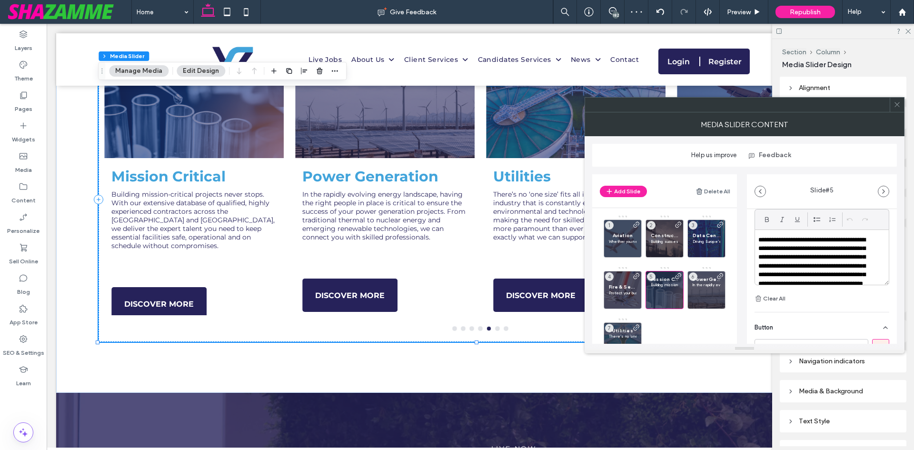
scroll to position [286, 0]
click at [854, 279] on p "**********" at bounding box center [815, 262] width 115 height 61
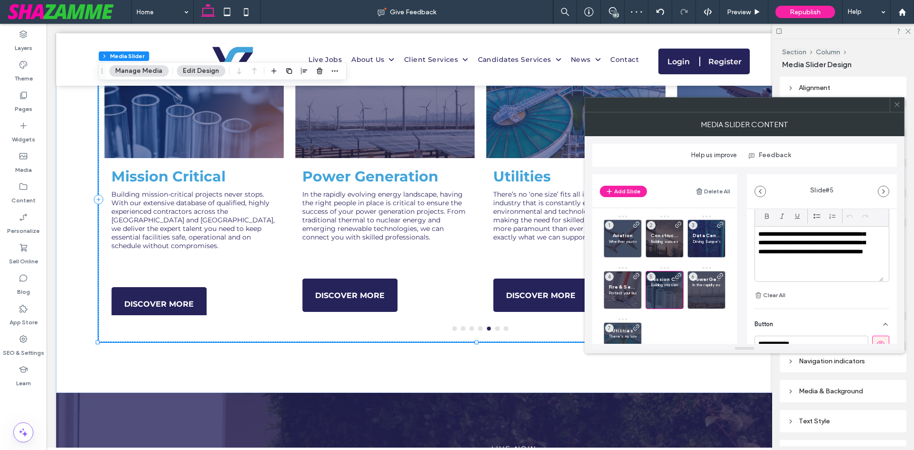
scroll to position [44, 0]
click at [846, 243] on p "**********" at bounding box center [815, 218] width 115 height 61
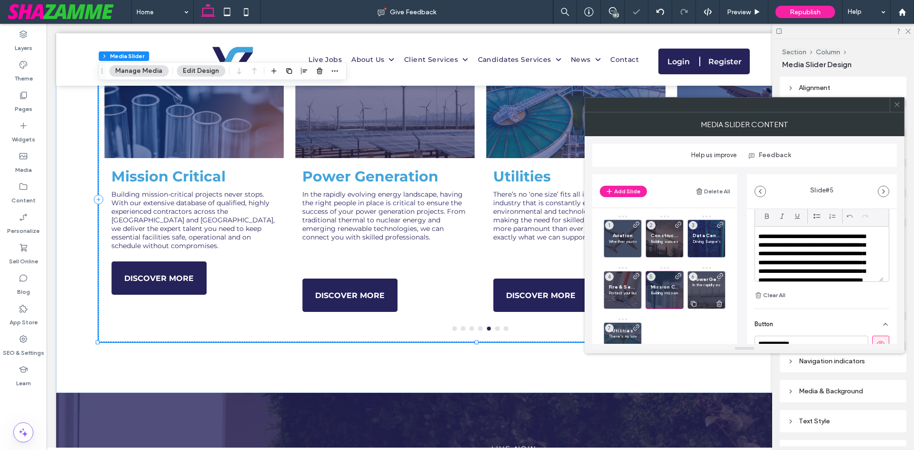
click at [699, 291] on p at bounding box center [706, 290] width 28 height 6
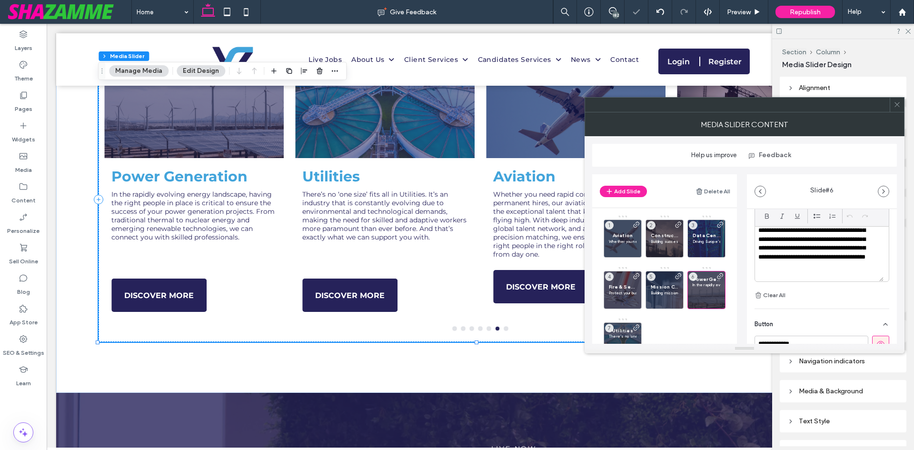
scroll to position [44, 0]
click at [842, 245] on p "**********" at bounding box center [815, 218] width 115 height 61
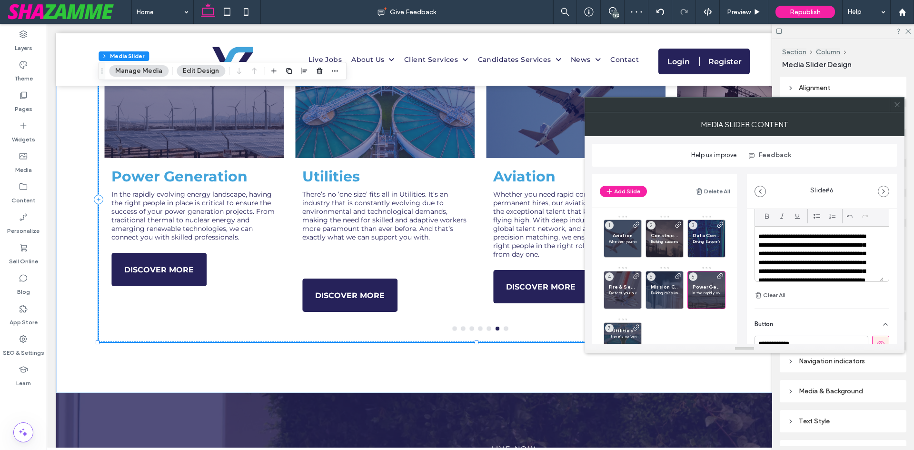
click at [618, 339] on p at bounding box center [623, 342] width 28 height 6
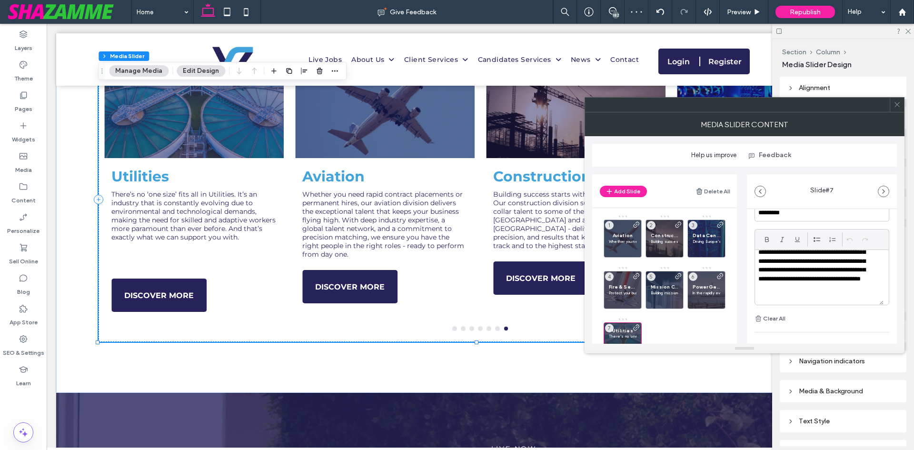
scroll to position [44, 0]
click at [821, 269] on p "**********" at bounding box center [815, 241] width 115 height 61
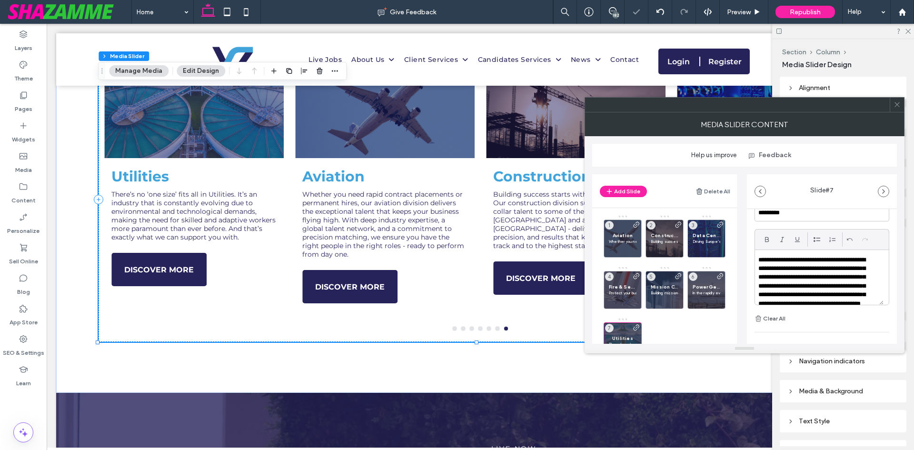
click at [889, 267] on div "**********" at bounding box center [822, 214] width 150 height 520
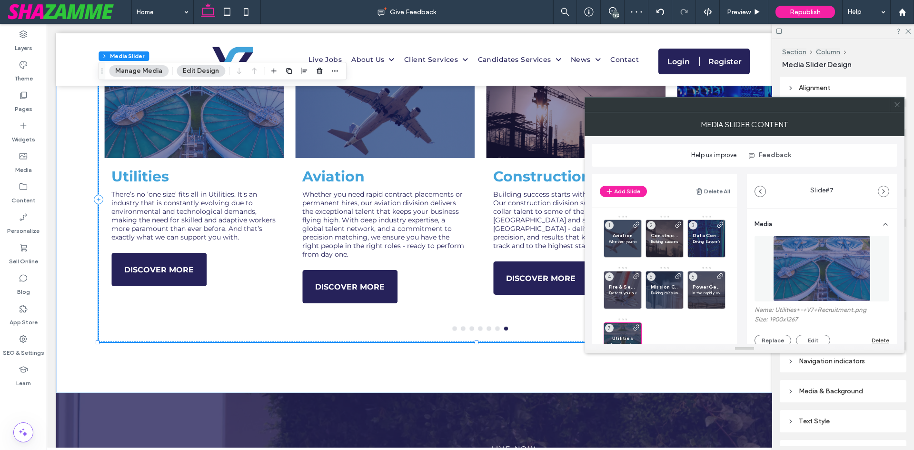
click at [896, 106] on icon at bounding box center [896, 104] width 7 height 7
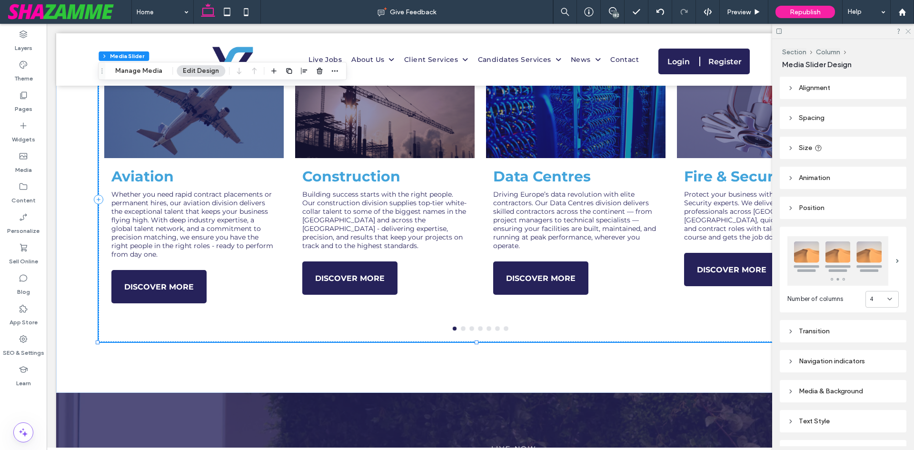
click at [908, 30] on icon at bounding box center [907, 31] width 6 height 6
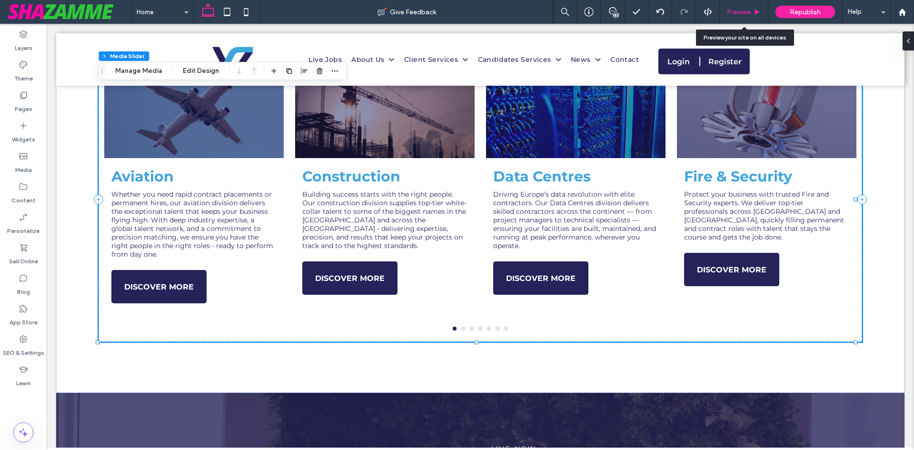
click at [729, 10] on span "Preview" at bounding box center [739, 12] width 24 height 8
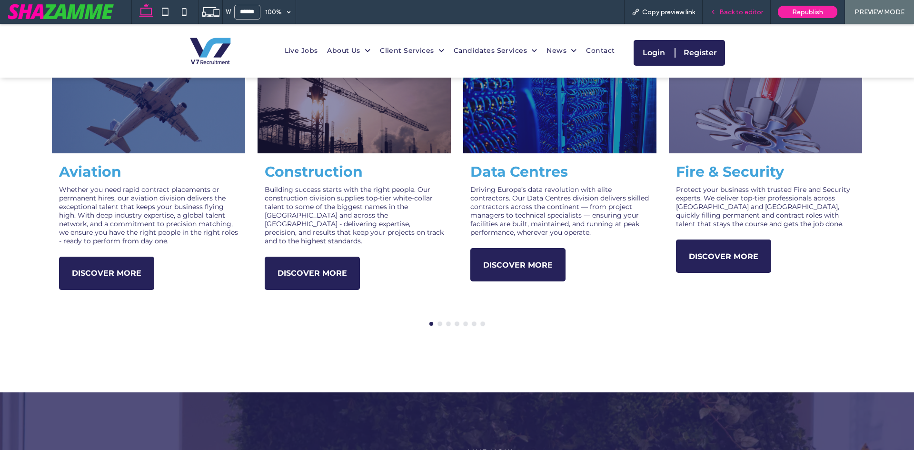
scroll to position [722, 0]
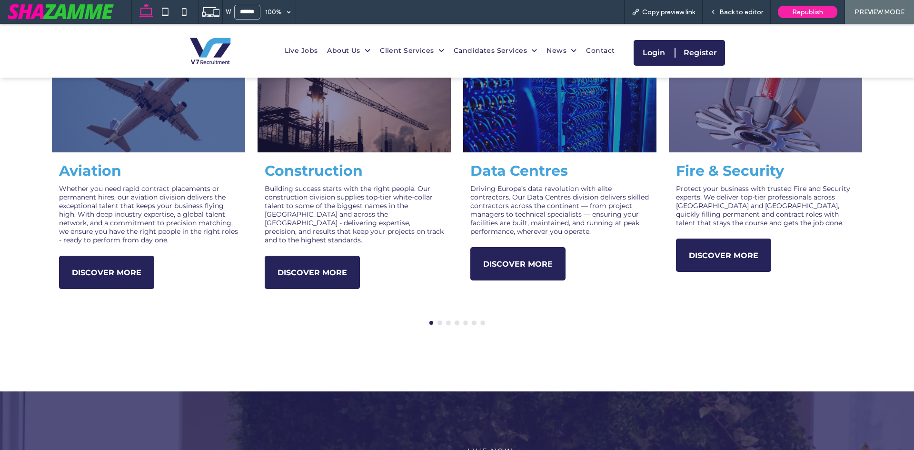
click at [438, 322] on button "go to slide 2" at bounding box center [440, 323] width 4 height 4
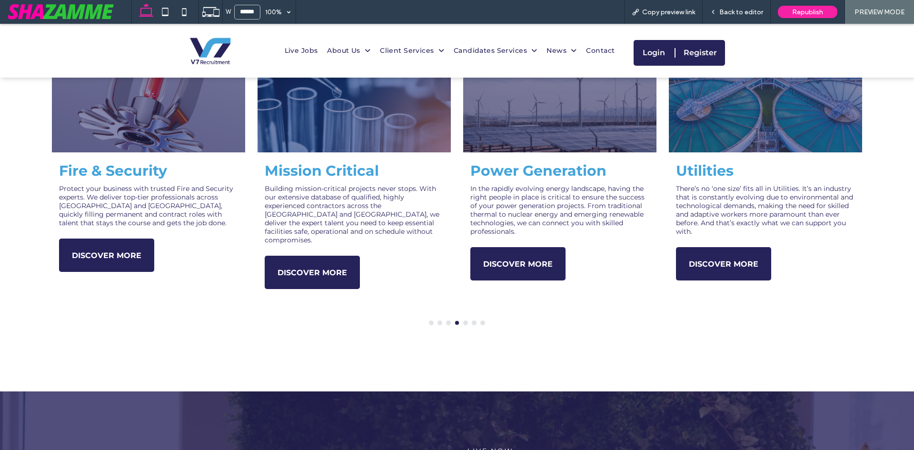
click at [429, 322] on button "go to slide 1" at bounding box center [431, 323] width 4 height 4
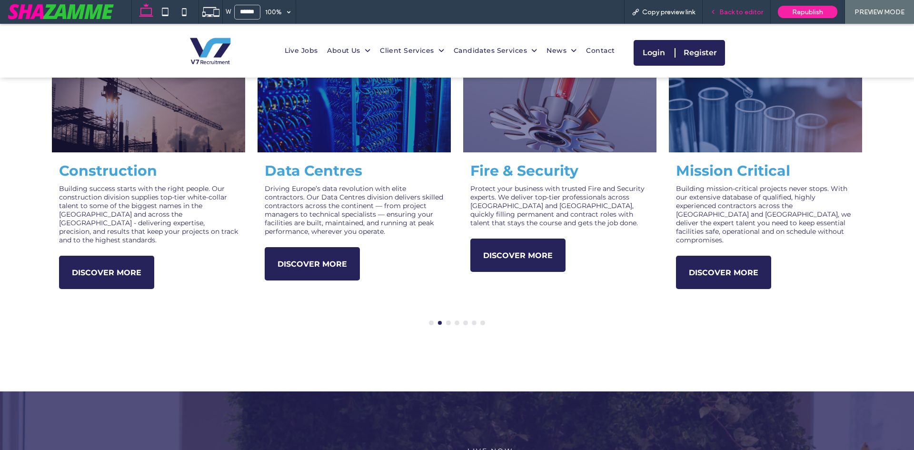
click at [760, 15] on span "Back to editor" at bounding box center [741, 12] width 44 height 8
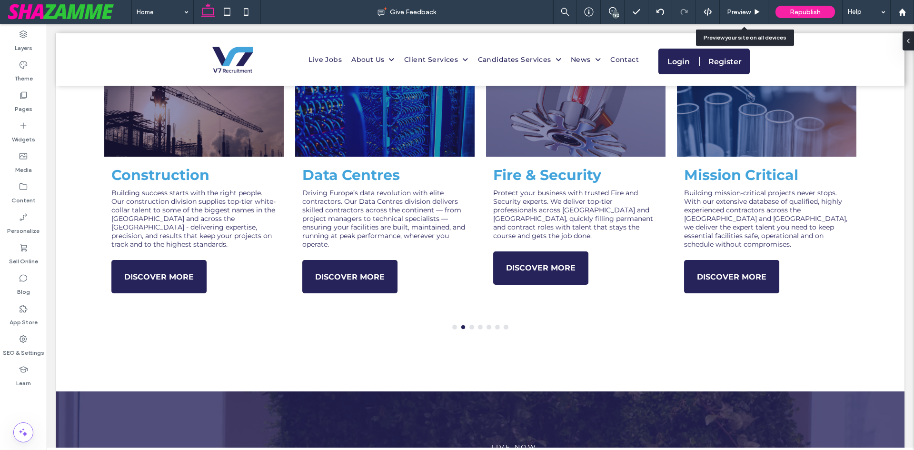
scroll to position [716, 0]
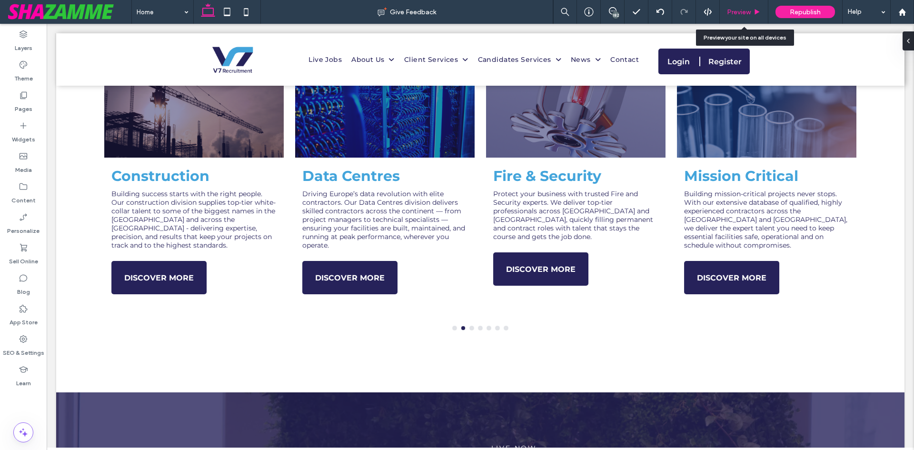
click at [741, 12] on span "Preview" at bounding box center [739, 12] width 24 height 8
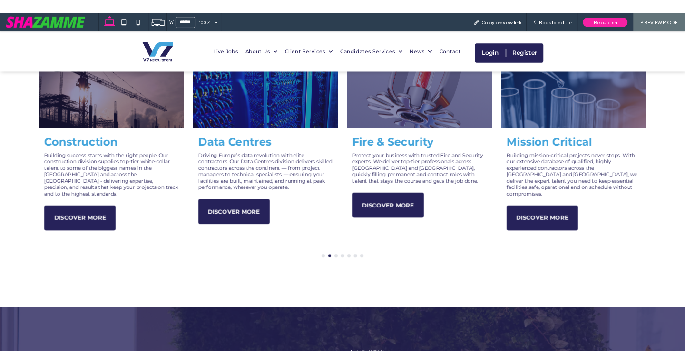
scroll to position [723, 0]
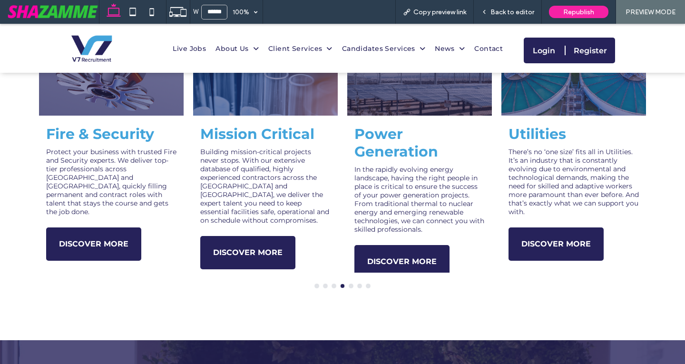
click at [315, 286] on button "go to slide 1" at bounding box center [317, 286] width 4 height 4
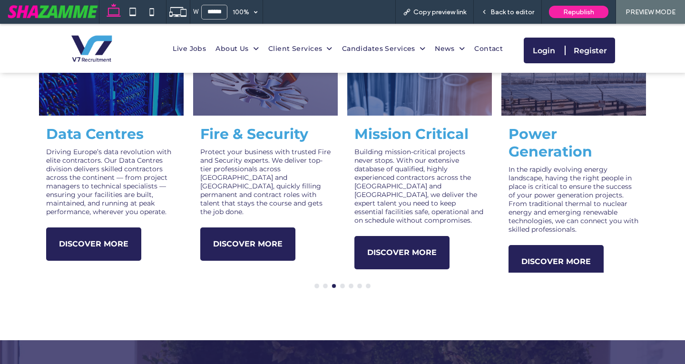
click at [312, 285] on div at bounding box center [342, 286] width 617 height 4
click at [315, 285] on button "go to slide 1" at bounding box center [317, 286] width 4 height 4
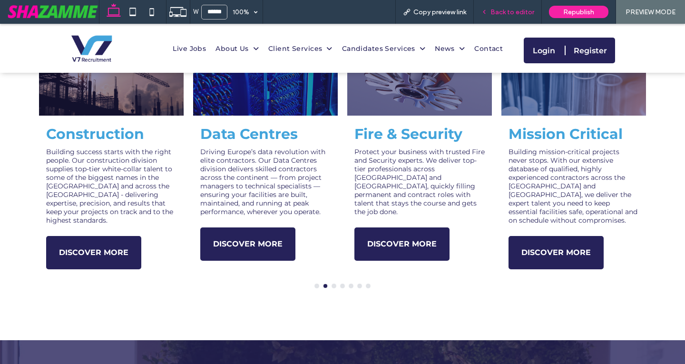
click at [518, 14] on span "Back to editor" at bounding box center [513, 12] width 44 height 8
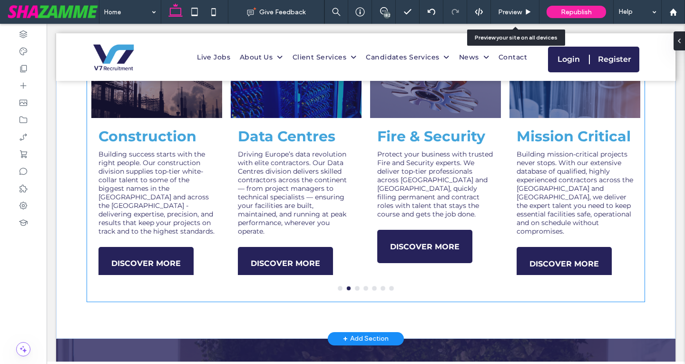
scroll to position [715, 0]
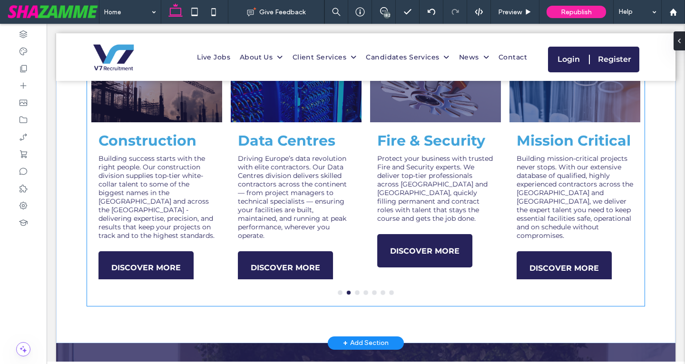
click at [444, 207] on p "Protect your business with trusted Fire and Security experts. We deliver top-ti…" at bounding box center [435, 188] width 117 height 69
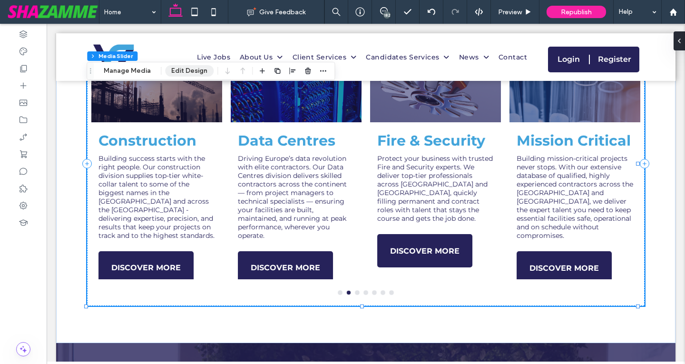
click at [190, 70] on button "Edit Design" at bounding box center [189, 70] width 49 height 11
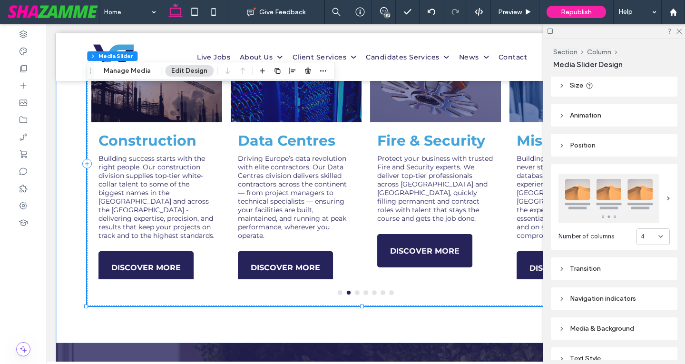
scroll to position [168, 0]
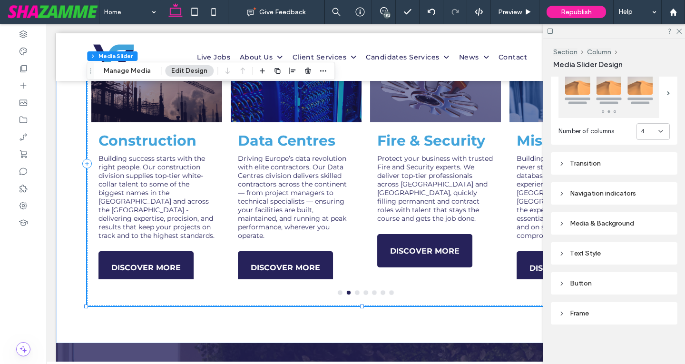
click at [600, 263] on div "Number of columns 4 Transition Navigation indicators Media & Background Text St…" at bounding box center [614, 187] width 127 height 273
click at [593, 250] on div "Text Style" at bounding box center [614, 253] width 111 height 8
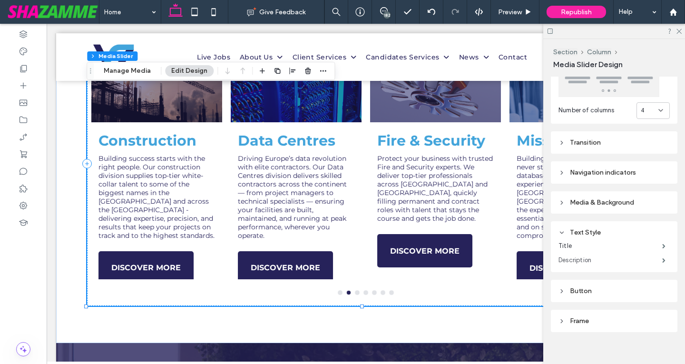
scroll to position [196, 0]
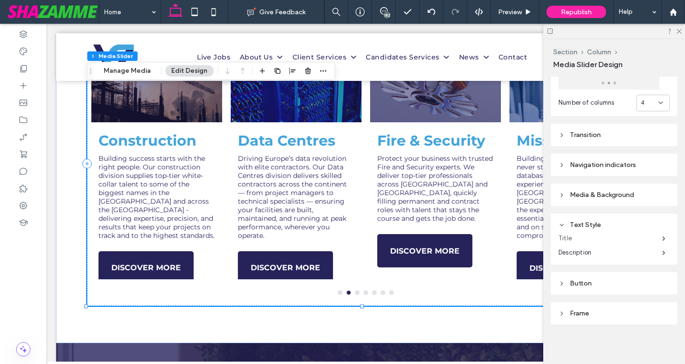
click at [577, 237] on label "Title" at bounding box center [611, 238] width 104 height 19
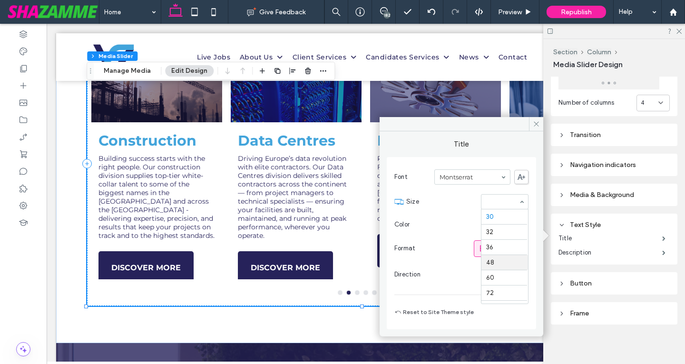
scroll to position [120, 0]
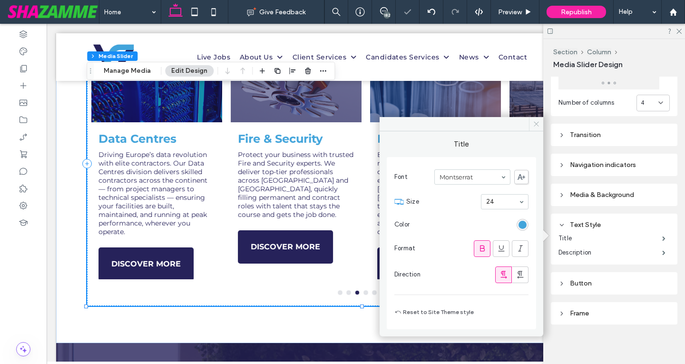
click at [537, 121] on icon at bounding box center [536, 123] width 7 height 7
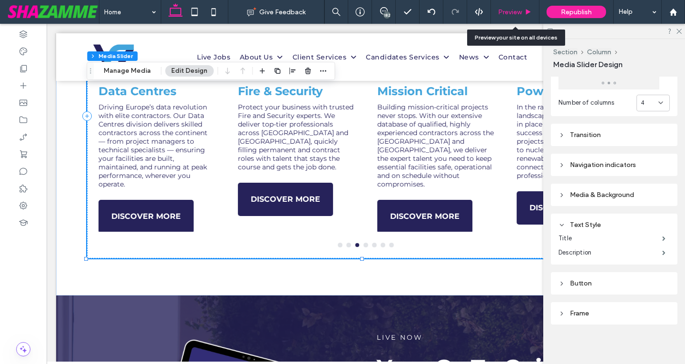
click at [517, 12] on span "Preview" at bounding box center [510, 12] width 24 height 8
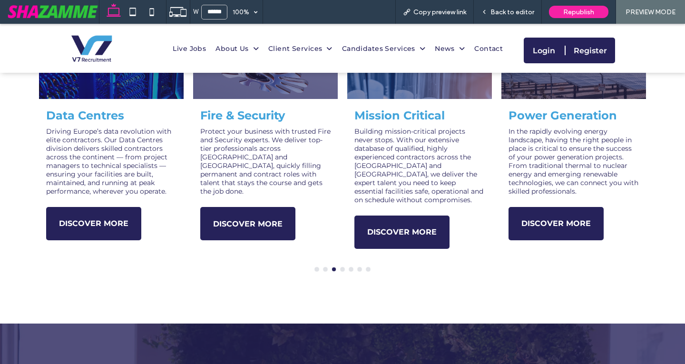
scroll to position [722, 0]
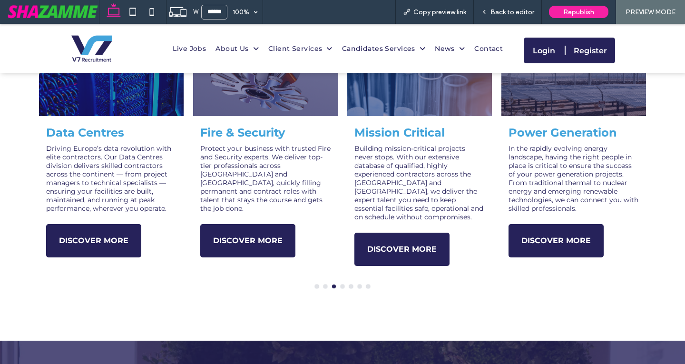
click at [315, 285] on button "go to slide 1" at bounding box center [317, 287] width 4 height 4
click at [514, 10] on span "Back to editor" at bounding box center [513, 12] width 44 height 8
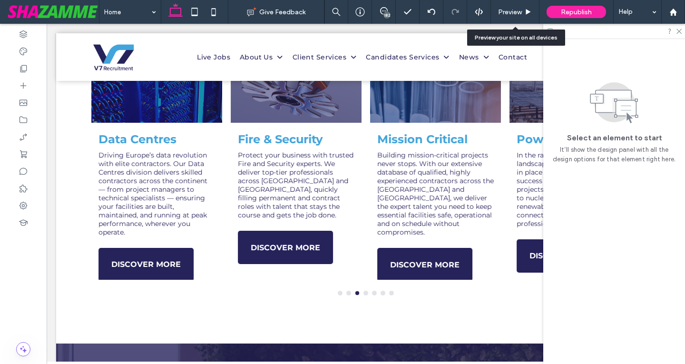
click at [514, 10] on span "Preview" at bounding box center [510, 12] width 24 height 8
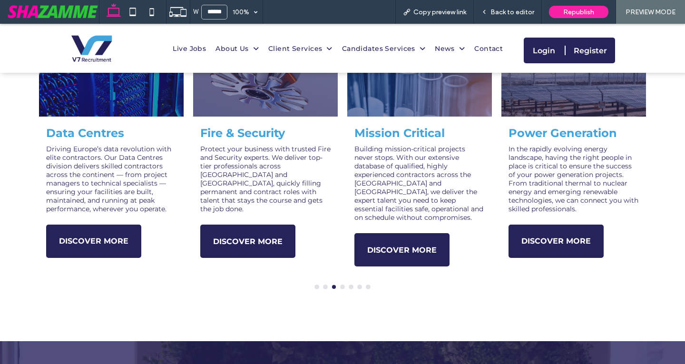
click at [514, 10] on span "Back to editor" at bounding box center [513, 12] width 44 height 8
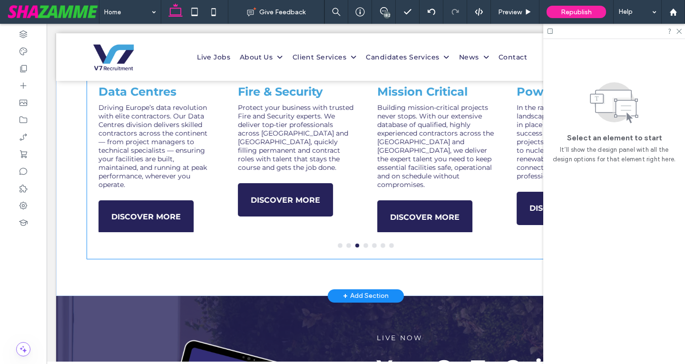
scroll to position [667, 0]
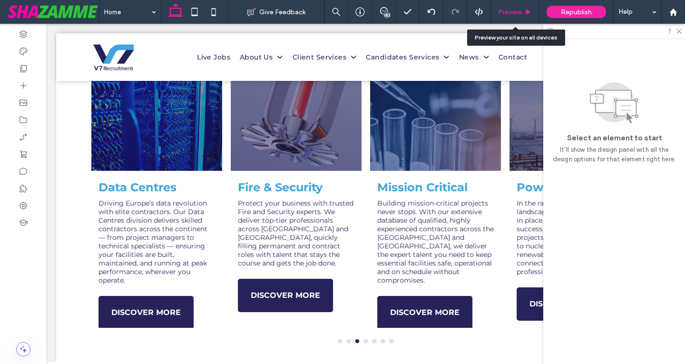
click at [517, 18] on div "Preview" at bounding box center [515, 12] width 49 height 24
click at [523, 13] on div "Preview" at bounding box center [515, 12] width 48 height 8
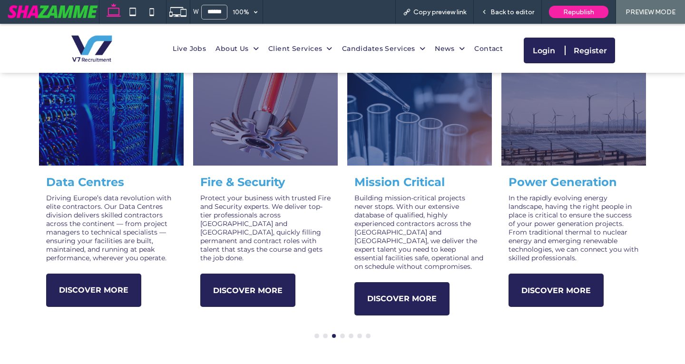
scroll to position [673, 0]
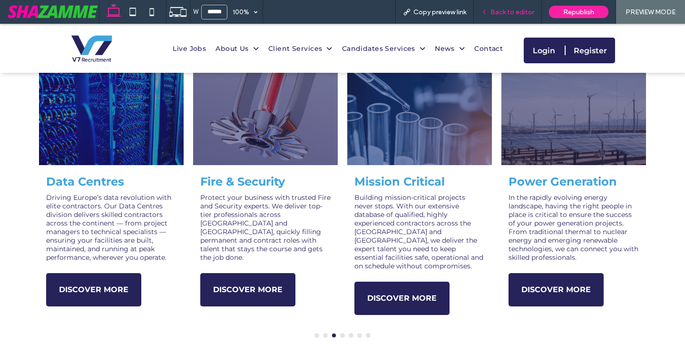
click at [506, 6] on div "Back to editor" at bounding box center [508, 12] width 68 height 24
click at [504, 10] on span "Back to editor" at bounding box center [513, 12] width 44 height 8
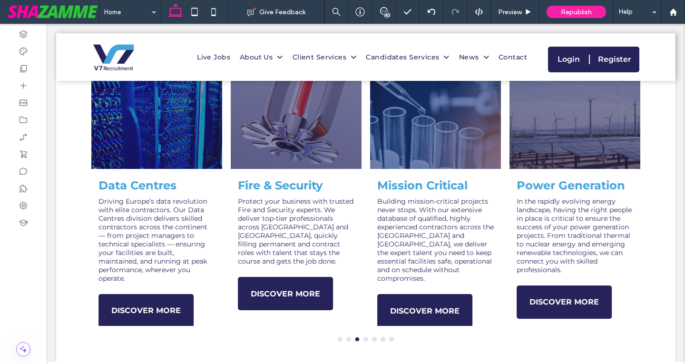
scroll to position [667, 0]
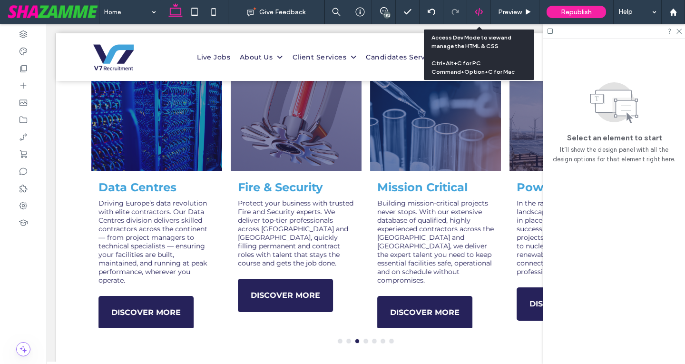
click at [478, 11] on icon at bounding box center [479, 12] width 9 height 9
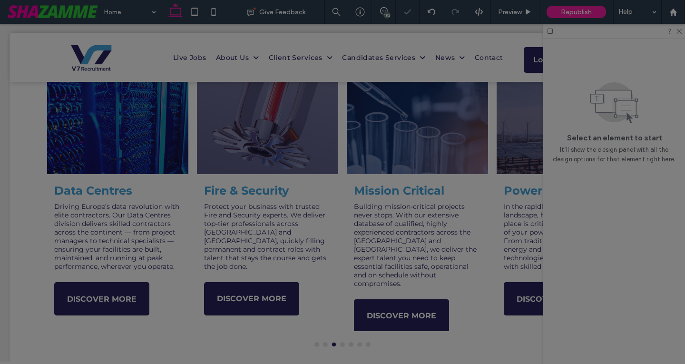
scroll to position [0, 0]
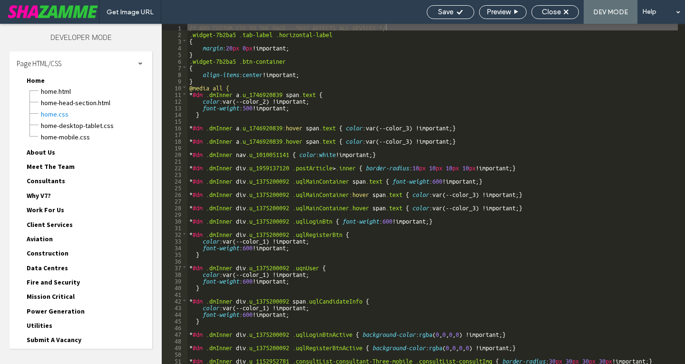
click at [190, 33] on div "/* ADD CUSTOM CSS TO THE PAGE - THIS AFFECTS ALL DEVICES */ .widget-7b2ba5 .tab…" at bounding box center [513, 201] width 652 height 354
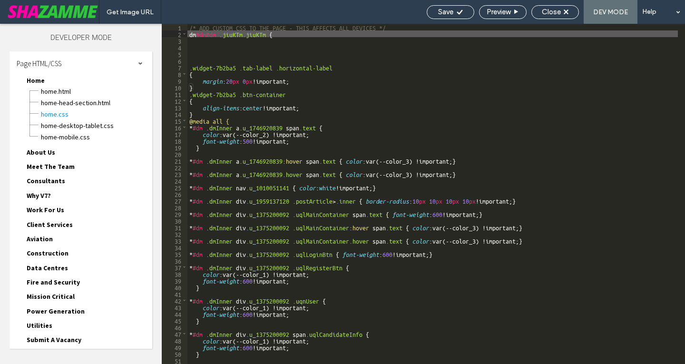
click at [189, 35] on div "/* ADD CUSTOM CSS TO THE PAGE - THIS AFFECTS ALL DEVICES */ dm #dm#dm .jiuKTm.j…" at bounding box center [513, 201] width 652 height 354
click at [277, 35] on div "/* ADD CUSTOM CSS TO THE PAGE - THIS AFFECTS ALL DEVICES */ #dm#dm#dm .jiuKTm.j…" at bounding box center [513, 201] width 652 height 354
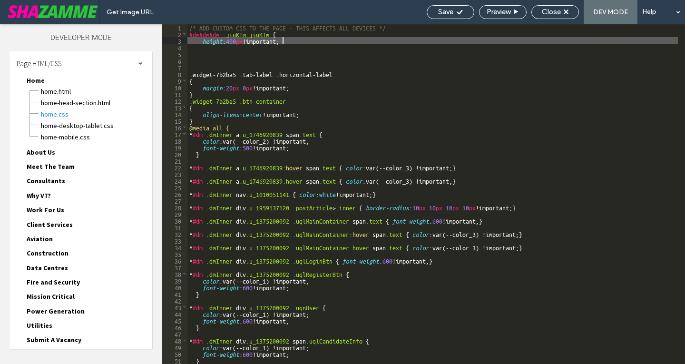
type textarea "**"
click at [454, 11] on div "Save" at bounding box center [450, 12] width 47 height 9
click at [454, 11] on div "Get Image URL Save Preview Close DEV MODE Help Design Panel Site Comments Team …" at bounding box center [342, 182] width 685 height 364
click at [558, 9] on span "Close" at bounding box center [551, 12] width 19 height 9
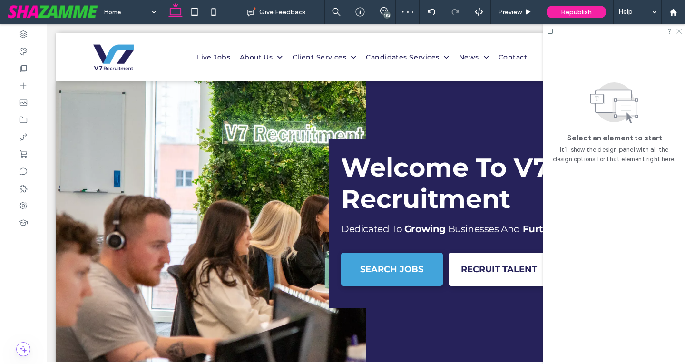
click at [681, 32] on icon at bounding box center [679, 31] width 6 height 6
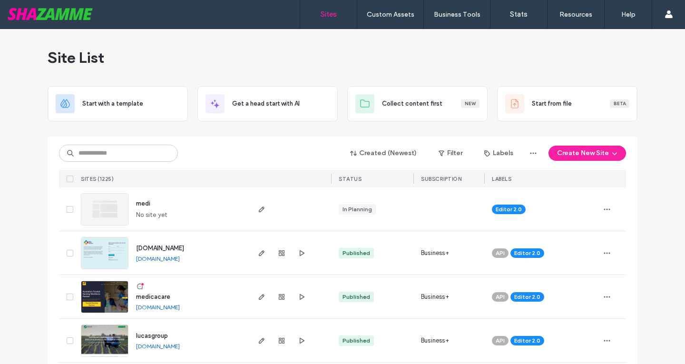
click at [168, 136] on div at bounding box center [343, 133] width 590 height 8
click at [213, 163] on div "Created (Newest) Filter Labels Create New Site SITES (1225) STATUS SUBSCRIPTION…" at bounding box center [342, 162] width 567 height 51
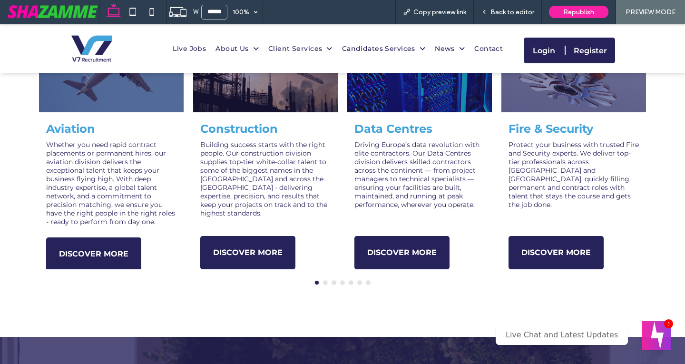
scroll to position [761, 0]
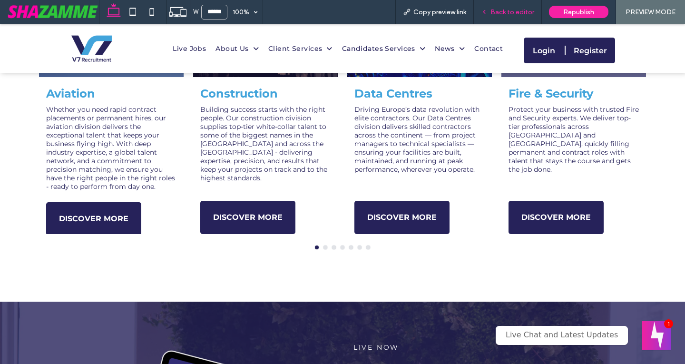
click at [503, 11] on span "Back to editor" at bounding box center [513, 12] width 44 height 8
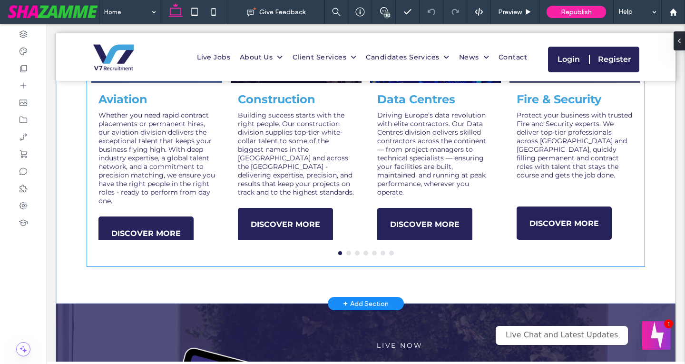
scroll to position [754, 0]
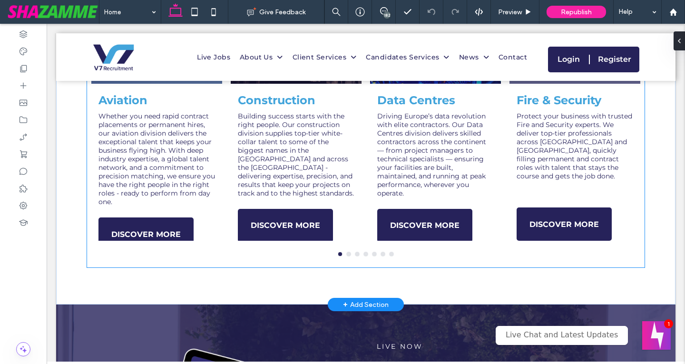
type input "**********"
click at [466, 261] on div "Aviation Whether you need rapid contract placements or permanent hires, our avi…" at bounding box center [366, 125] width 558 height 285
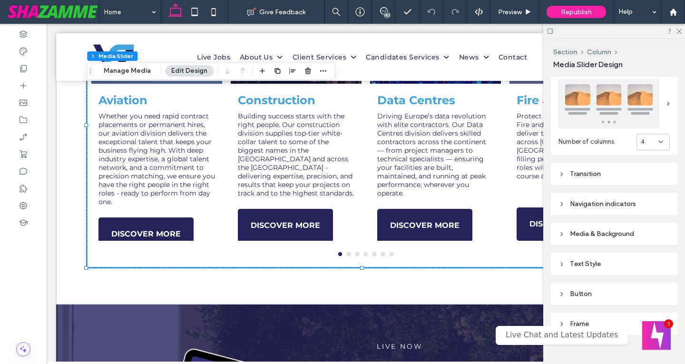
scroll to position [168, 0]
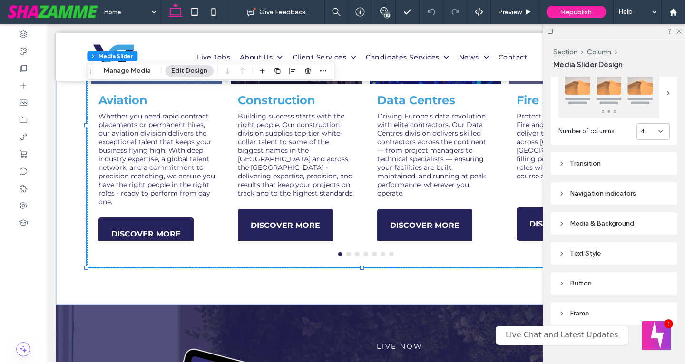
click at [582, 223] on div "Media & Background" at bounding box center [614, 223] width 111 height 8
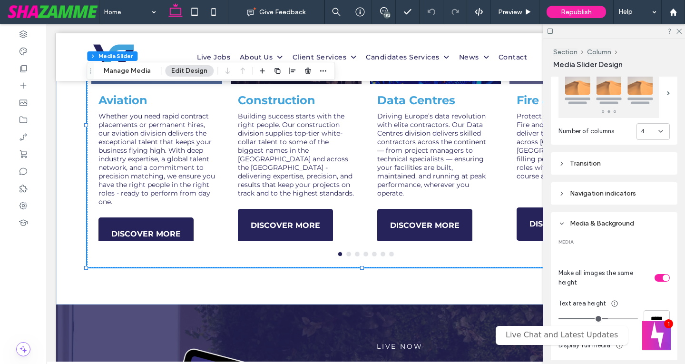
scroll to position [263, 0]
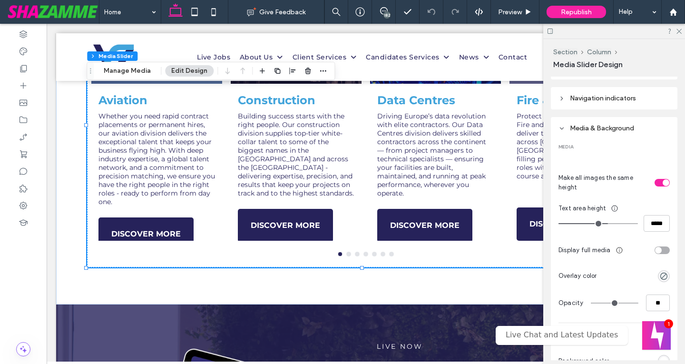
click at [592, 99] on div "Navigation indicators" at bounding box center [614, 98] width 111 height 8
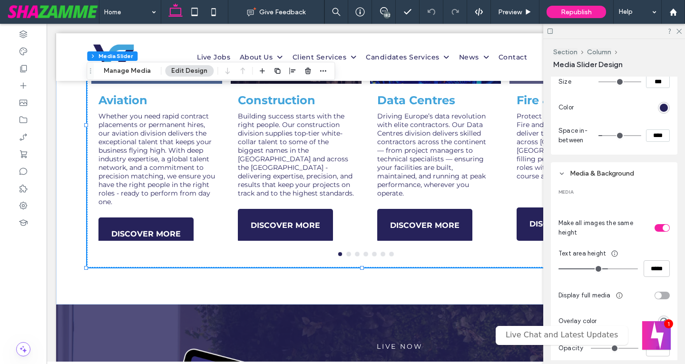
scroll to position [358, 0]
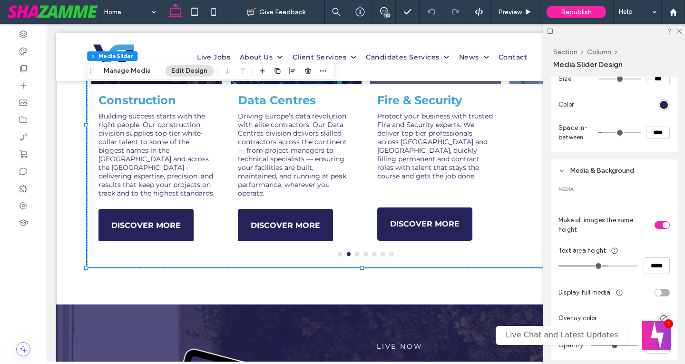
click at [649, 131] on input "****" at bounding box center [658, 133] width 24 height 12
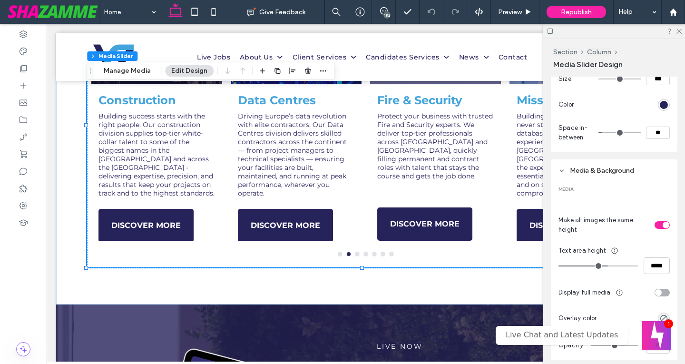
type input "**"
click at [651, 136] on input "****" at bounding box center [658, 133] width 24 height 12
type input "***"
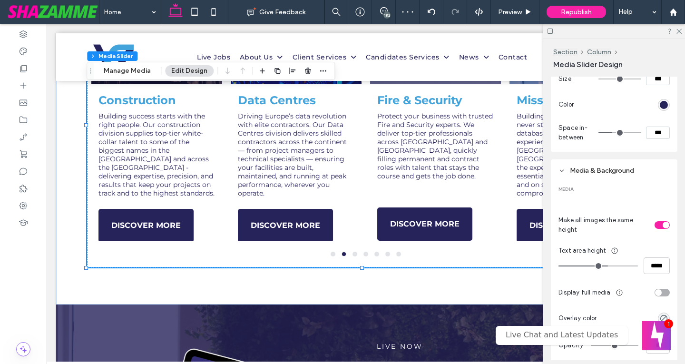
type input "**"
type input "*"
type input "****"
type input "**"
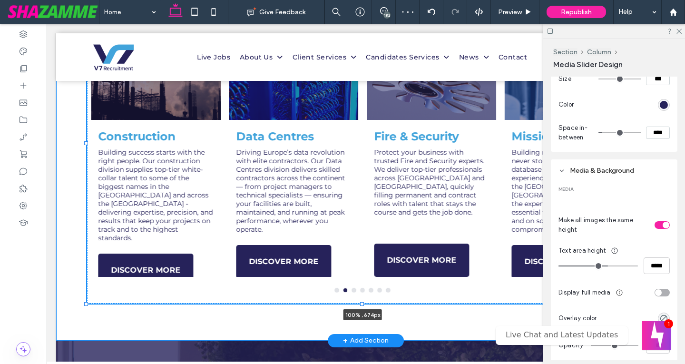
drag, startPoint x: 362, startPoint y: 265, endPoint x: 360, endPoint y: 283, distance: 18.2
click at [360, 283] on div "Aviation Every decision matters in the high-stakes world of Aviation Recruitmen…" at bounding box center [366, 155] width 620 height 370
type input "***"
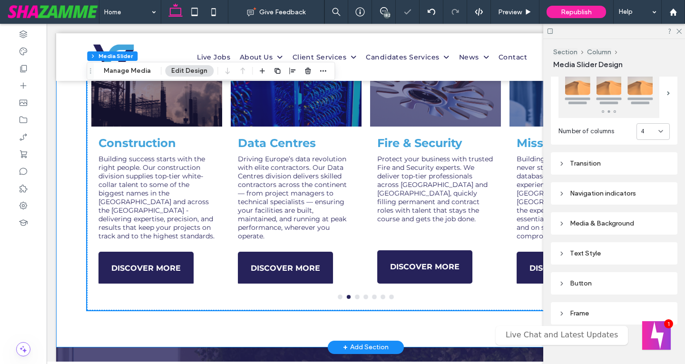
scroll to position [754, 0]
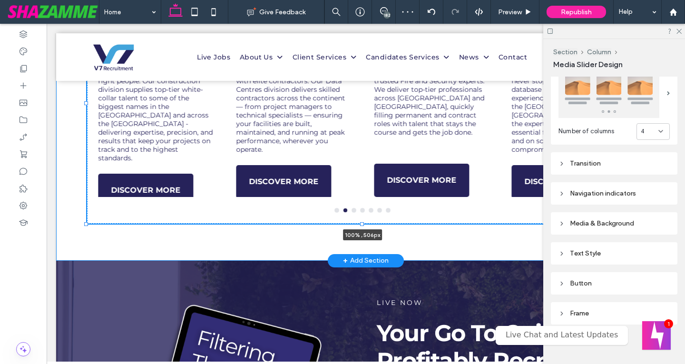
drag, startPoint x: 361, startPoint y: 302, endPoint x: 361, endPoint y: 262, distance: 40.0
click at [361, 261] on div "Aviation Every decision matters in the high-stakes world of Aviation Recruitmen…" at bounding box center [366, 115] width 620 height 290
type input "***"
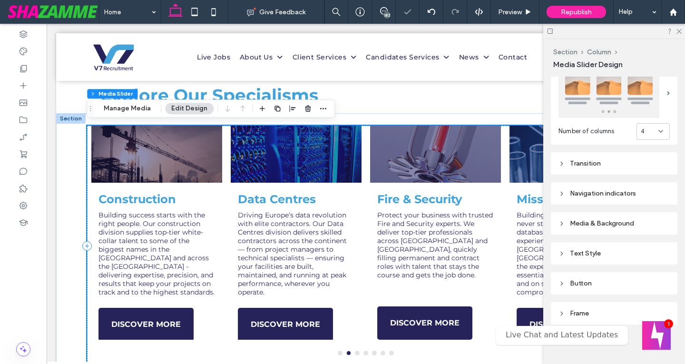
scroll to position [659, 0]
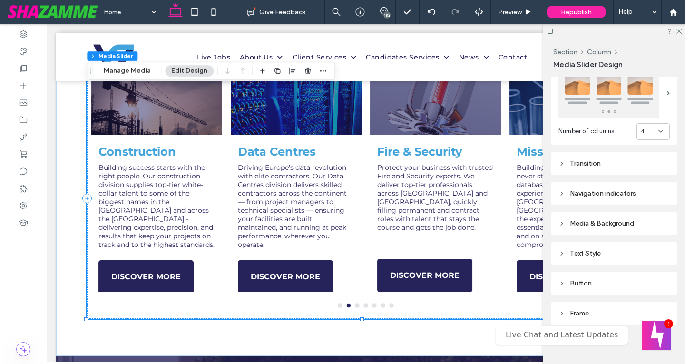
click at [589, 250] on div "Text Style" at bounding box center [614, 253] width 111 height 8
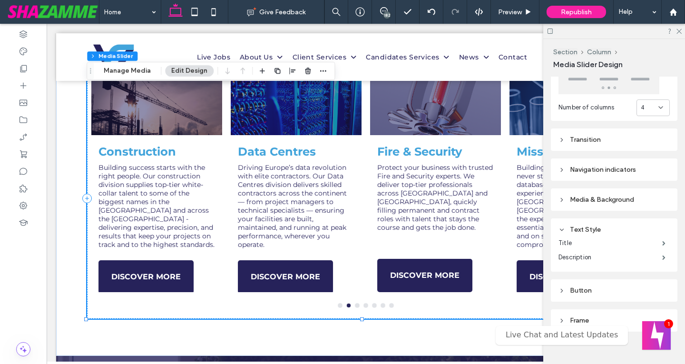
scroll to position [196, 0]
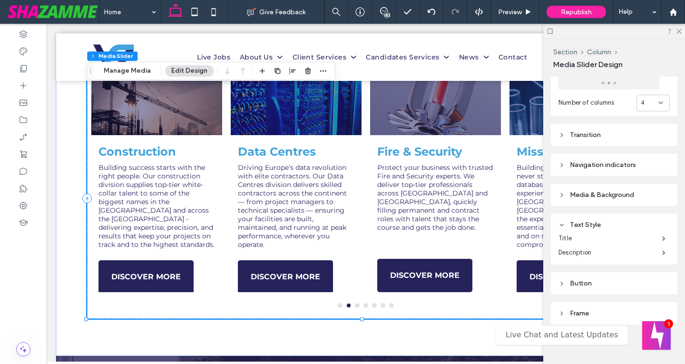
click at [588, 192] on div "Media & Background" at bounding box center [614, 195] width 111 height 8
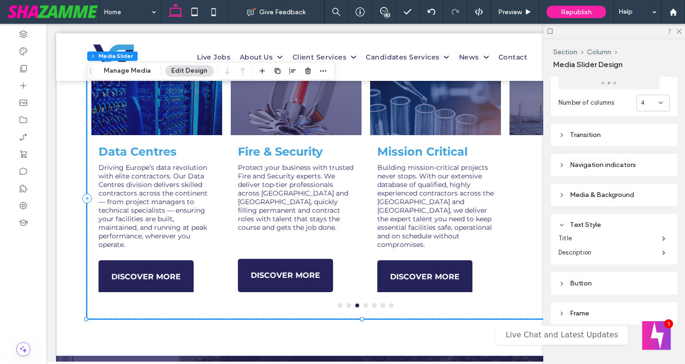
scroll to position [358, 0]
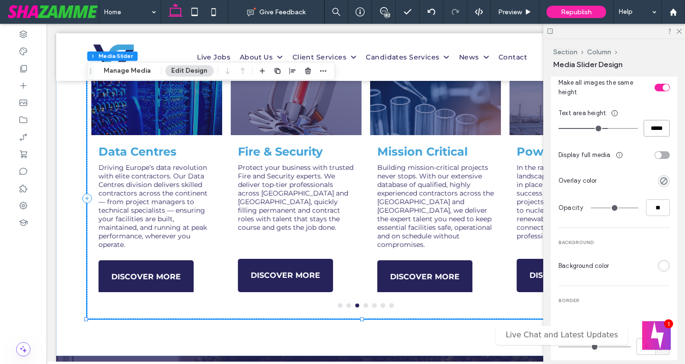
click at [658, 124] on input "*****" at bounding box center [657, 128] width 26 height 17
type input "***"
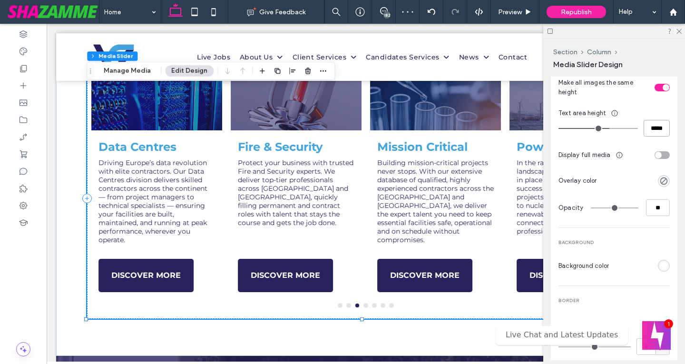
click at [654, 120] on input "*****" at bounding box center [657, 128] width 26 height 17
type input "***"
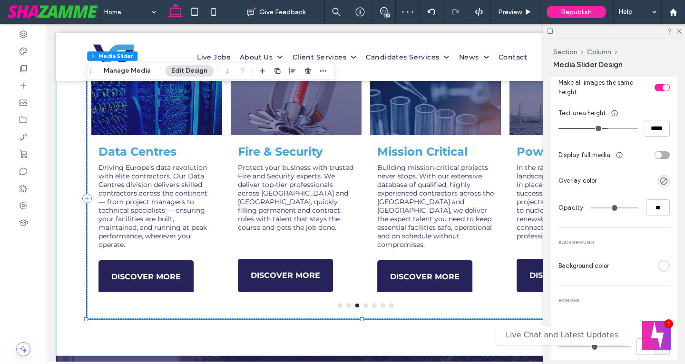
click at [685, 138] on div "Section Column Media Slider Design Alignment Spacing Set margins and padding 0p…" at bounding box center [614, 201] width 142 height 325
click at [651, 130] on input "*****" at bounding box center [657, 128] width 26 height 17
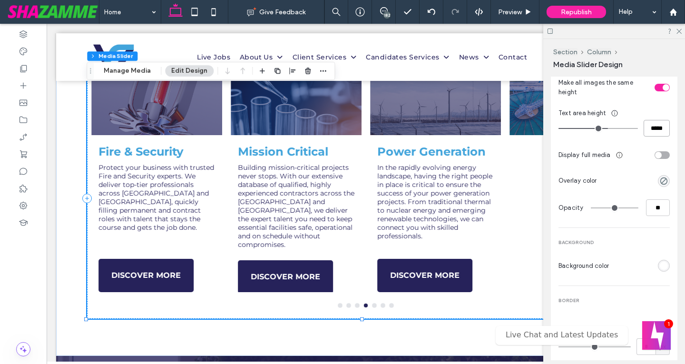
click at [651, 130] on input "*****" at bounding box center [657, 128] width 26 height 17
click at [650, 128] on input "*****" at bounding box center [657, 128] width 26 height 17
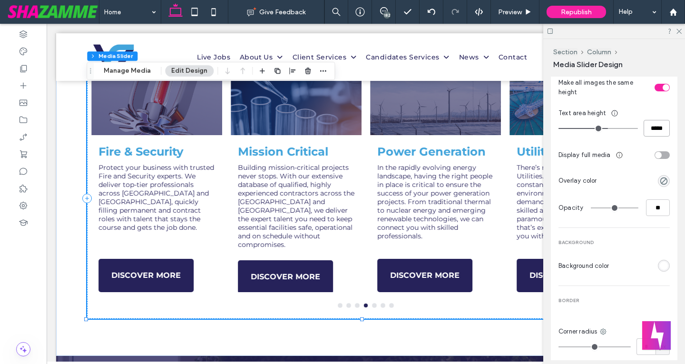
type input "*****"
type input "***"
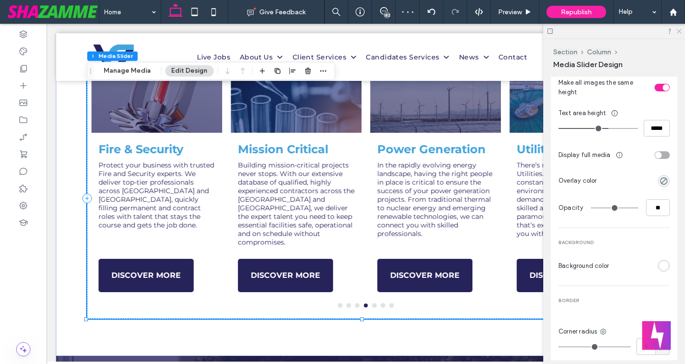
click at [680, 32] on icon at bounding box center [679, 31] width 6 height 6
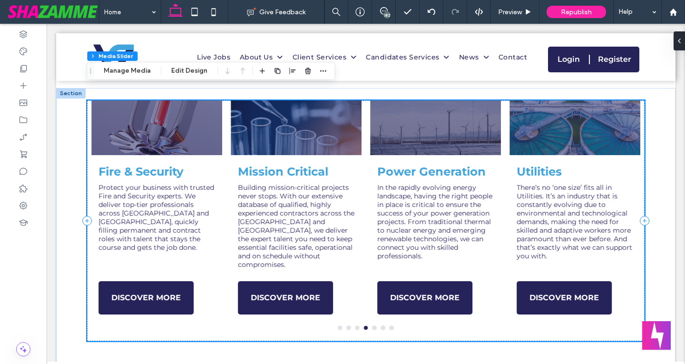
scroll to position [659, 0]
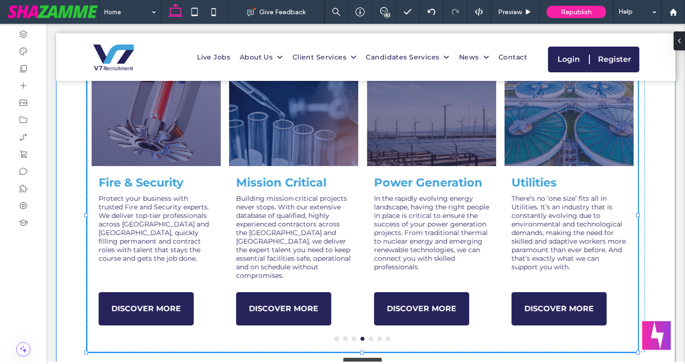
drag, startPoint x: 362, startPoint y: 317, endPoint x: 360, endPoint y: 334, distance: 16.7
click at [360, 334] on div "Aviation Every decision matters in the high-stakes world of Aviation Recruitmen…" at bounding box center [366, 228] width 620 height 324
type input "***"
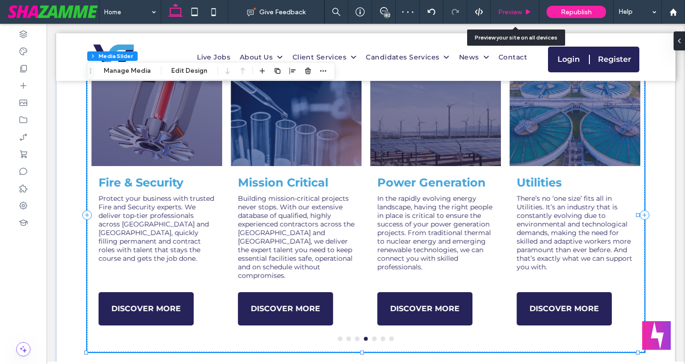
click at [531, 15] on icon at bounding box center [528, 12] width 7 height 7
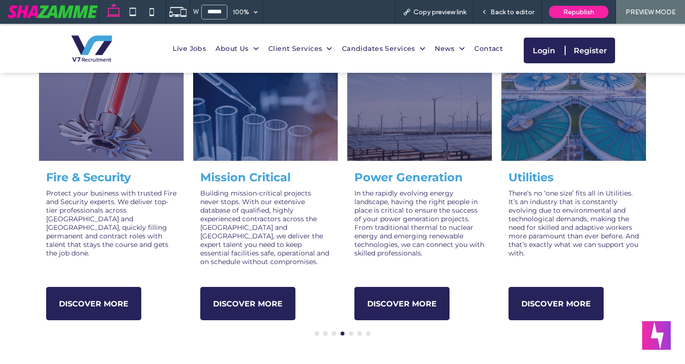
scroll to position [665, 0]
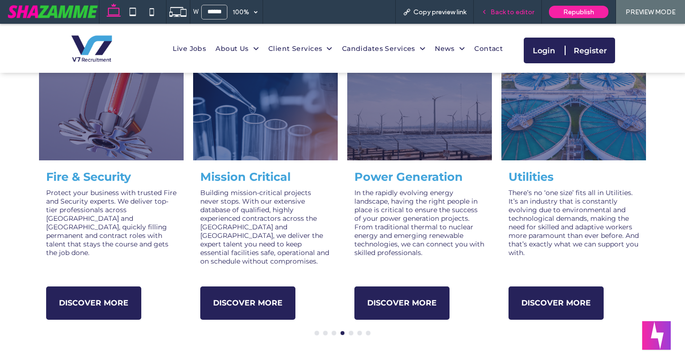
click at [513, 9] on span "Back to editor" at bounding box center [513, 12] width 44 height 8
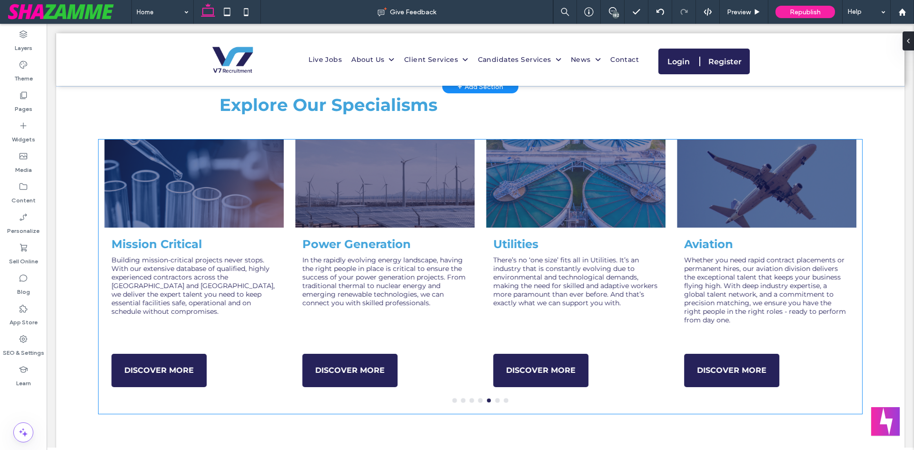
scroll to position [617, 0]
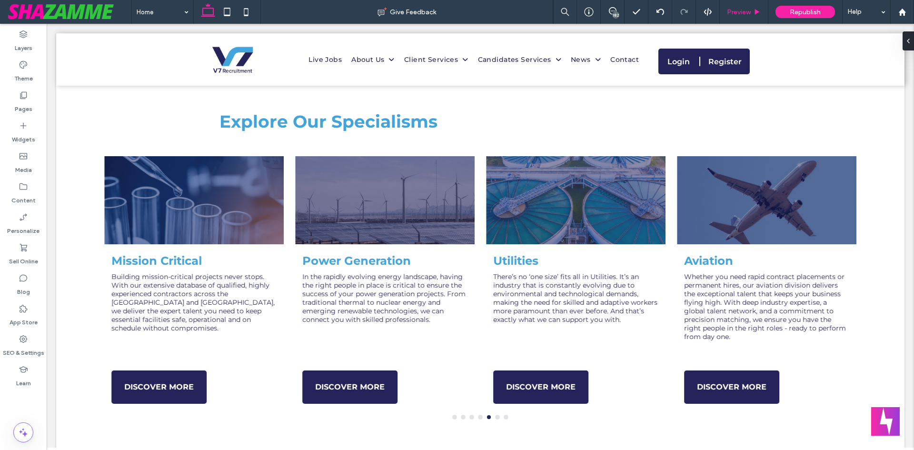
click at [685, 16] on div "Preview" at bounding box center [744, 12] width 49 height 24
click at [685, 15] on span "Preview" at bounding box center [739, 12] width 24 height 8
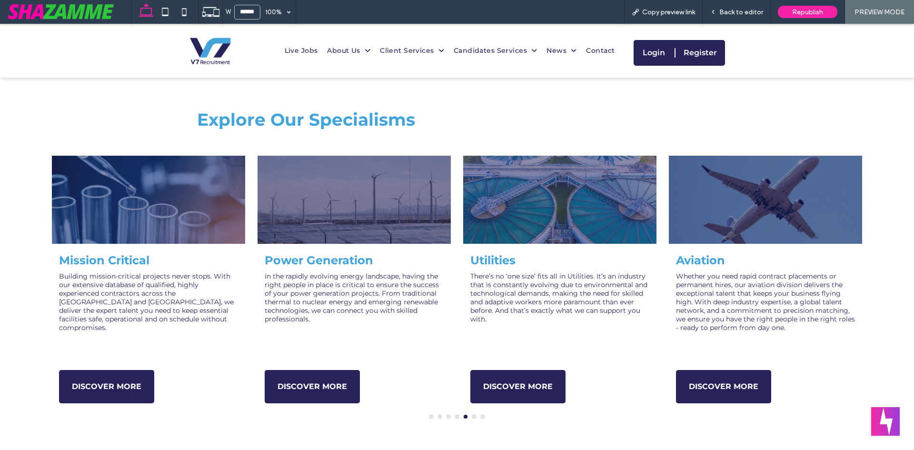
scroll to position [621, 0]
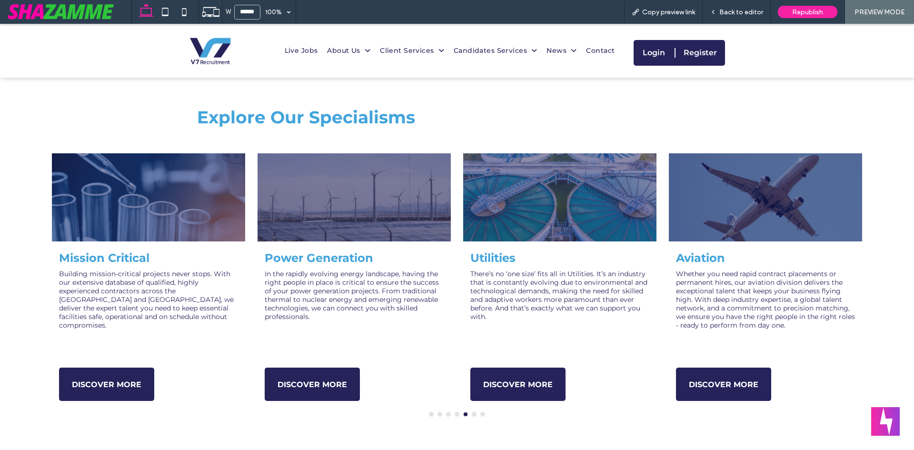
click at [472, 364] on button "go to slide 6" at bounding box center [474, 414] width 4 height 4
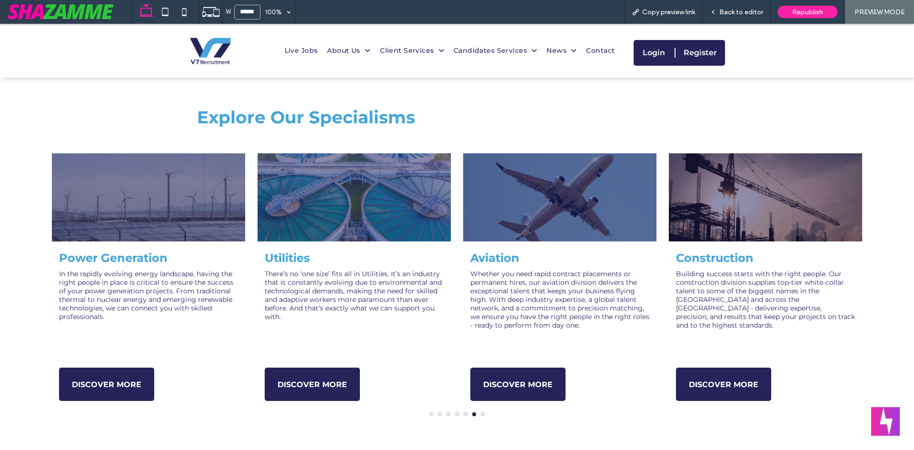
click at [456, 364] on div "Aviation Whether you need rapid contract placements or permanent hires, our avi…" at bounding box center [457, 290] width 822 height 274
click at [448, 364] on div at bounding box center [457, 414] width 822 height 4
click at [451, 364] on div at bounding box center [457, 414] width 822 height 4
click at [450, 364] on div at bounding box center [457, 414] width 822 height 4
click at [446, 364] on button "go to slide 3" at bounding box center [448, 414] width 4 height 4
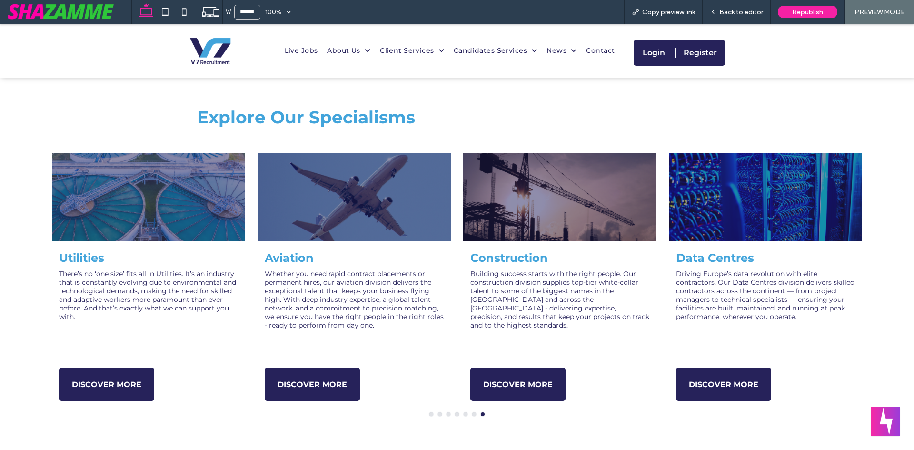
click at [429, 364] on button "go to slide 1" at bounding box center [431, 414] width 4 height 4
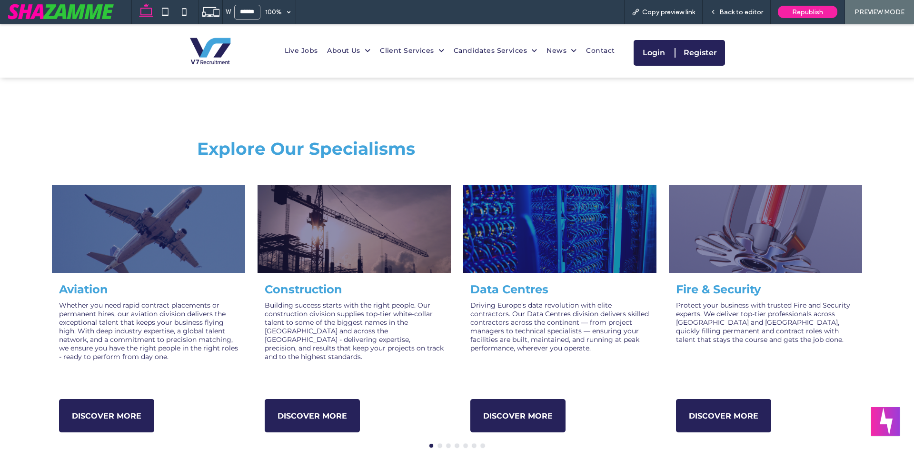
scroll to position [478, 0]
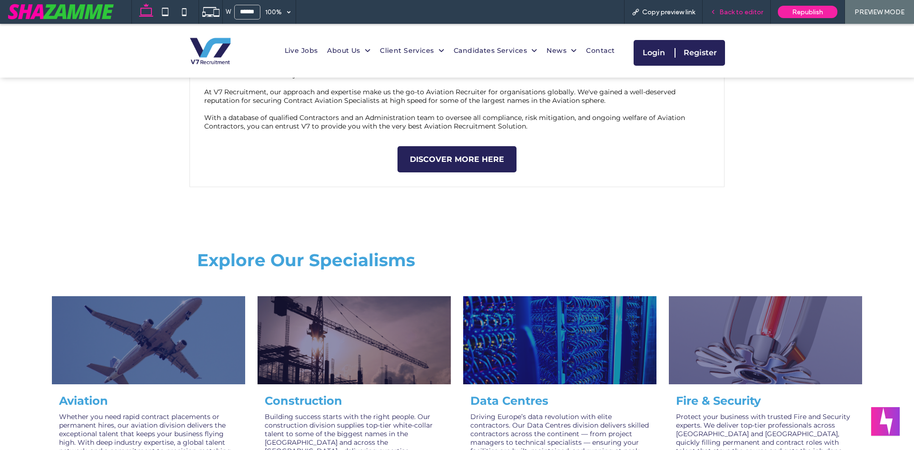
click at [685, 15] on span "Back to editor" at bounding box center [741, 12] width 44 height 8
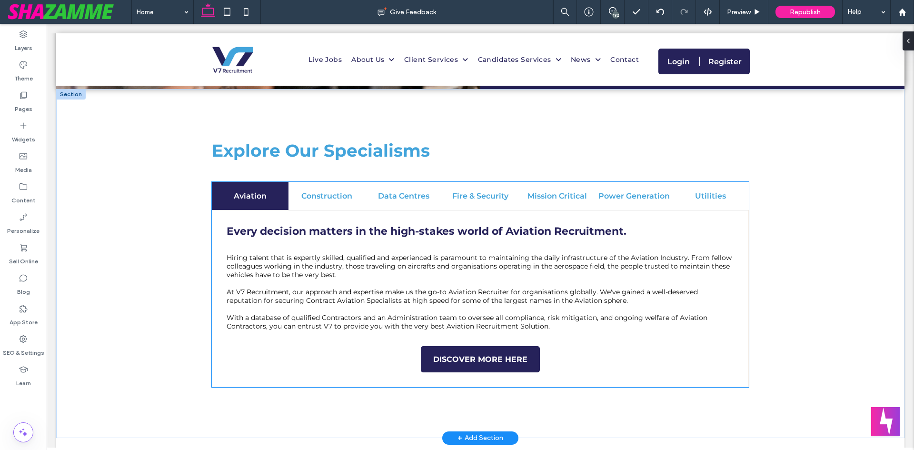
scroll to position [236, 0]
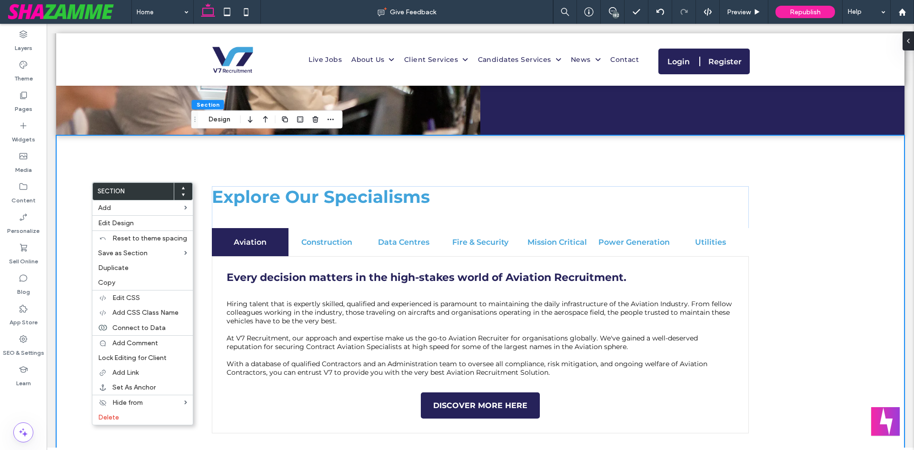
click at [147, 178] on div "Explore Our Specialisms Aviation Construction Data Centres Fire & Security Miss…" at bounding box center [480, 309] width 848 height 349
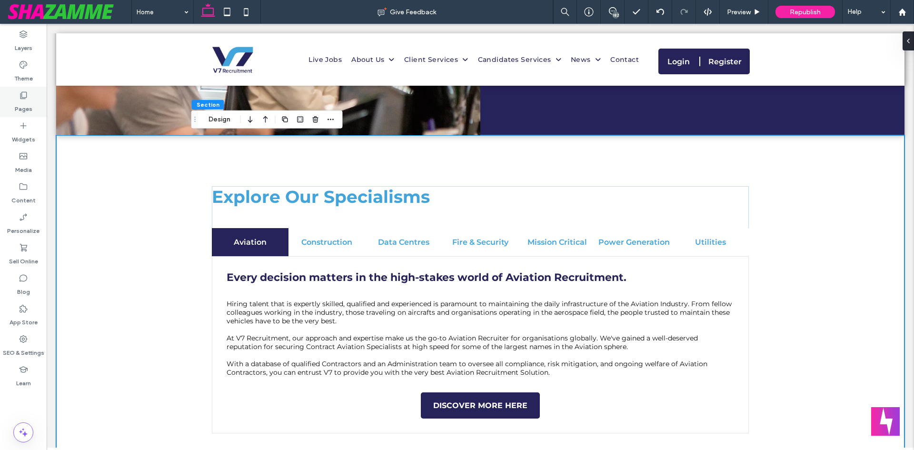
click at [16, 92] on div "Pages" at bounding box center [23, 102] width 47 height 30
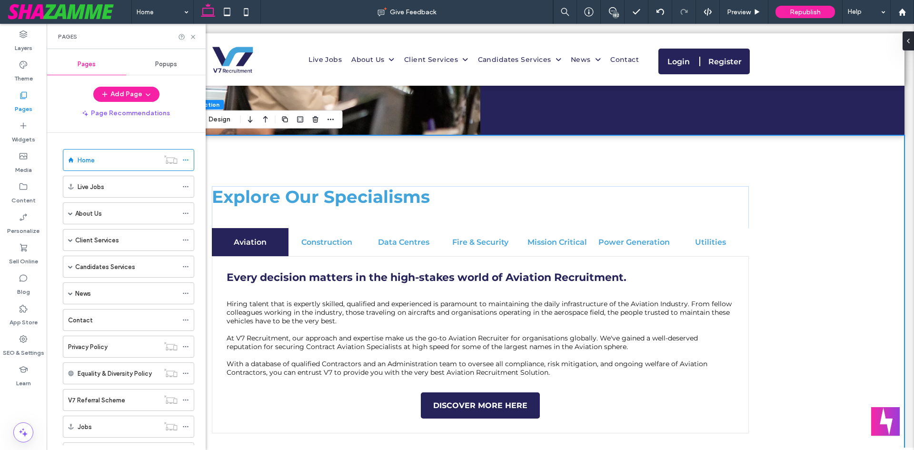
click at [419, 168] on div "Explore Our Specialisms Aviation Construction Data Centres Fire & Security Miss…" at bounding box center [480, 309] width 571 height 349
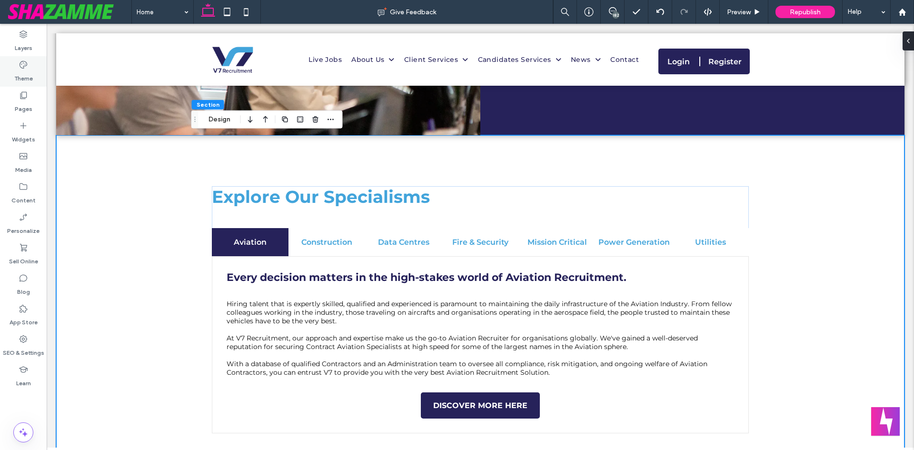
click at [20, 74] on label "Theme" at bounding box center [23, 75] width 19 height 13
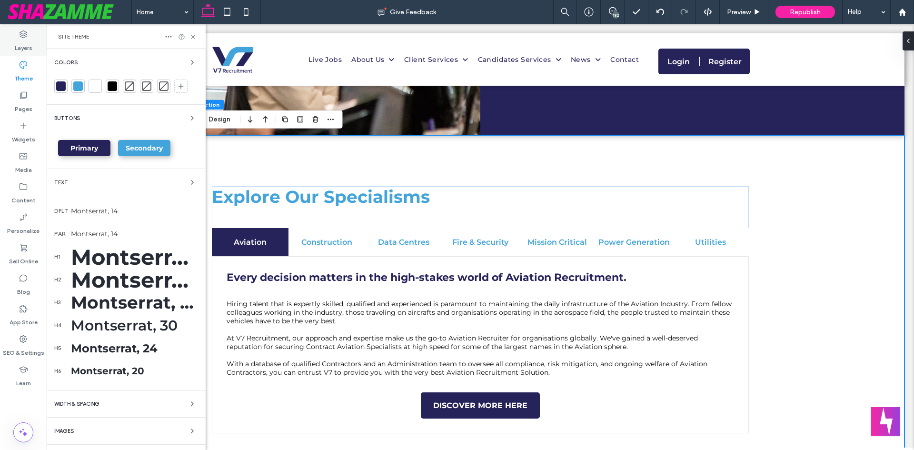
click at [24, 48] on label "Layers" at bounding box center [24, 45] width 18 height 13
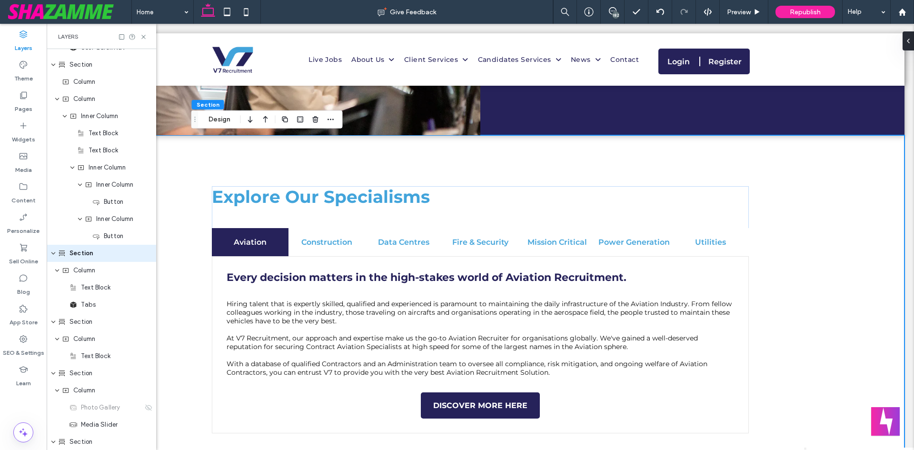
scroll to position [476, 0]
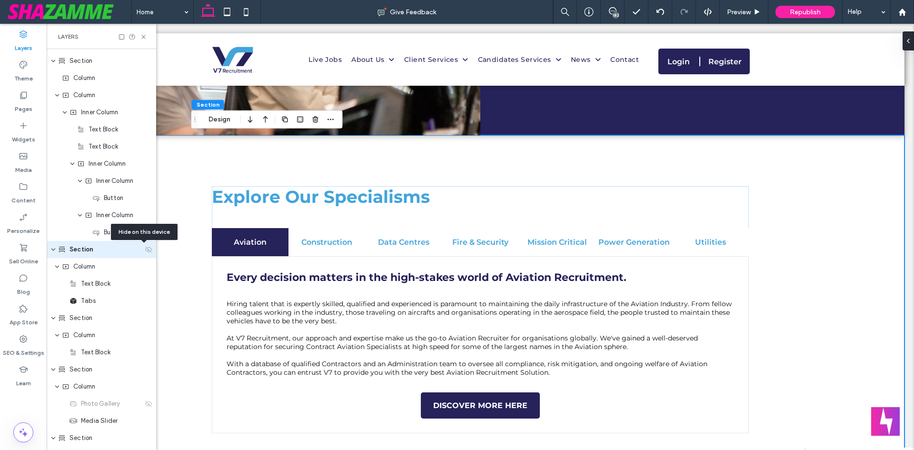
click at [145, 250] on use at bounding box center [148, 249] width 7 height 6
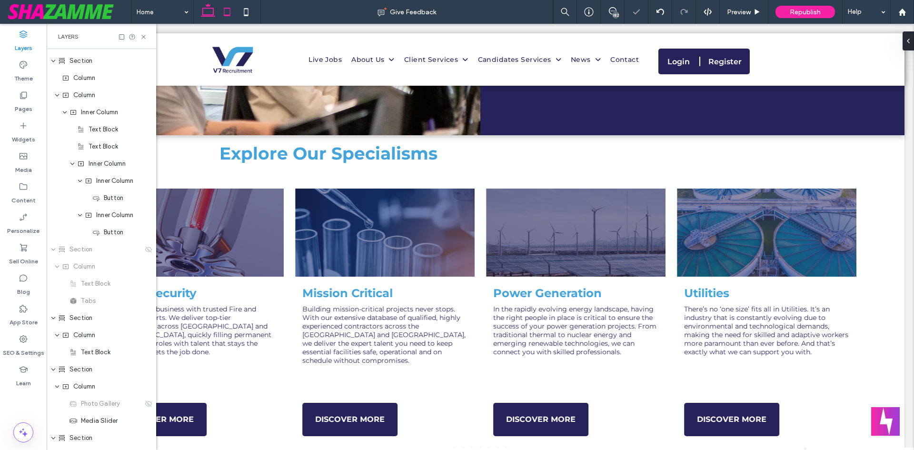
click at [224, 11] on use at bounding box center [227, 12] width 6 height 8
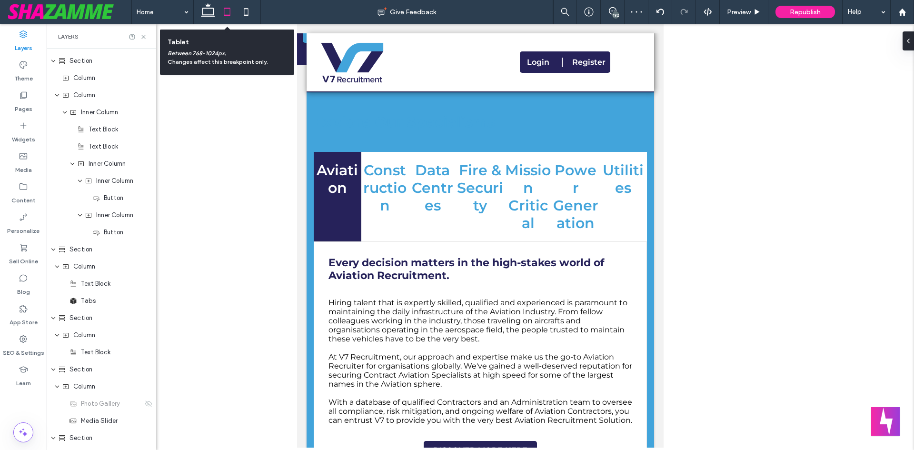
scroll to position [0, 0]
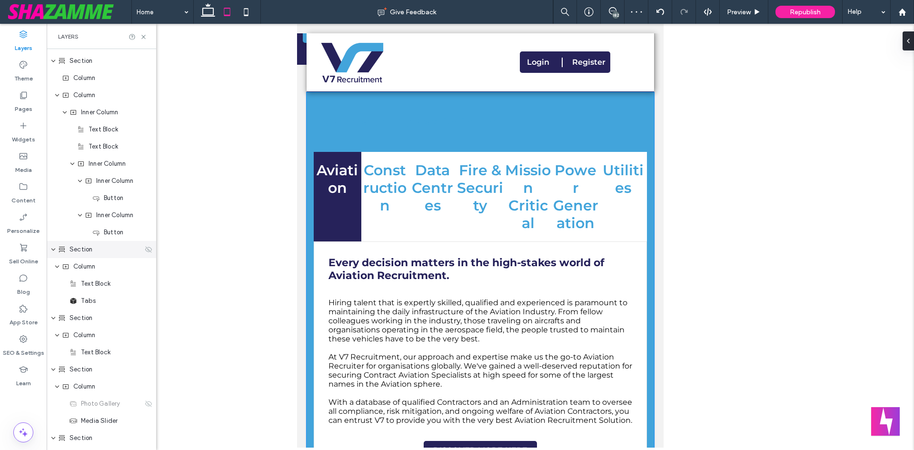
click at [147, 249] on use at bounding box center [148, 249] width 7 height 6
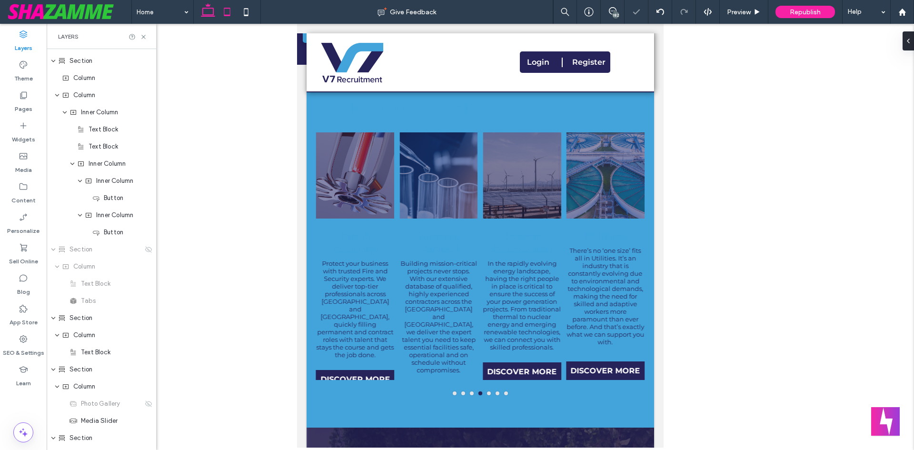
type input "**********"
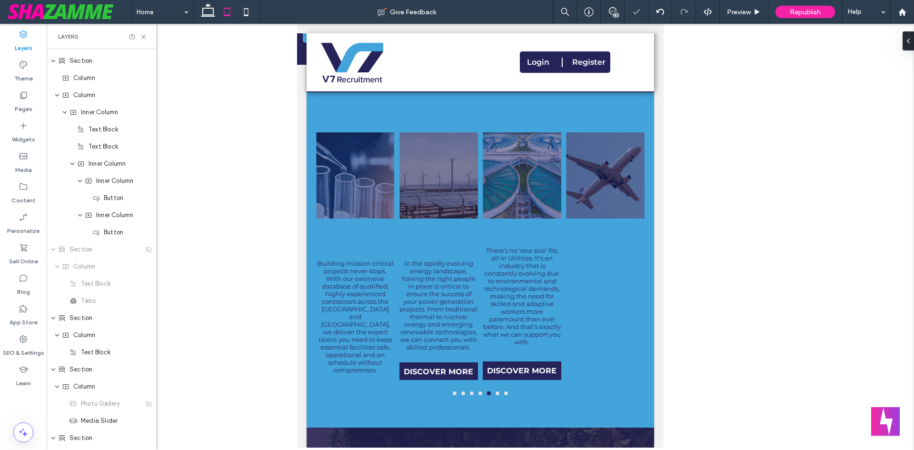
click at [257, 9] on div at bounding box center [227, 12] width 68 height 24
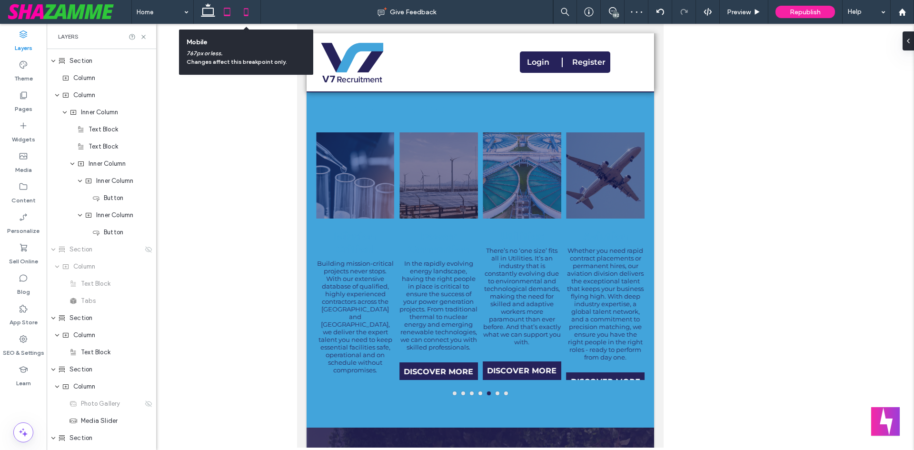
click at [247, 10] on icon at bounding box center [246, 11] width 19 height 19
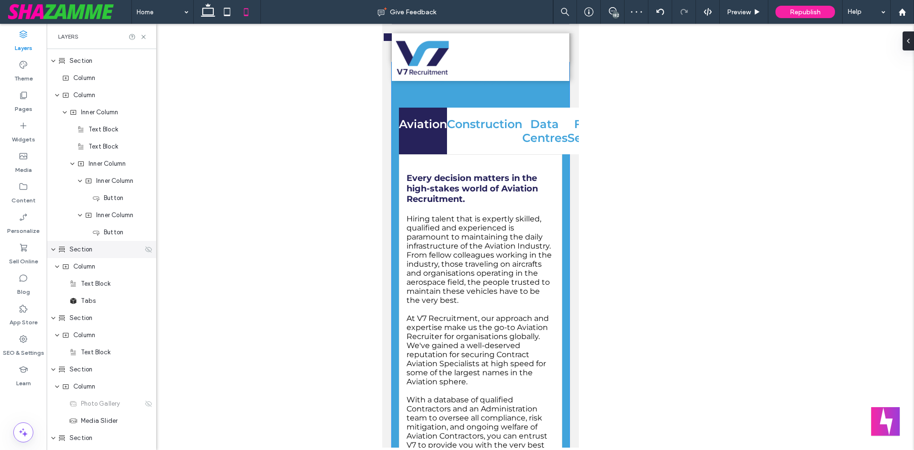
click at [145, 247] on use at bounding box center [148, 249] width 7 height 6
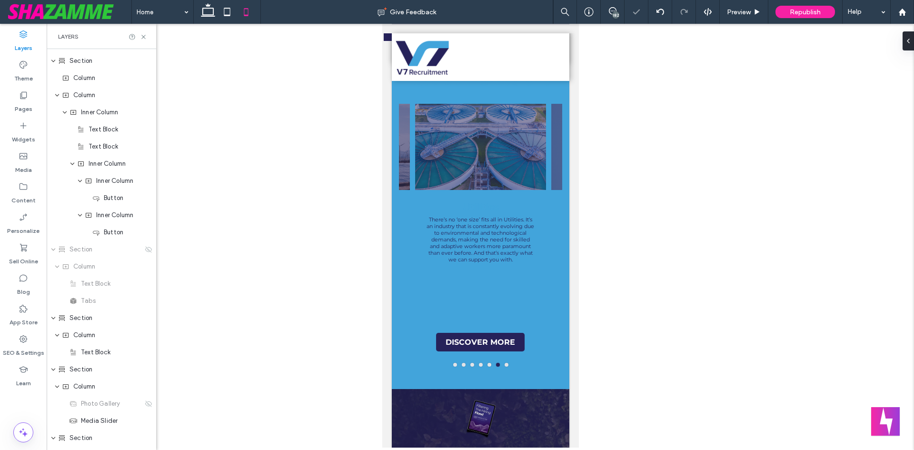
type input "**********"
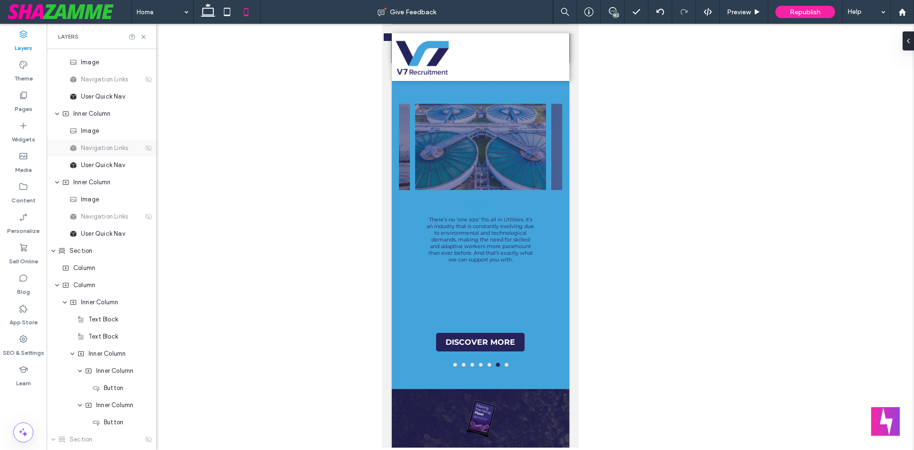
scroll to position [286, 0]
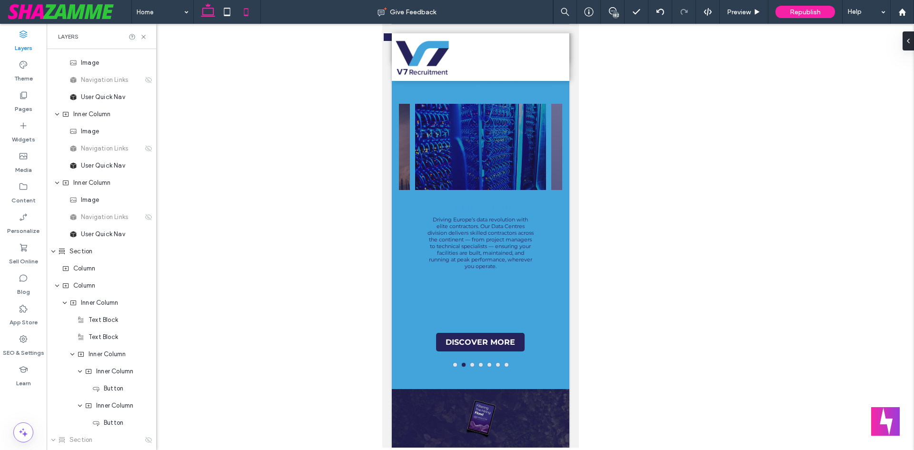
click at [207, 11] on icon at bounding box center [207, 11] width 19 height 19
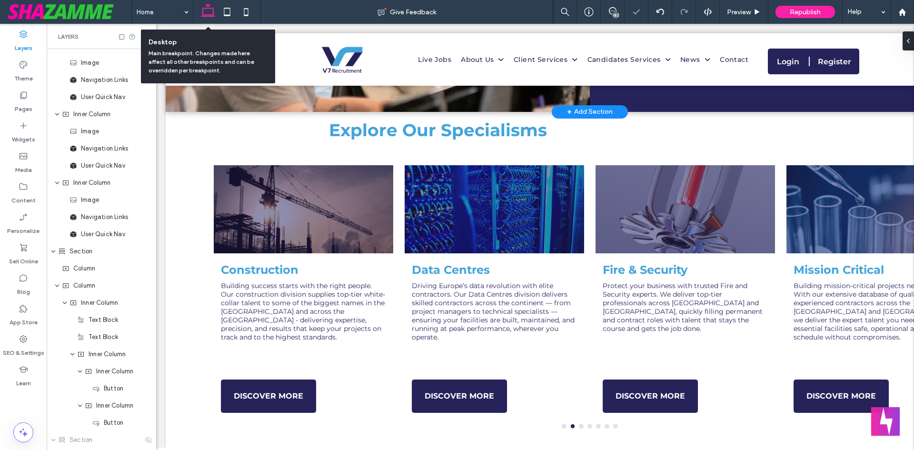
scroll to position [197, 0]
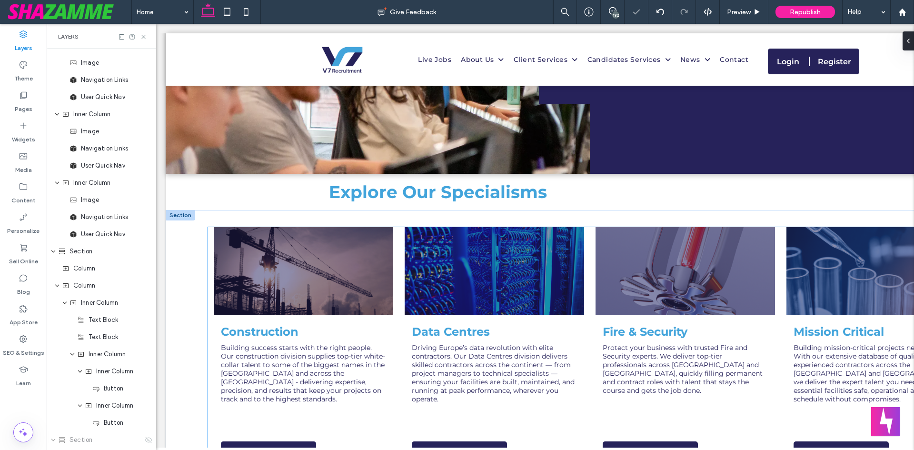
type input "**********"
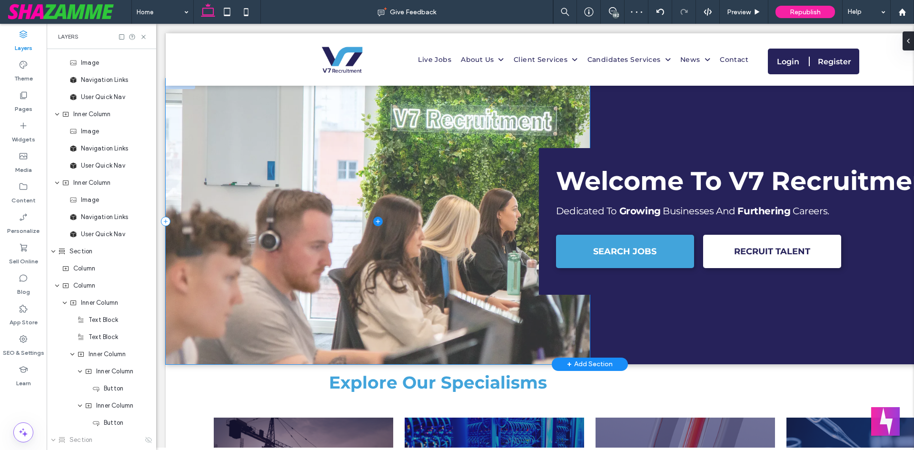
scroll to position [150, 0]
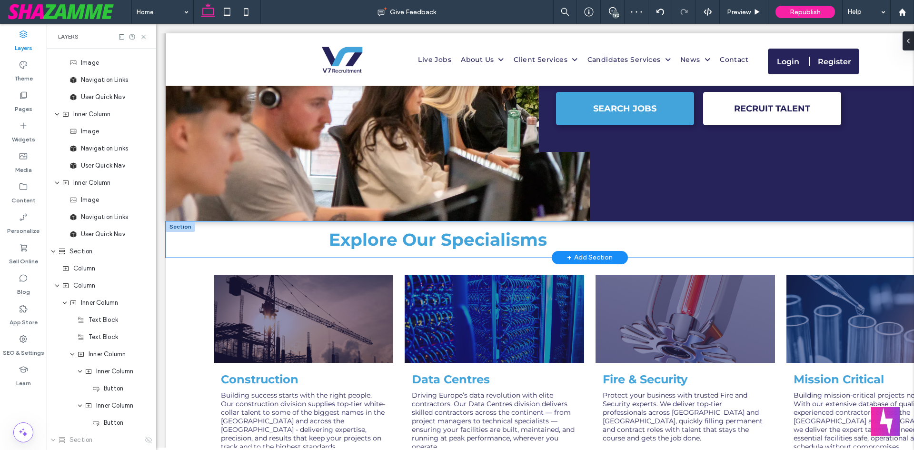
click at [207, 232] on div "Explore Our Specialisms" at bounding box center [590, 239] width 848 height 36
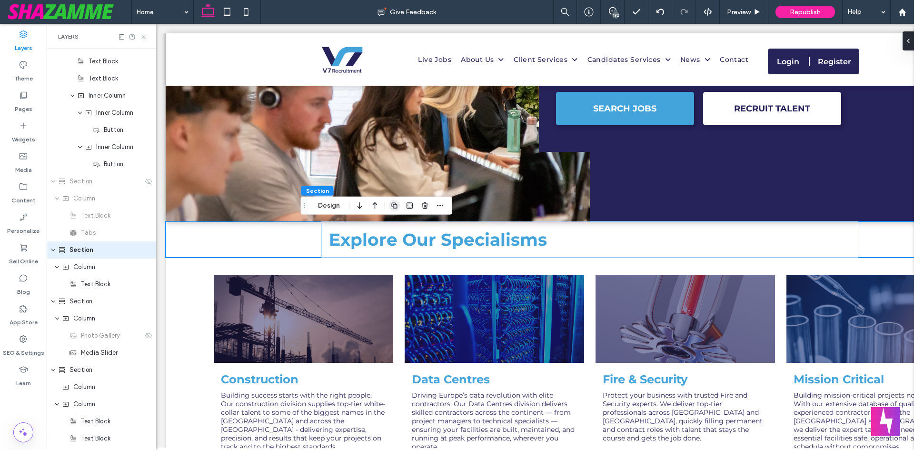
scroll to position [545, 0]
click at [144, 37] on use at bounding box center [143, 37] width 4 height 4
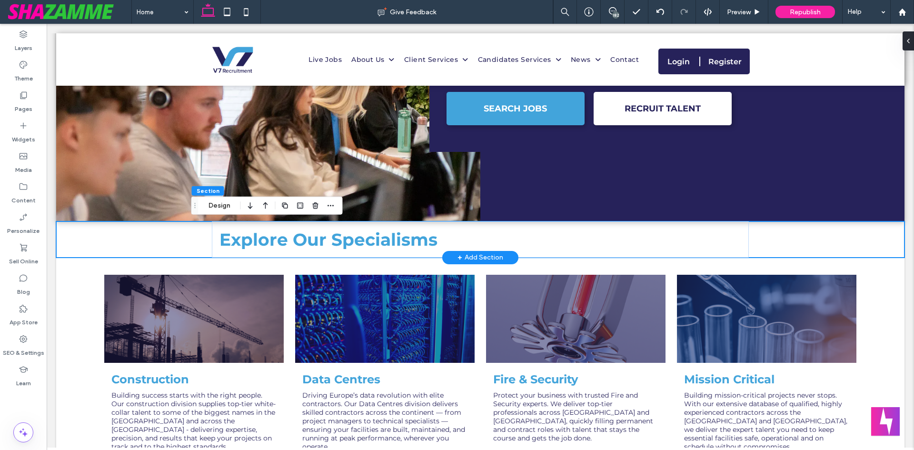
click at [70, 240] on div "Explore Our Specialisms" at bounding box center [480, 239] width 848 height 36
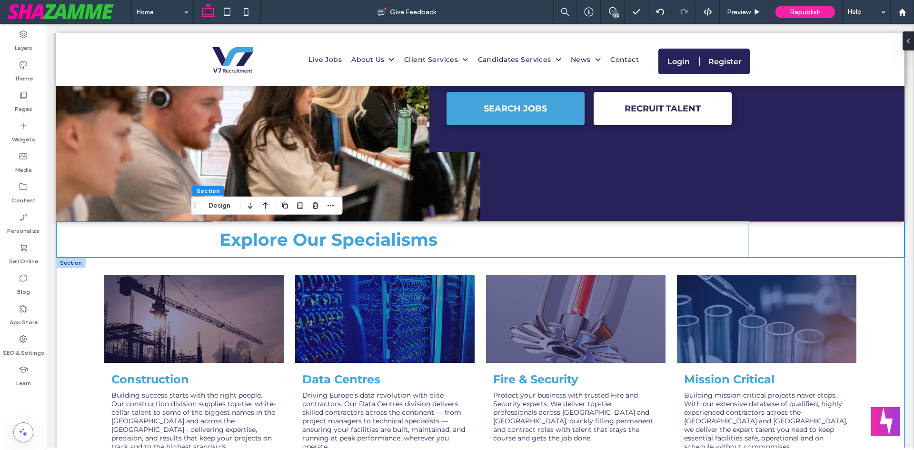
click at [68, 364] on div "Aviation Every decision matters in the high-stakes world of Aviation Recruitmen…" at bounding box center [480, 428] width 848 height 342
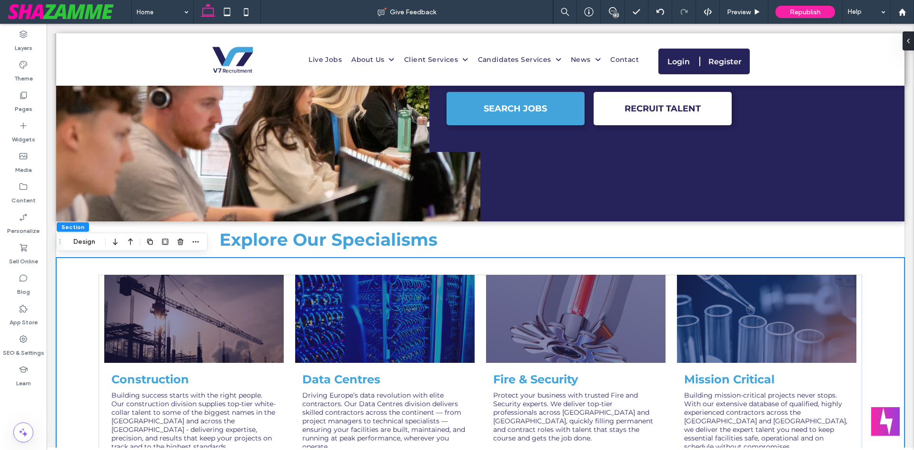
click at [76, 227] on span "Section" at bounding box center [72, 226] width 23 height 7
click at [81, 240] on button "Design" at bounding box center [84, 241] width 34 height 11
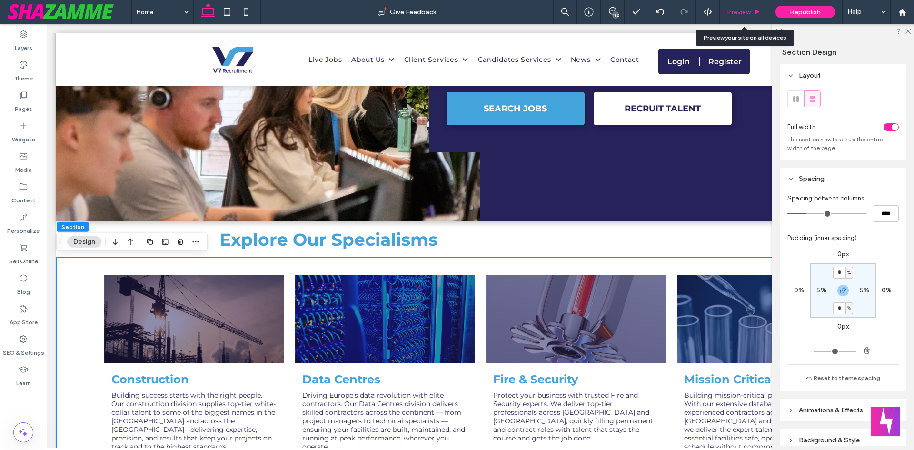
click at [685, 14] on span "Preview" at bounding box center [739, 12] width 24 height 8
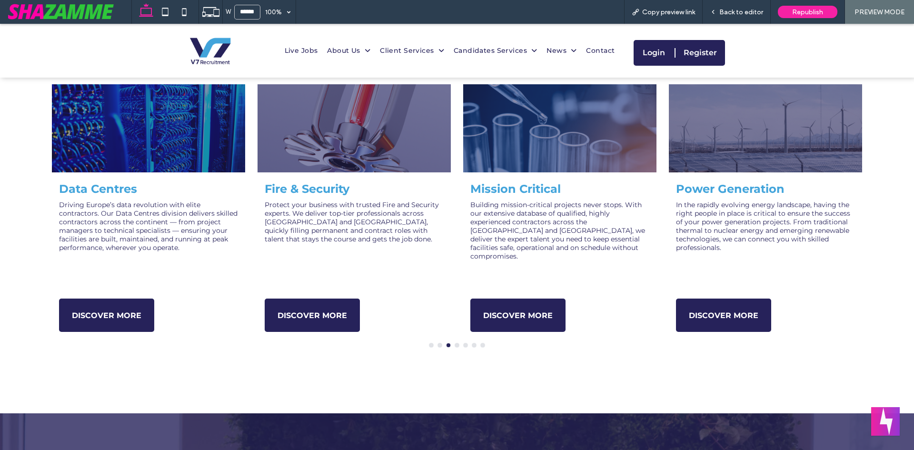
scroll to position [381, 0]
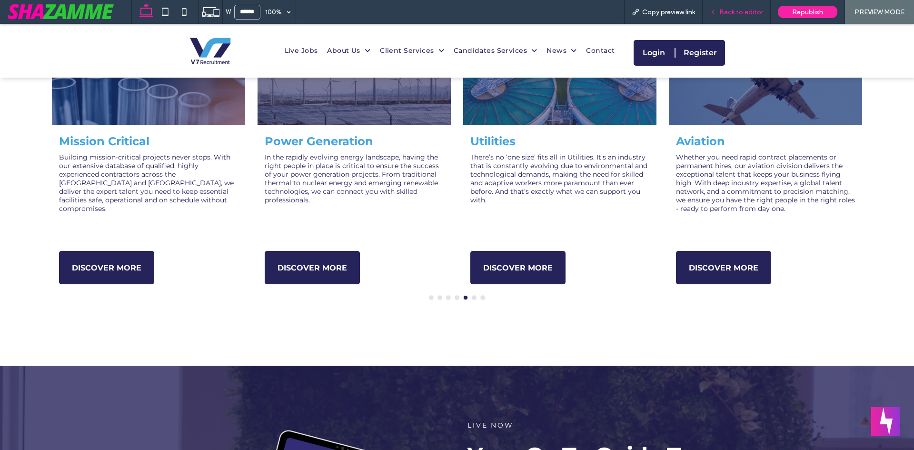
click at [685, 10] on span "Back to editor" at bounding box center [741, 12] width 44 height 8
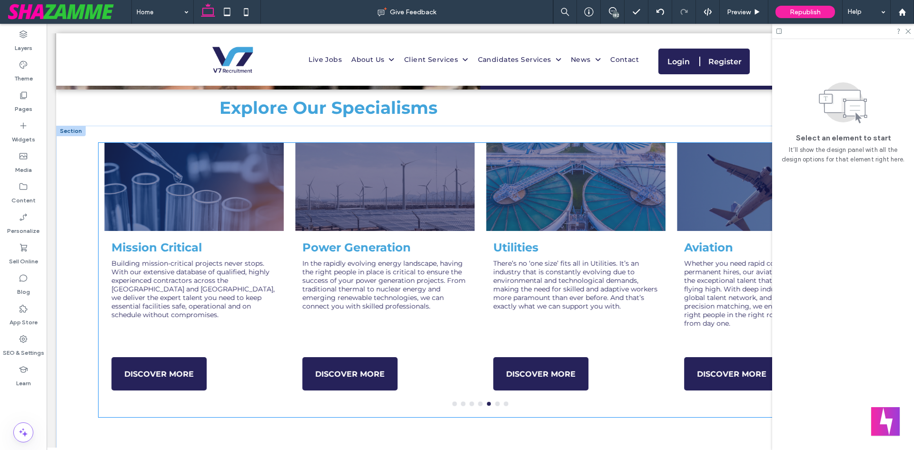
scroll to position [189, 0]
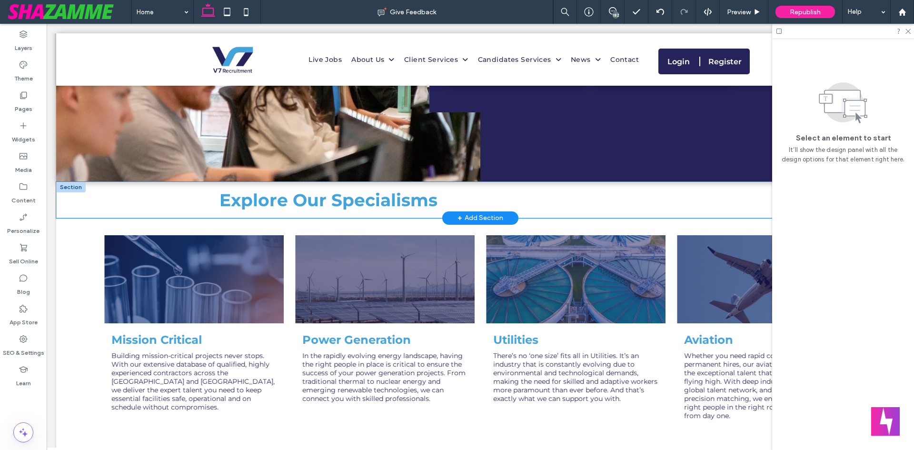
click at [106, 200] on div "Explore Our Specialisms" at bounding box center [480, 200] width 848 height 36
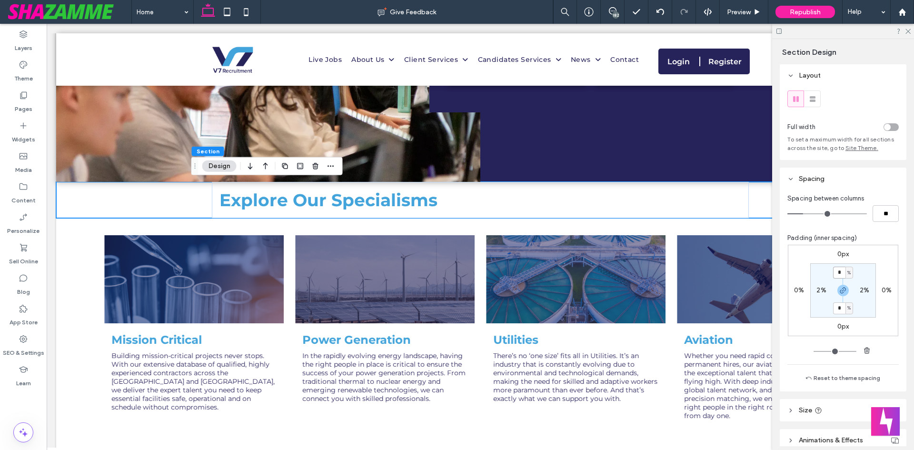
click at [685, 275] on input "*" at bounding box center [839, 272] width 12 height 12
type input "*"
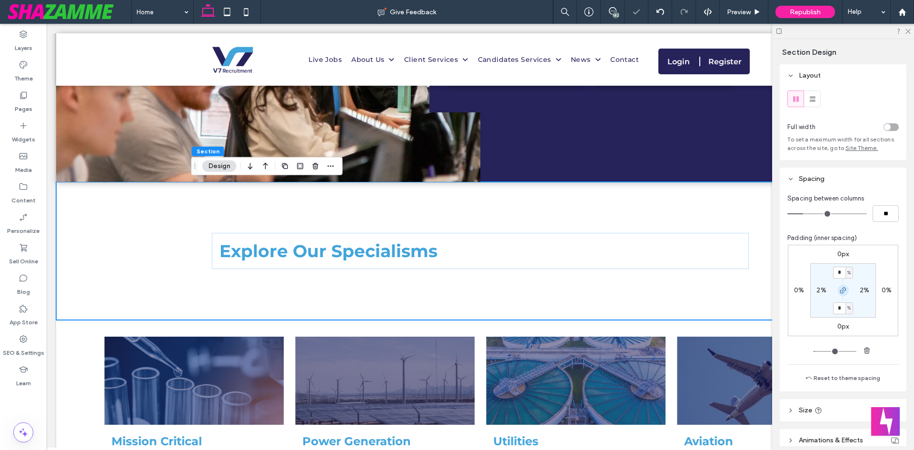
click at [685, 288] on icon "button" at bounding box center [843, 290] width 8 height 8
click at [685, 309] on label "6%" at bounding box center [843, 308] width 10 height 8
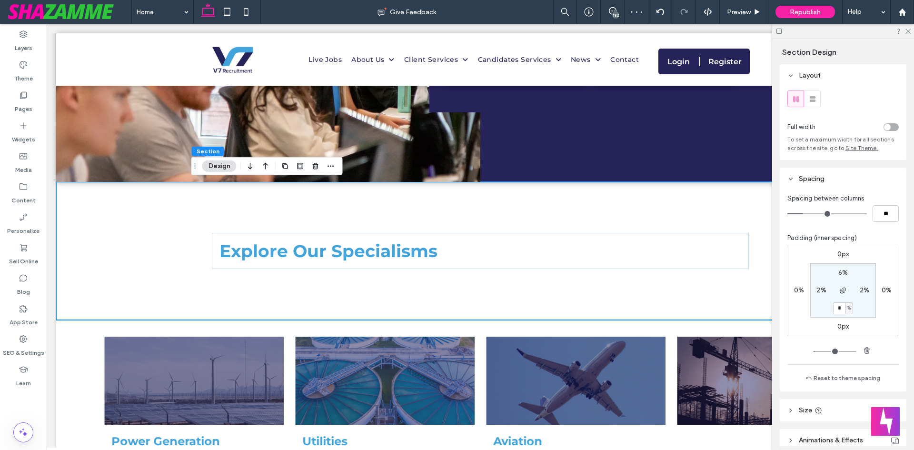
type input "*"
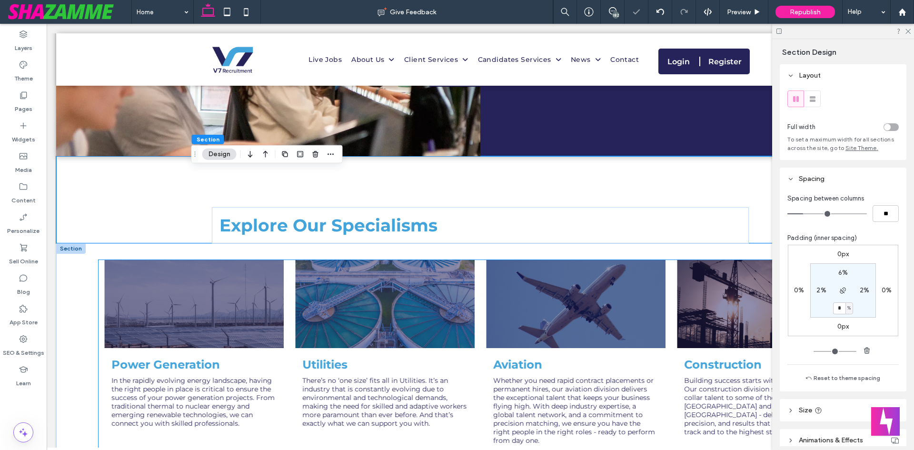
scroll to position [237, 0]
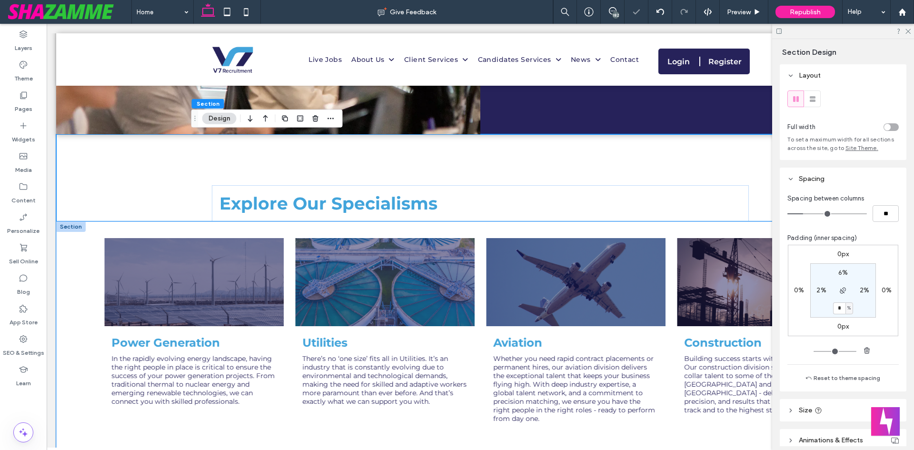
click at [92, 313] on div "Aviation Every decision matters in the high-stakes world of Aviation Recruitmen…" at bounding box center [480, 392] width 848 height 342
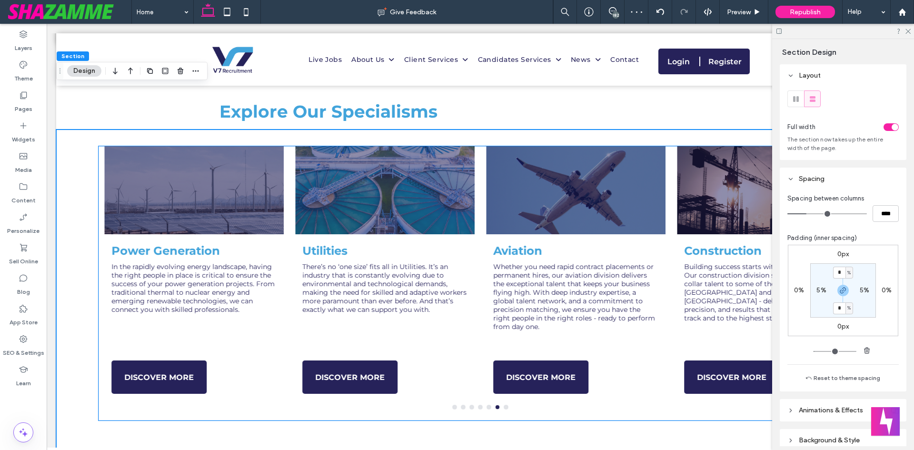
scroll to position [427, 0]
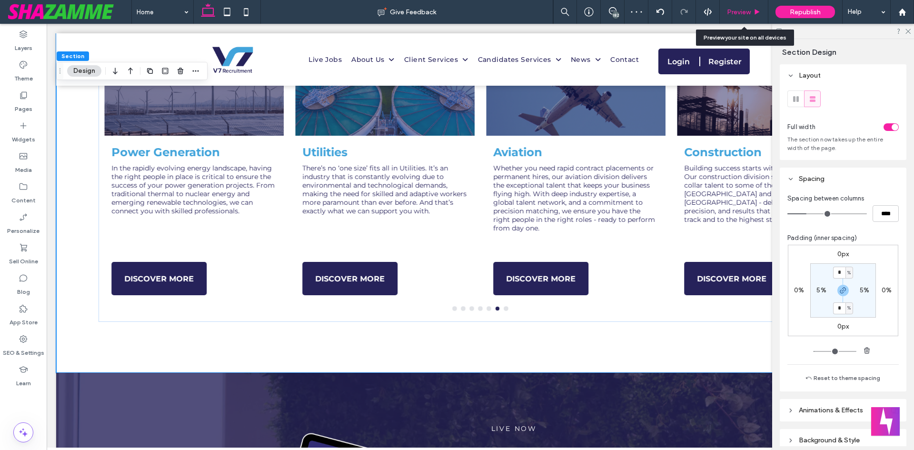
click at [685, 19] on div "Preview" at bounding box center [744, 12] width 49 height 24
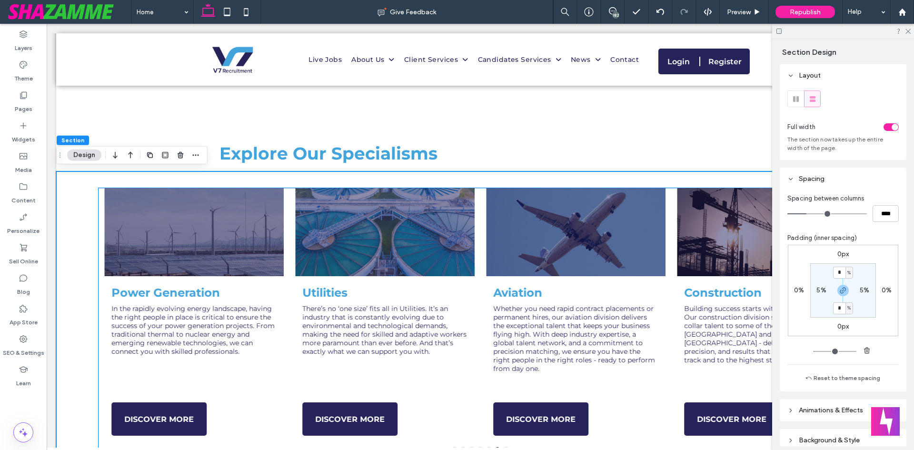
scroll to position [285, 0]
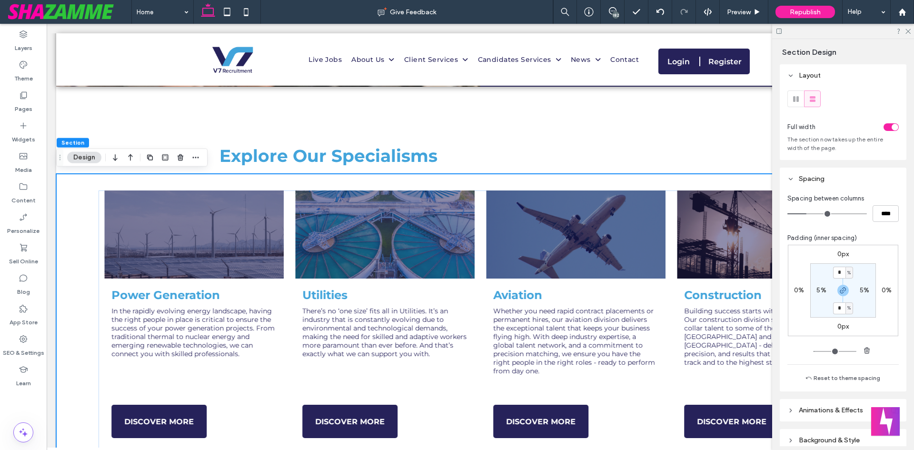
click at [77, 200] on div "Aviation Every decision matters in the high-stakes world of Aviation Recruitmen…" at bounding box center [480, 345] width 848 height 342
click at [20, 96] on icon at bounding box center [24, 95] width 10 height 10
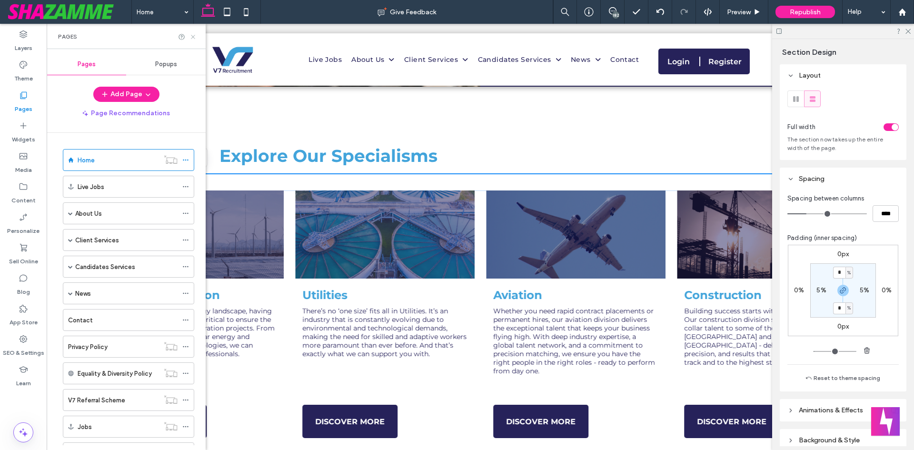
click at [194, 35] on icon at bounding box center [192, 36] width 7 height 7
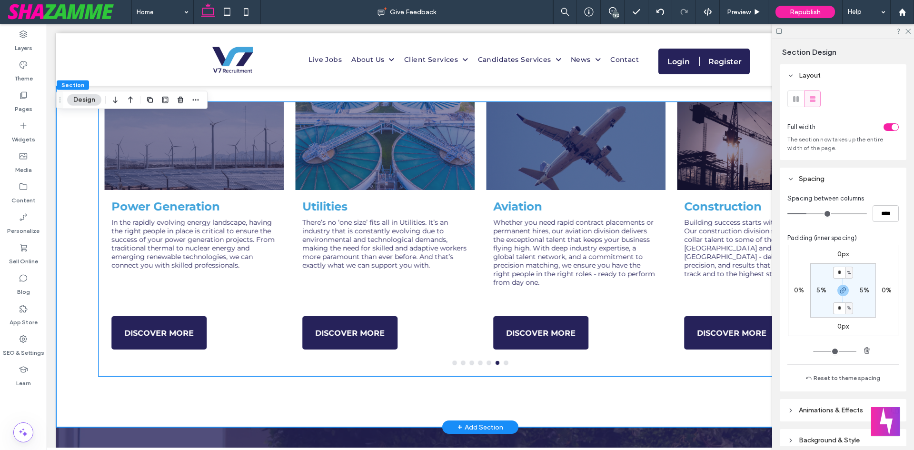
scroll to position [332, 0]
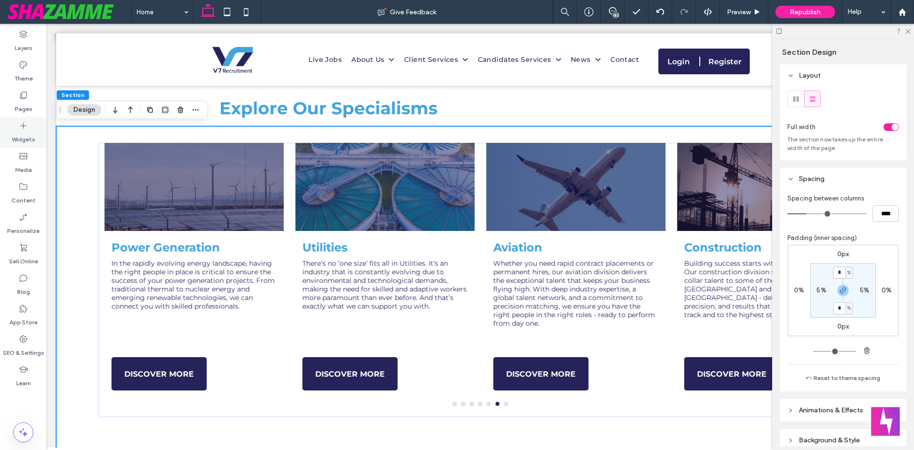
click at [24, 109] on label "Pages" at bounding box center [24, 106] width 18 height 13
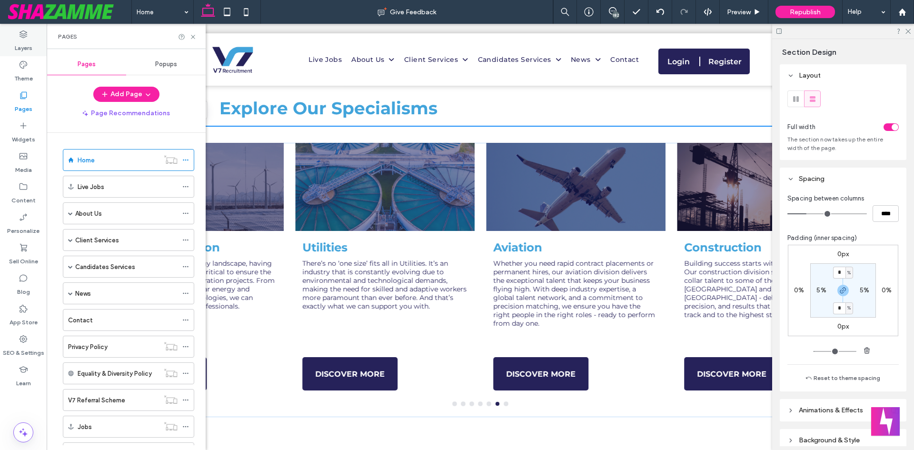
click at [26, 37] on icon at bounding box center [24, 35] width 10 height 10
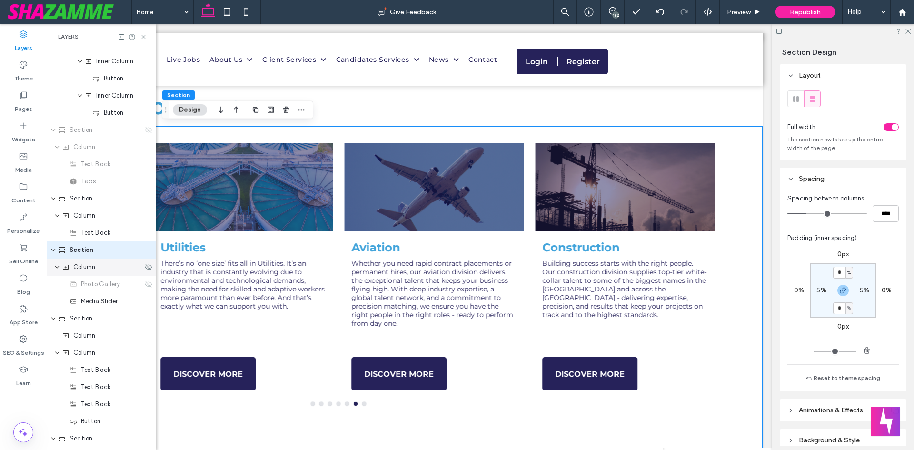
scroll to position [596, 0]
click at [99, 136] on div "Section" at bounding box center [101, 129] width 109 height 17
click at [145, 130] on icon at bounding box center [149, 130] width 8 height 8
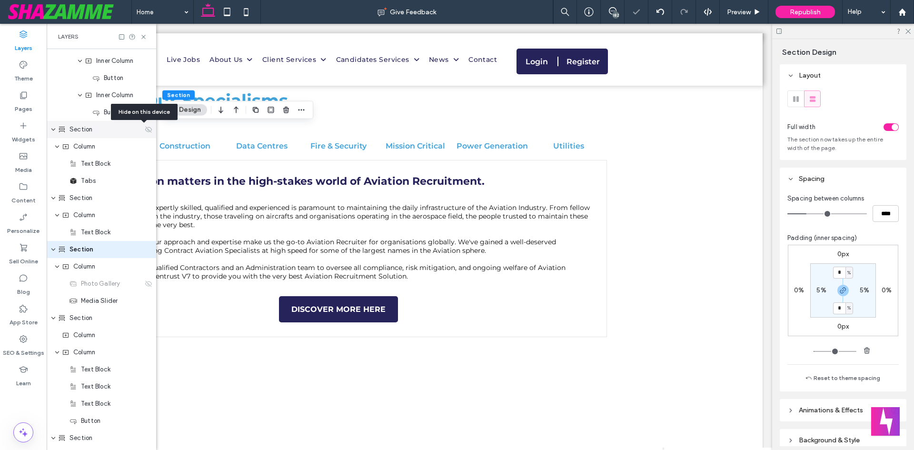
click at [145, 130] on icon at bounding box center [149, 130] width 8 height 8
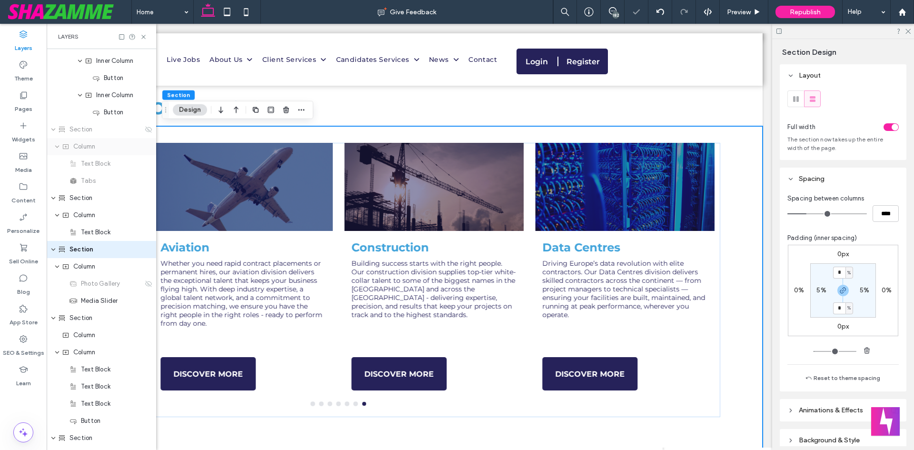
click at [121, 147] on div "Column" at bounding box center [106, 147] width 89 height 10
click at [55, 128] on use "expand Section" at bounding box center [53, 129] width 4 height 2
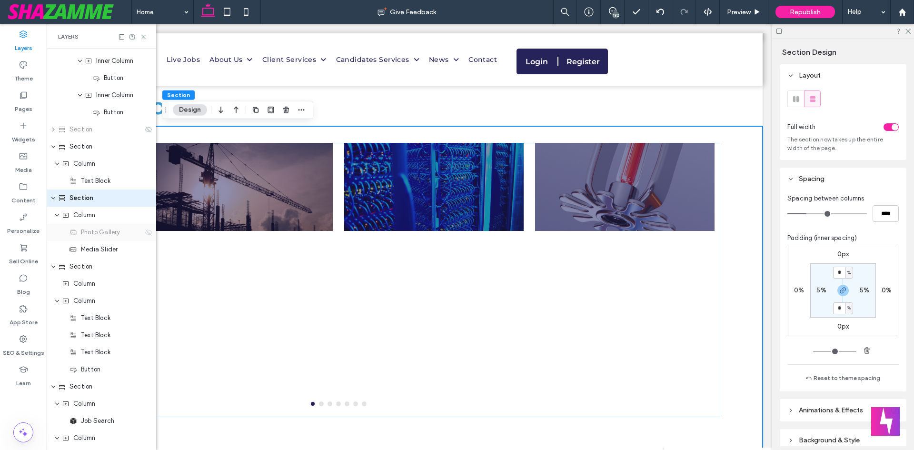
click at [145, 233] on use at bounding box center [148, 232] width 7 height 6
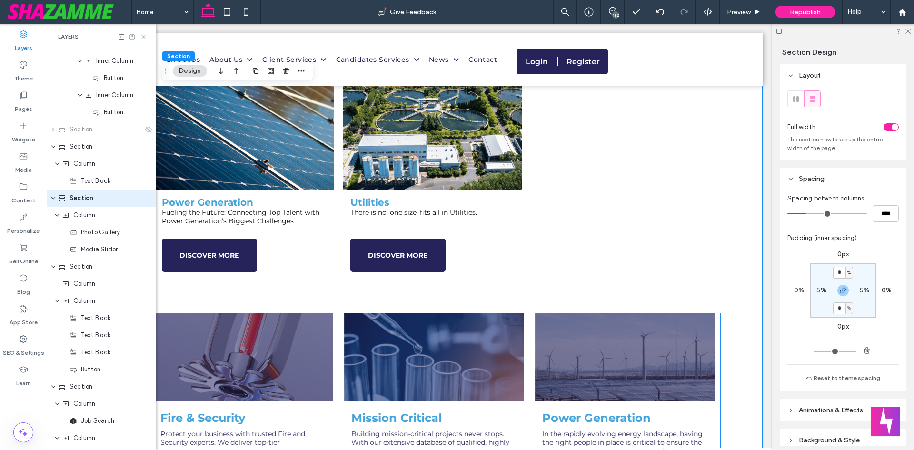
scroll to position [714, 0]
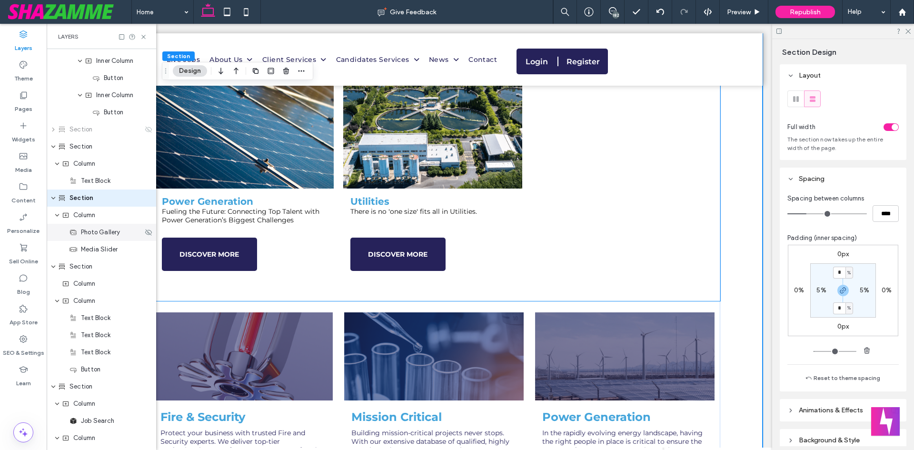
click at [90, 237] on div "Photo Gallery" at bounding box center [101, 232] width 109 height 17
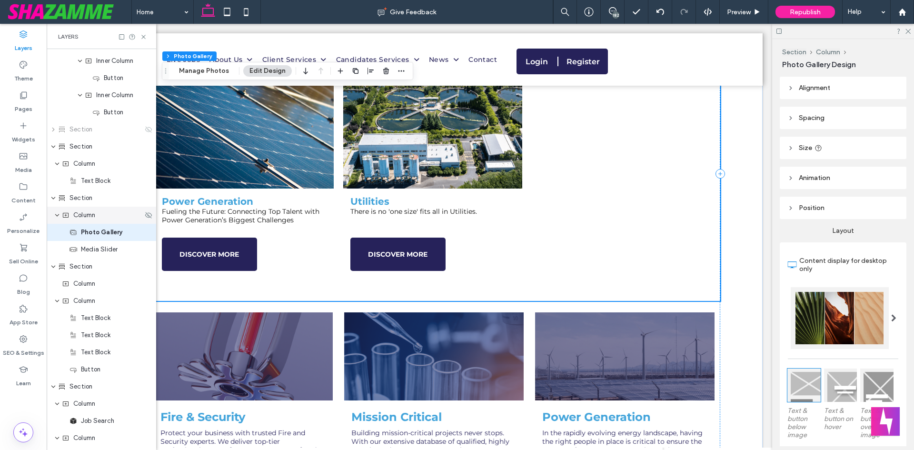
scroll to position [579, 0]
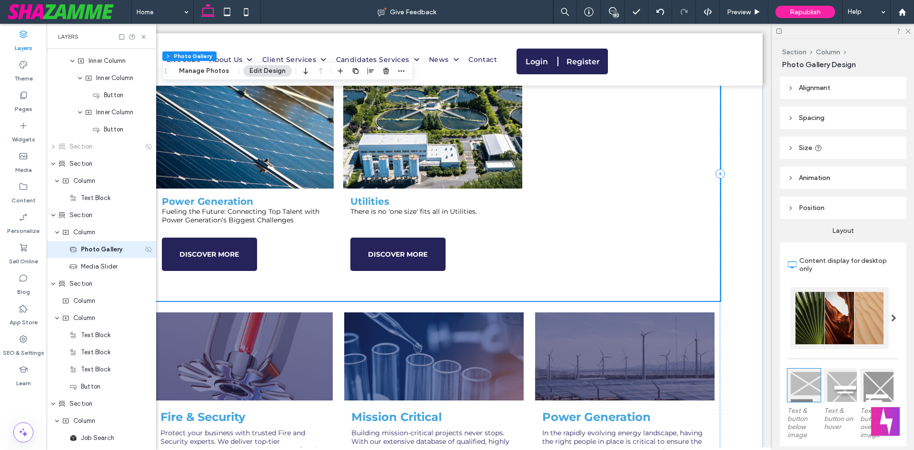
click at [145, 250] on use at bounding box center [148, 249] width 7 height 6
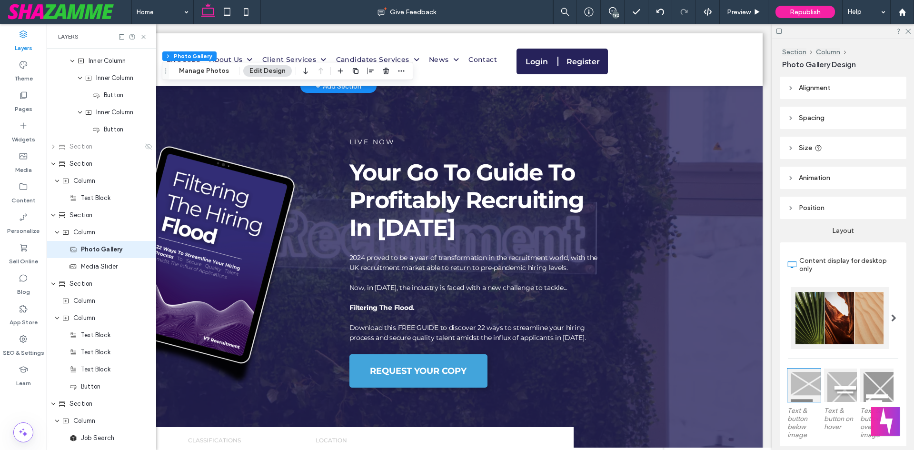
scroll to position [163, 0]
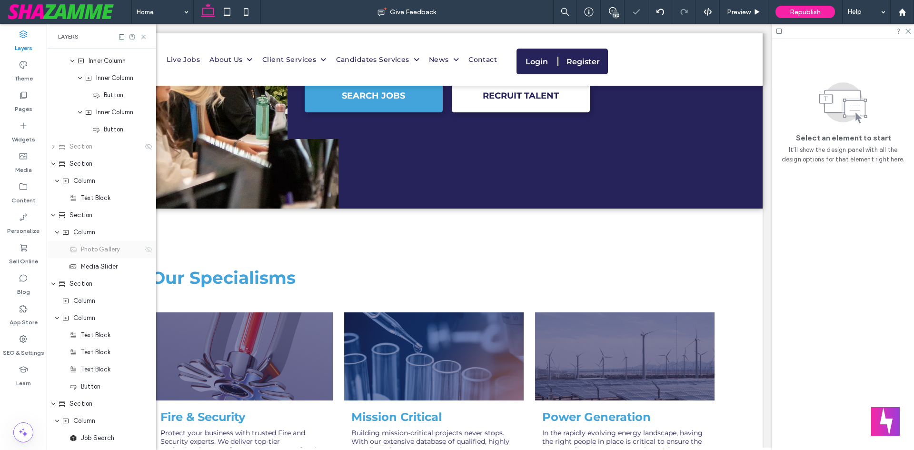
click at [145, 246] on icon at bounding box center [149, 250] width 8 height 8
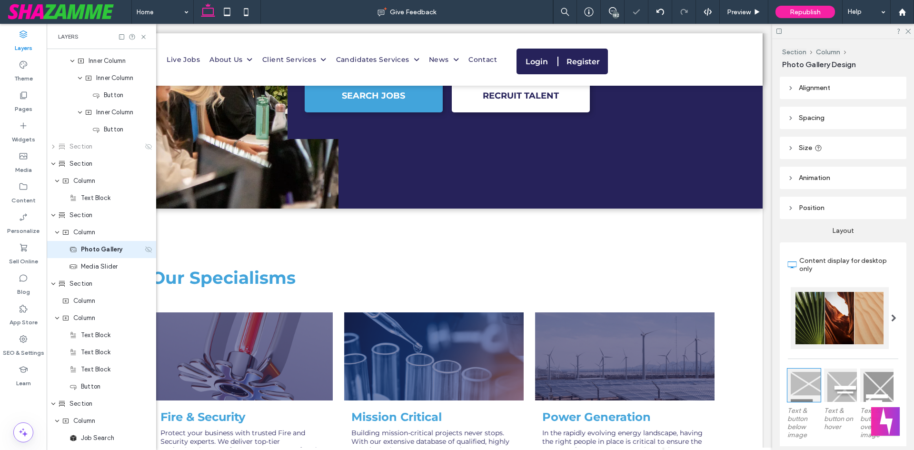
scroll to position [714, 0]
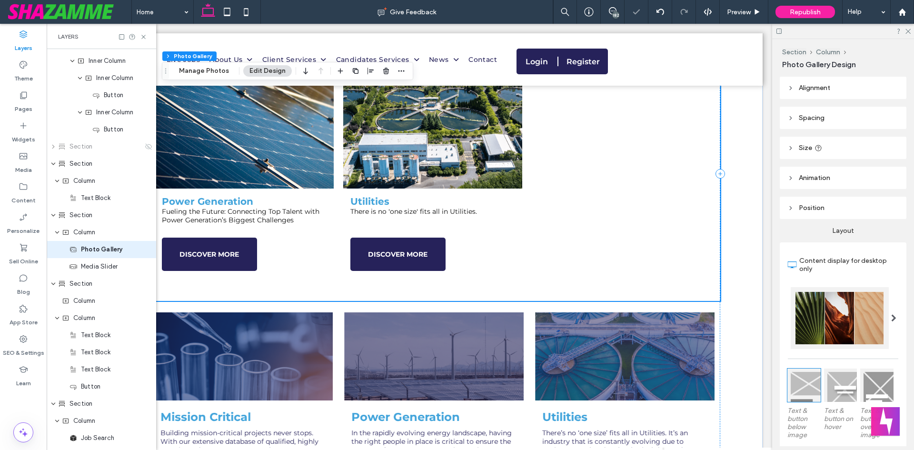
drag, startPoint x: 24, startPoint y: 273, endPoint x: 317, endPoint y: 269, distance: 292.7
click at [317, 269] on span "Power Generation Fueling the Future: Connecting Top Talent with Power Generatio…" at bounding box center [244, 239] width 179 height 103
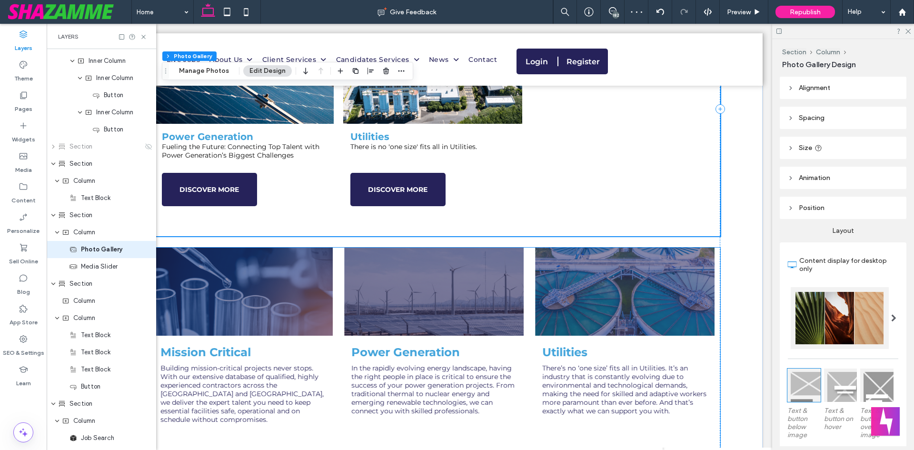
scroll to position [761, 0]
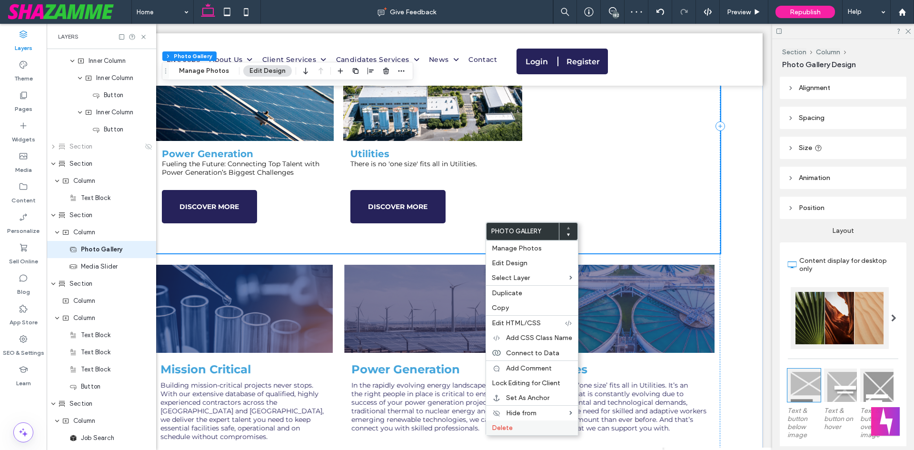
click at [506, 364] on span "Delete" at bounding box center [502, 428] width 21 height 8
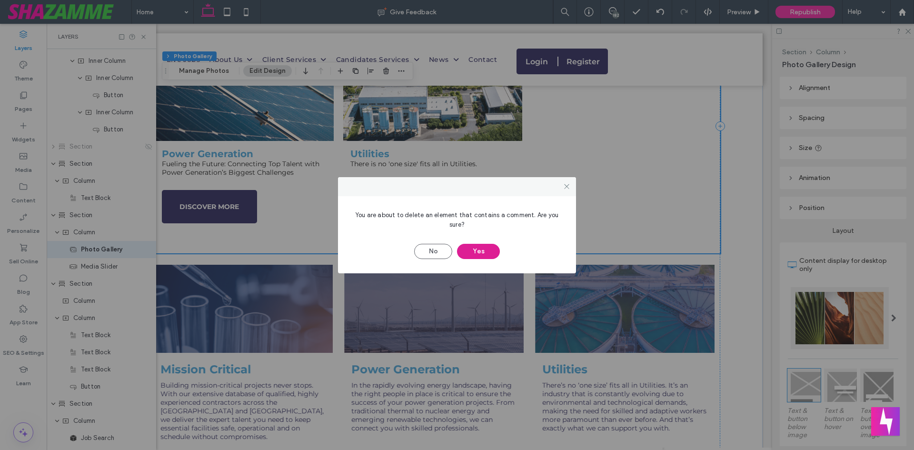
click at [489, 250] on button "Yes" at bounding box center [478, 251] width 43 height 15
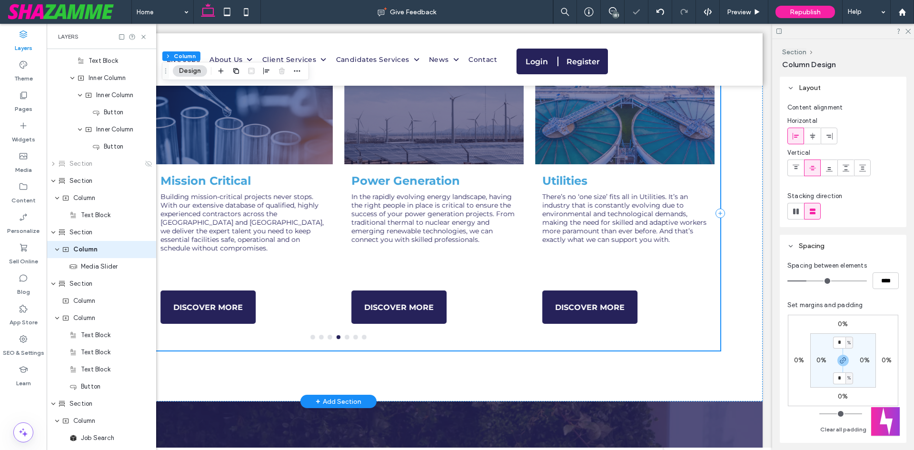
scroll to position [343, 0]
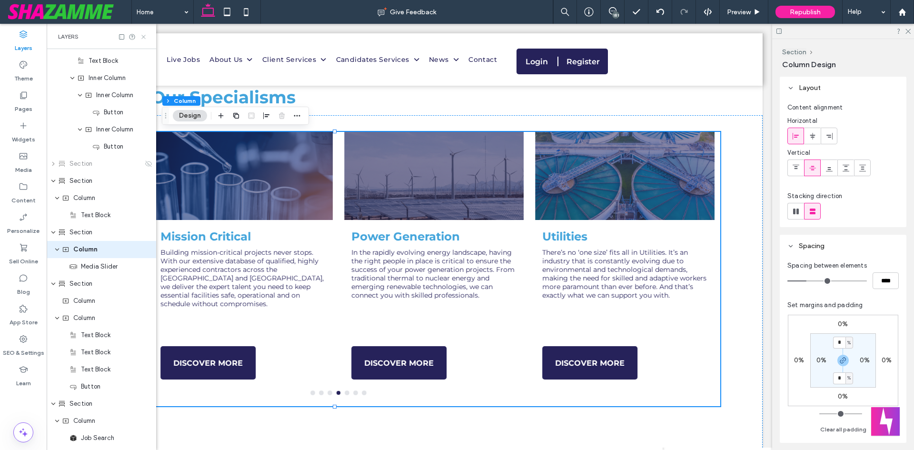
click at [143, 36] on use at bounding box center [143, 37] width 4 height 4
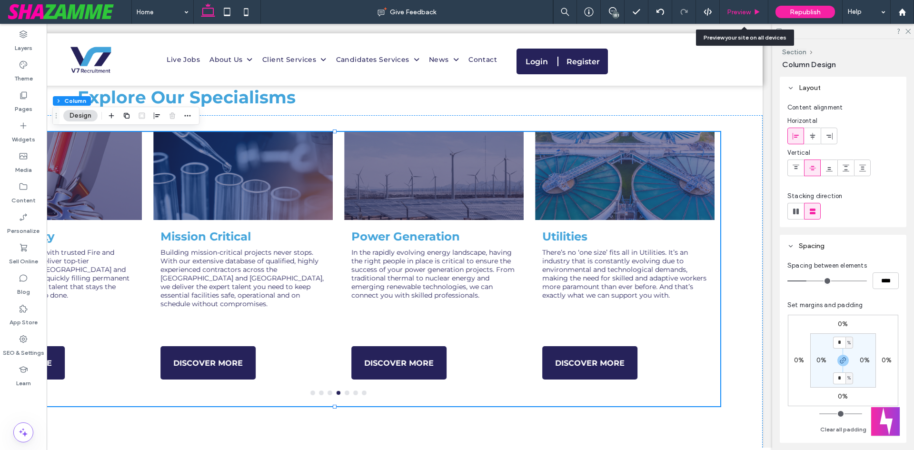
click at [685, 17] on div "Preview" at bounding box center [744, 12] width 49 height 24
click at [685, 11] on div "Preview" at bounding box center [744, 12] width 48 height 8
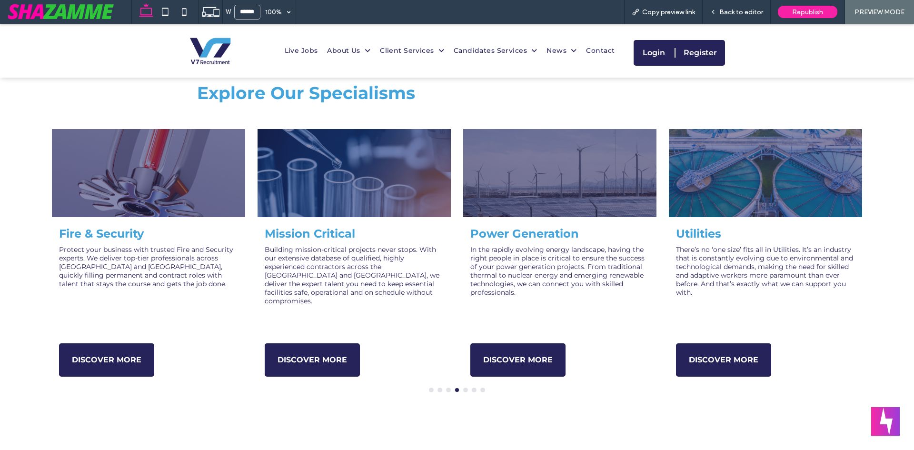
scroll to position [344, 0]
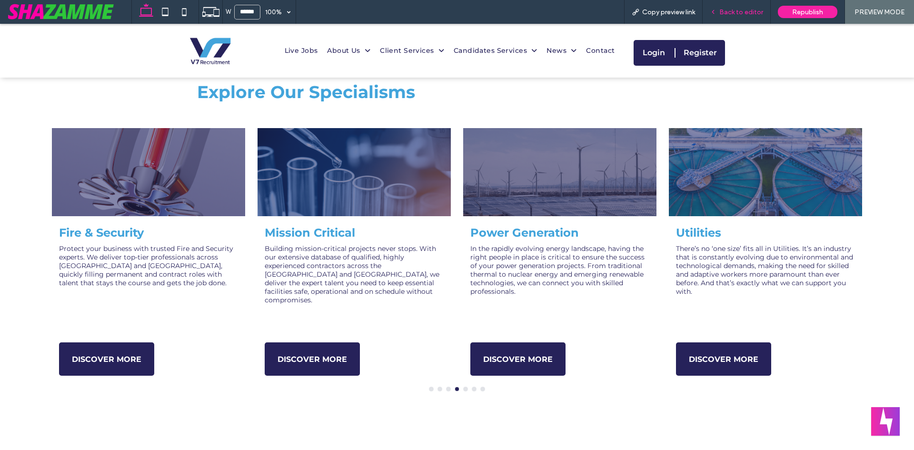
click at [685, 11] on span "Back to editor" at bounding box center [741, 12] width 44 height 8
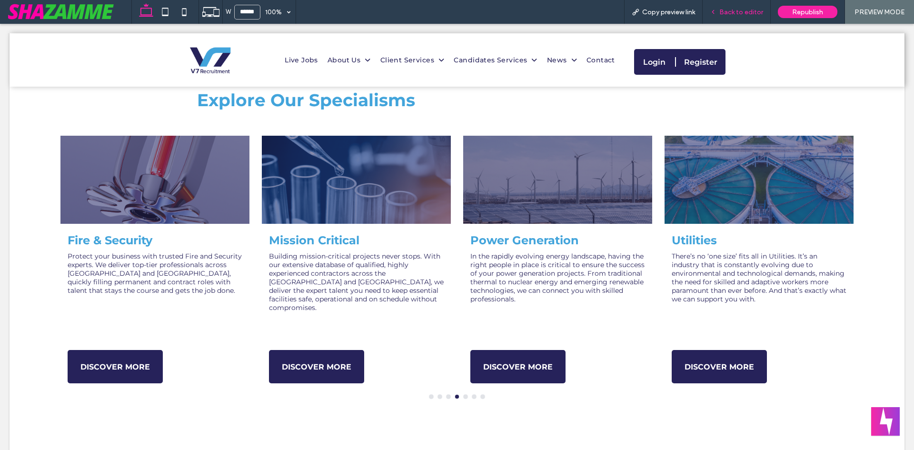
scroll to position [343, 0]
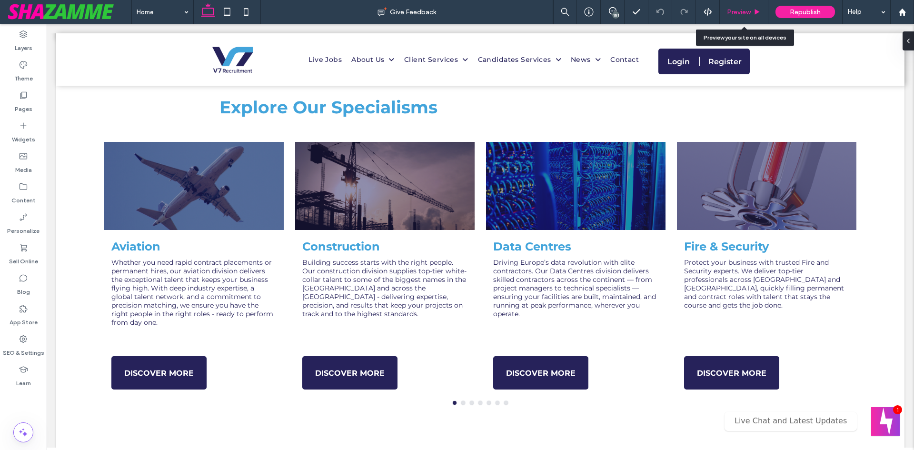
click at [745, 19] on div "Preview" at bounding box center [744, 12] width 49 height 24
click at [749, 13] on span "Preview" at bounding box center [739, 12] width 24 height 8
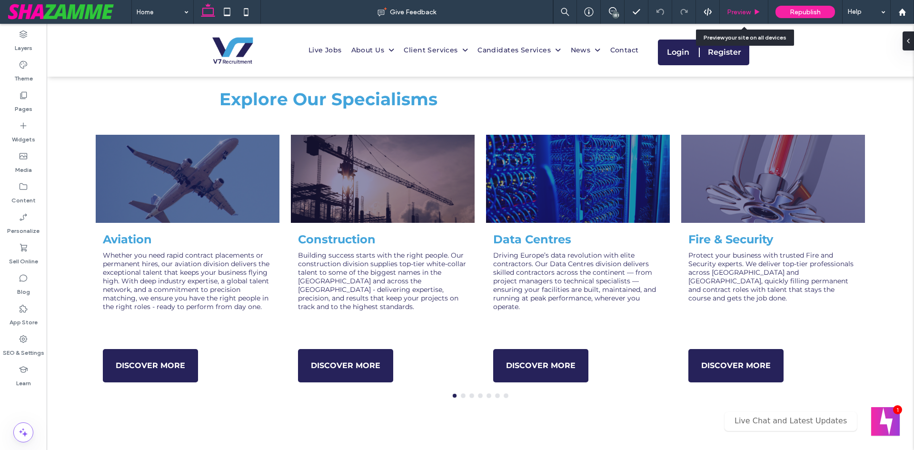
scroll to position [334, 0]
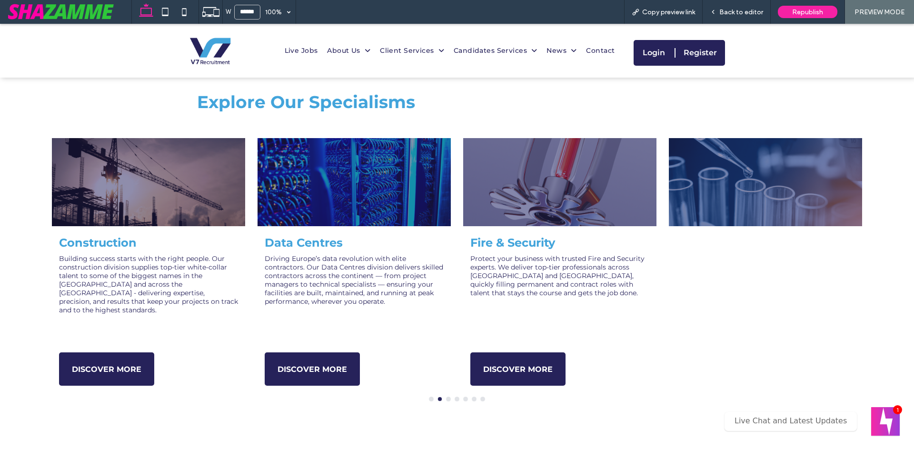
click at [749, 13] on span "Back to editor" at bounding box center [741, 12] width 44 height 8
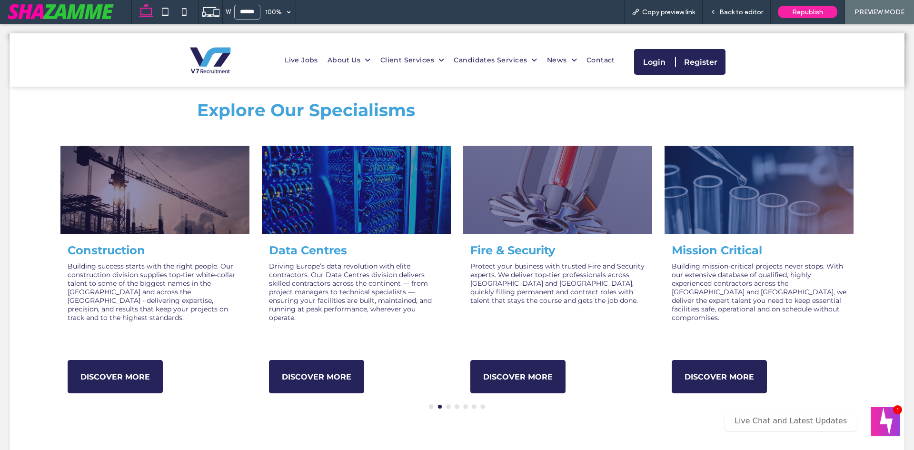
scroll to position [333, 0]
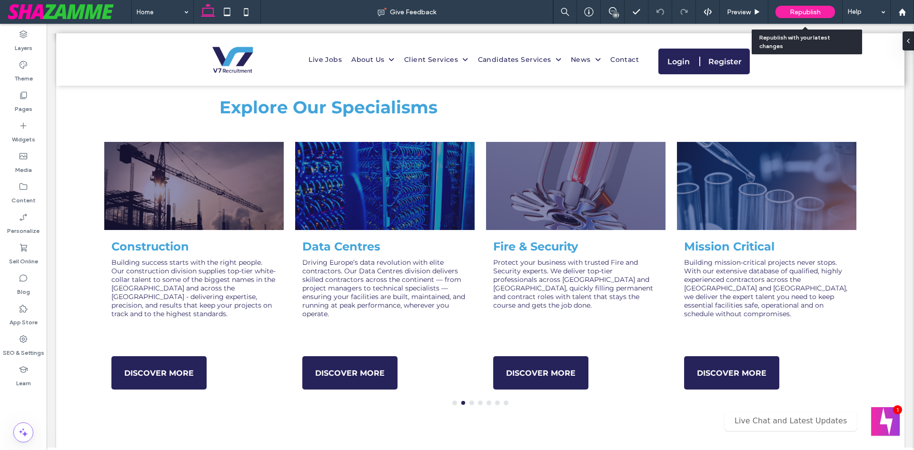
click at [799, 13] on span "Republish" at bounding box center [804, 12] width 31 height 8
